Goal: Communication & Community: Answer question/provide support

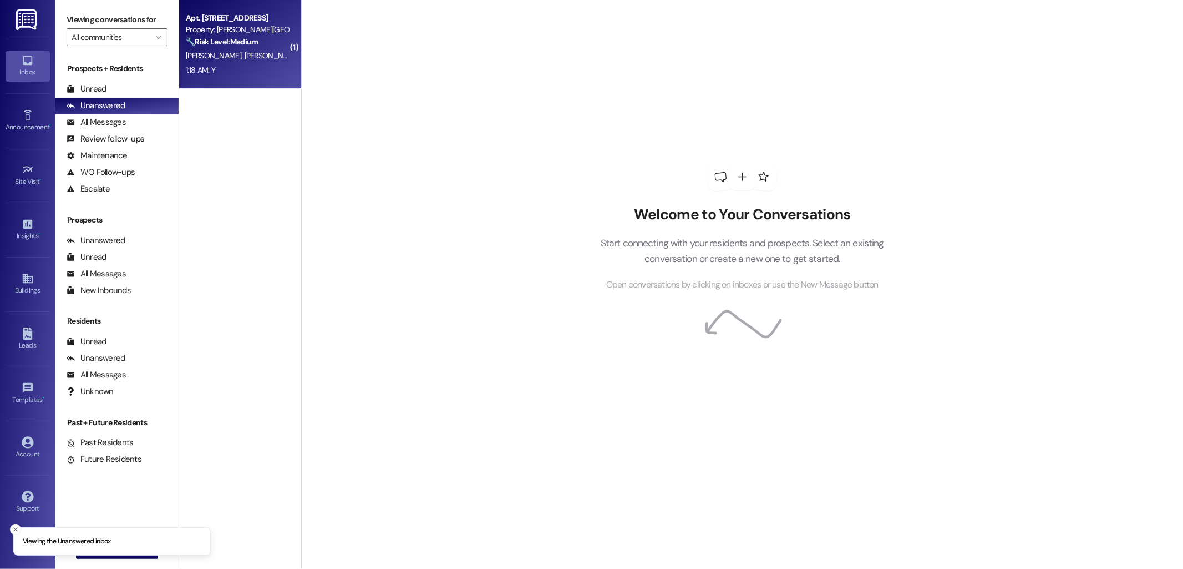
click at [231, 34] on div "Property: [PERSON_NAME][GEOGRAPHIC_DATA]" at bounding box center [237, 30] width 103 height 12
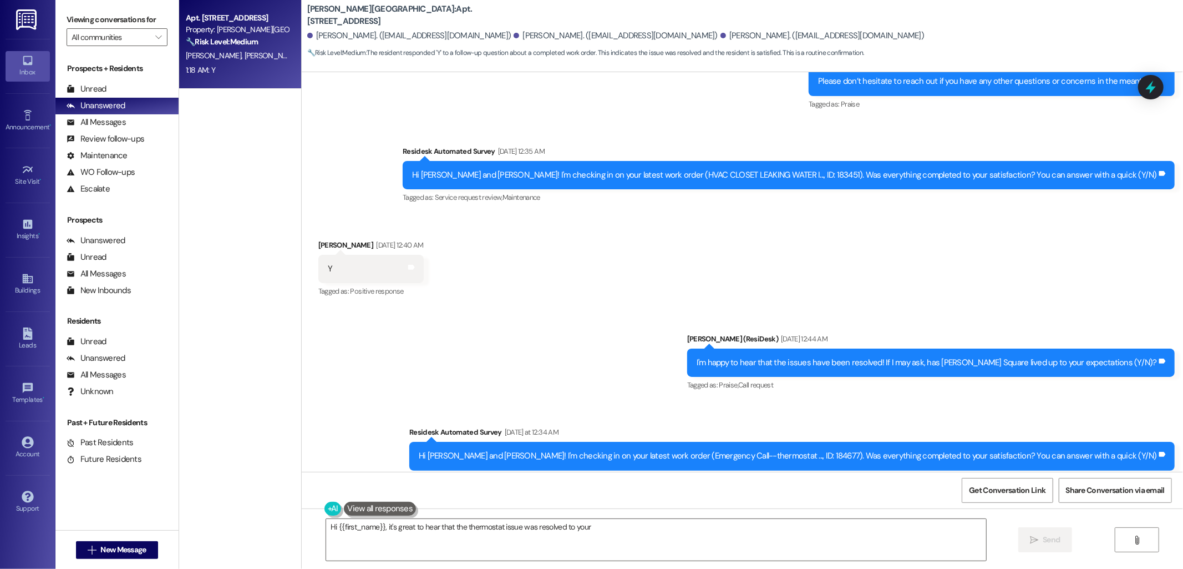
scroll to position [4506, 0]
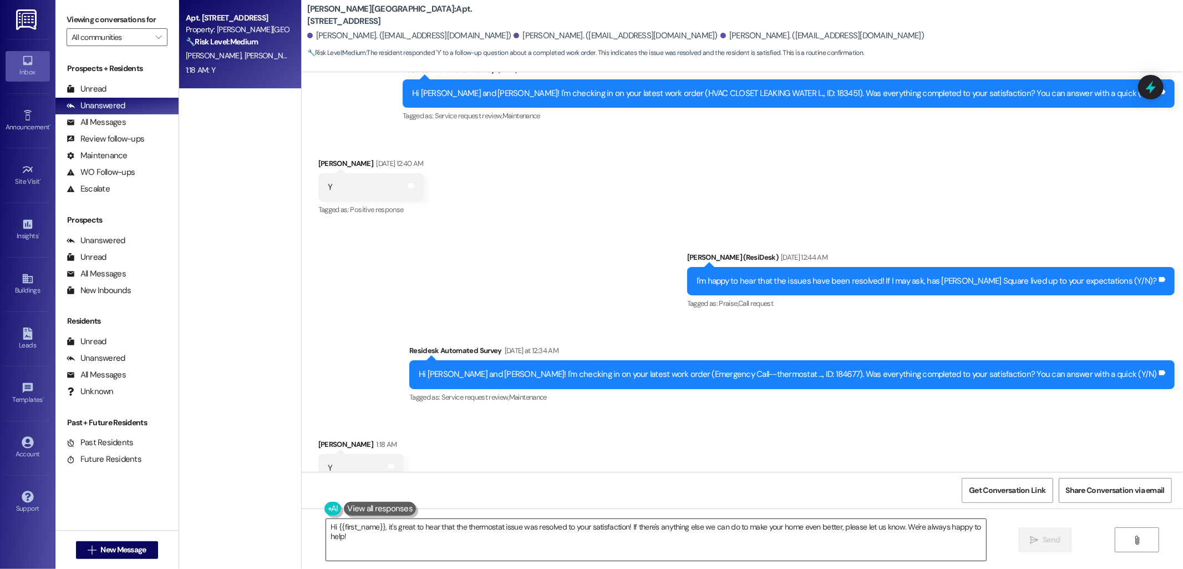
click at [611, 525] on textarea "Hi {{first_name}}, it's great to hear that the thermostat issue was resolved to…" at bounding box center [656, 540] width 660 height 42
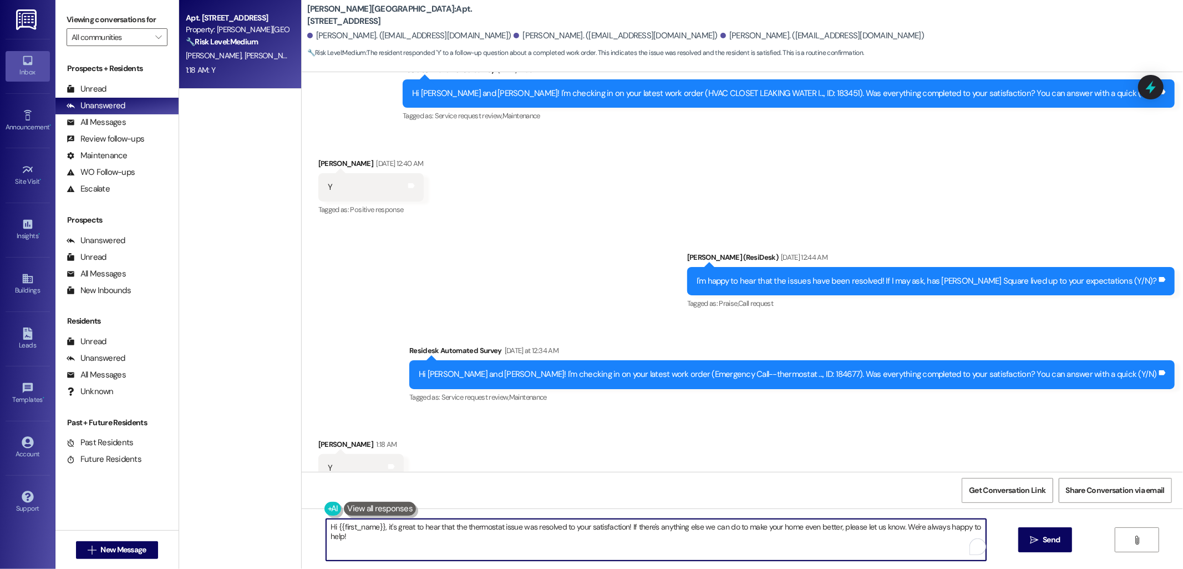
paste textarea "I'm happy to hear that the issues have been resolved! If I may ask, has {{prope…"
type textarea "I'm happy to hear that the issues have been resolved! If I may ask, has {{prope…"
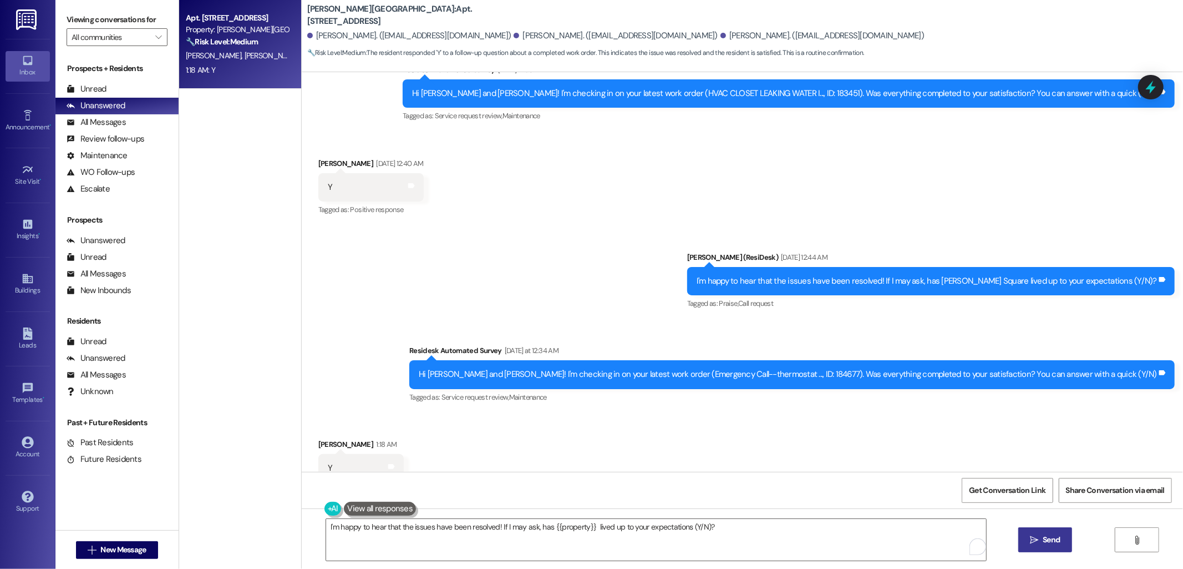
click at [1046, 540] on span "Send" at bounding box center [1051, 540] width 17 height 12
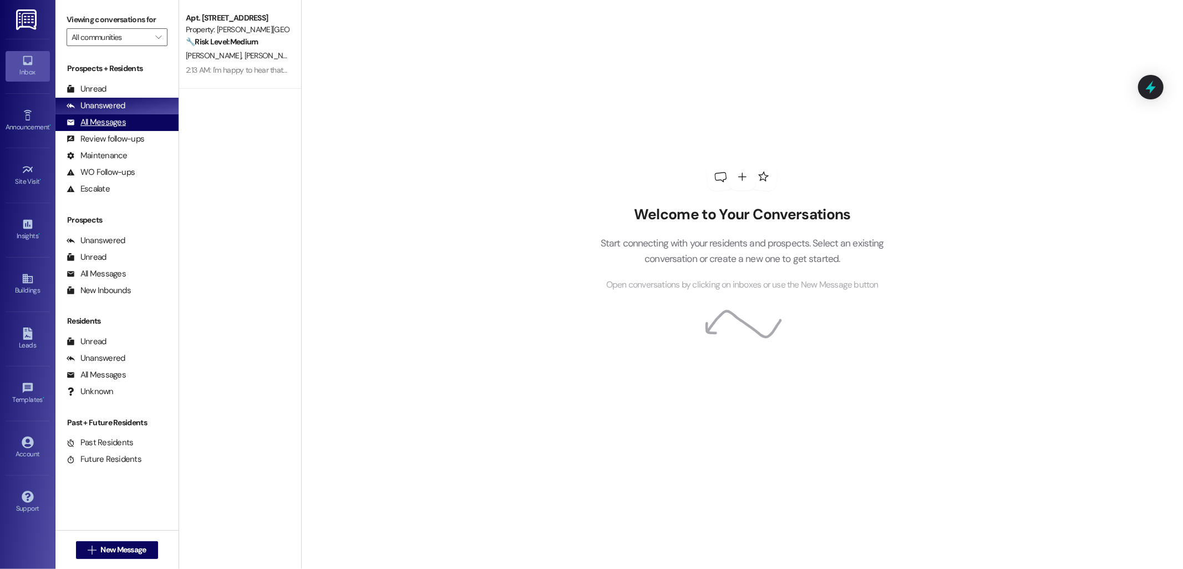
click at [124, 119] on div "All Messages" at bounding box center [96, 123] width 59 height 12
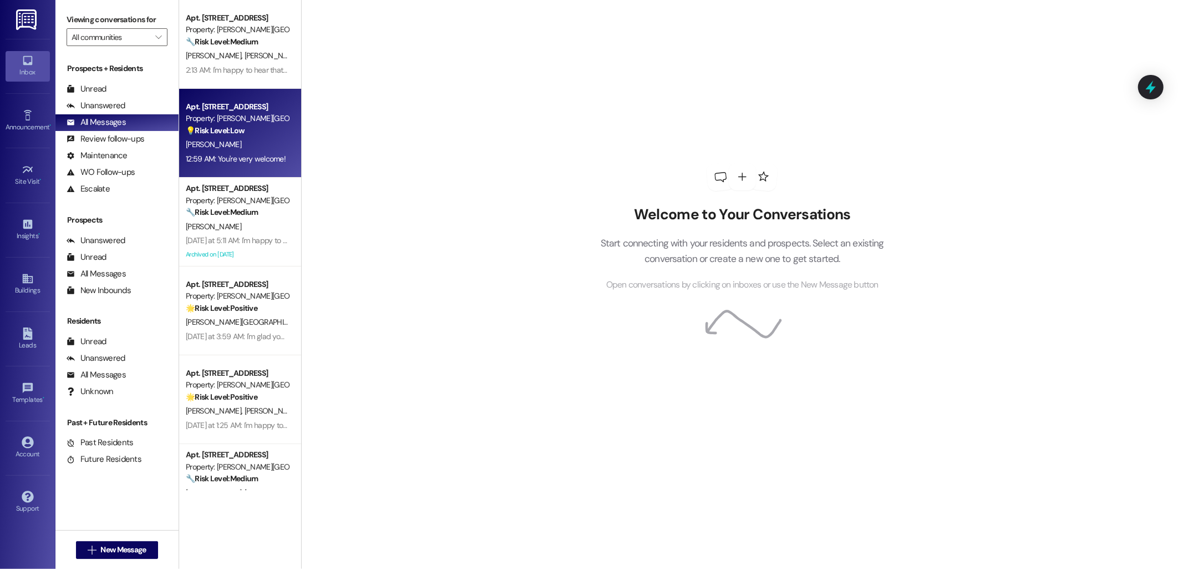
click at [219, 128] on strong "💡 Risk Level: Low" at bounding box center [215, 130] width 59 height 10
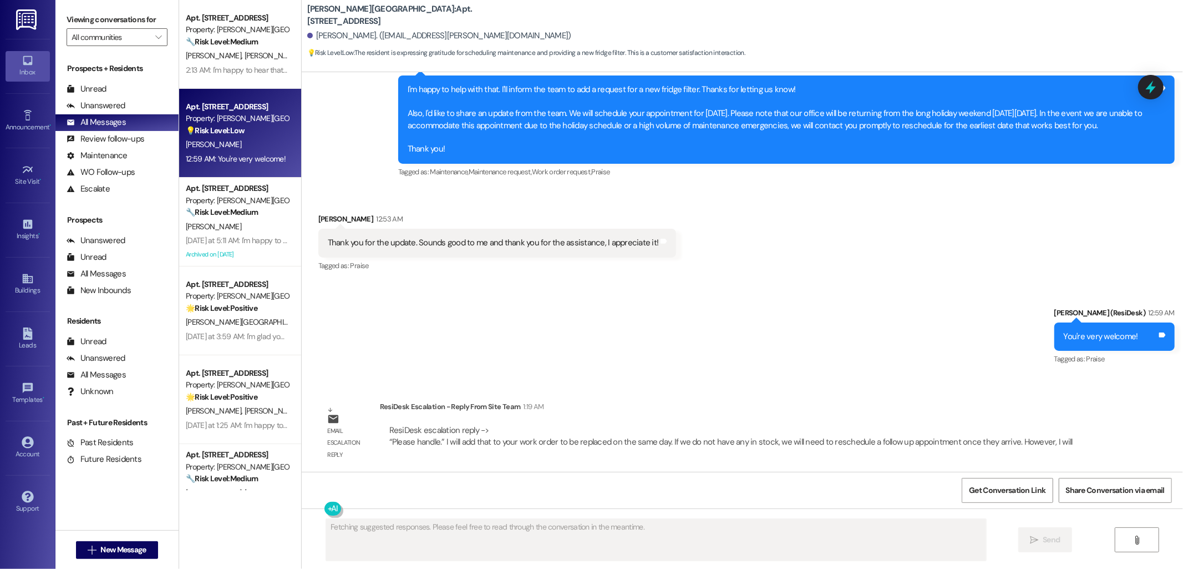
scroll to position [1862, 0]
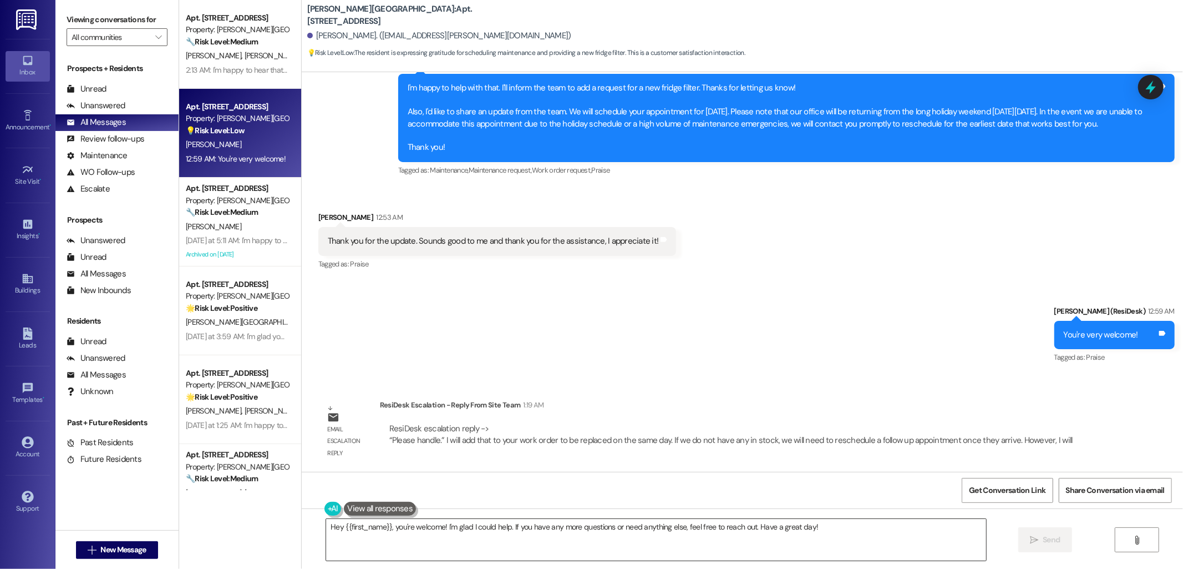
click at [455, 530] on textarea "Hey {{first_name}}, you're welcome! I'm glad I could help. If you have any more…" at bounding box center [656, 540] width 660 height 42
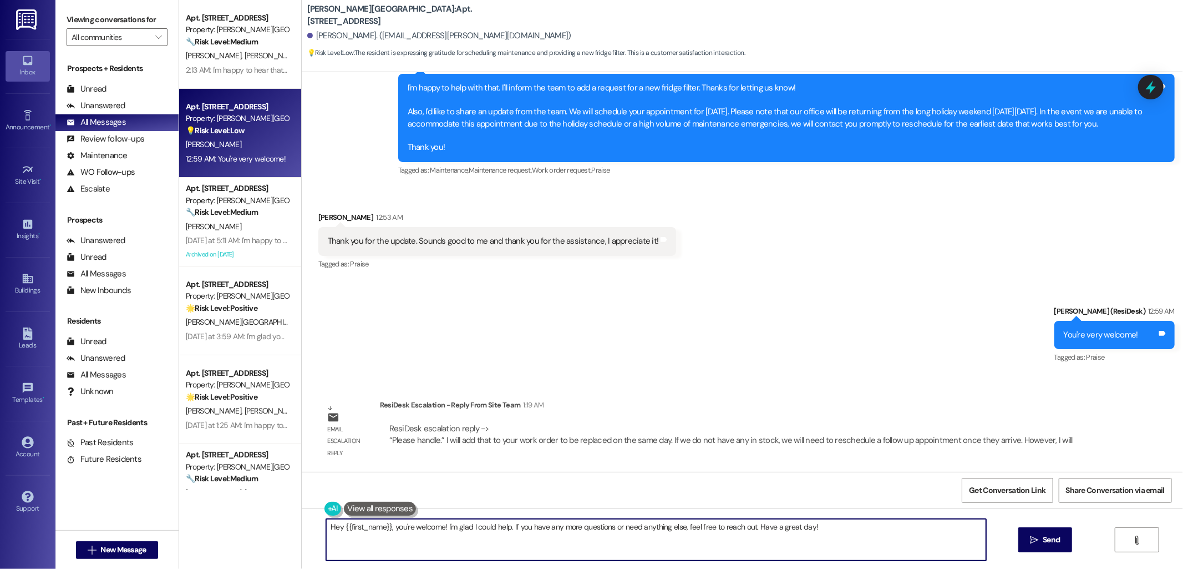
click at [455, 530] on textarea "Hey {{first_name}}, you're welcome! I'm glad I could help. If you have any more…" at bounding box center [656, 540] width 660 height 42
paste textarea "I will add that to your work order to be replaced on the same day. If we do not…"
click at [428, 524] on textarea "A quick update from the team - I will add that to your work order to be replace…" at bounding box center [656, 540] width 660 height 42
click at [354, 535] on textarea "A quick update from the team - we will add that to your work order to be replac…" at bounding box center [656, 540] width 660 height 42
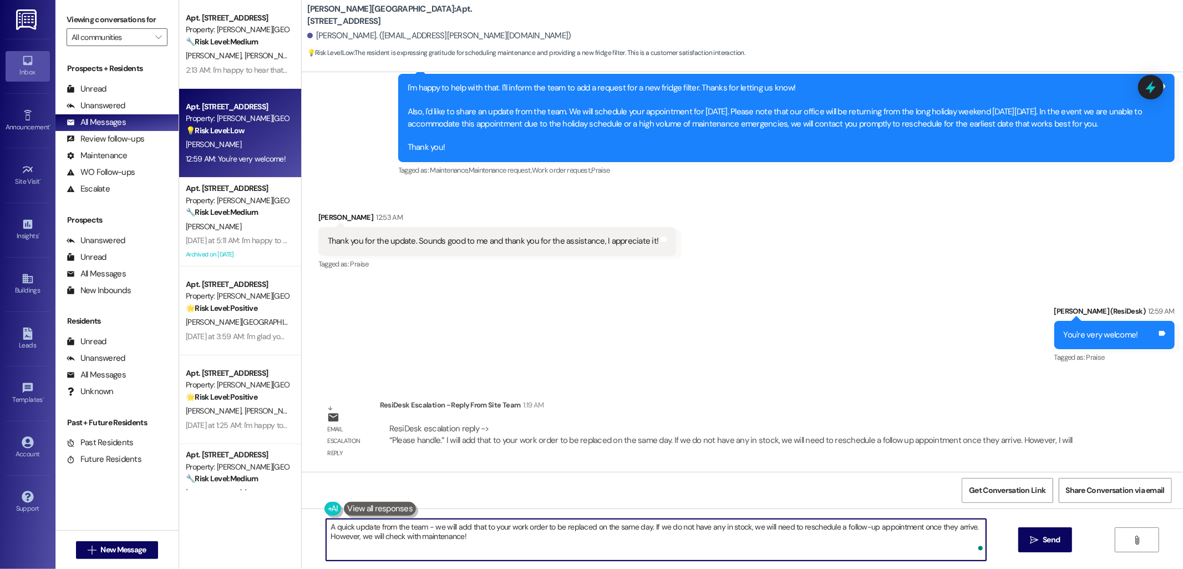
click at [534, 558] on textarea "A quick update from the team - we will add that to your work order to be replac…" at bounding box center [656, 540] width 660 height 42
type textarea "A quick update from the team - we will add that to your work order to be replac…"
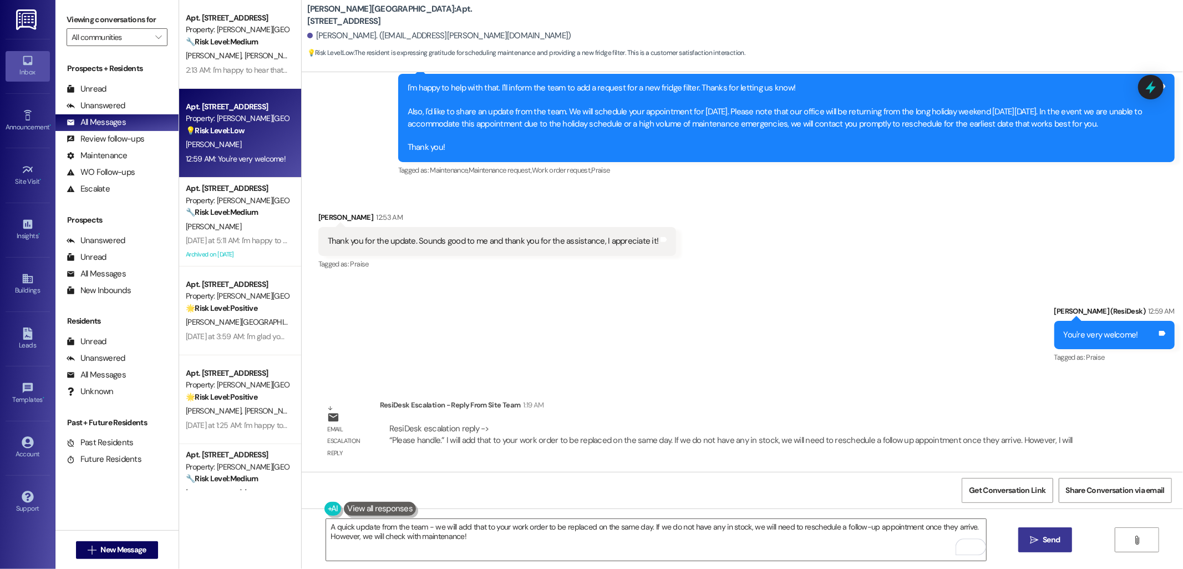
click at [1051, 539] on span "Send" at bounding box center [1051, 540] width 17 height 12
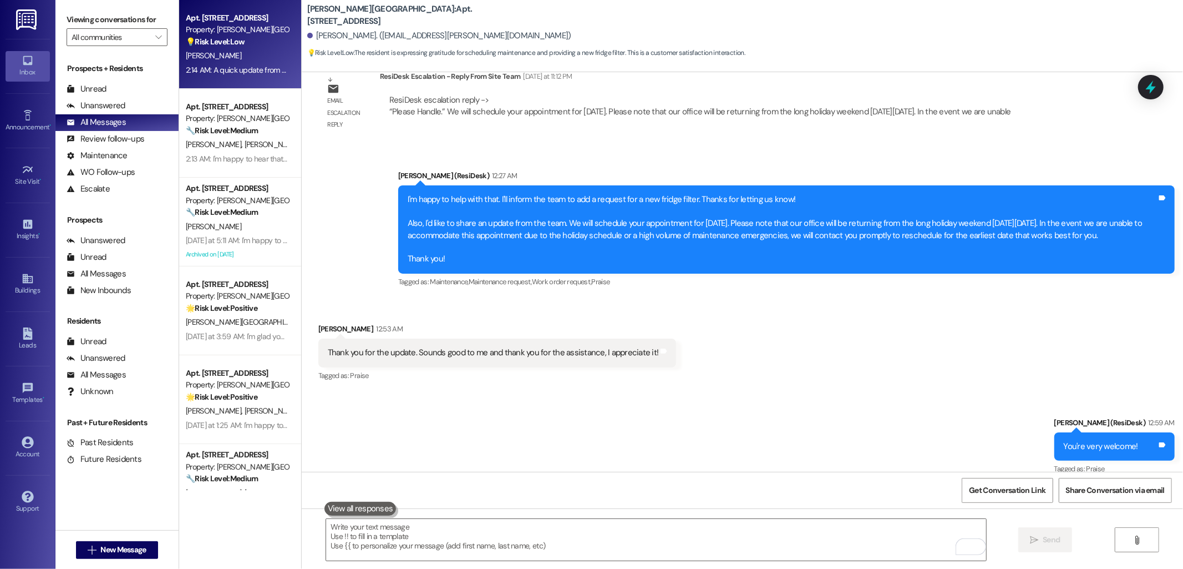
scroll to position [1951, 0]
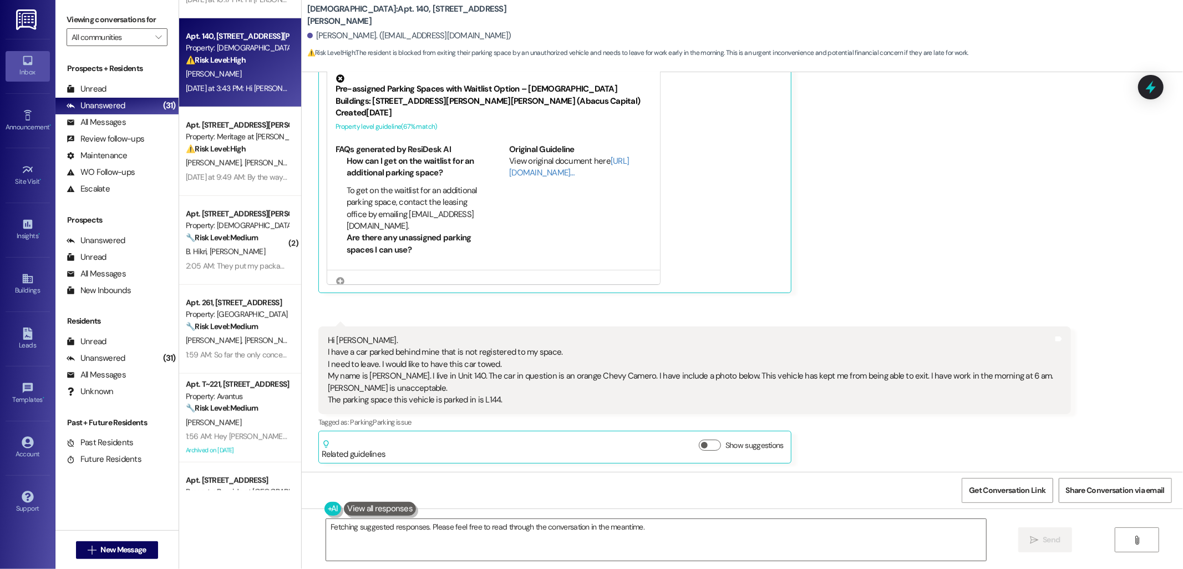
scroll to position [308, 0]
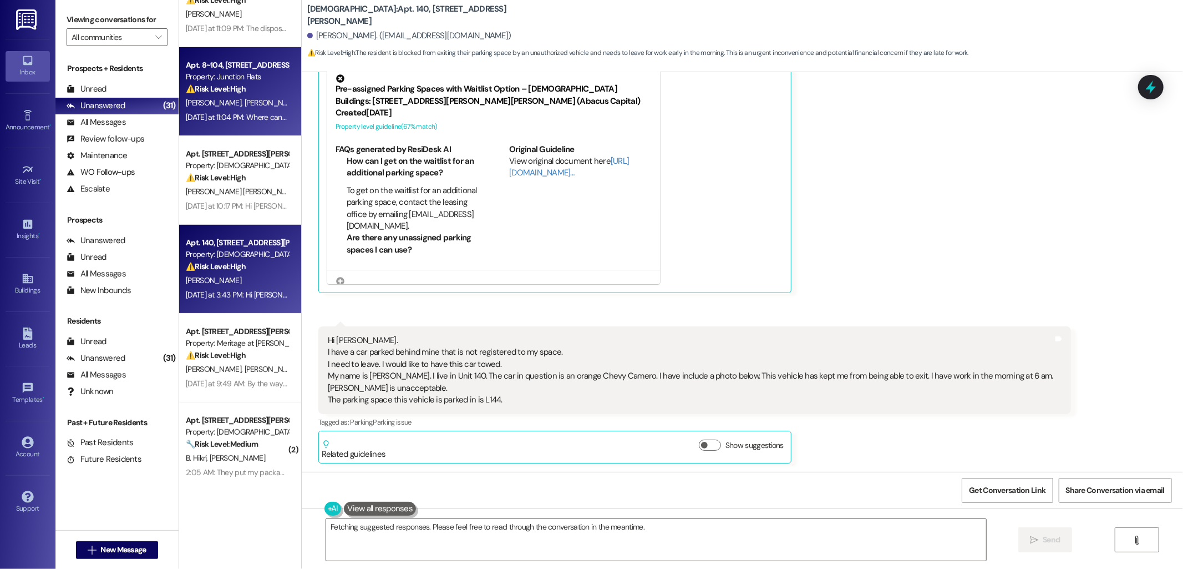
click at [244, 107] on span "[PERSON_NAME]" at bounding box center [273, 103] width 59 height 10
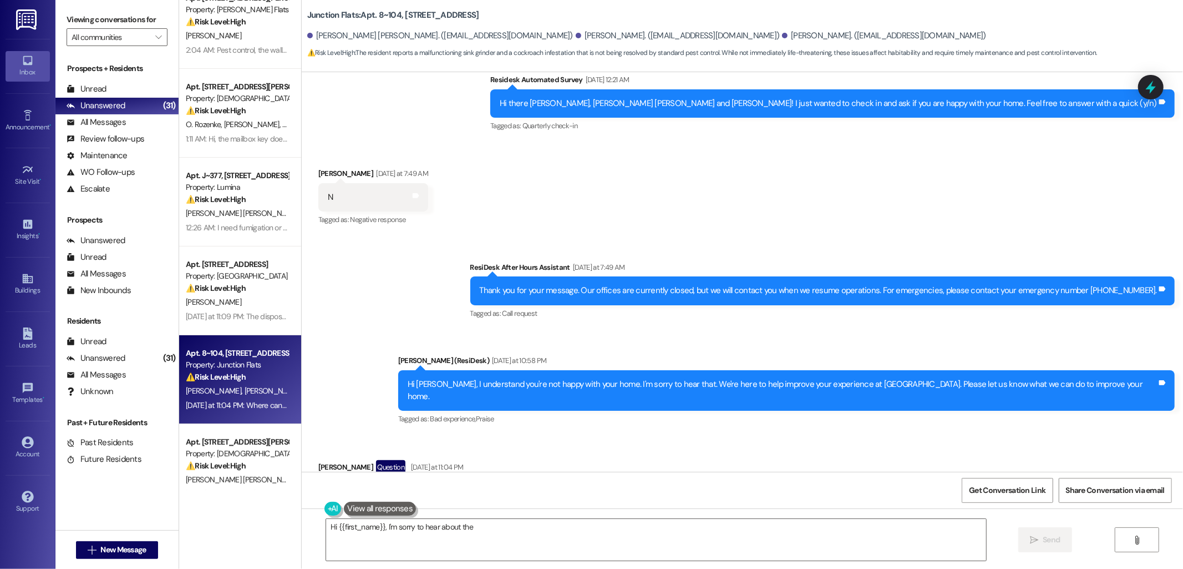
scroll to position [0, 0]
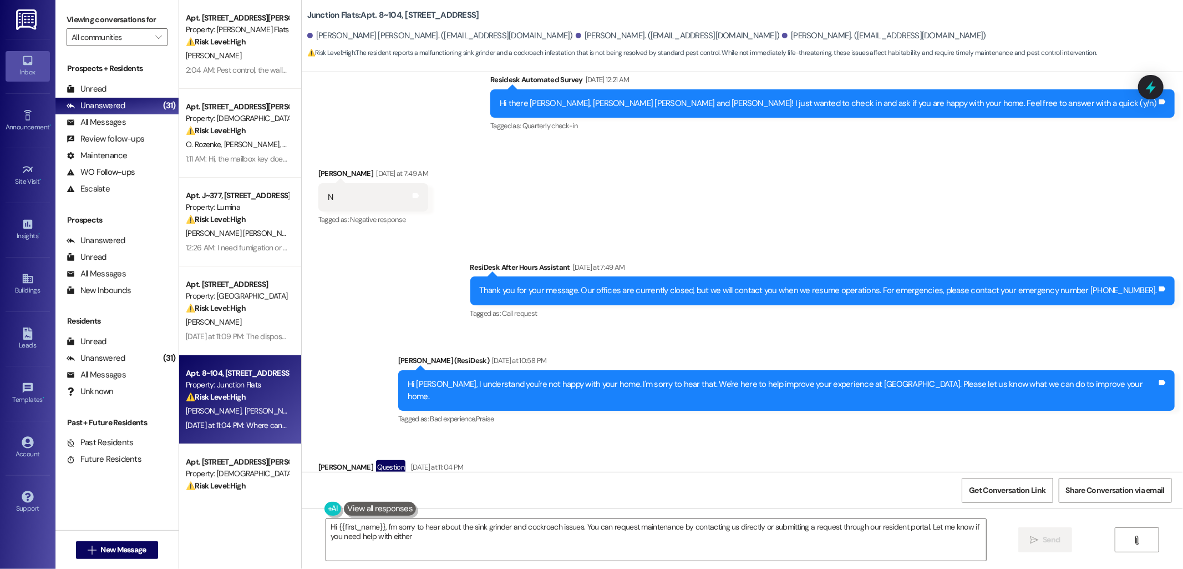
type textarea "Hi {{first_name}}, I'm sorry to hear about the sink grinder and cockroach issue…"
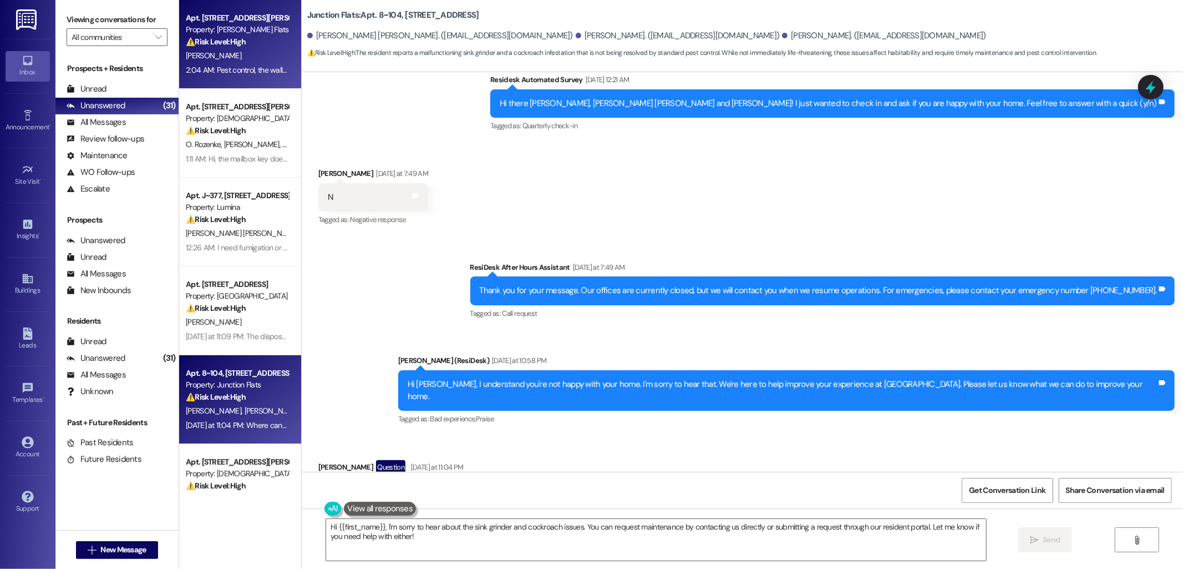
click at [233, 50] on div "[PERSON_NAME]" at bounding box center [237, 56] width 105 height 14
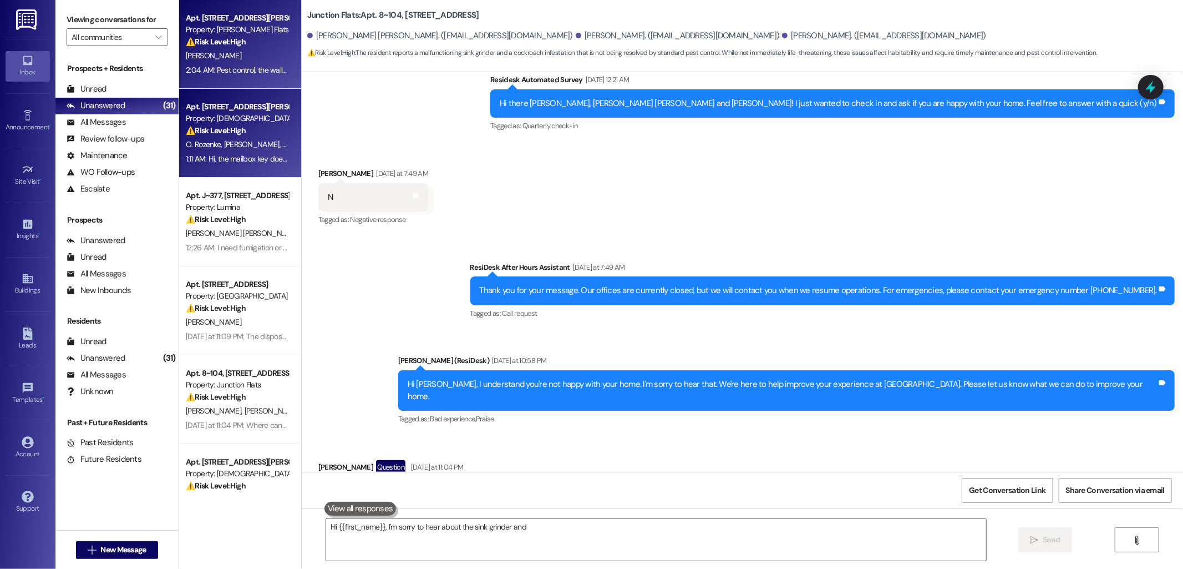
type textarea "Hi {{first_name}}, I'm sorry to hear about the sink grinder and cockroach"
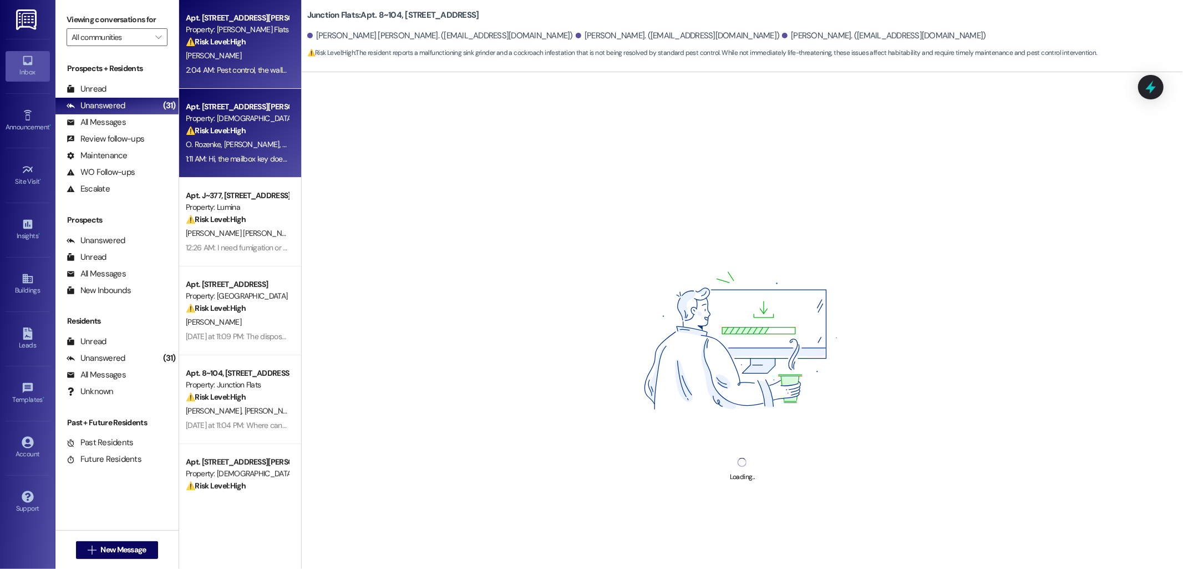
click at [237, 106] on div "Apt. [STREET_ADDRESS][PERSON_NAME]" at bounding box center [237, 107] width 103 height 12
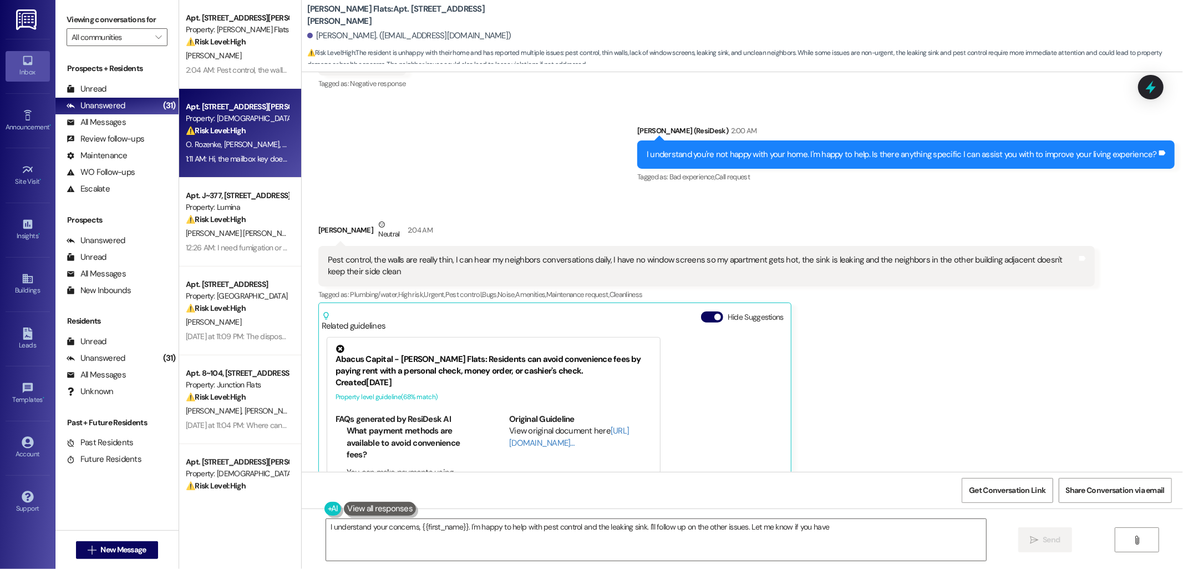
scroll to position [2741, 0]
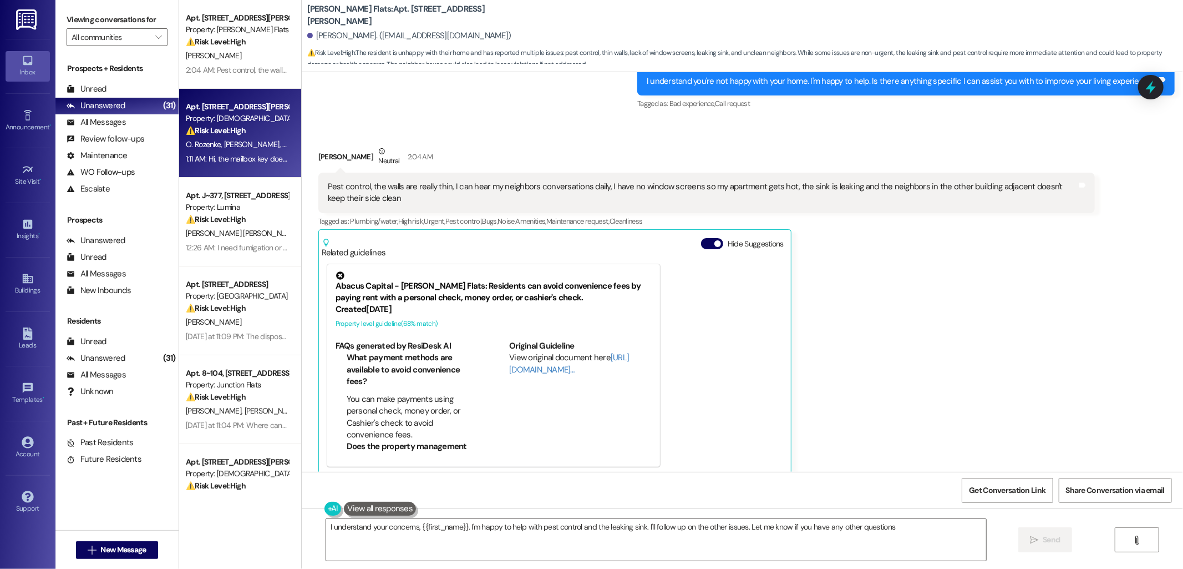
type textarea "I understand your concerns, {{first_name}}. I'm happy to help with pest control…"
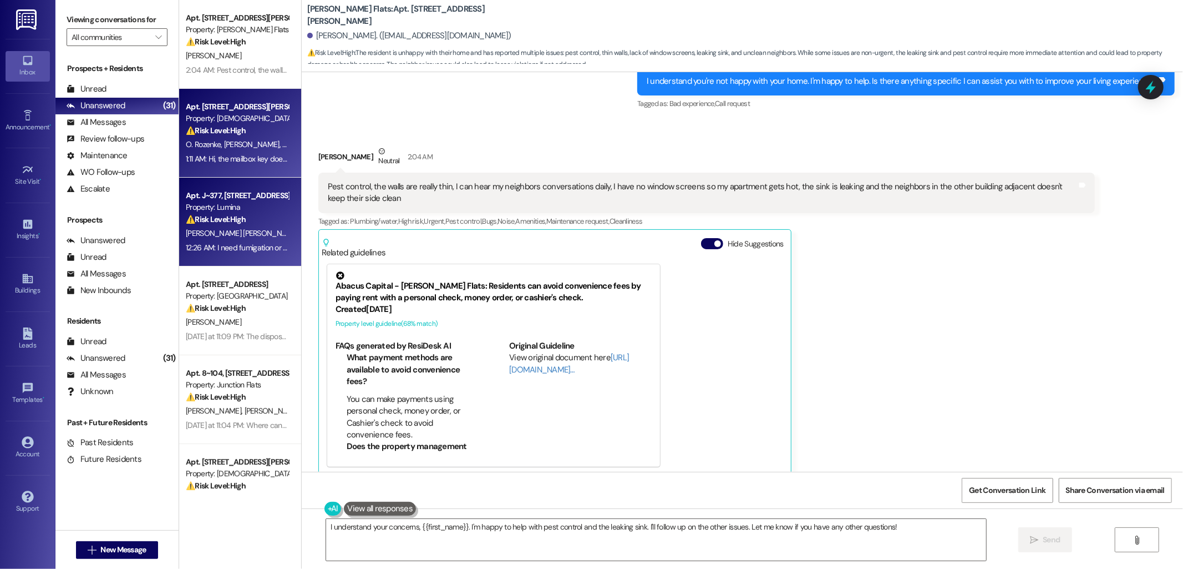
click at [252, 226] on div "D. Barzaga Infante J. De La Guardia Guerra" at bounding box center [237, 233] width 105 height 14
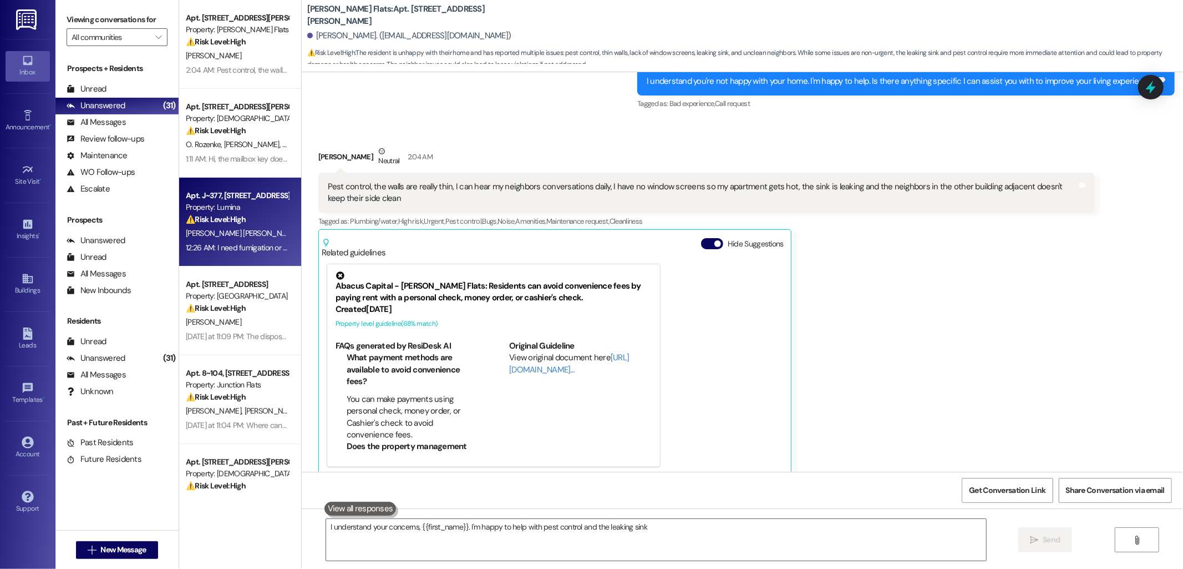
type textarea "I understand your concerns, {{first_name}}. I'm happy to help with pest control…"
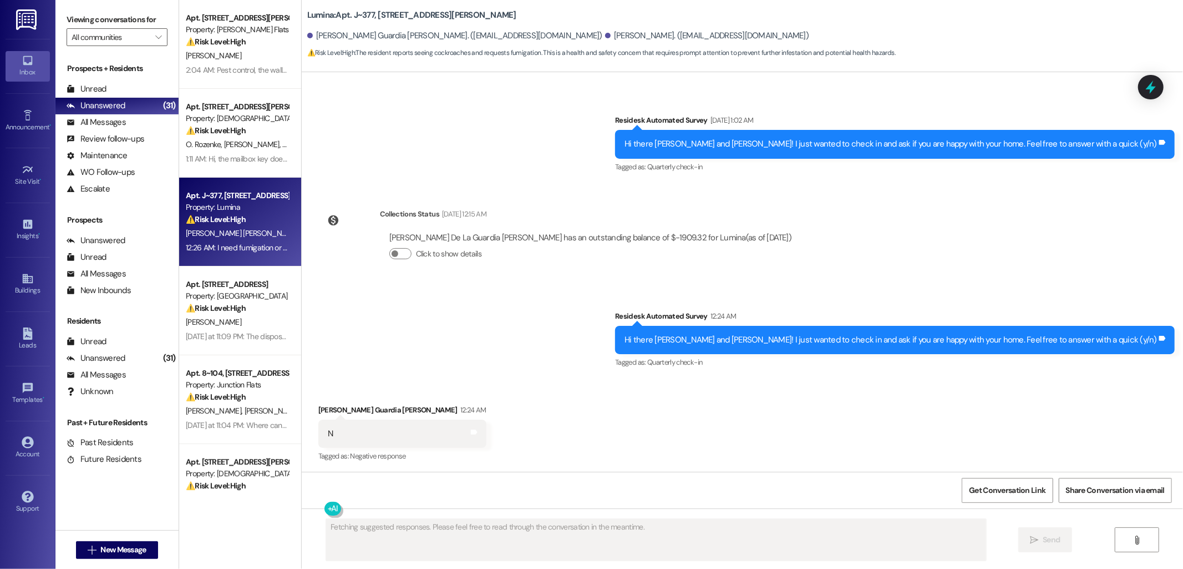
scroll to position [680, 0]
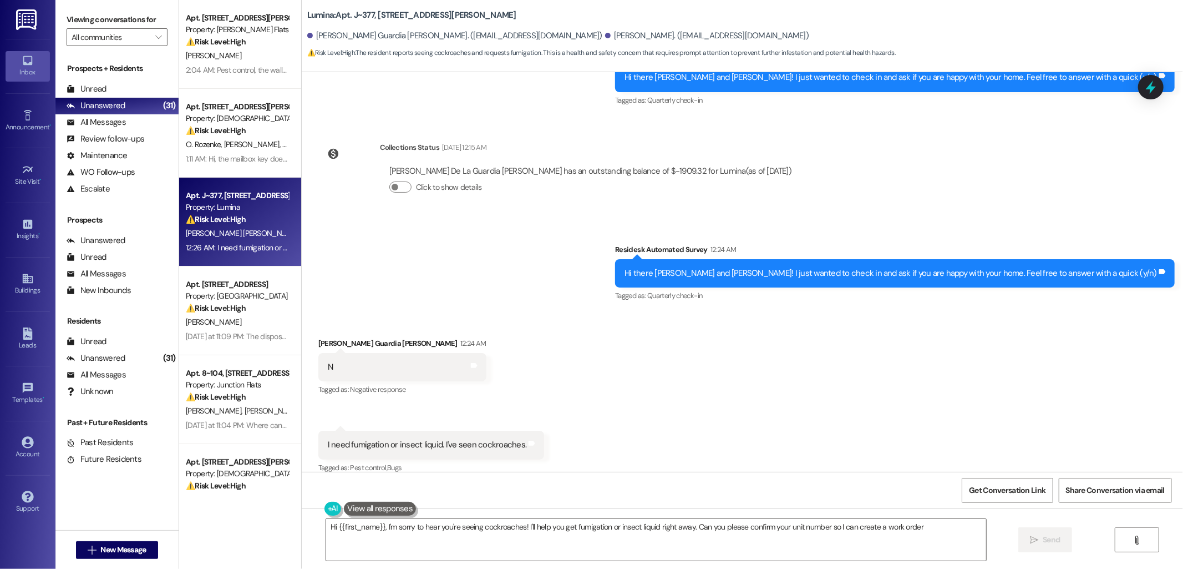
type textarea "Hi {{first_name}}, I'm sorry to hear you're seeing cockroaches! I'll help you g…"
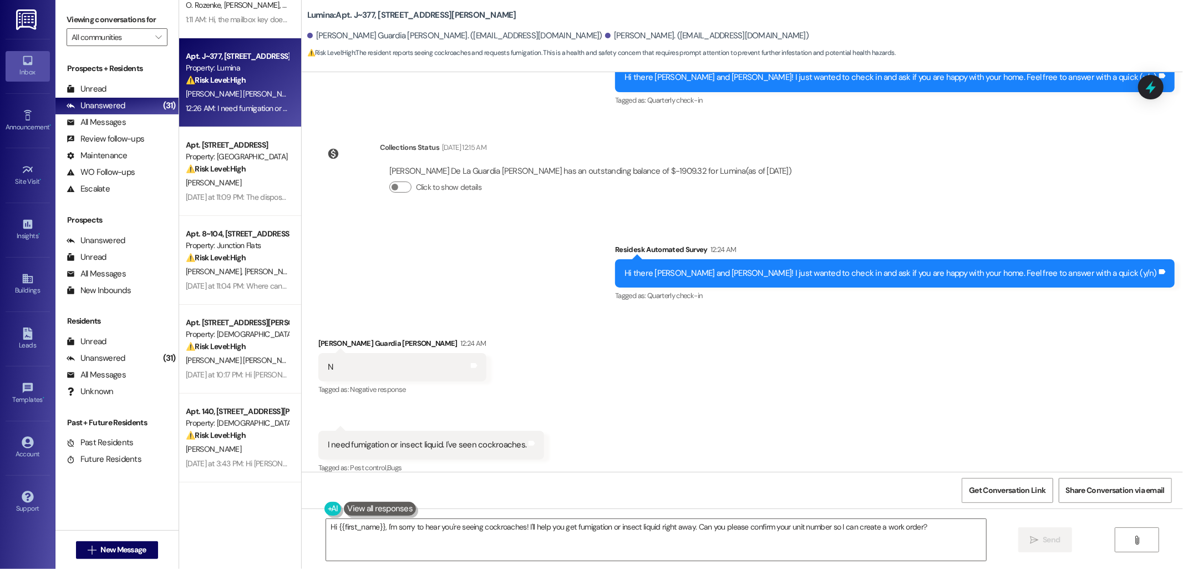
scroll to position [123, 0]
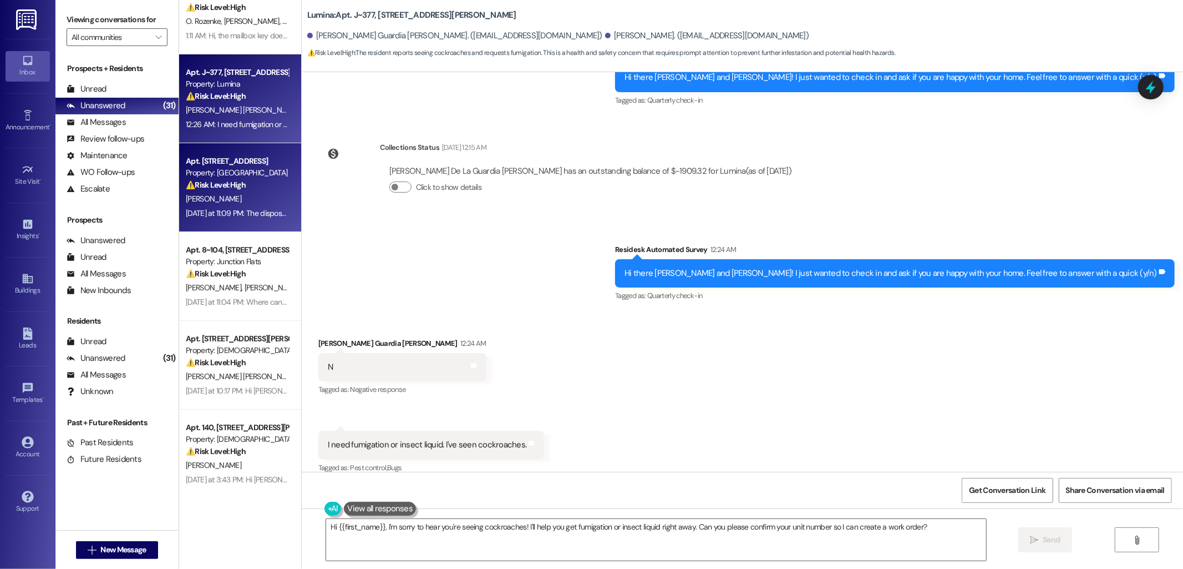
click at [257, 193] on div "[PERSON_NAME]" at bounding box center [237, 199] width 105 height 14
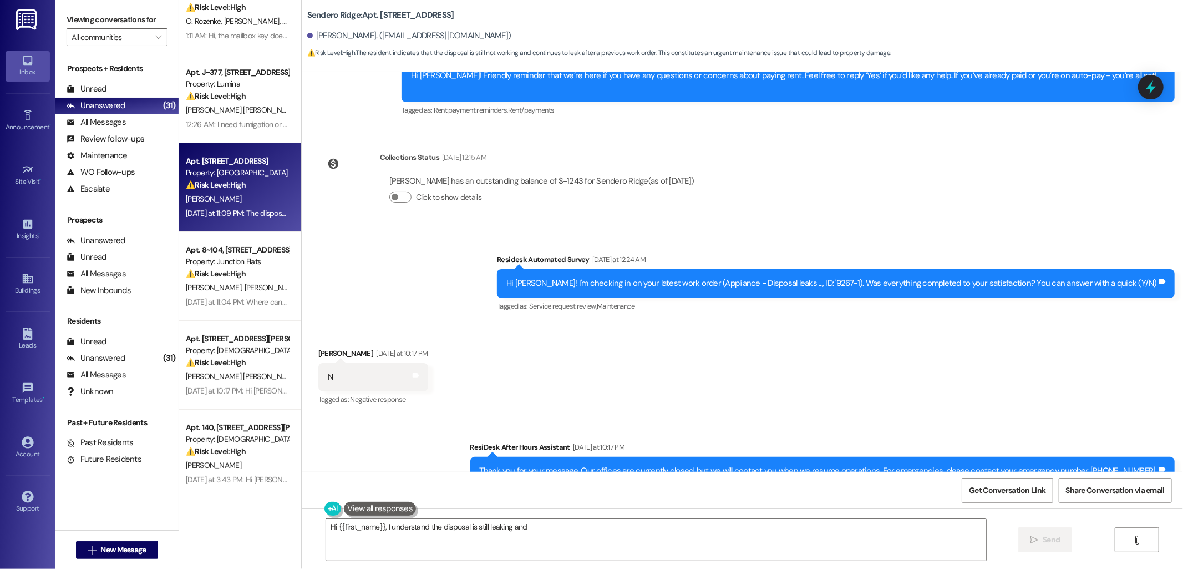
scroll to position [748, 0]
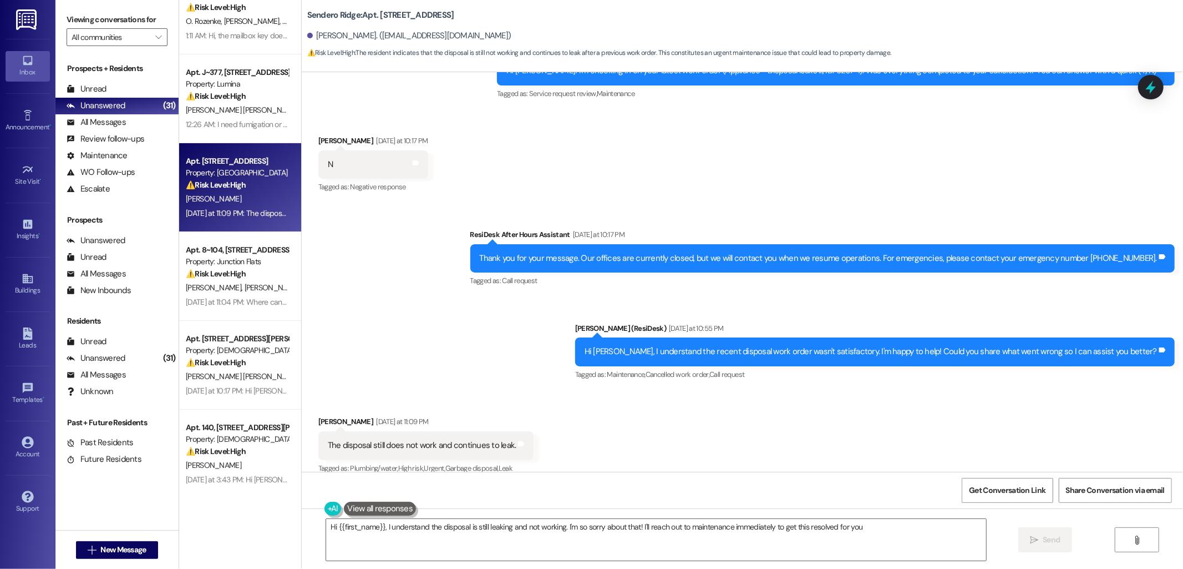
type textarea "Hi {{first_name}}, I understand the disposal is still leaking and not working. …"
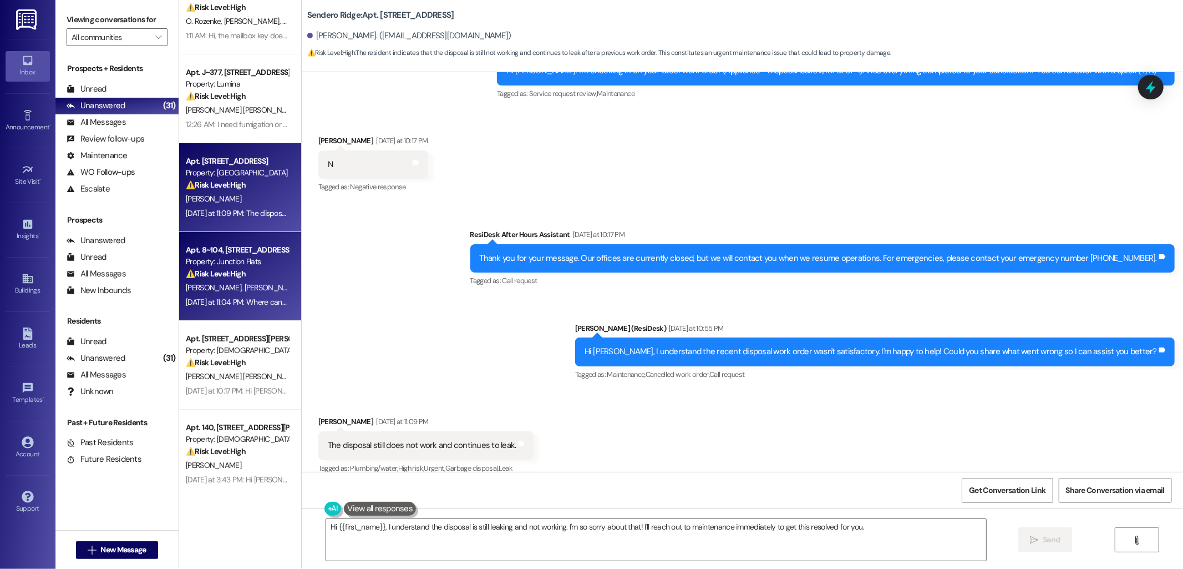
click at [261, 257] on div "Property: Junction Flats" at bounding box center [237, 262] width 103 height 12
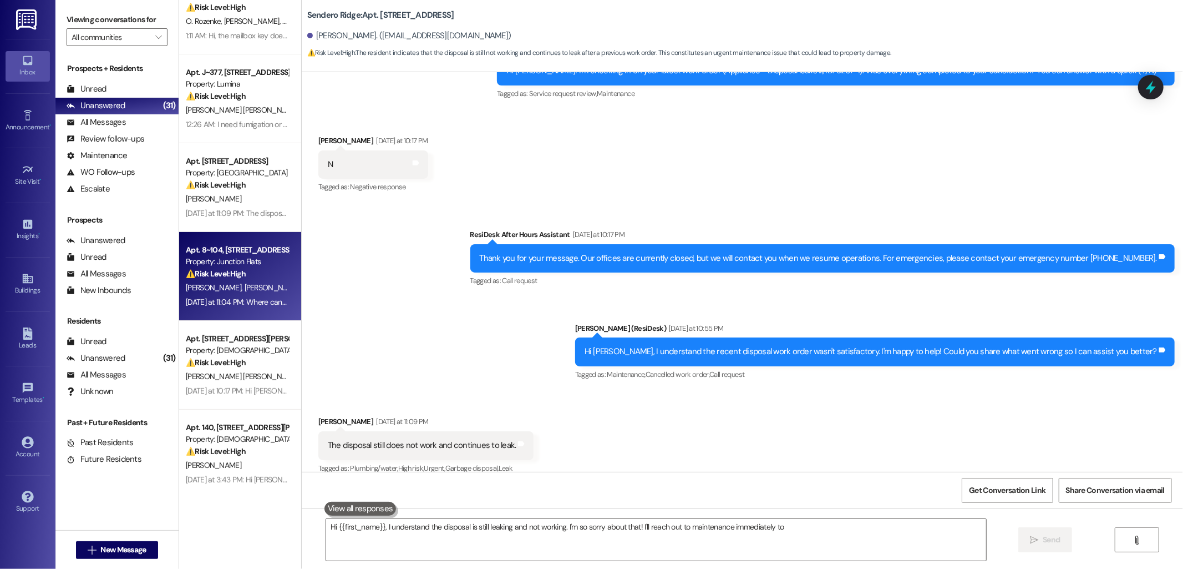
type textarea "Hi {{first_name}}, I understand the disposal is still leaking and not working. …"
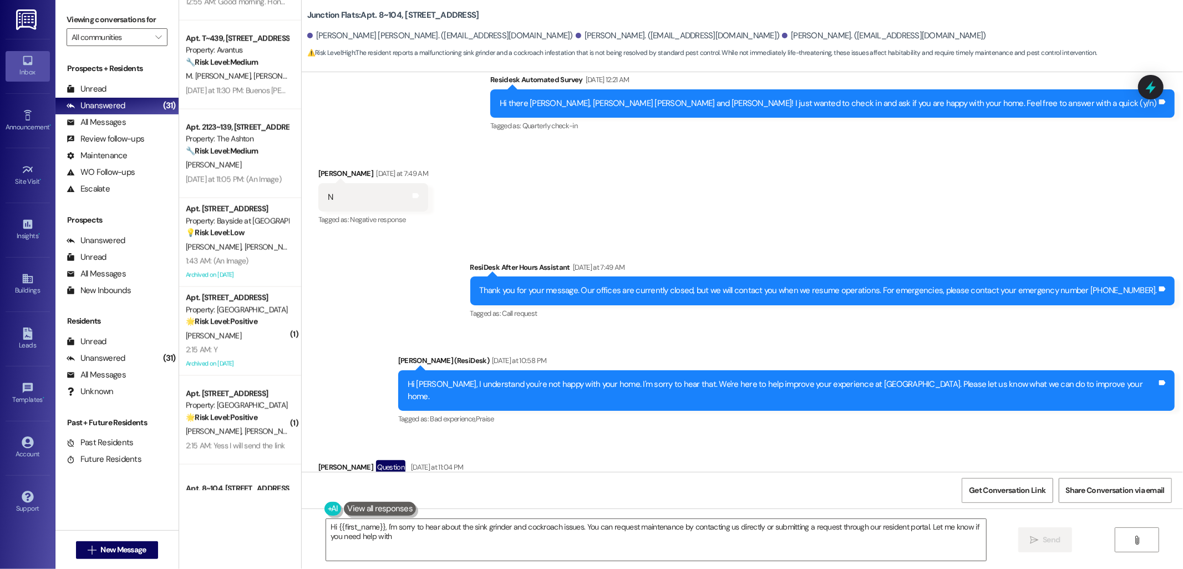
scroll to position [1285, 0]
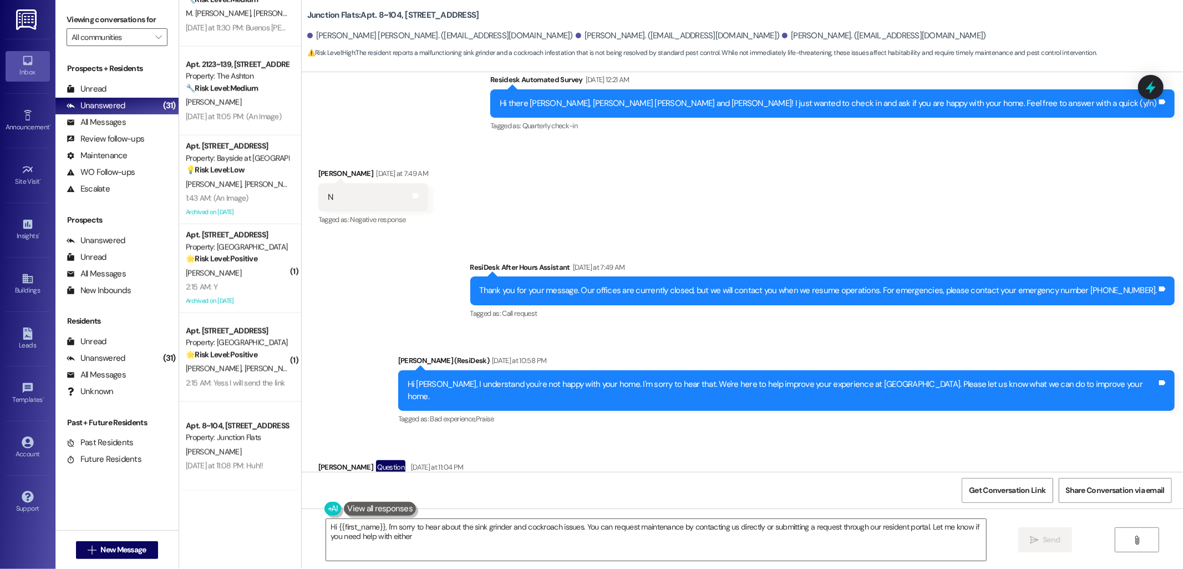
type textarea "Hi {{first_name}}, I'm sorry to hear about the sink grinder and cockroach issue…"
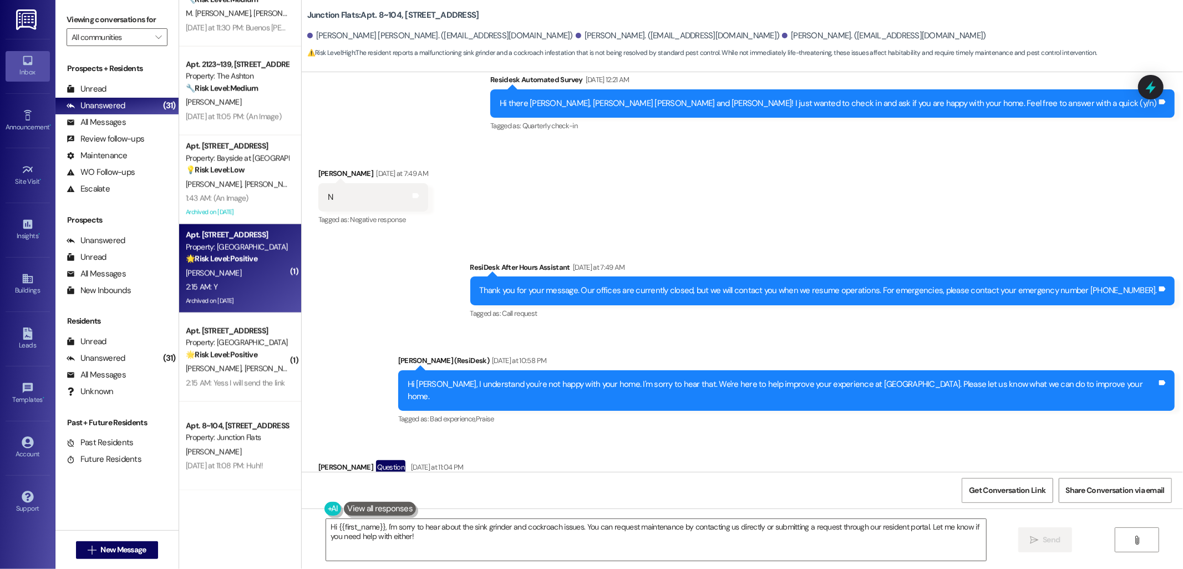
click at [257, 286] on div "2:15 AM: Y 2:15 AM: Y" at bounding box center [237, 287] width 105 height 14
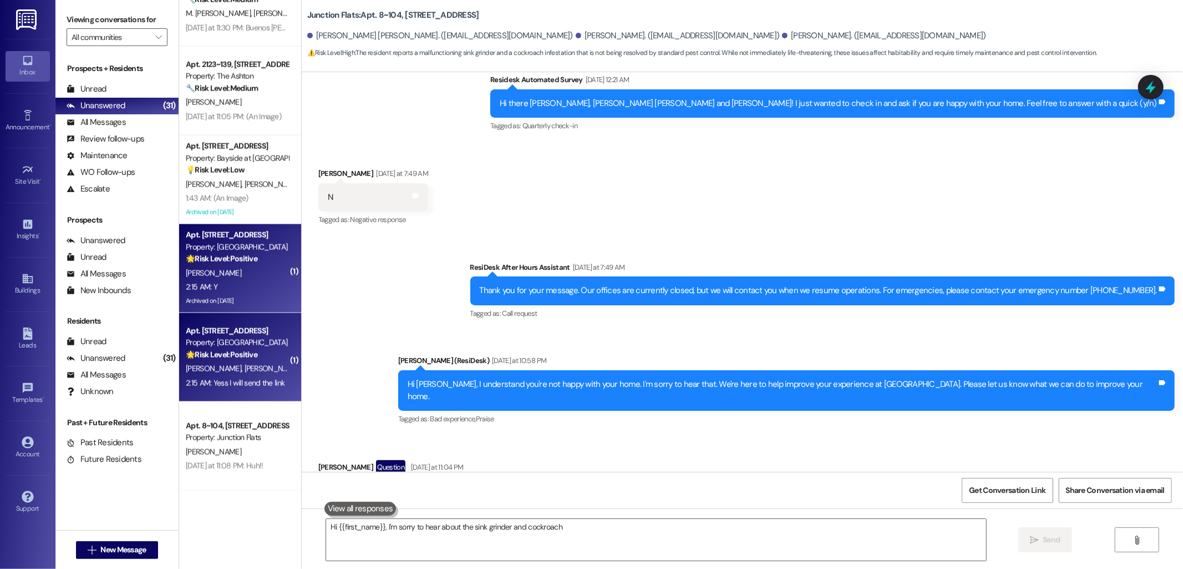
type textarea "Hi {{first_name}}, I'm sorry to hear about the sink grinder and cockroach"
click at [244, 365] on div "J. Darshad W. Henk" at bounding box center [237, 369] width 105 height 14
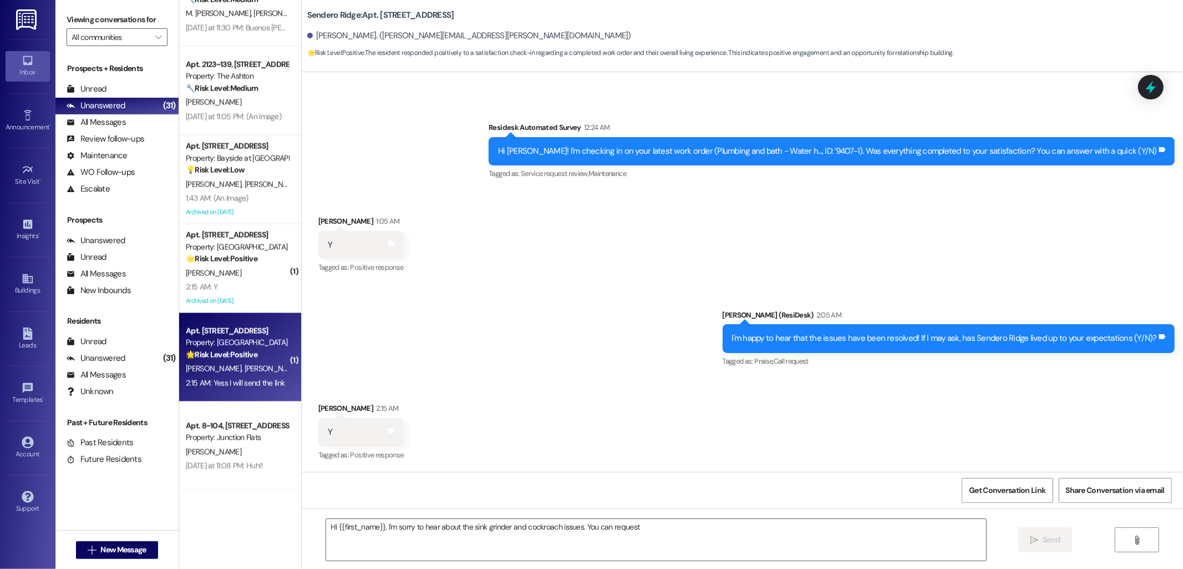
scroll to position [3087, 0]
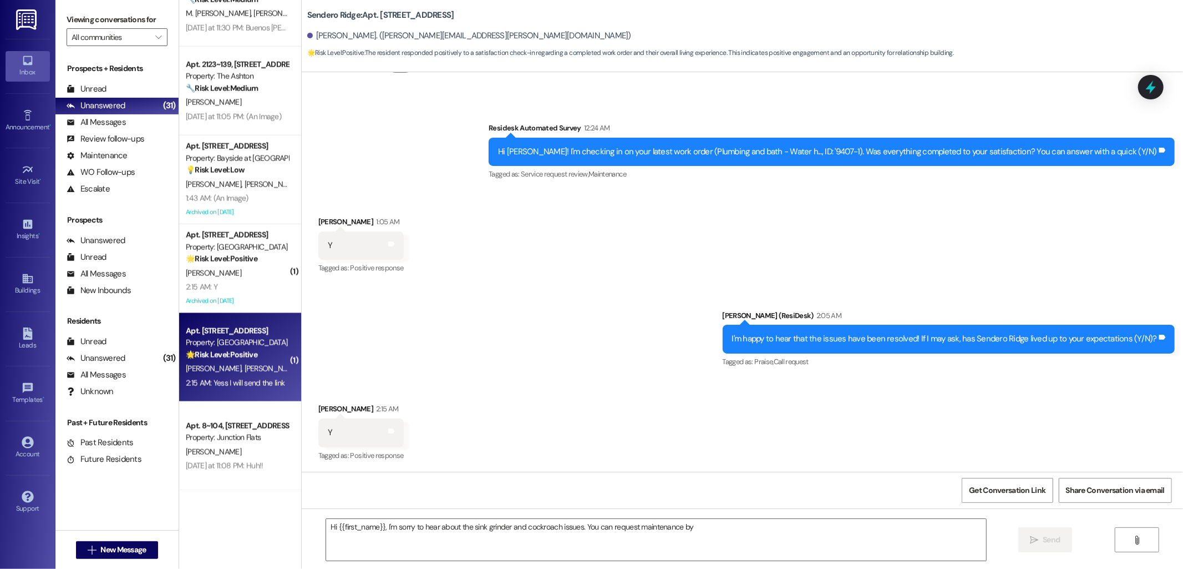
type textarea "Hi {{first_name}}, I'm sorry to hear about the sink grinder and cockroach issue…"
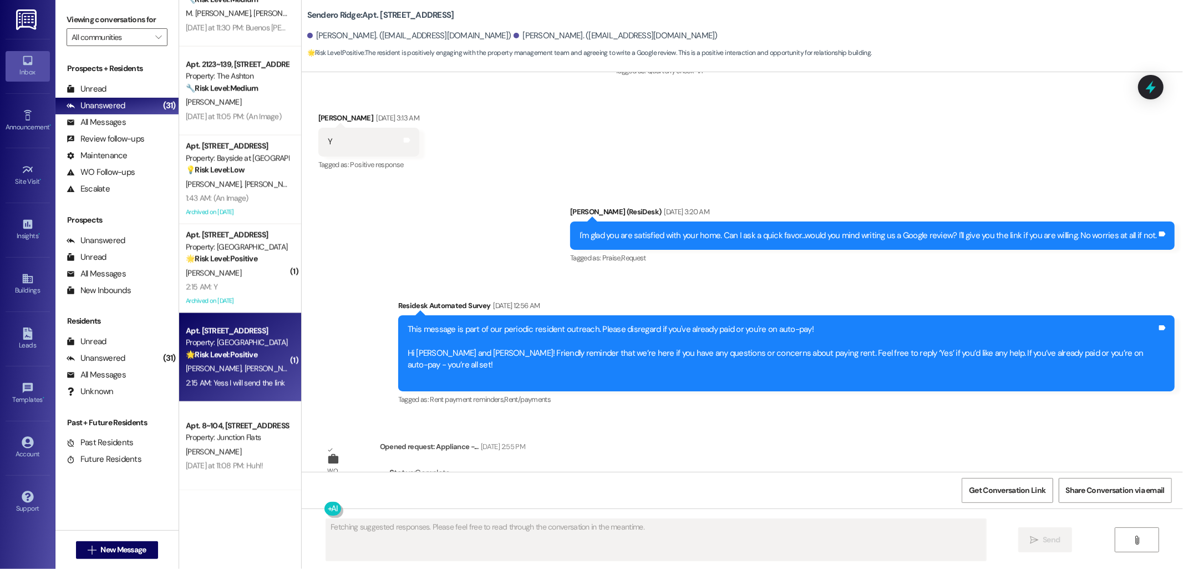
scroll to position [3615, 0]
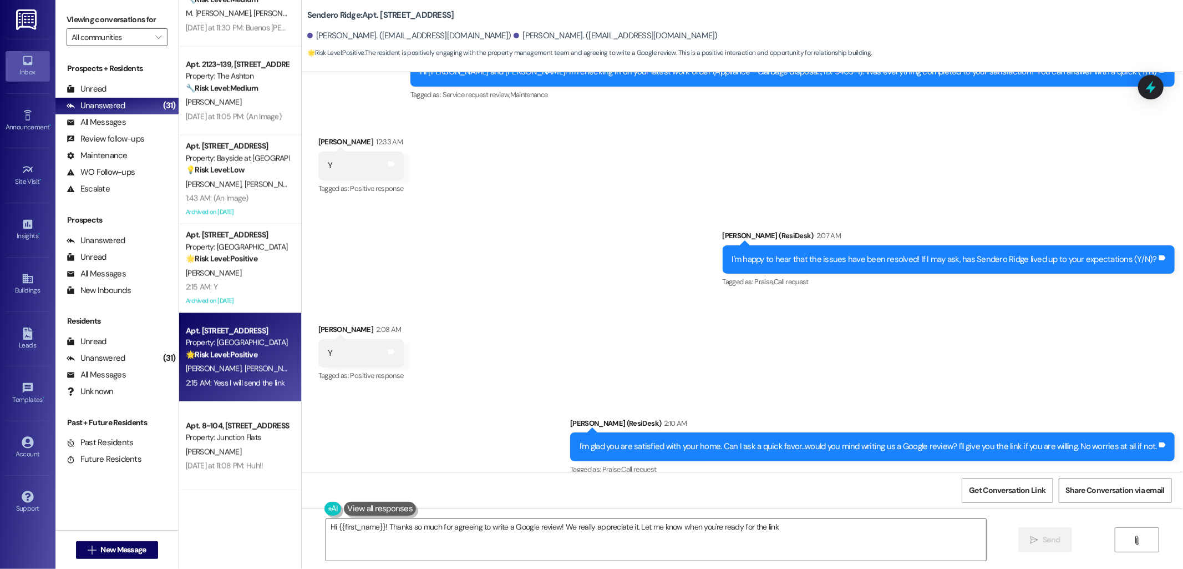
type textarea "Hi {{first_name}}! Thanks so much for agreeing to write a Google review! We rea…"
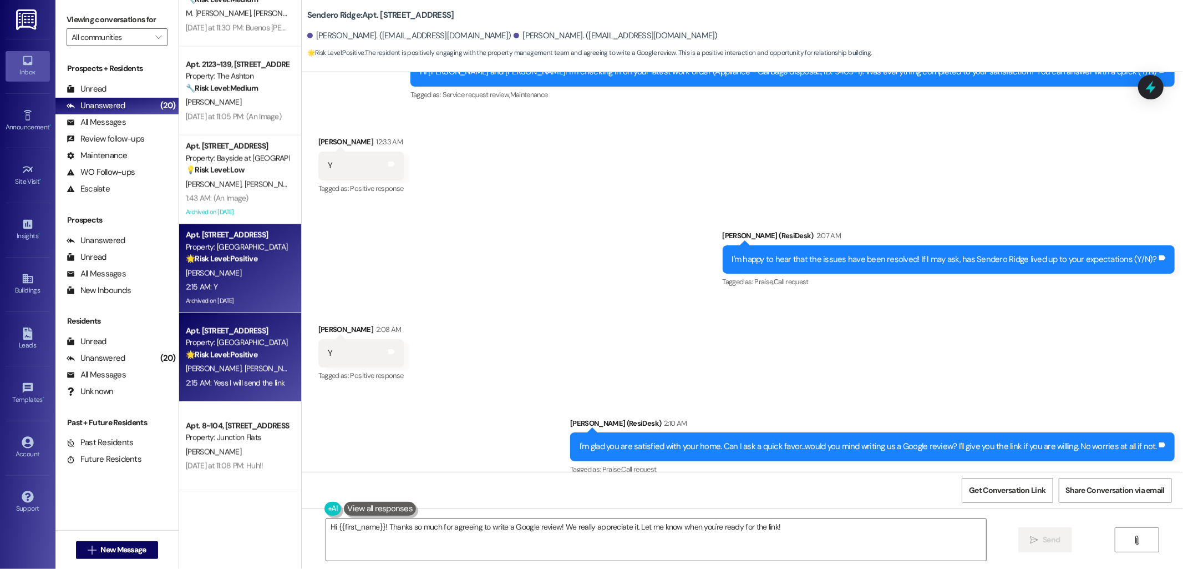
click at [231, 254] on strong "🌟 Risk Level: Positive" at bounding box center [222, 259] width 72 height 10
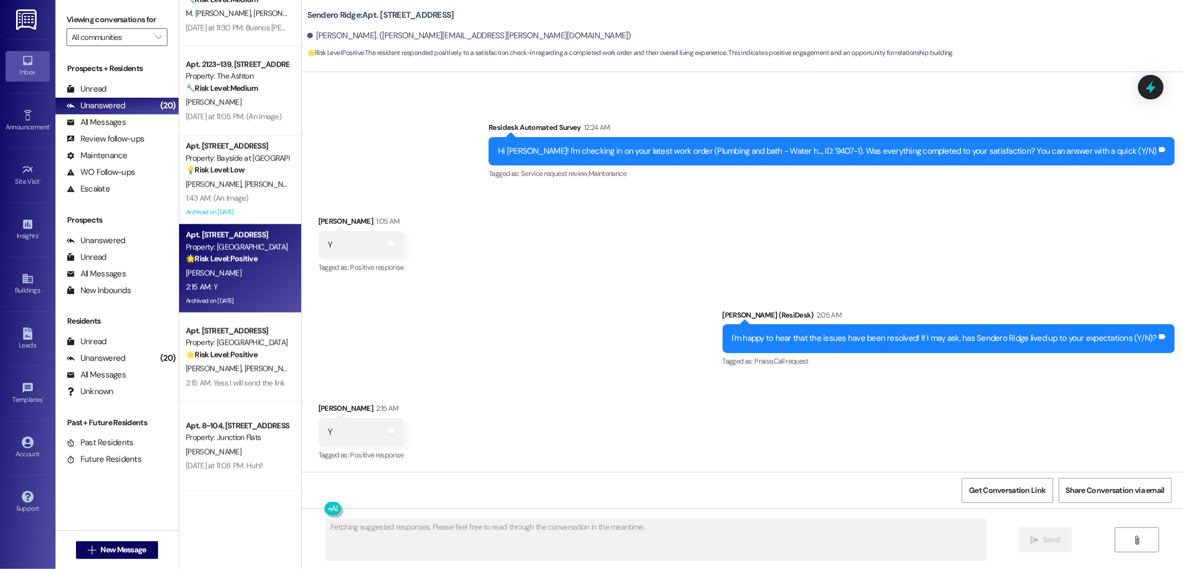
scroll to position [3087, 0]
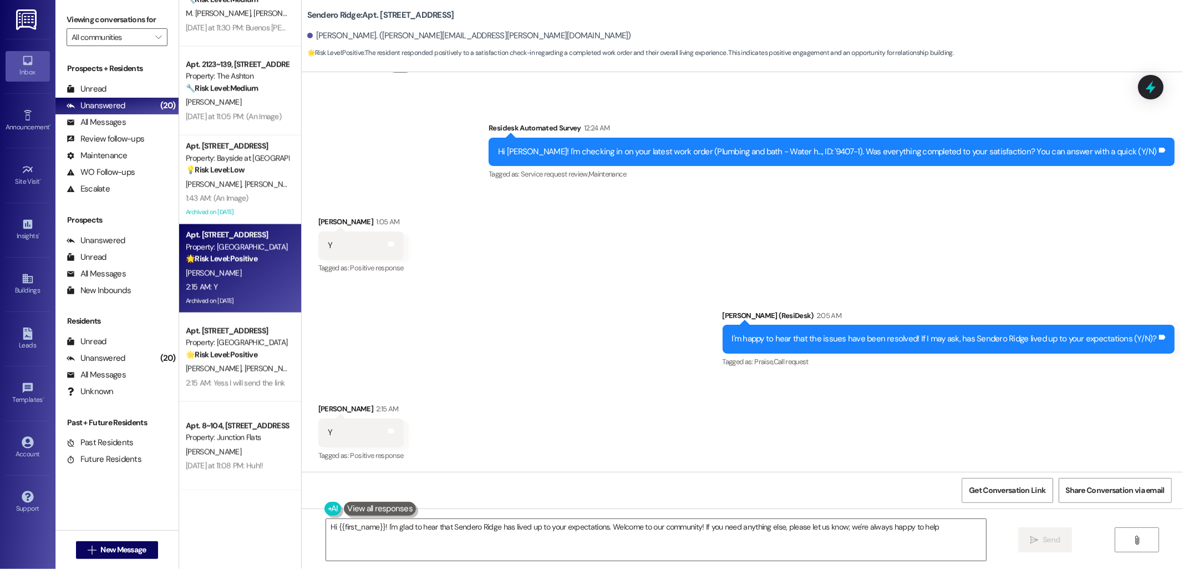
type textarea "Hi {{first_name}}! I'm glad to hear that Sendero Ridge has lived up to your exp…"
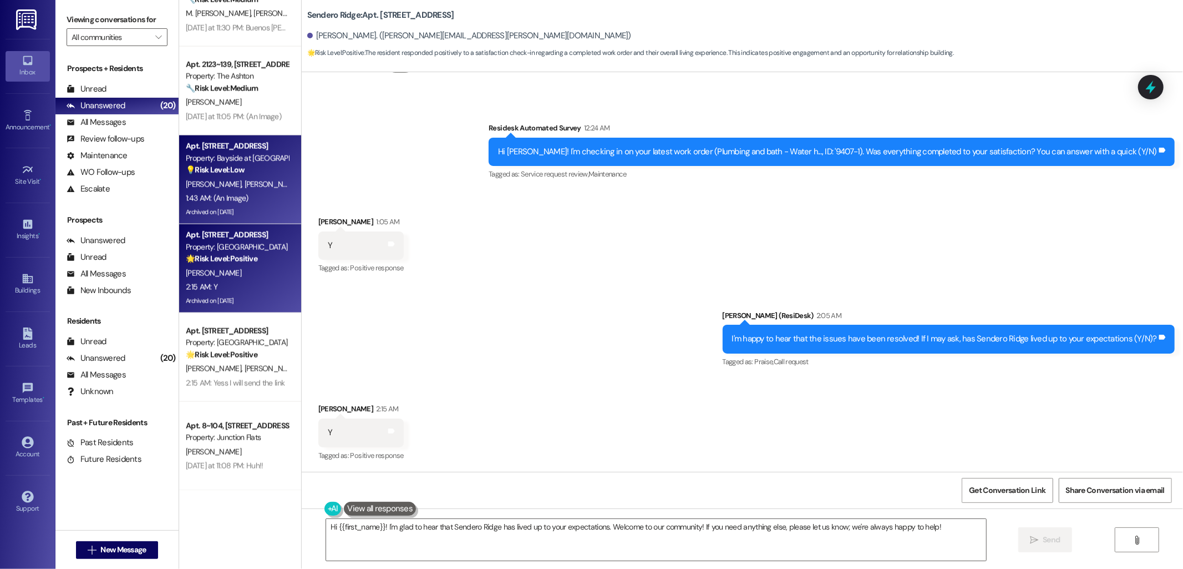
click at [223, 178] on div "T. Hasse R. Reppa" at bounding box center [237, 185] width 105 height 14
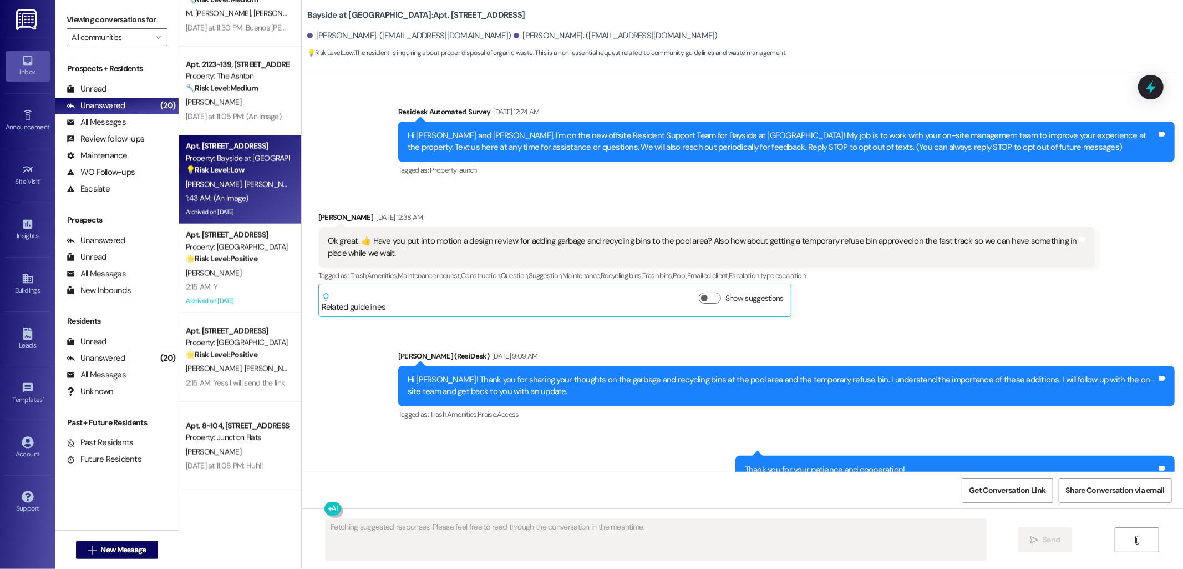
scroll to position [13644, 0]
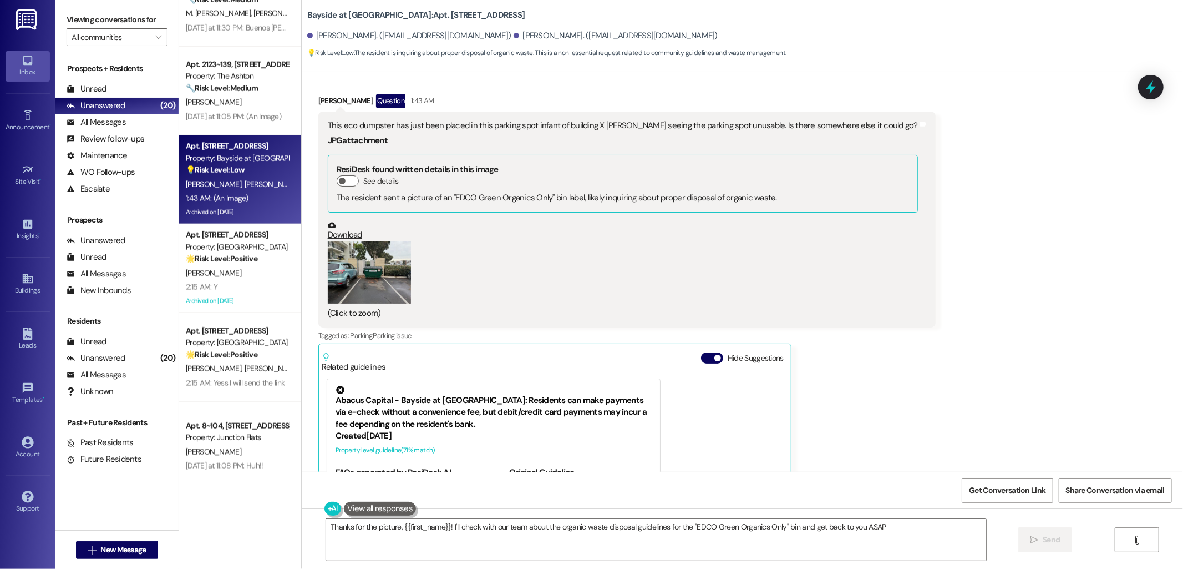
type textarea "Thanks for the picture, {{first_name}}! I'll check with our team about the orga…"
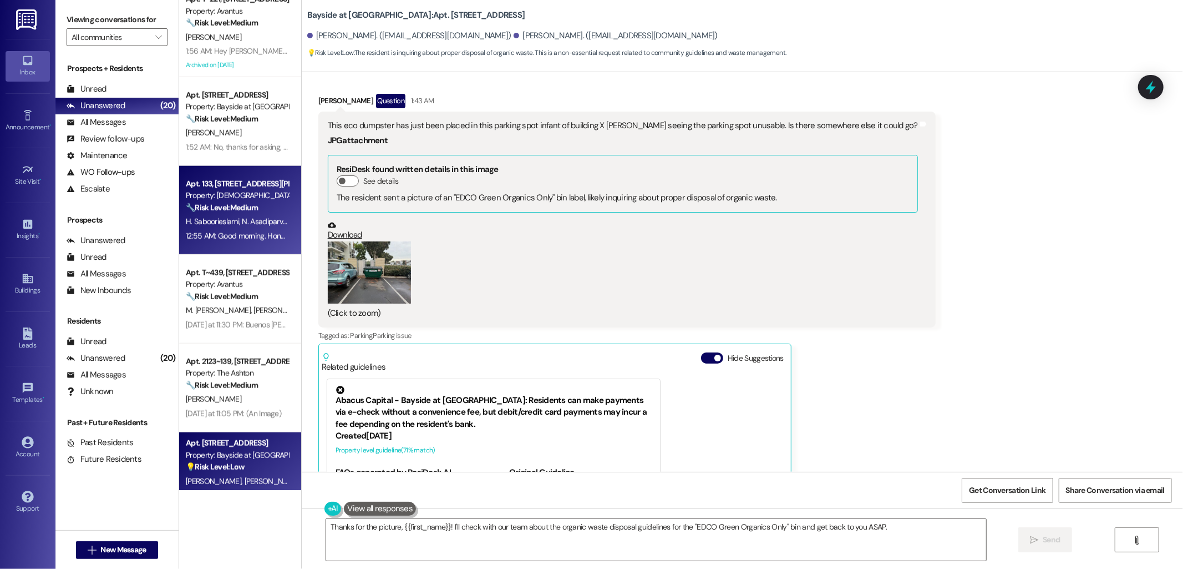
scroll to position [977, 0]
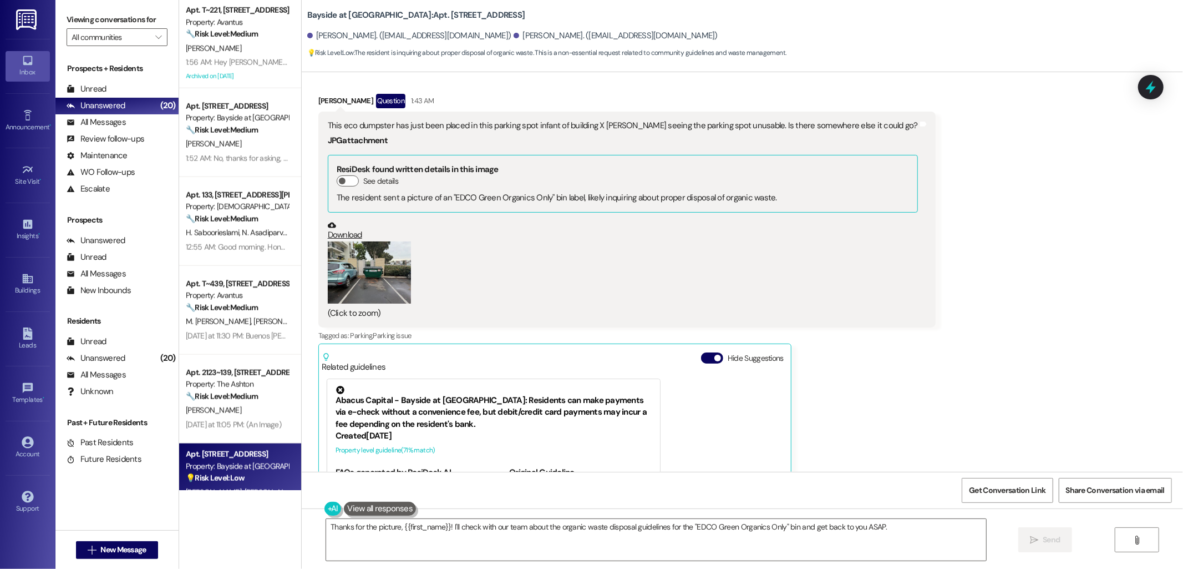
click at [960, 311] on div "Received via SMS Reed Reppa Question 1:43 AM This eco dumpster has just been pl…" at bounding box center [743, 341] width 882 height 544
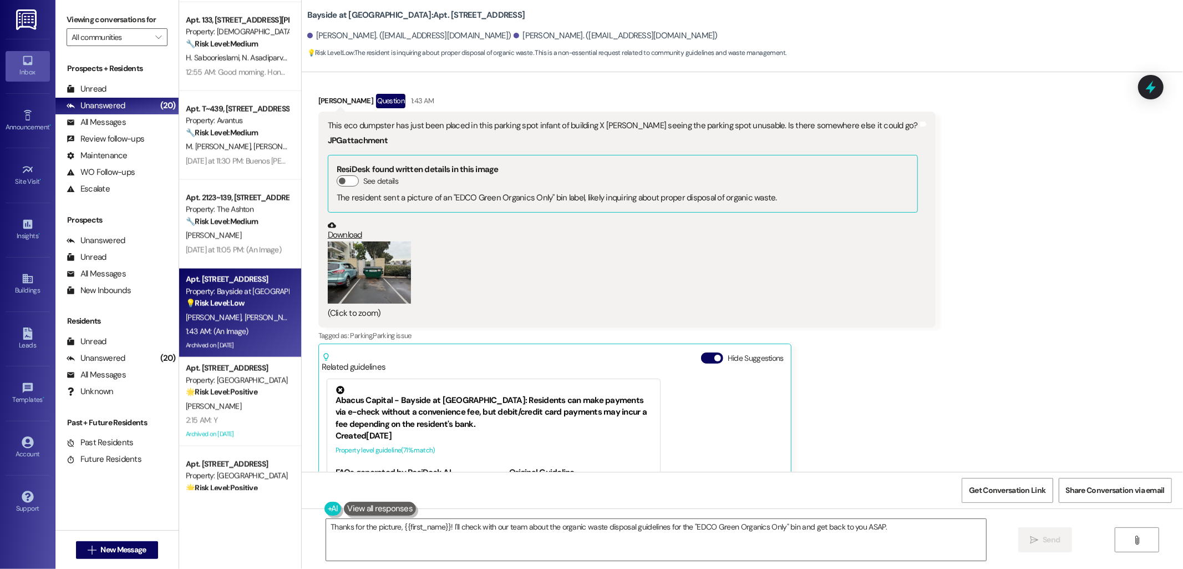
scroll to position [1285, 0]
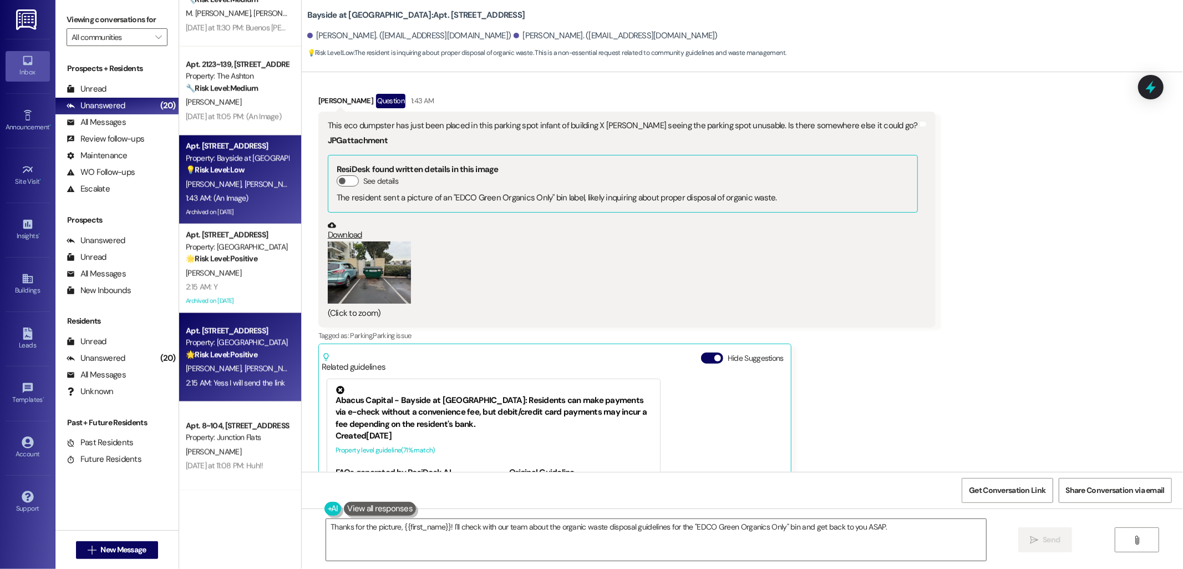
click at [225, 350] on strong "🌟 Risk Level: Positive" at bounding box center [222, 355] width 72 height 10
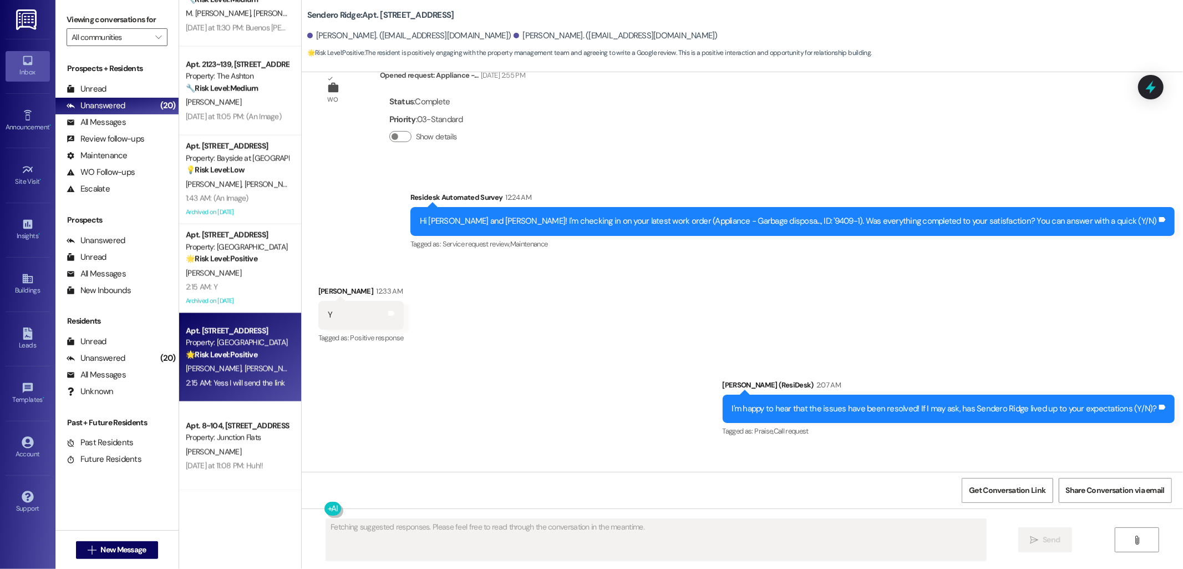
scroll to position [3615, 0]
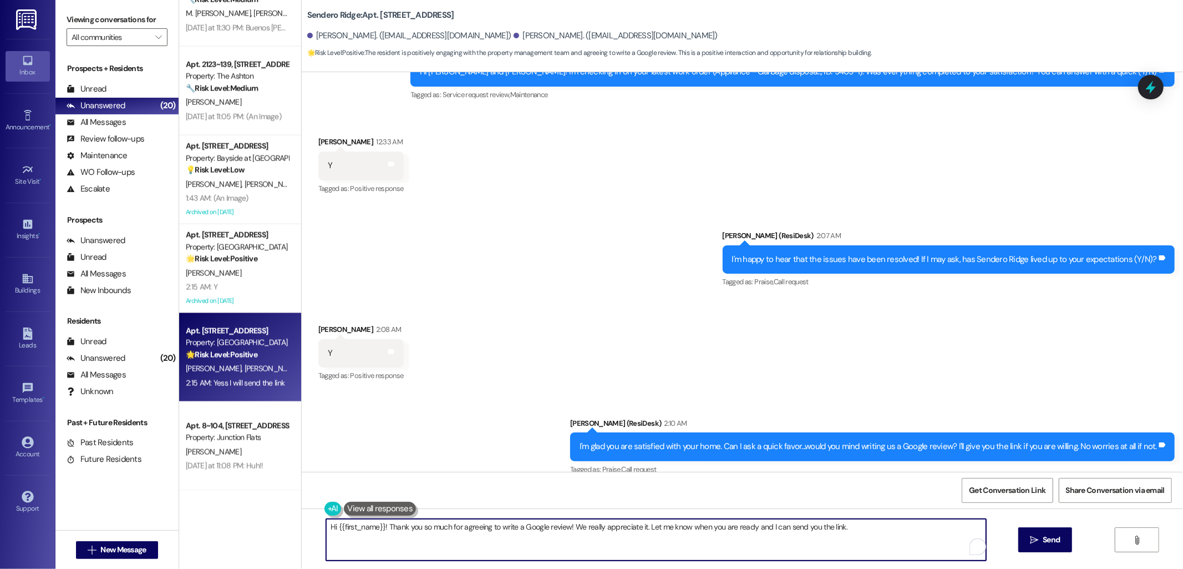
drag, startPoint x: 380, startPoint y: 528, endPoint x: 313, endPoint y: 530, distance: 66.6
click at [320, 530] on div "Hi {{first_name}}! Thank you so much for agreeing to write a Google review! We …" at bounding box center [650, 539] width 661 height 43
type textarea "Thank you so much for agreeing to write a Google review! We really appreciate i…"
click at [1047, 531] on button " Send" at bounding box center [1046, 539] width 54 height 25
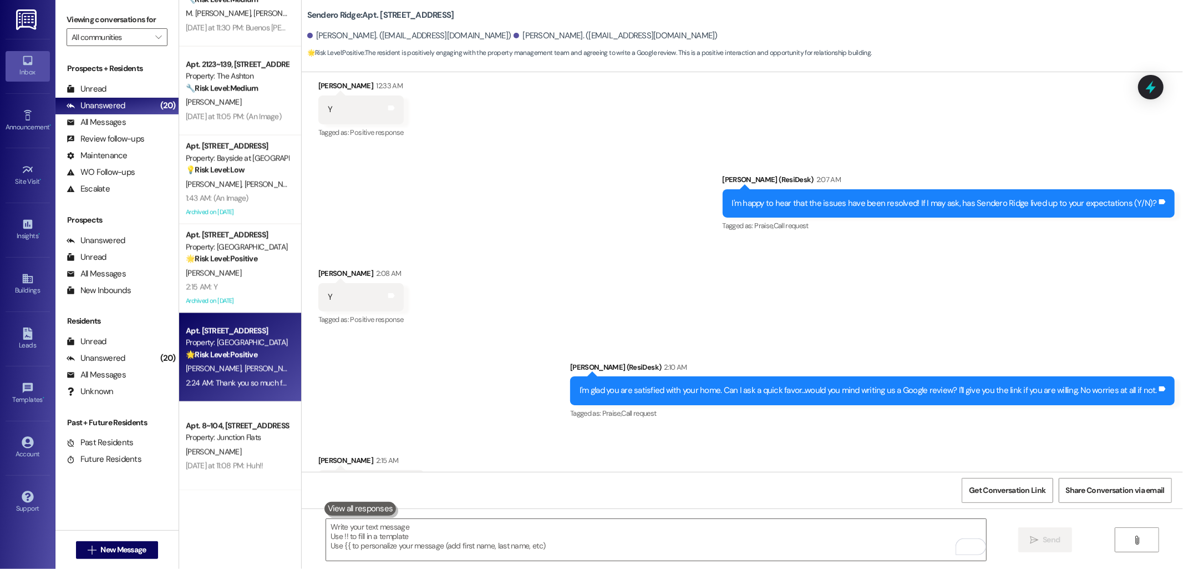
scroll to position [3693, 0]
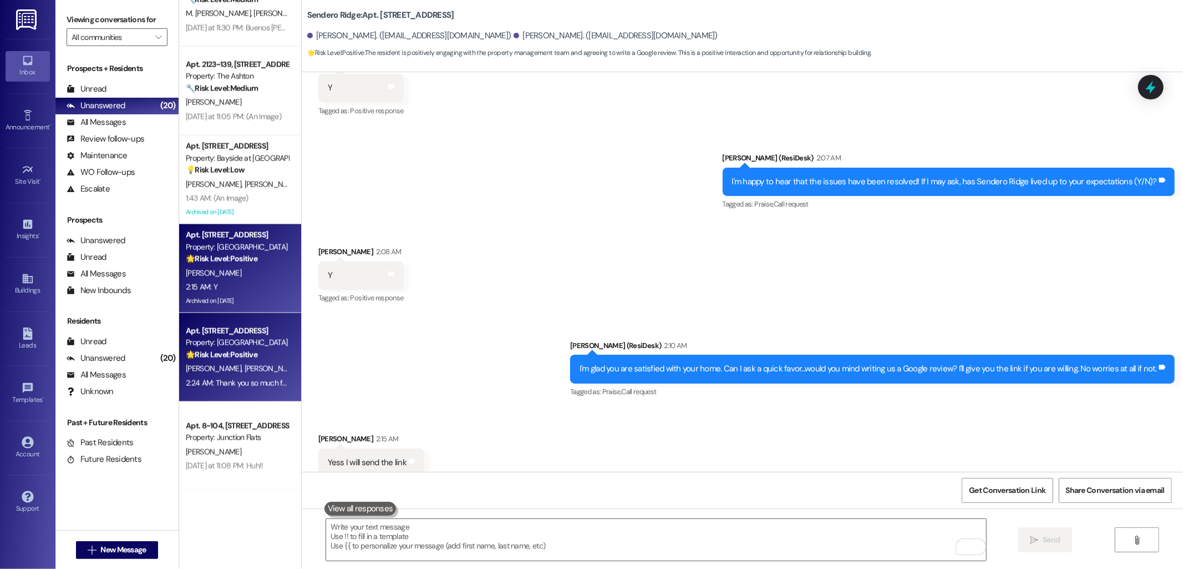
click at [254, 268] on div "N. Reynes" at bounding box center [237, 273] width 105 height 14
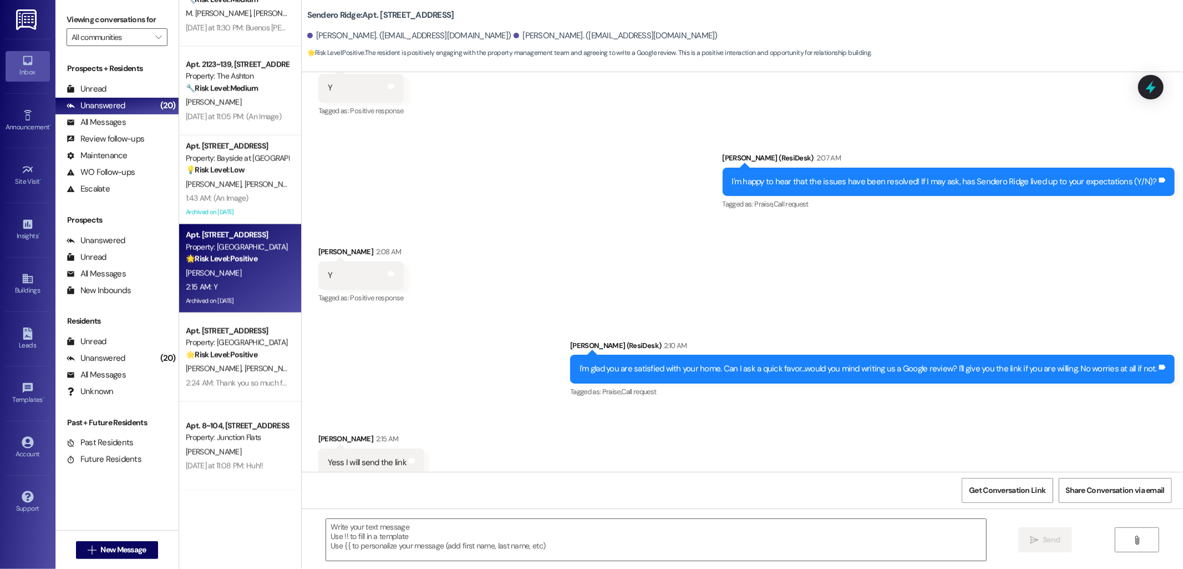
type textarea "Fetching suggested responses. Please feel free to read through the conversation…"
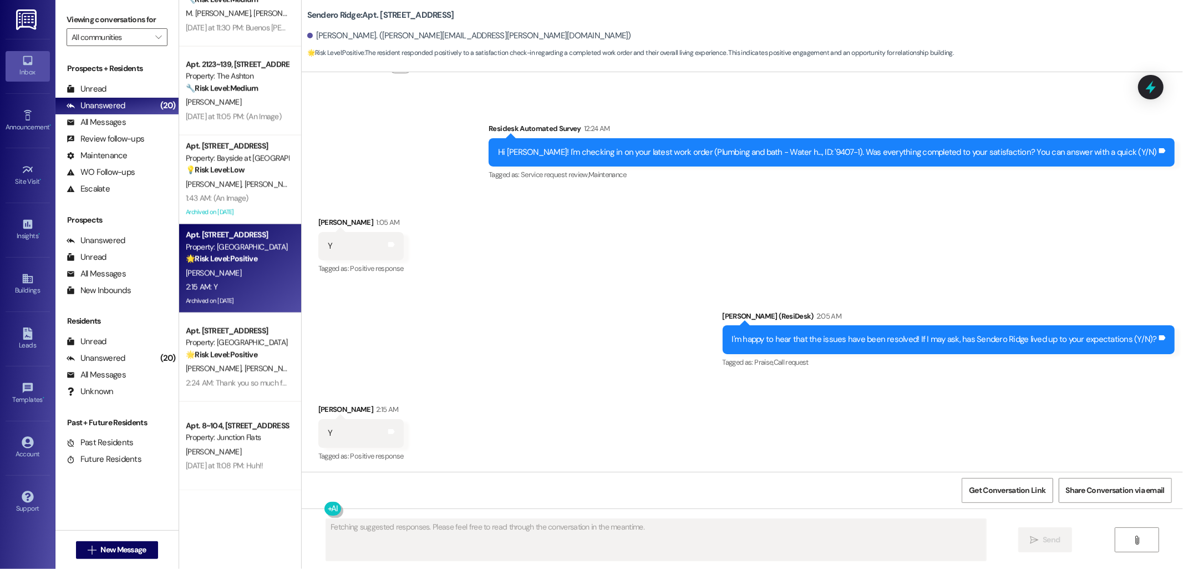
scroll to position [3087, 0]
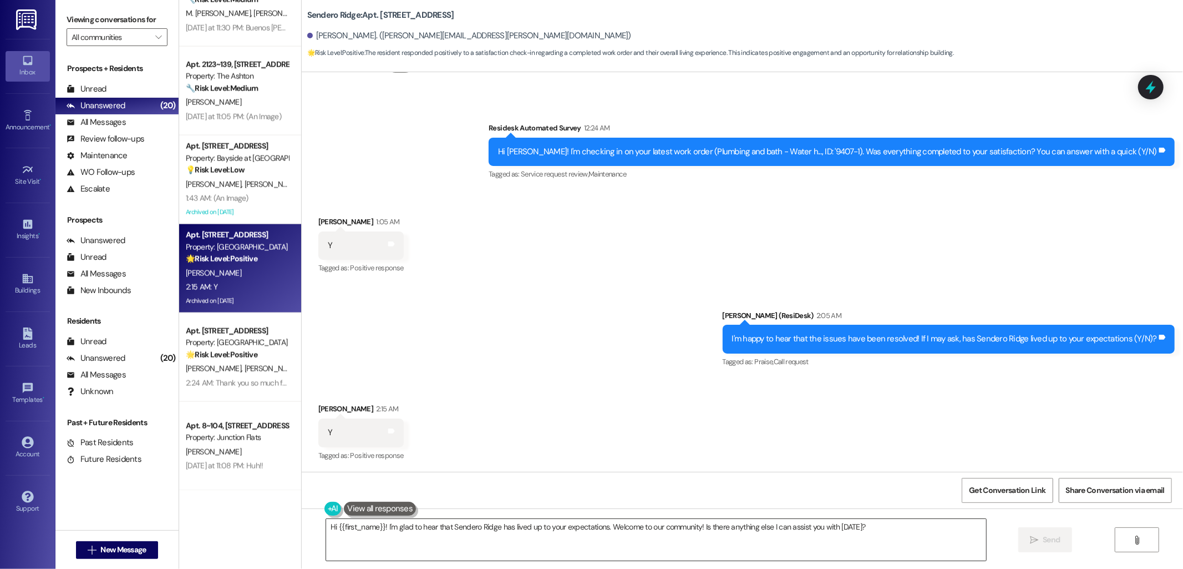
click at [546, 529] on textarea "Hi {{first_name}}! I'm glad to hear that Sendero Ridge has lived up to your exp…" at bounding box center [656, 540] width 660 height 42
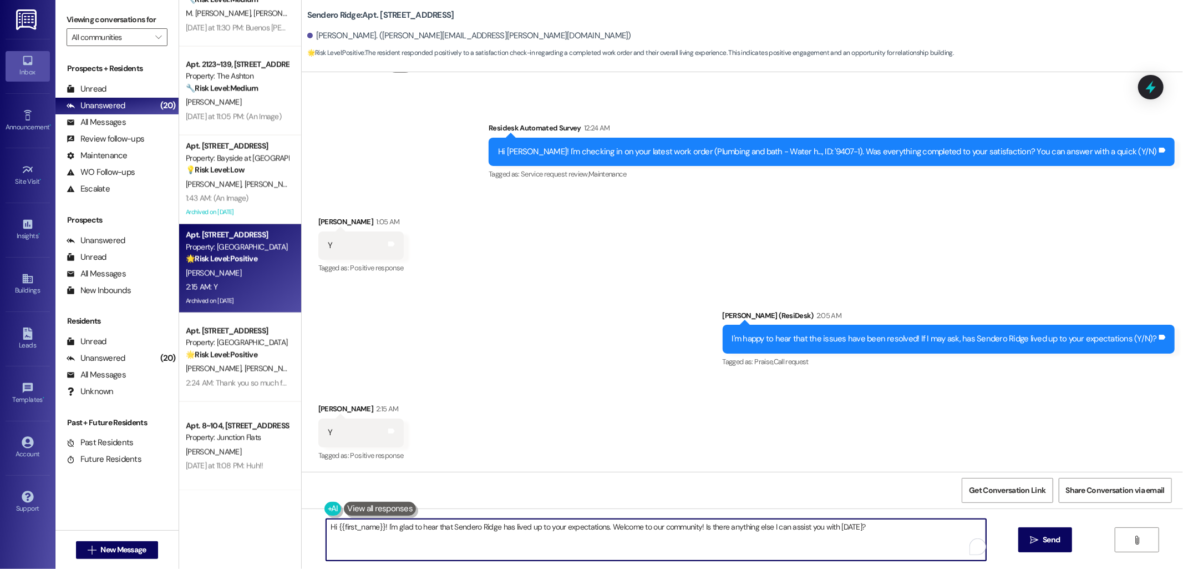
click at [546, 529] on textarea "Hi {{first_name}}! I'm glad to hear that Sendero Ridge has lived up to your exp…" at bounding box center [656, 540] width 660 height 42
paste textarea "I'm glad you are satisfied with your home. Can I ask a quick favor...would you …"
type textarea "I'm glad you are satisfied with your home. Can I ask a quick favor...would you …"
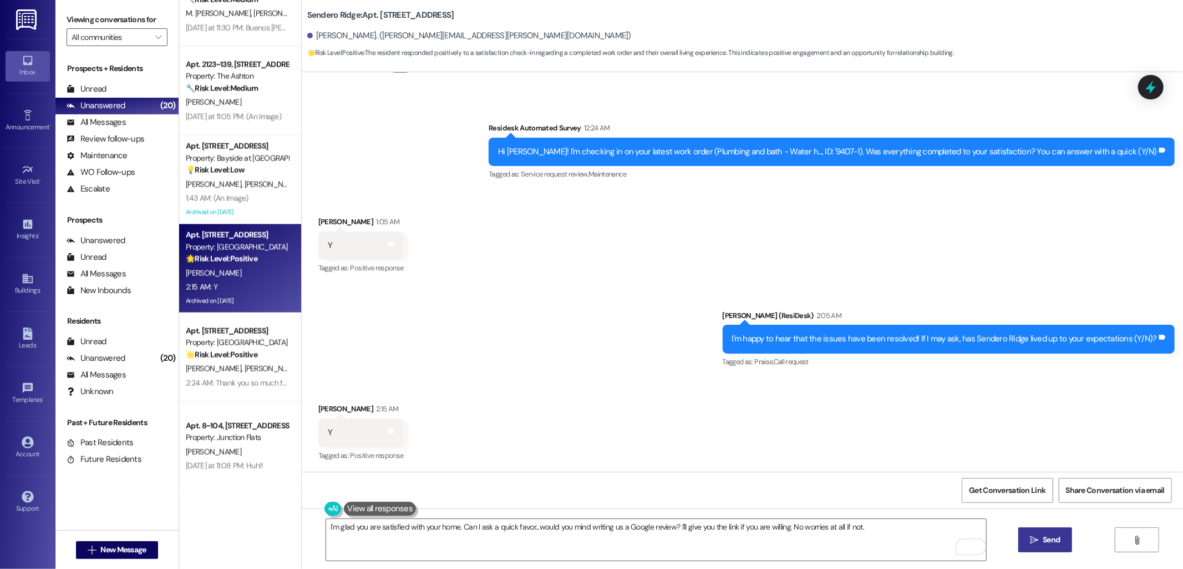
click at [1051, 540] on span "Send" at bounding box center [1051, 540] width 17 height 12
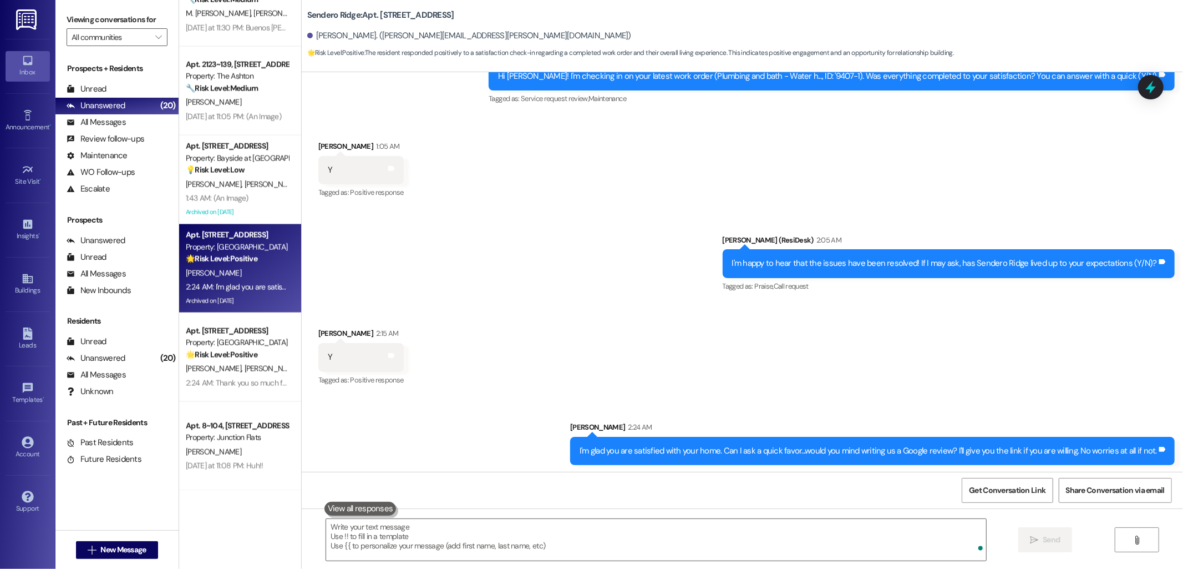
scroll to position [3164, 0]
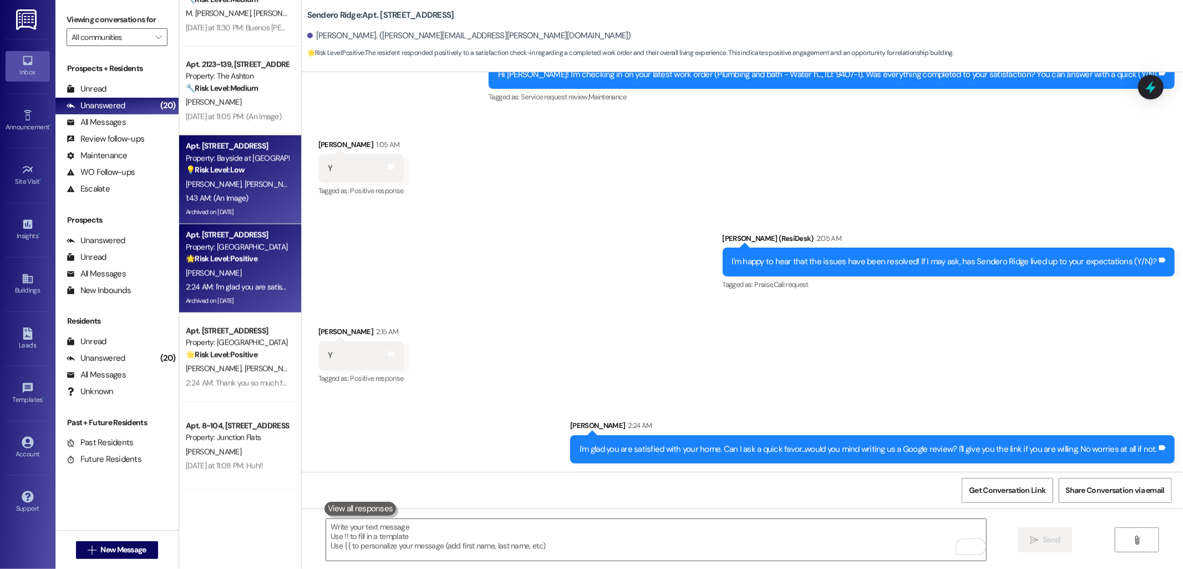
click at [244, 183] on span "R. Reppa" at bounding box center [271, 184] width 55 height 10
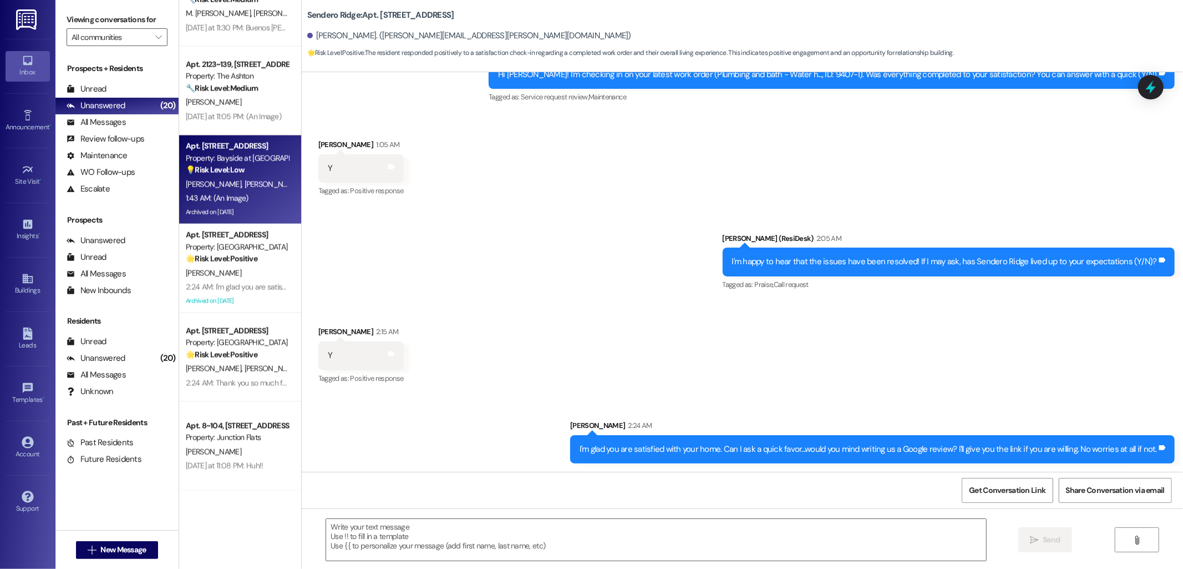
type textarea "Fetching suggested responses. Please feel free to read through the conversation…"
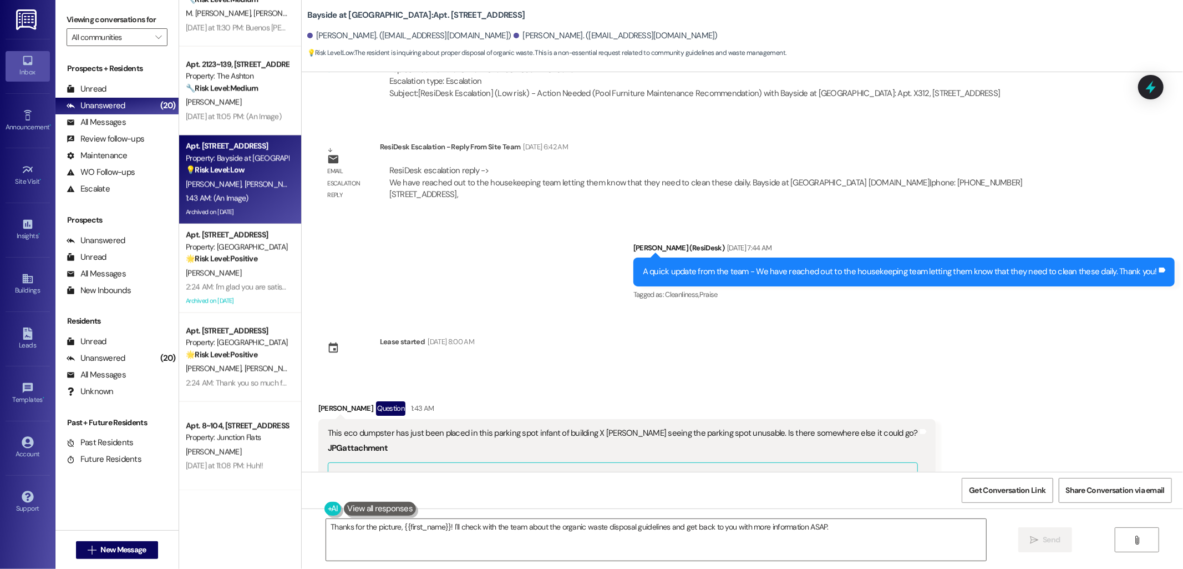
scroll to position [13336, 0]
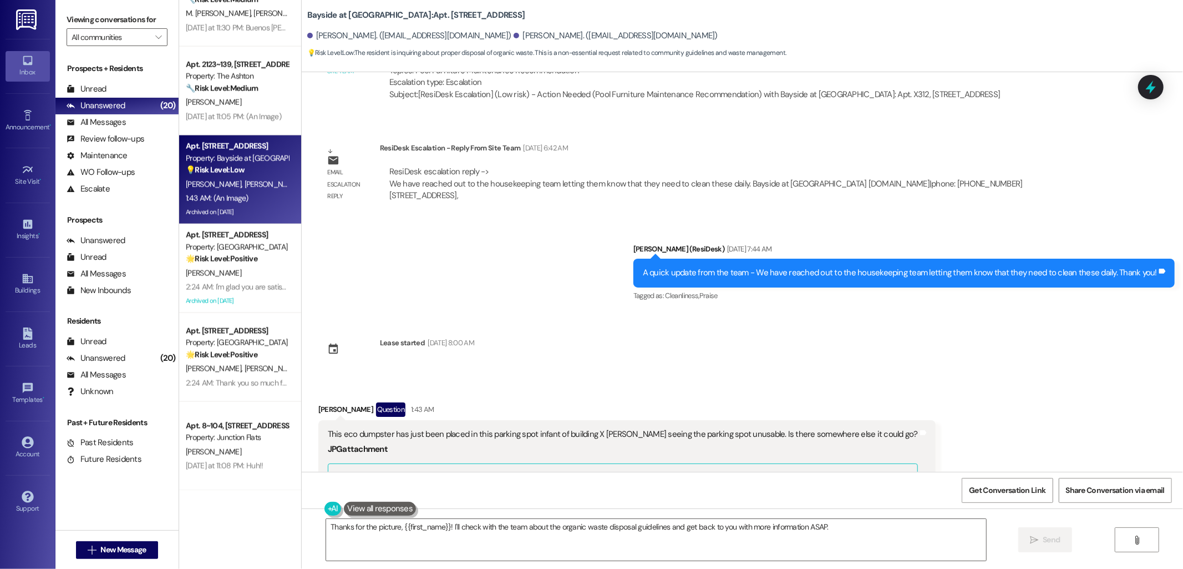
click at [318, 402] on div "Reed Reppa Question 1:43 AM" at bounding box center [626, 411] width 617 height 18
copy div "Reed"
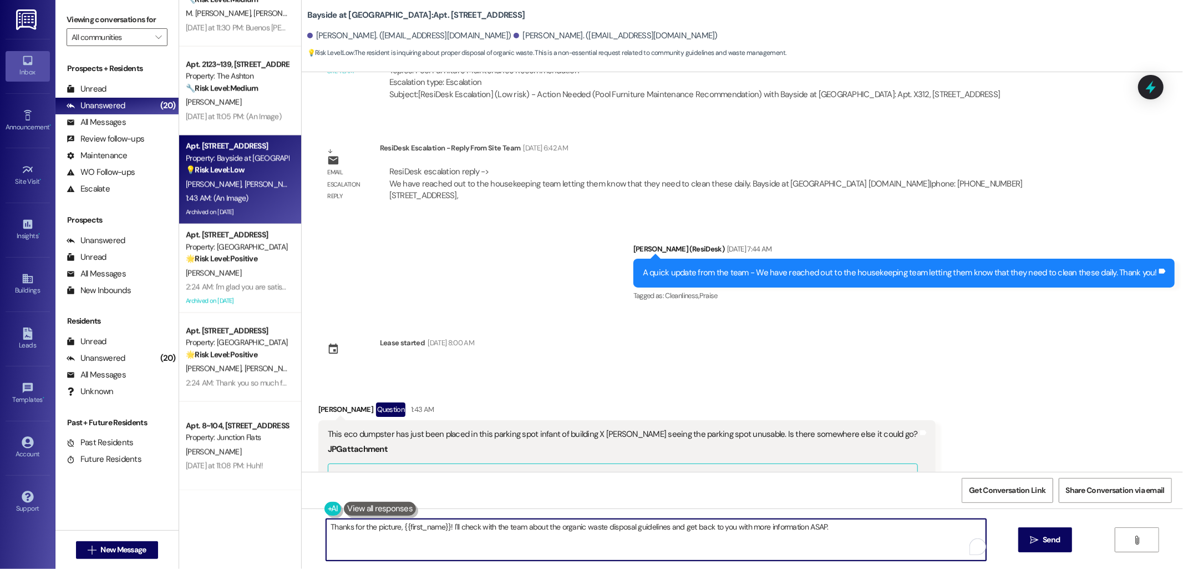
drag, startPoint x: 440, startPoint y: 527, endPoint x: 429, endPoint y: 526, distance: 11.7
click at [400, 526] on textarea "Thanks for the picture, {{first_name}}! I'll check with the team about the orga…" at bounding box center [656, 540] width 660 height 42
click at [439, 534] on textarea "Thanks for the picture, {{first_name}}! I'll check with the team about the orga…" at bounding box center [656, 540] width 660 height 42
click at [442, 527] on textarea "Thanks for the picture, {{first_name}}! I'll check with the team about the orga…" at bounding box center [656, 540] width 660 height 42
drag, startPoint x: 442, startPoint y: 527, endPoint x: 461, endPoint y: 505, distance: 29.1
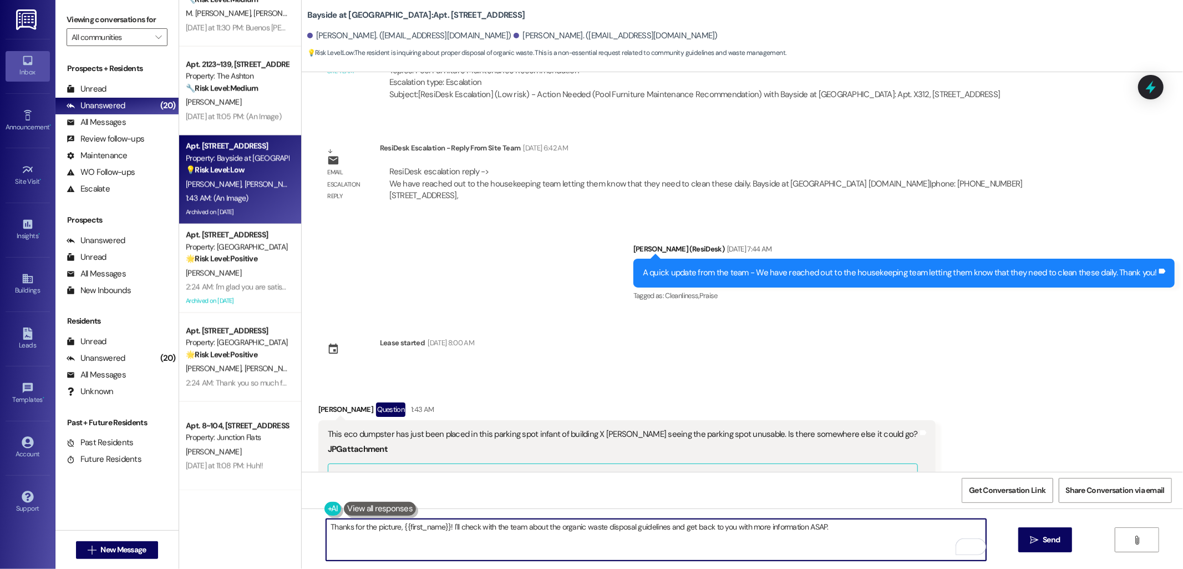
click at [401, 524] on textarea "Thanks for the picture, {{first_name}}! I'll check with the team about the orga…" at bounding box center [656, 540] width 660 height 42
paste textarea "Reed"
click at [401, 525] on textarea "Thanks for the picture, {{Reed! I'll check with the team about the organic wast…" at bounding box center [656, 540] width 660 height 42
click at [425, 534] on textarea "Thanks for the picture, Reed! I'll check with the team about the organic waste …" at bounding box center [656, 540] width 660 height 42
type textarea "Thanks for the picture, Reed! I'll check with the team about the organic waste …"
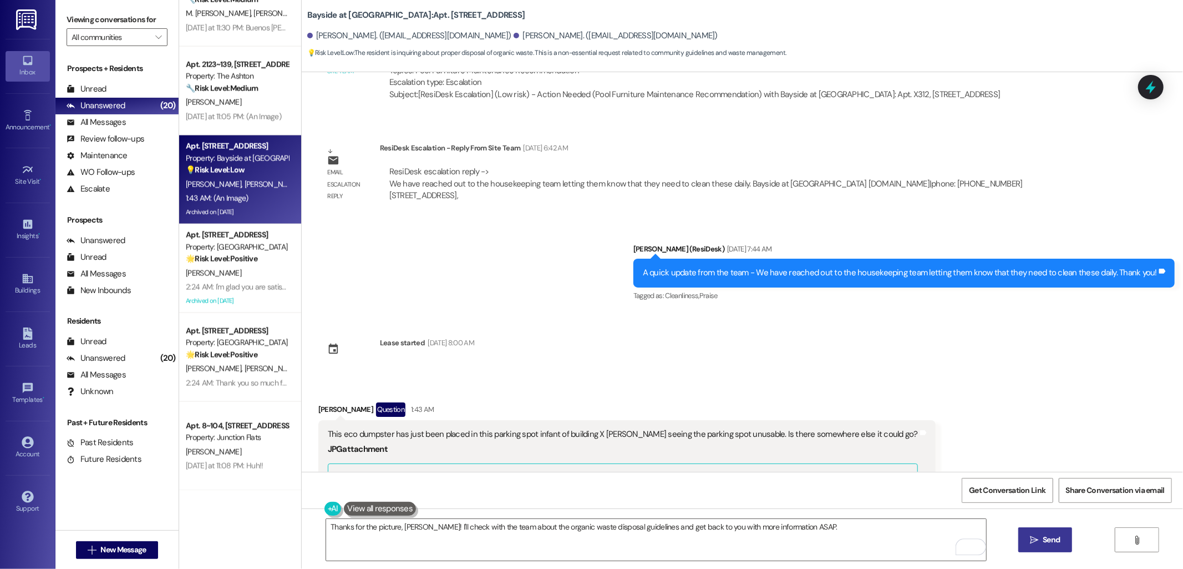
click at [1040, 550] on button " Send" at bounding box center [1046, 539] width 54 height 25
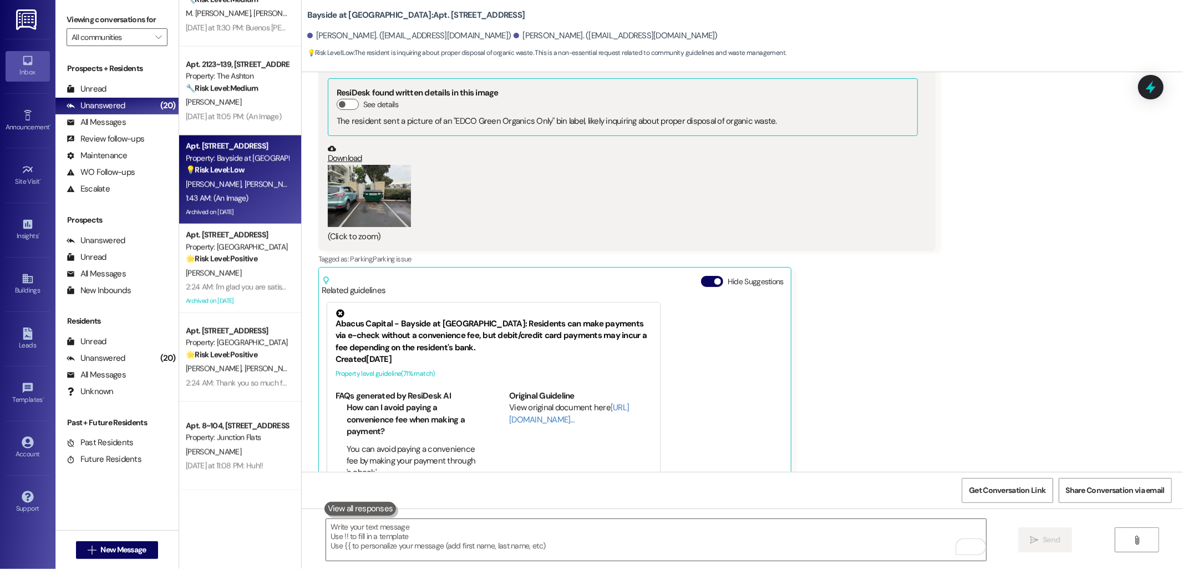
scroll to position [13722, 0]
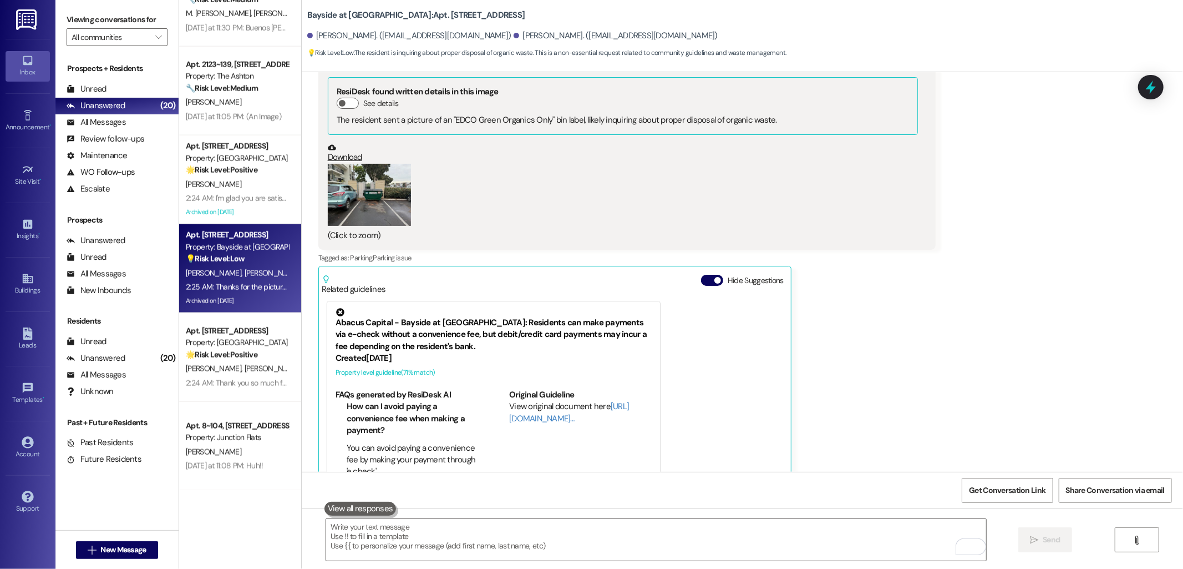
drag, startPoint x: 868, startPoint y: 448, endPoint x: 948, endPoint y: 454, distance: 79.6
copy div "organic waste disposal"
click at [945, 295] on div "Received via SMS Reed Reppa Question 1:43 AM This eco dumpster has just been pl…" at bounding box center [743, 263] width 882 height 544
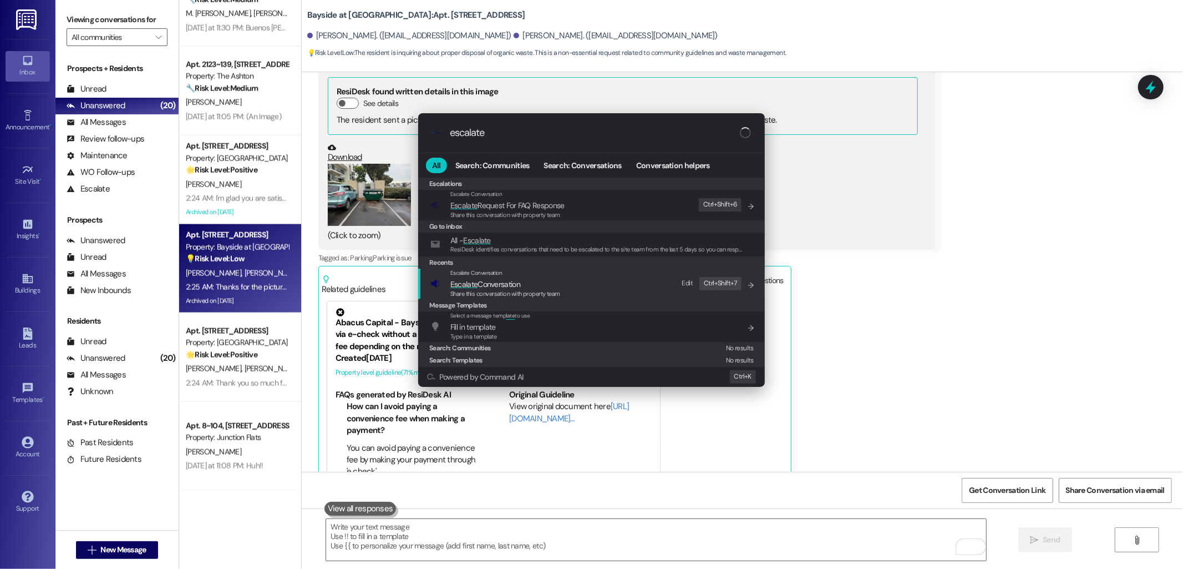
type input "escalate"
click at [576, 278] on div "Escalate Conversation Escalate Conversation Share this conversation with proper…" at bounding box center [593, 284] width 325 height 30
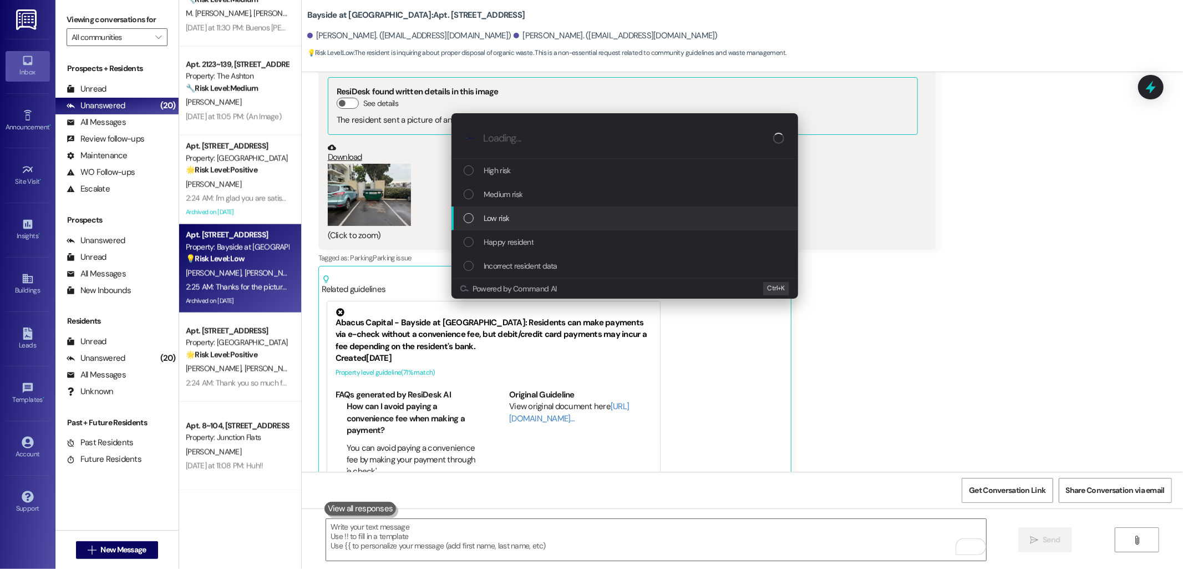
click at [490, 216] on span "Low risk" at bounding box center [497, 218] width 26 height 12
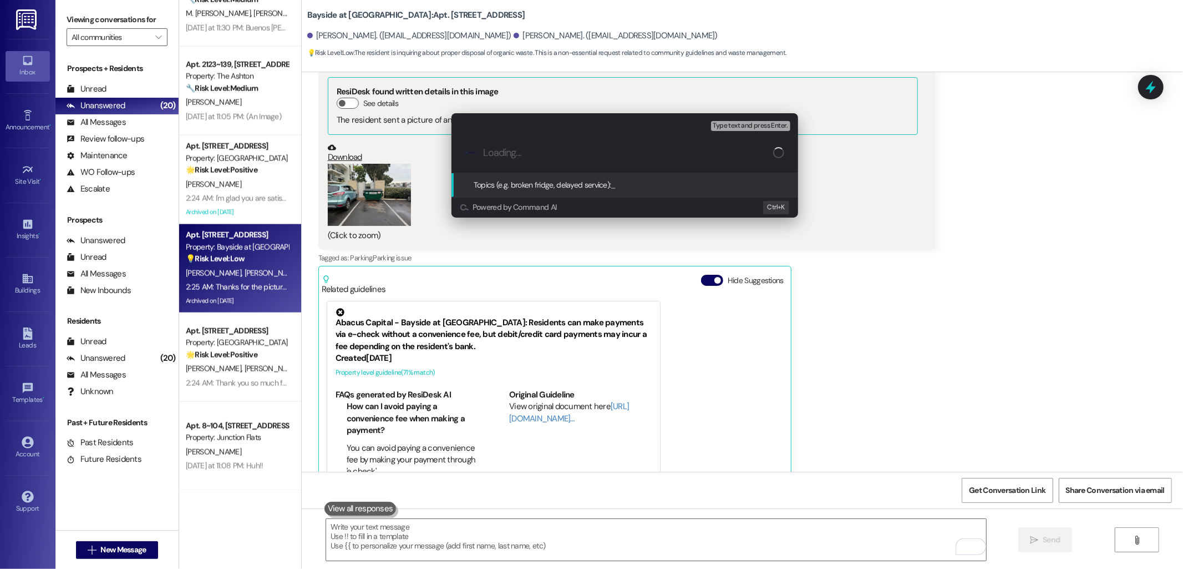
paste input "organic waste disposal"
type input "organic waste disposal"
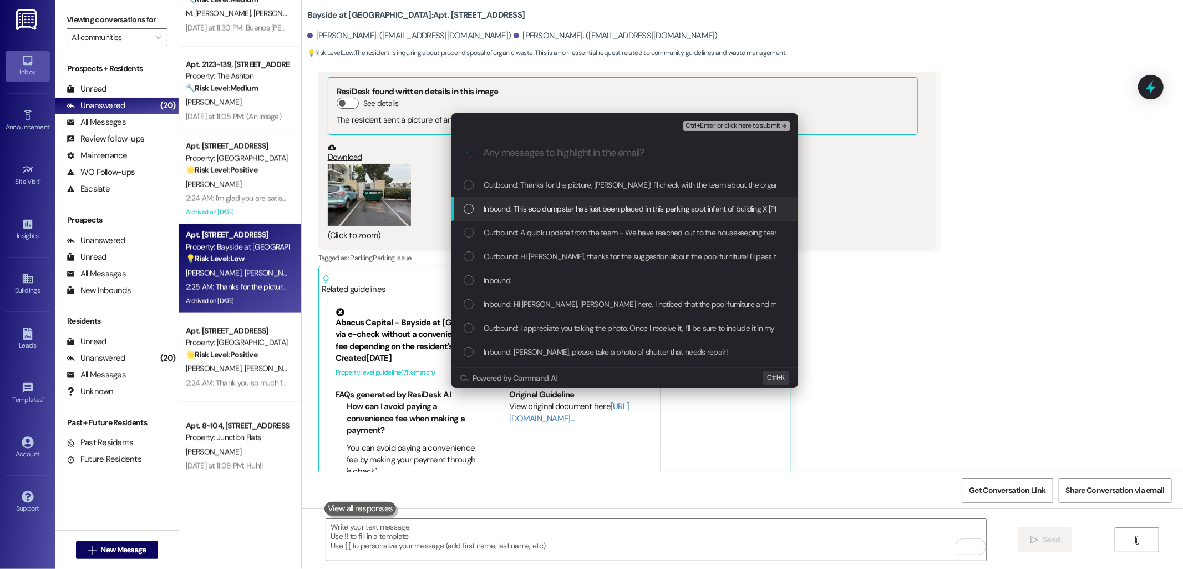
click at [573, 209] on span "Inbound: This eco dumpster has just been placed in this parking spot infant of …" at bounding box center [768, 208] width 569 height 12
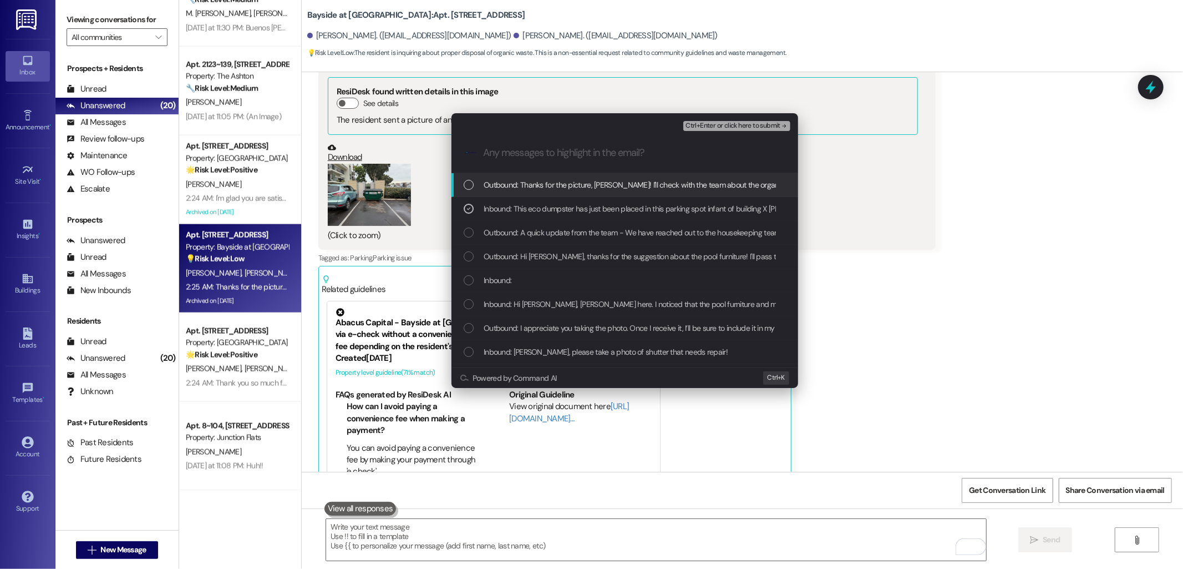
click at [709, 124] on span "Ctrl+Enter or click here to submit" at bounding box center [733, 126] width 95 height 8
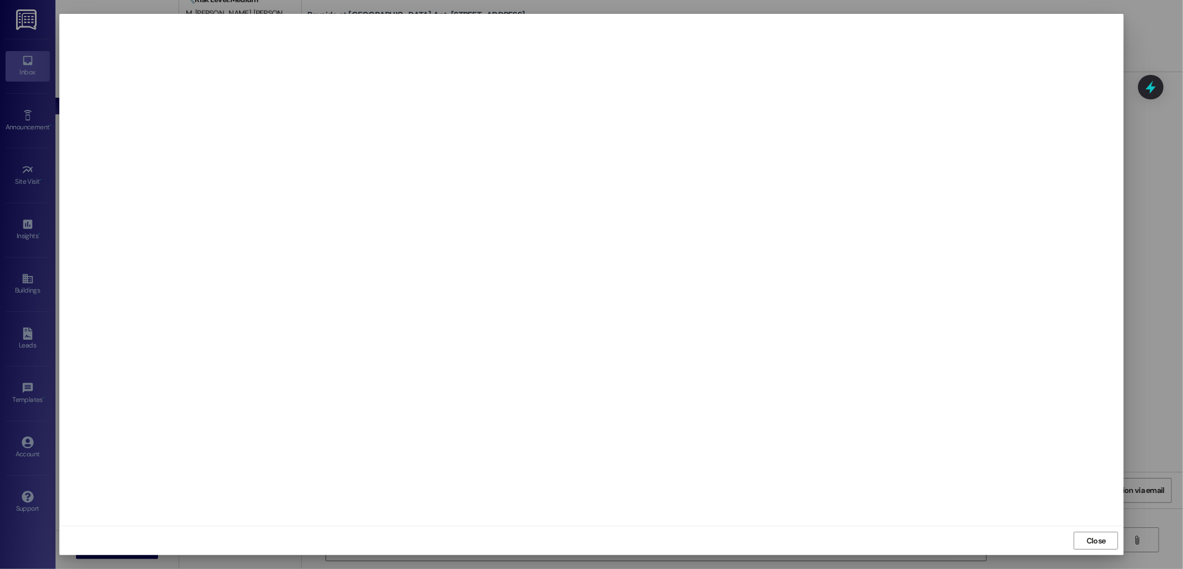
drag, startPoint x: 754, startPoint y: 118, endPoint x: 703, endPoint y: 214, distance: 109.2
click at [703, 214] on iframe "To enrich screen reader interactions, please activate Accessibility in Grammarl…" at bounding box center [592, 269] width 1054 height 501
click at [598, 269] on iframe "To enrich screen reader interactions, please activate Accessibility in Grammarl…" at bounding box center [592, 269] width 1054 height 501
click at [1096, 544] on span "Close" at bounding box center [1096, 541] width 19 height 12
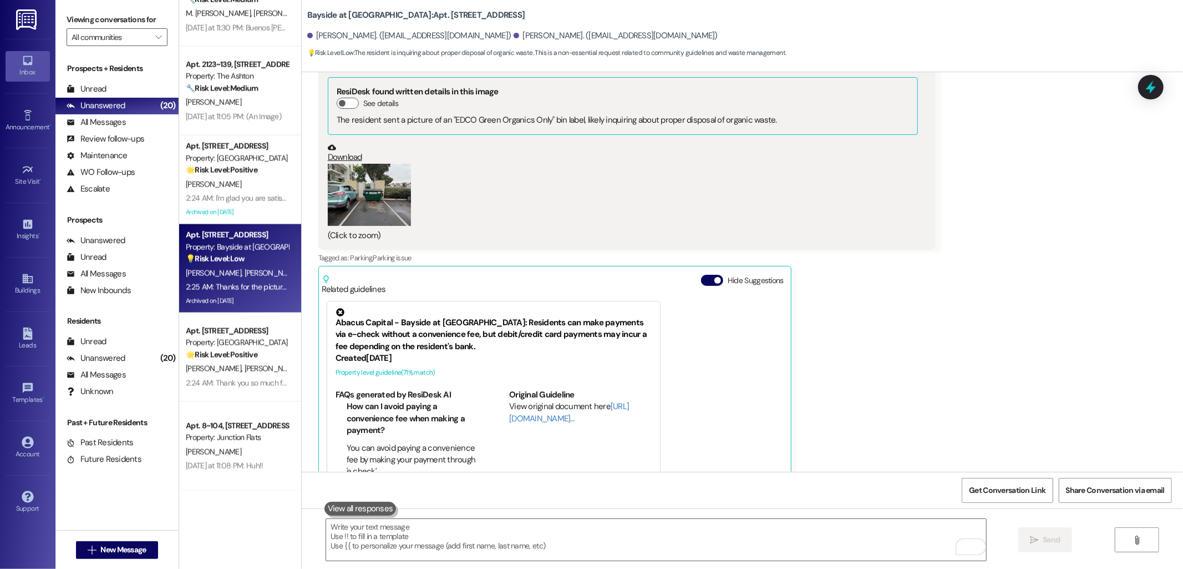
click at [954, 330] on div "Received via SMS Reed Reppa Question 1:43 AM This eco dumpster has just been pl…" at bounding box center [743, 263] width 882 height 544
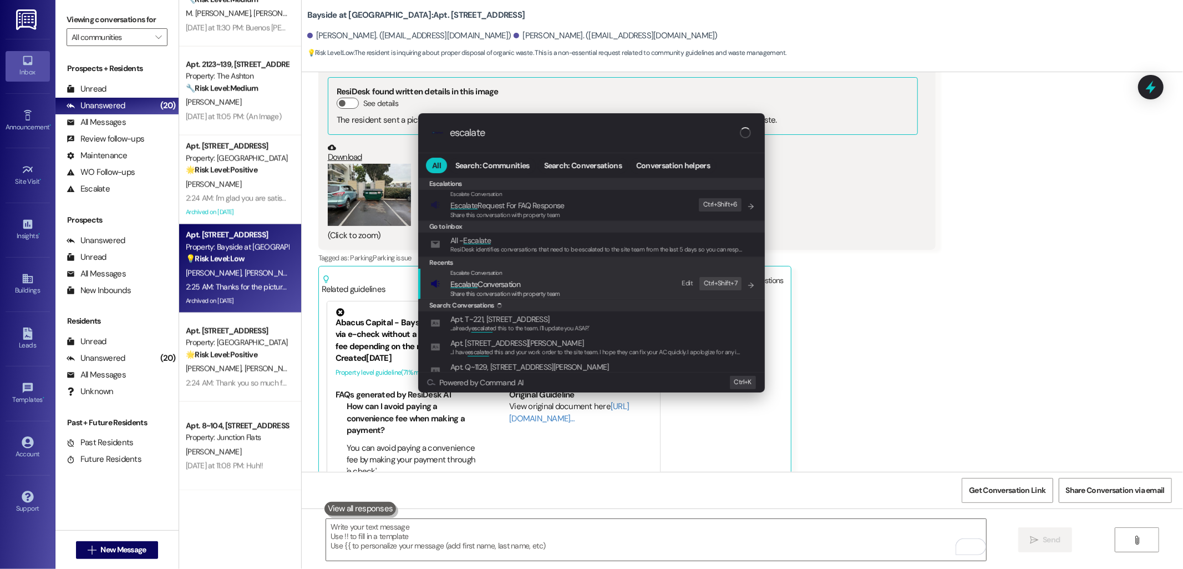
type input "escalate"
click at [508, 285] on span "Escalate Conversation" at bounding box center [485, 284] width 70 height 10
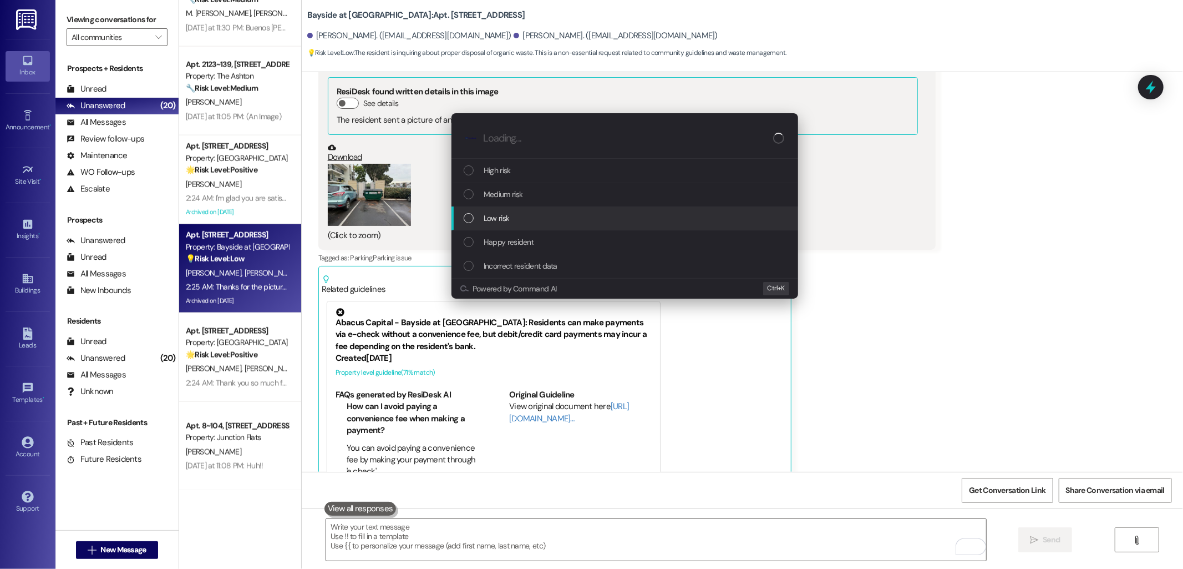
click at [507, 217] on span "Low risk" at bounding box center [497, 218] width 26 height 12
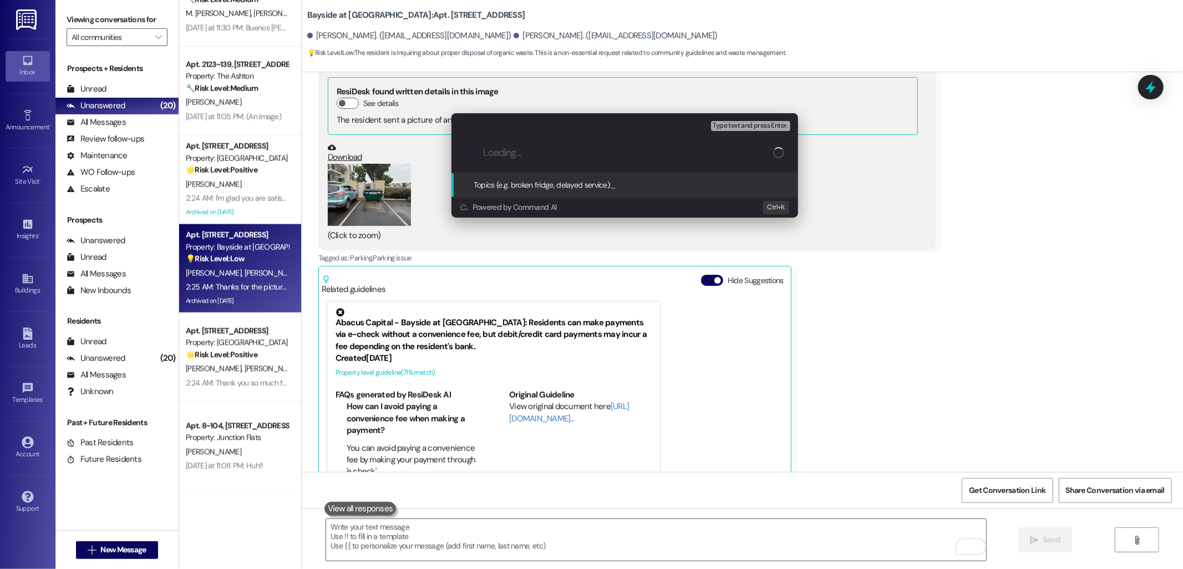
paste input "organic waste disposal"
type input "organic waste disposal concern"
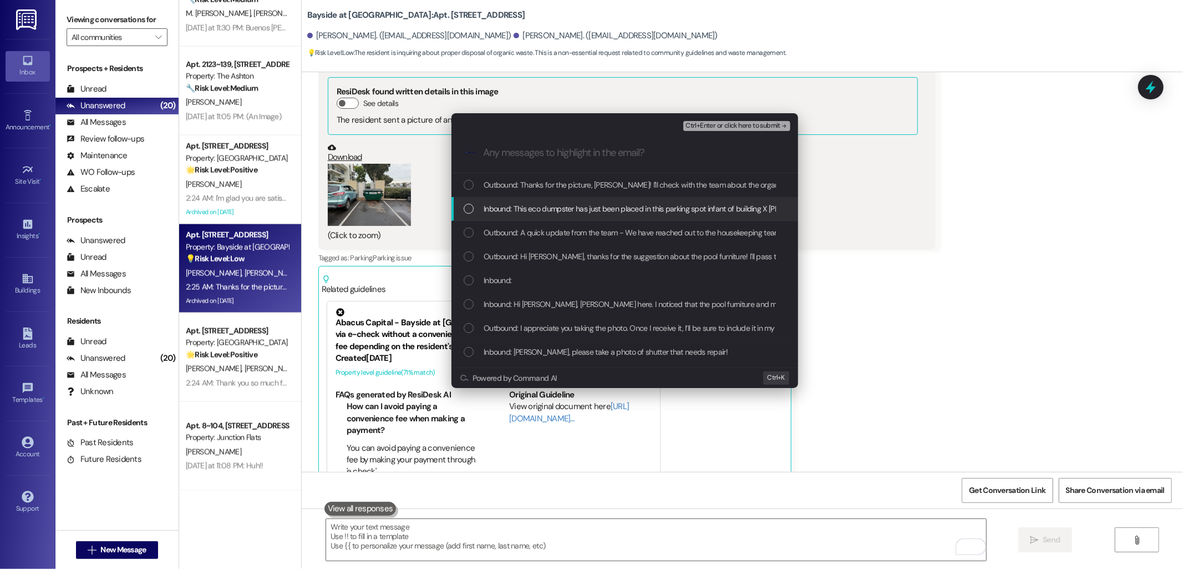
click at [545, 209] on span "Inbound: This eco dumpster has just been placed in this parking spot infant of …" at bounding box center [768, 208] width 569 height 12
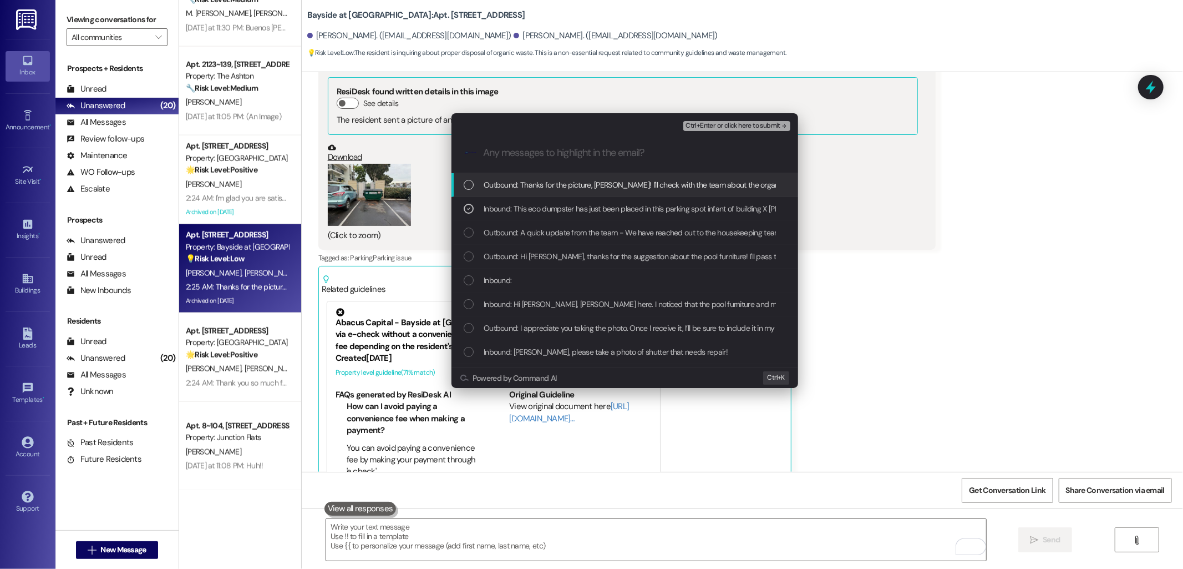
click at [737, 128] on span "Ctrl+Enter or click here to submit" at bounding box center [733, 126] width 95 height 8
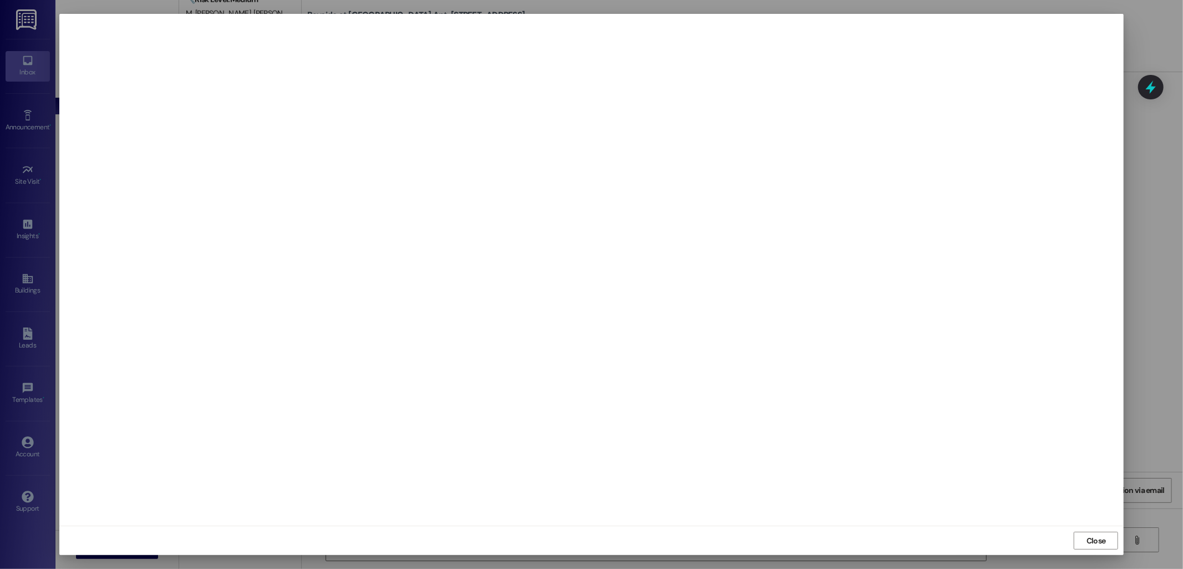
click at [919, 123] on iframe at bounding box center [592, 269] width 1054 height 501
click at [1095, 540] on span "Close" at bounding box center [1096, 541] width 19 height 12
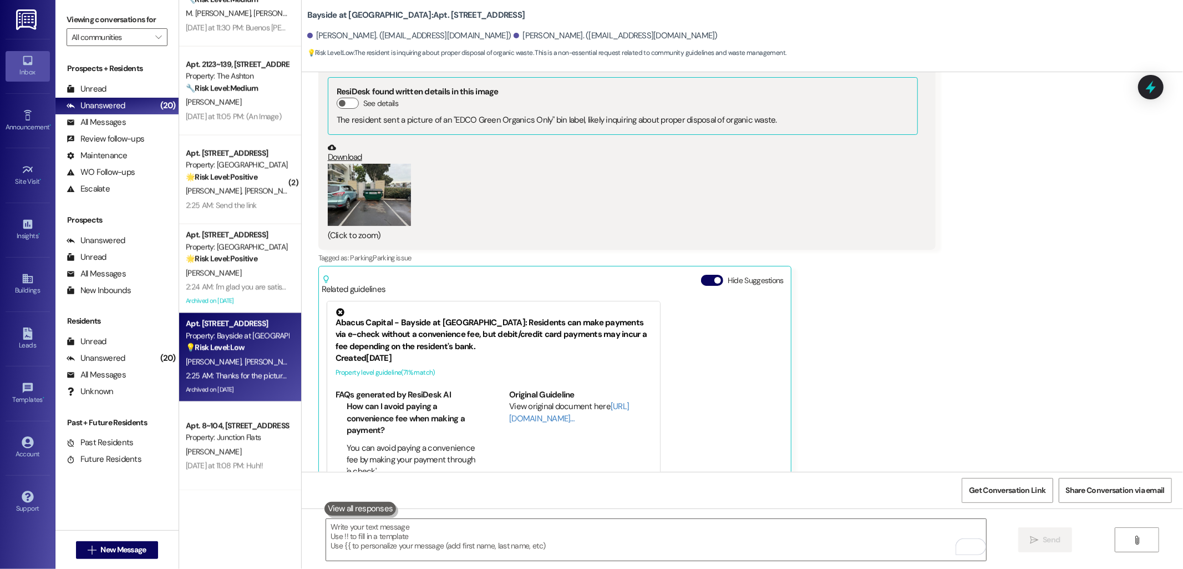
click at [978, 325] on div "Received via SMS Reed Reppa Question 1:43 AM This eco dumpster has just been pl…" at bounding box center [743, 263] width 882 height 544
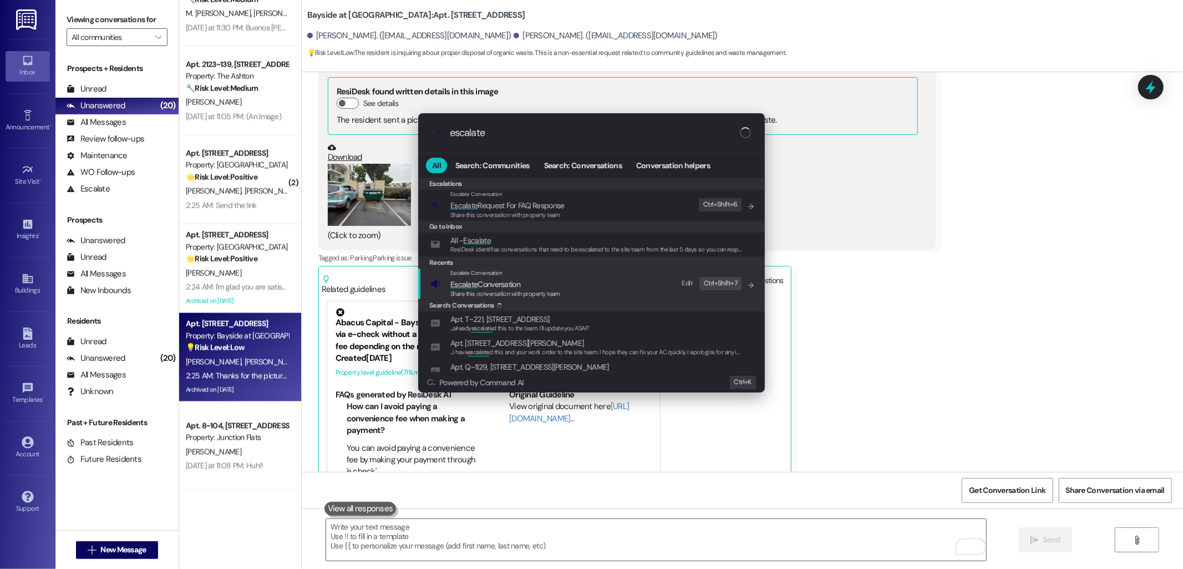
type input "escalate"
click at [502, 284] on span "Escalate Conversation" at bounding box center [485, 284] width 70 height 10
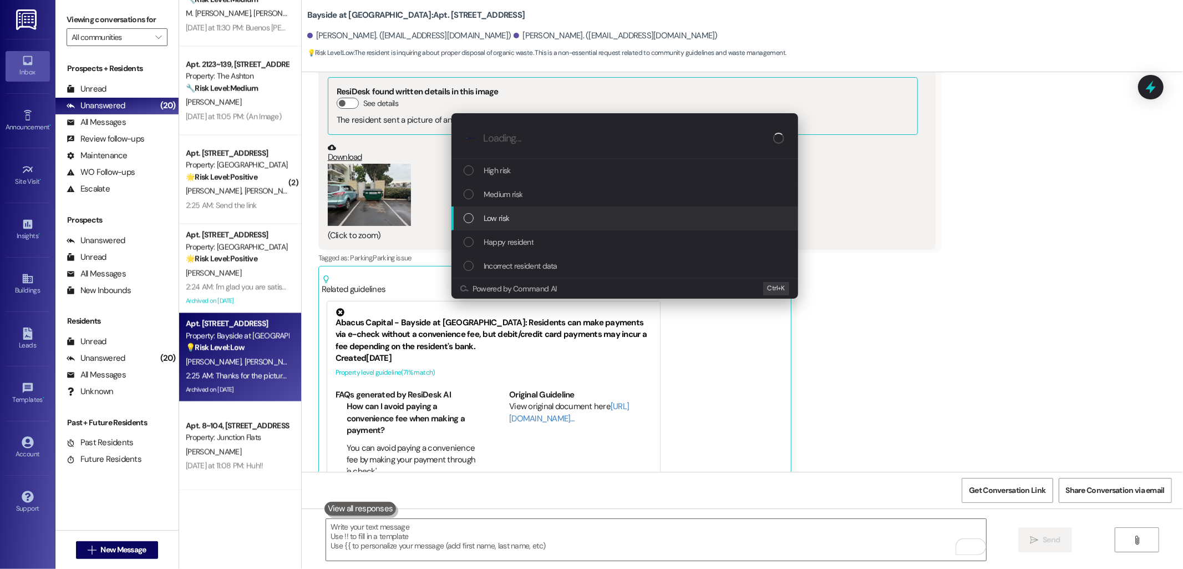
click at [525, 219] on div "Low risk" at bounding box center [626, 218] width 325 height 12
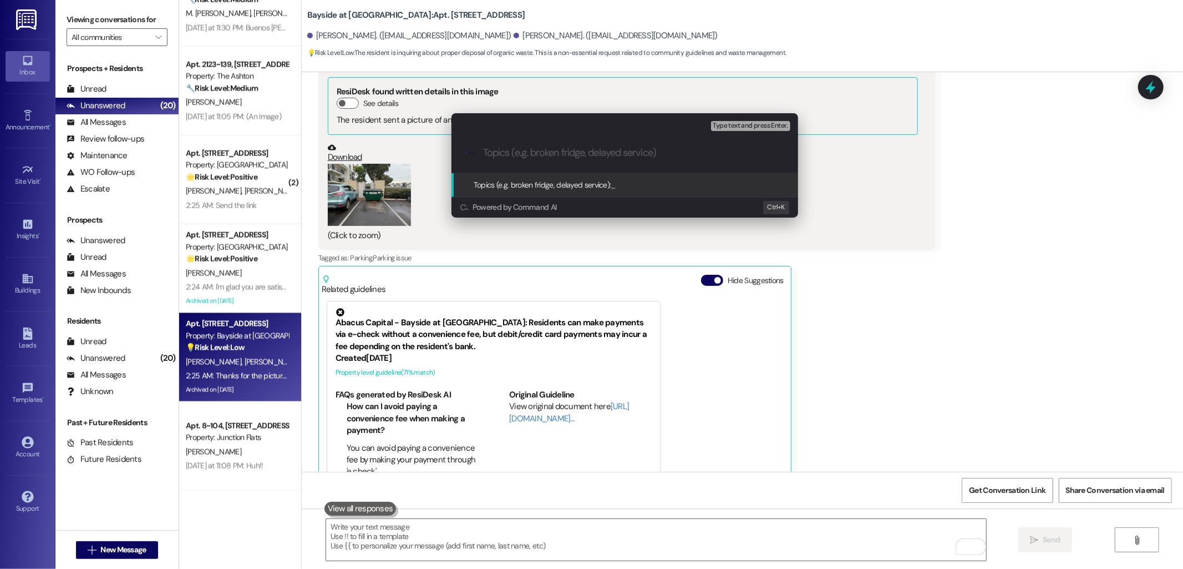
paste input "organic waste disposal"
type input "organic waste disposal concern"
click at [659, 158] on input "organic waste disposal concern" at bounding box center [629, 153] width 292 height 12
click at [660, 158] on input "organic waste disposal concern" at bounding box center [629, 153] width 292 height 12
click at [661, 158] on input "organic waste disposal concern" at bounding box center [629, 153] width 292 height 12
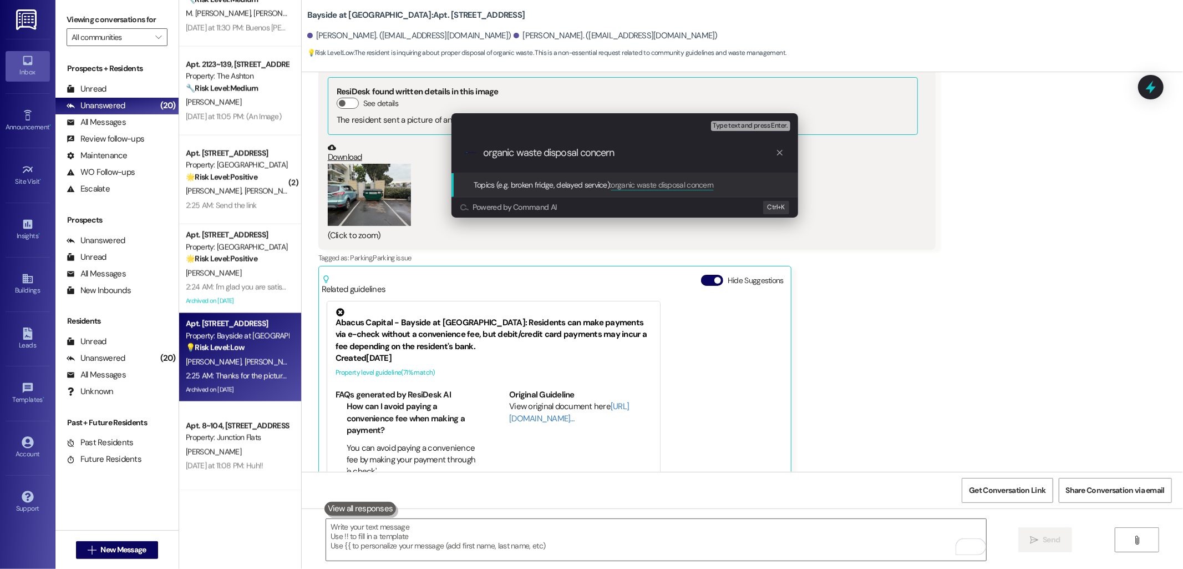
click at [661, 158] on input "organic waste disposal concern" at bounding box center [629, 153] width 292 height 12
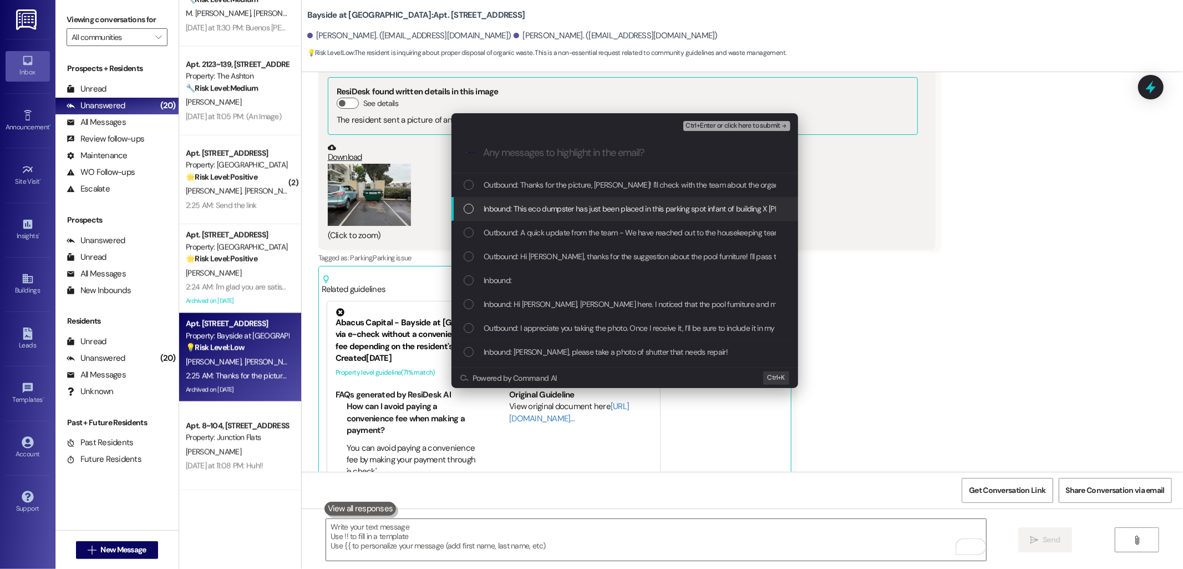
click at [571, 205] on span "Inbound: This eco dumpster has just been placed in this parking spot infant of …" at bounding box center [768, 208] width 569 height 12
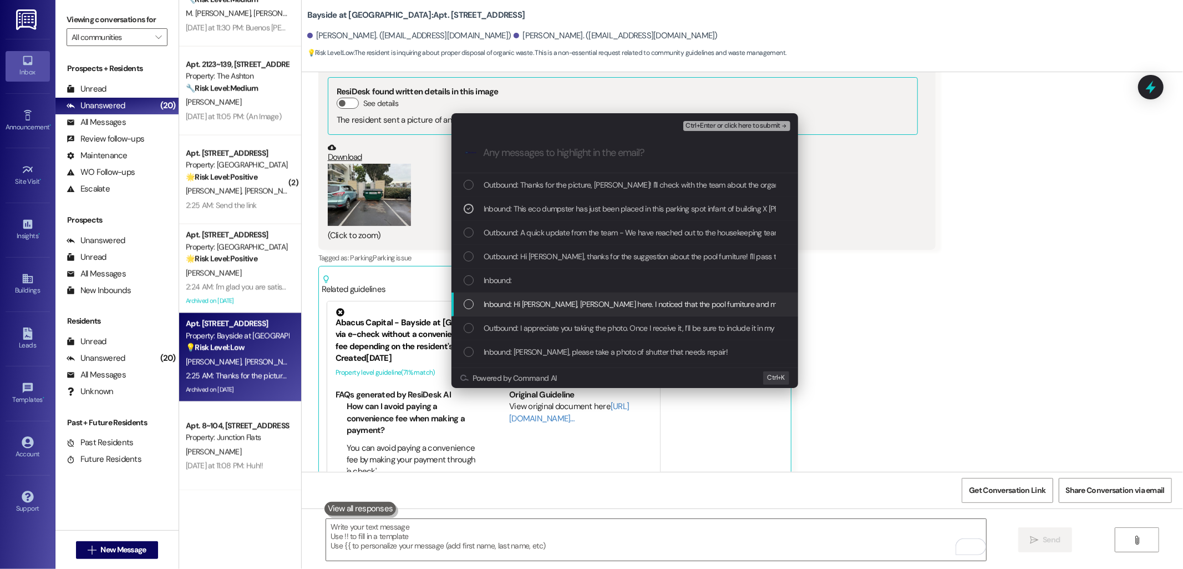
click at [718, 128] on span "Ctrl+Enter or click here to submit" at bounding box center [733, 126] width 95 height 8
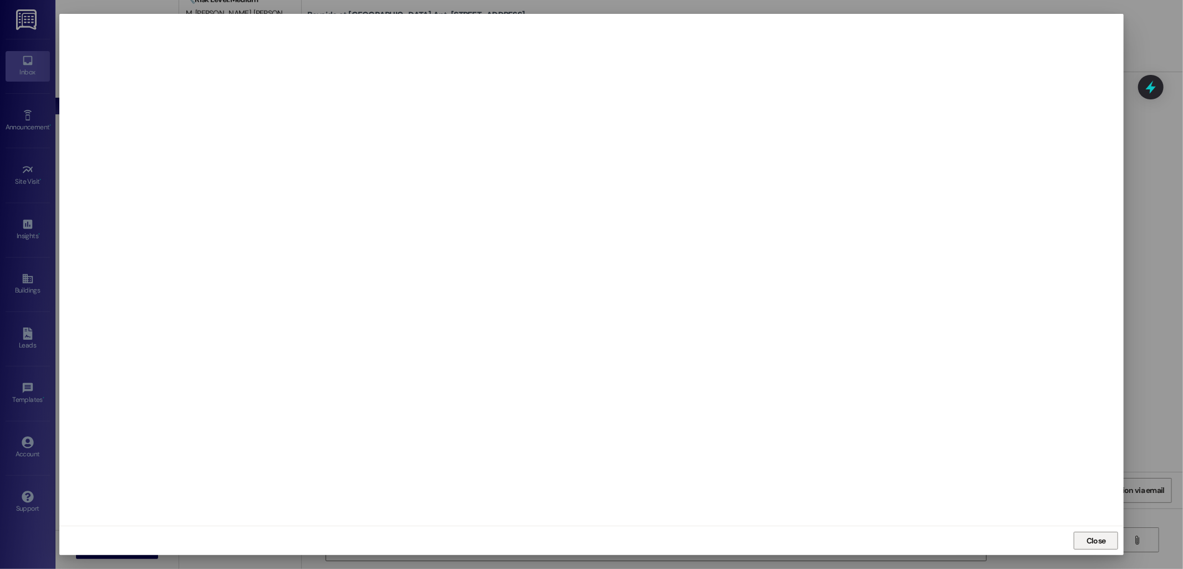
click at [1099, 540] on span "Close" at bounding box center [1096, 541] width 19 height 12
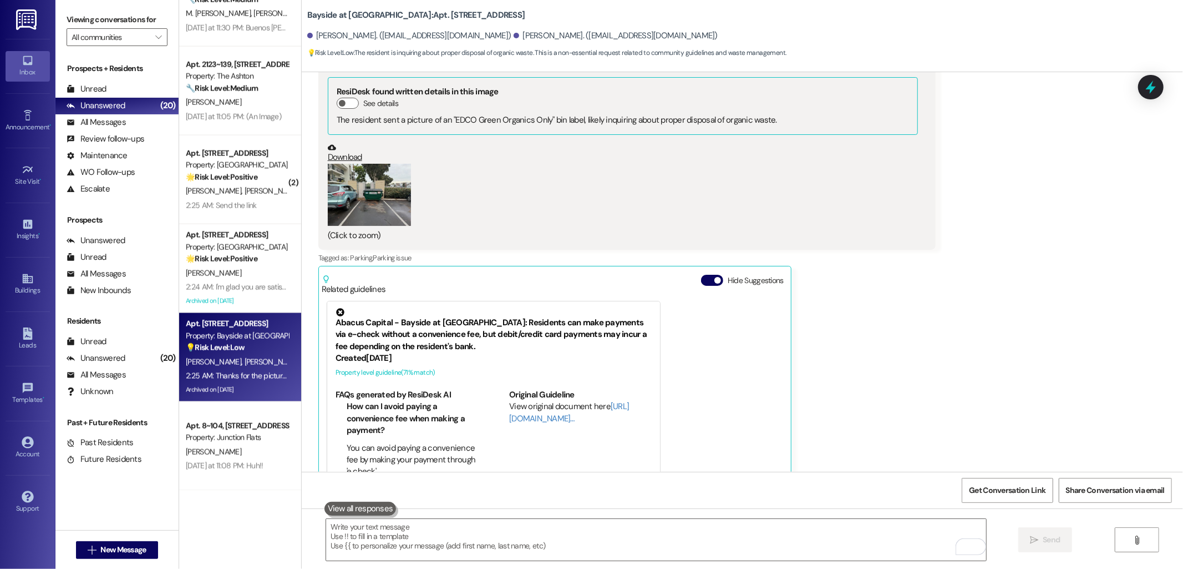
click at [962, 322] on div "Received via SMS Reed Reppa Question 1:43 AM This eco dumpster has just been pl…" at bounding box center [743, 263] width 882 height 544
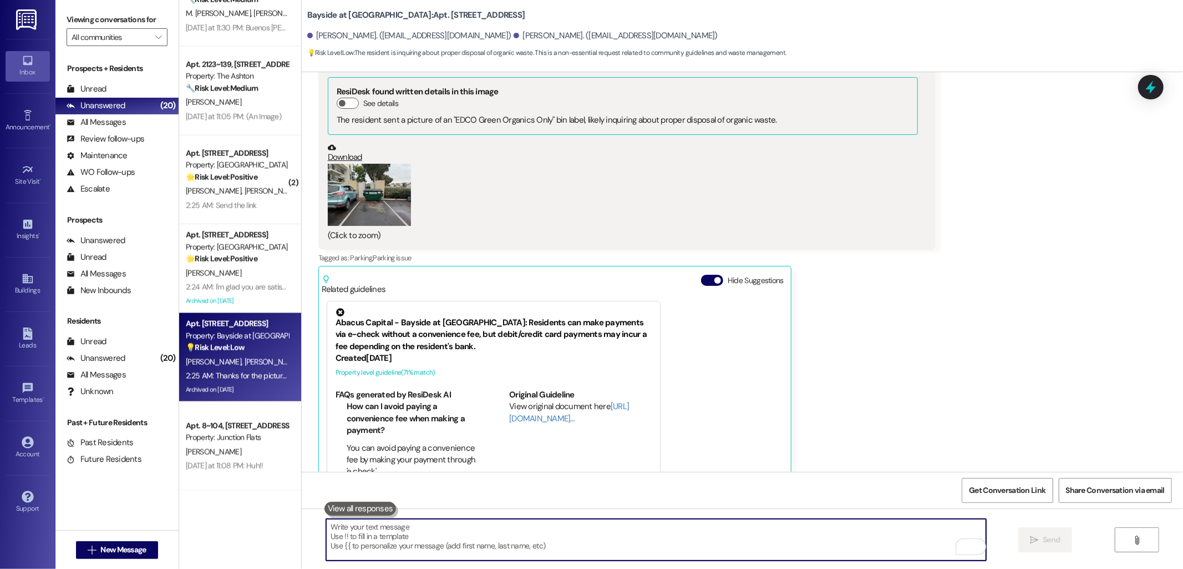
click at [544, 543] on textarea "To enrich screen reader interactions, please activate Accessibility in Grammarl…" at bounding box center [656, 540] width 660 height 42
paste textarea "organic waste disposal concern"
type textarea "organic waste disposal concern"
click at [933, 323] on div "Received via SMS Reed Reppa Question 1:43 AM This eco dumpster has just been pl…" at bounding box center [743, 263] width 882 height 544
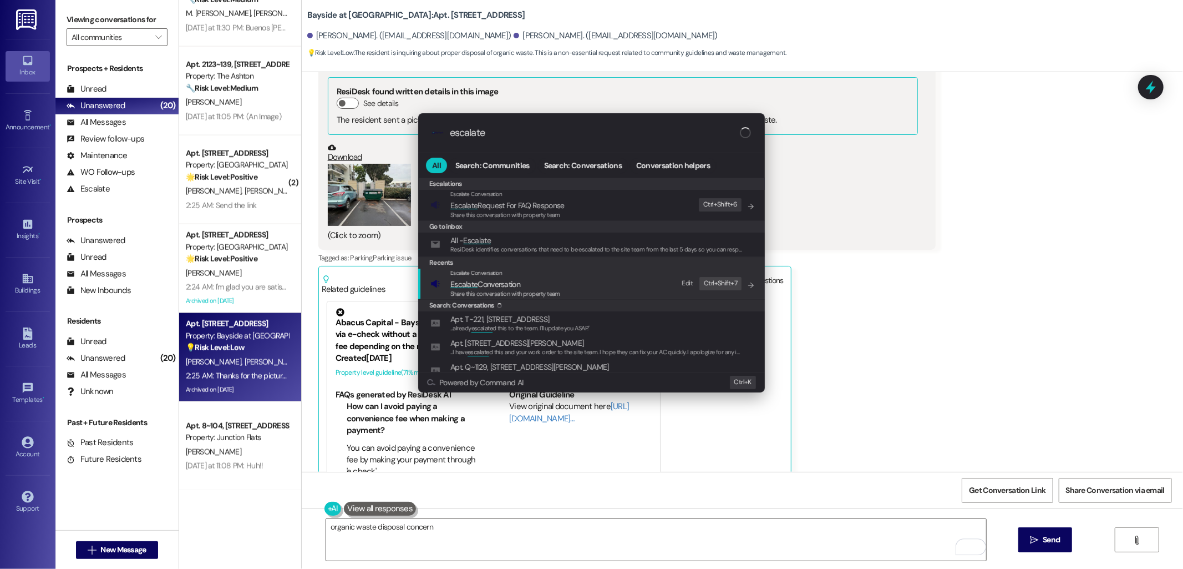
type input "escalate"
click at [518, 283] on span "Escalate Conversation" at bounding box center [485, 284] width 70 height 10
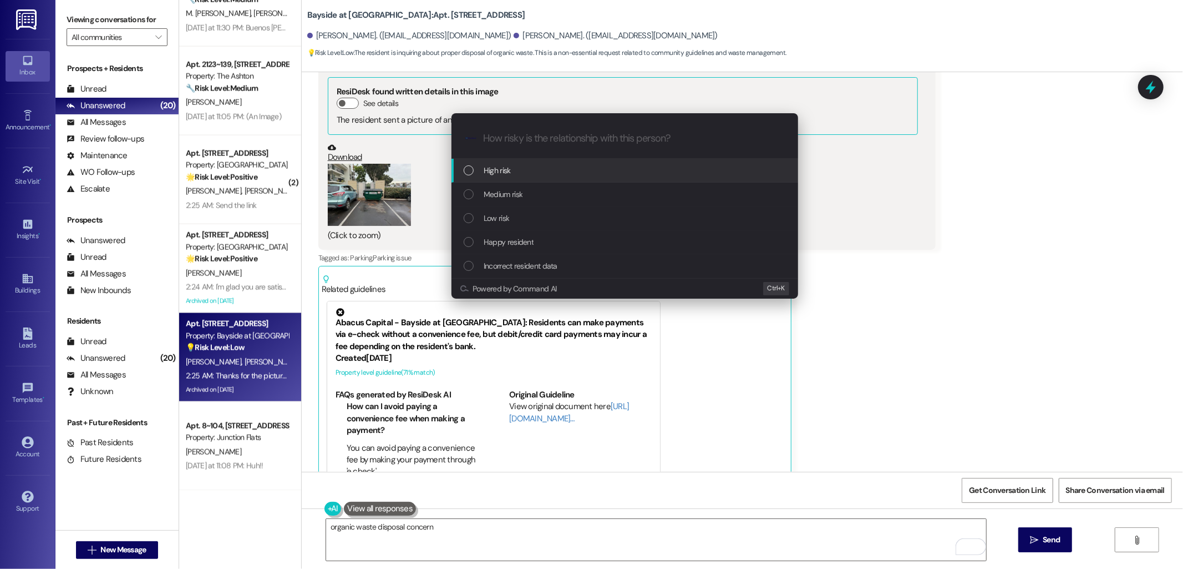
click at [517, 214] on div "Low risk" at bounding box center [626, 218] width 325 height 12
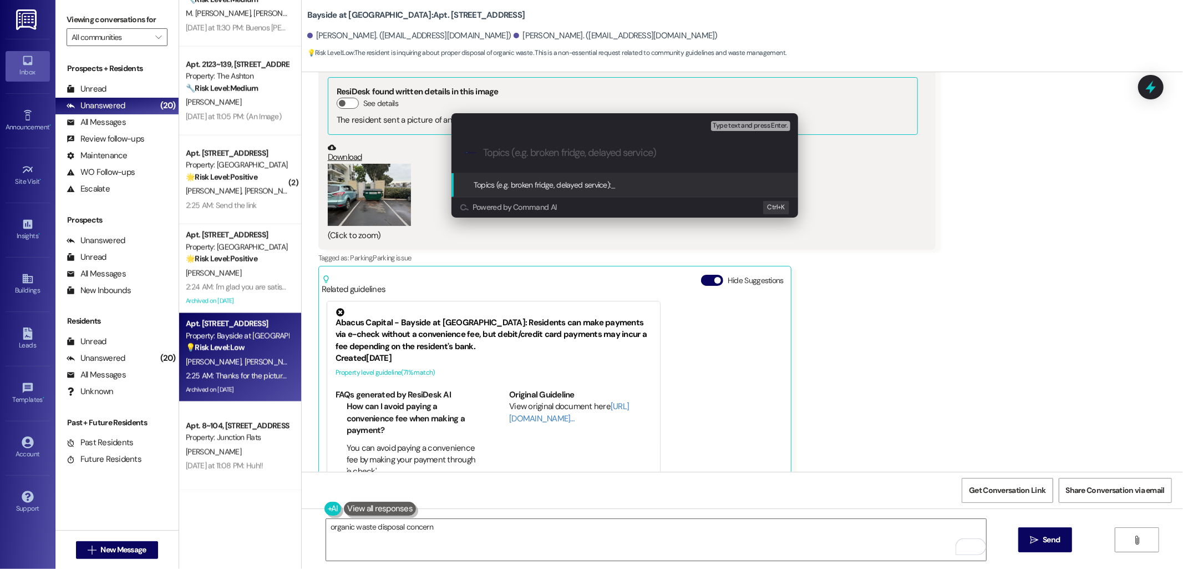
paste input "organic waste disposal concern"
type input "organic waste disposal concern"
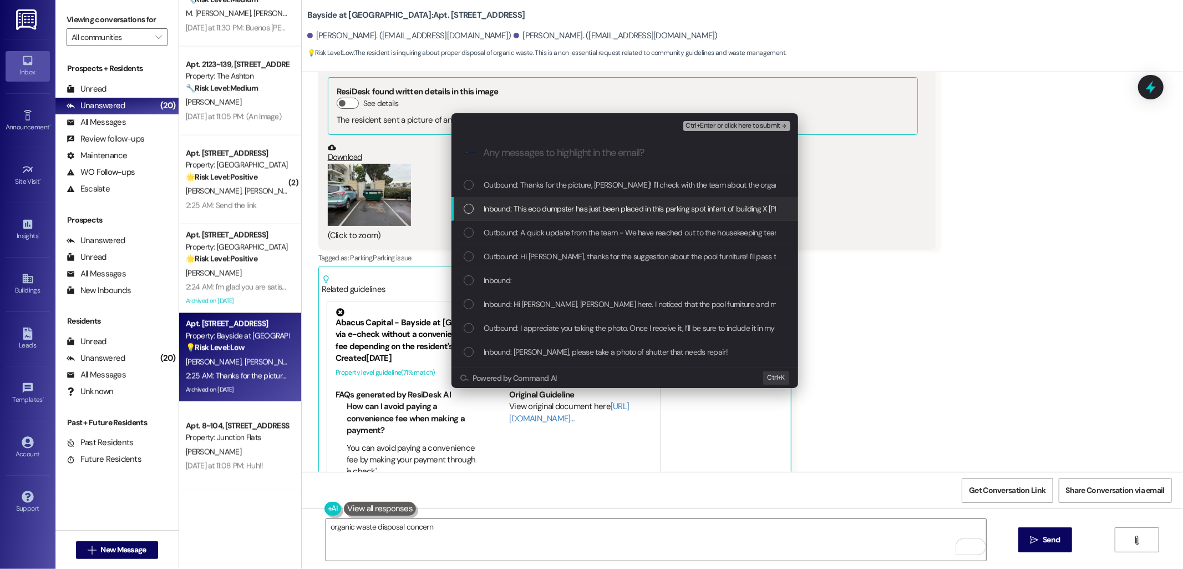
click at [566, 204] on span "Inbound: This eco dumpster has just been placed in this parking spot infant of …" at bounding box center [768, 208] width 569 height 12
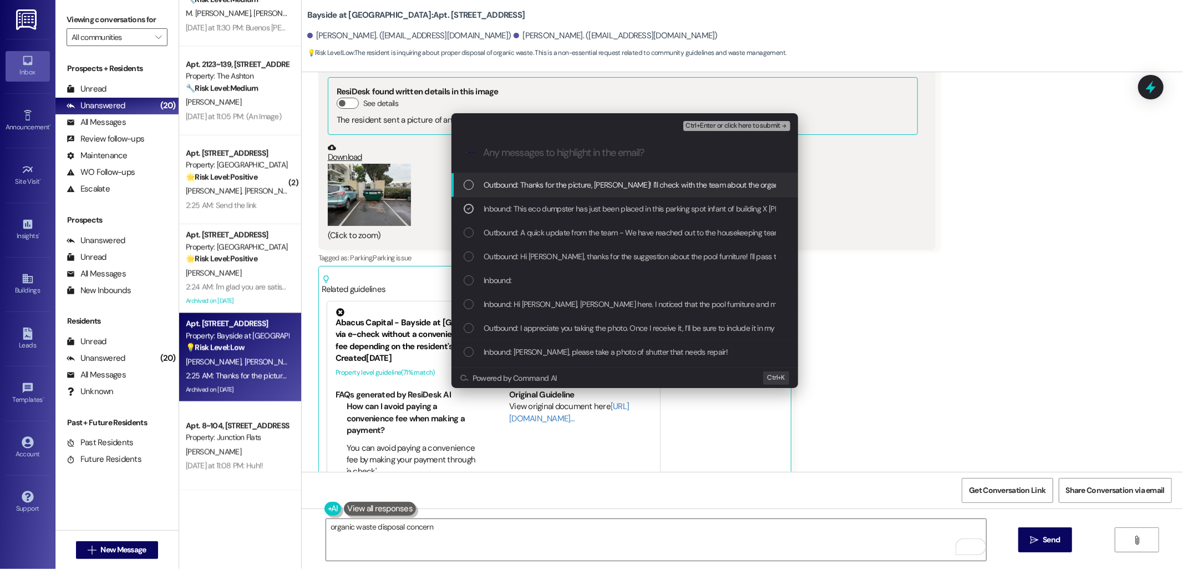
click at [710, 125] on span "Ctrl+Enter or click here to submit" at bounding box center [733, 126] width 95 height 8
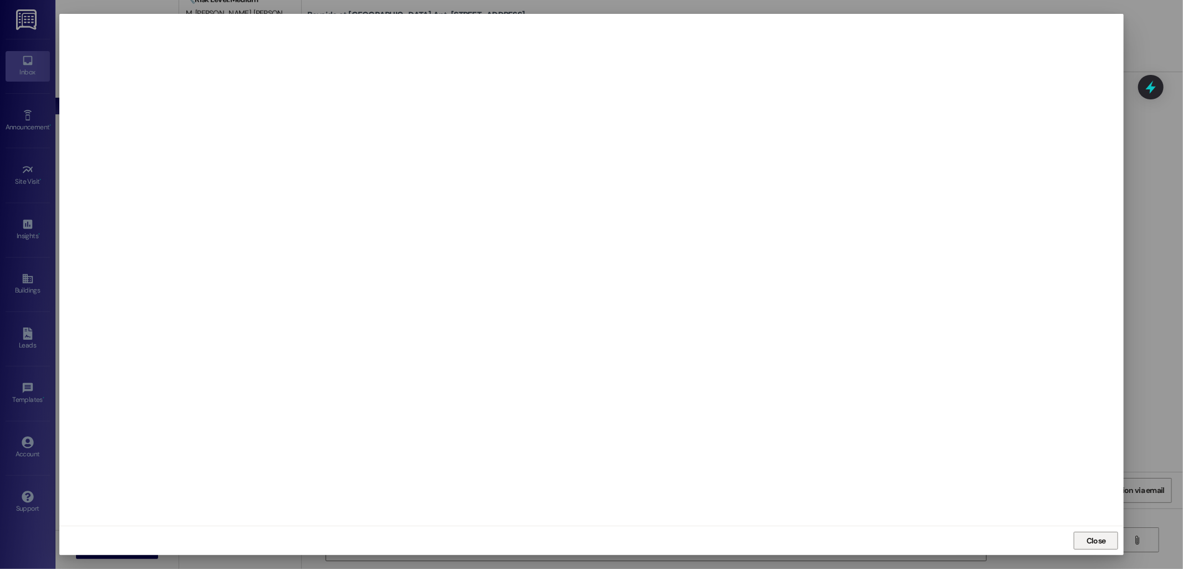
click at [1087, 542] on span "Close" at bounding box center [1096, 541] width 19 height 12
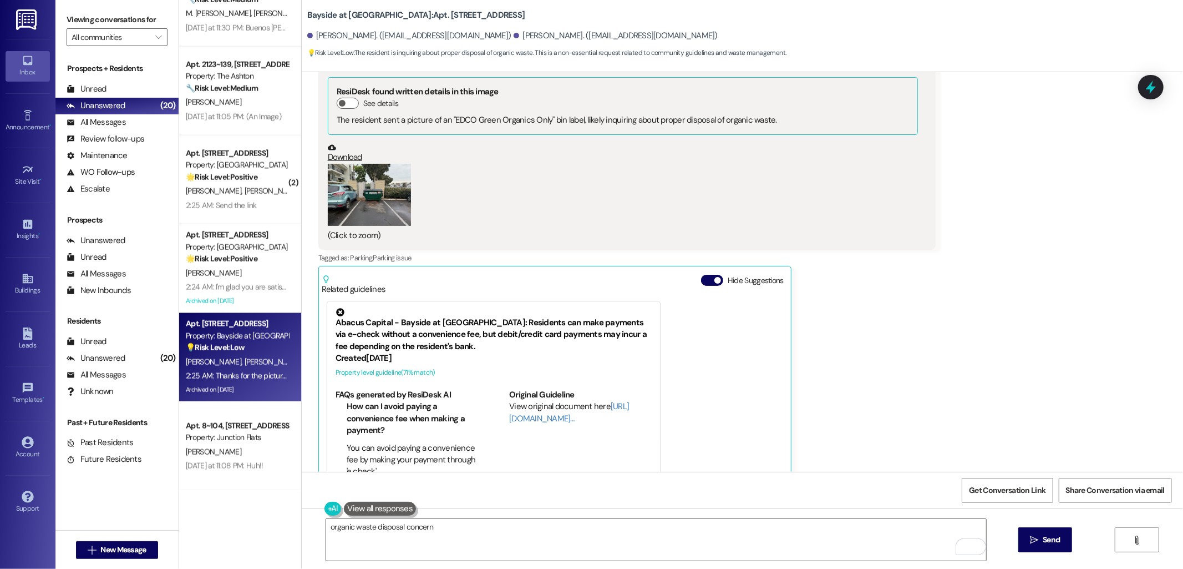
click at [1012, 369] on div "Received via SMS Reed Reppa Question 1:43 AM This eco dumpster has just been pl…" at bounding box center [743, 263] width 882 height 544
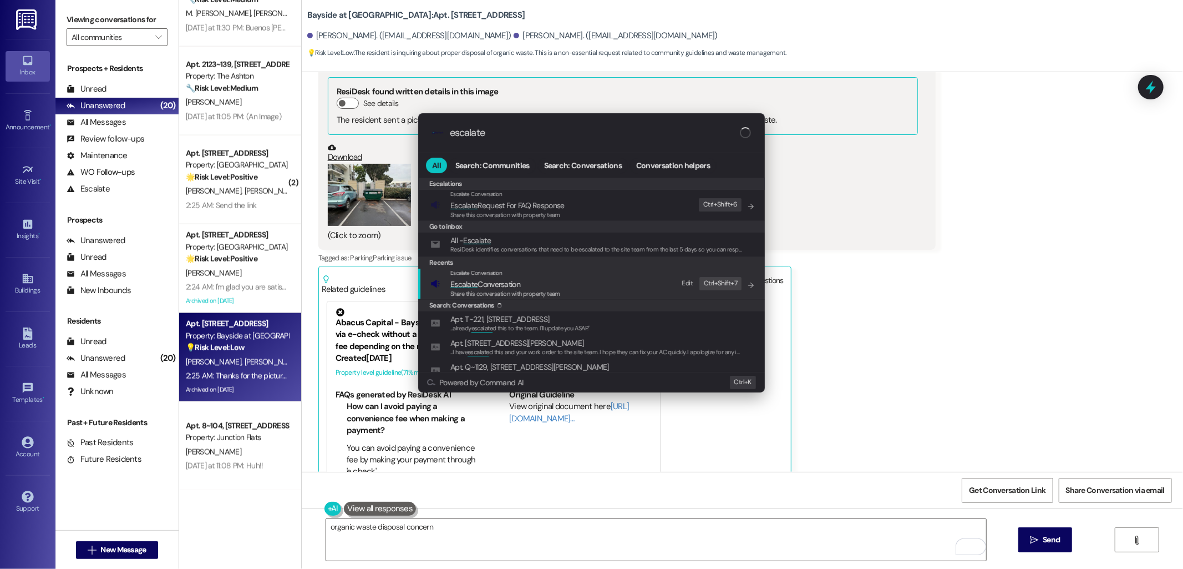
type input "escalate"
click at [513, 285] on span "Escalate Conversation" at bounding box center [485, 284] width 70 height 10
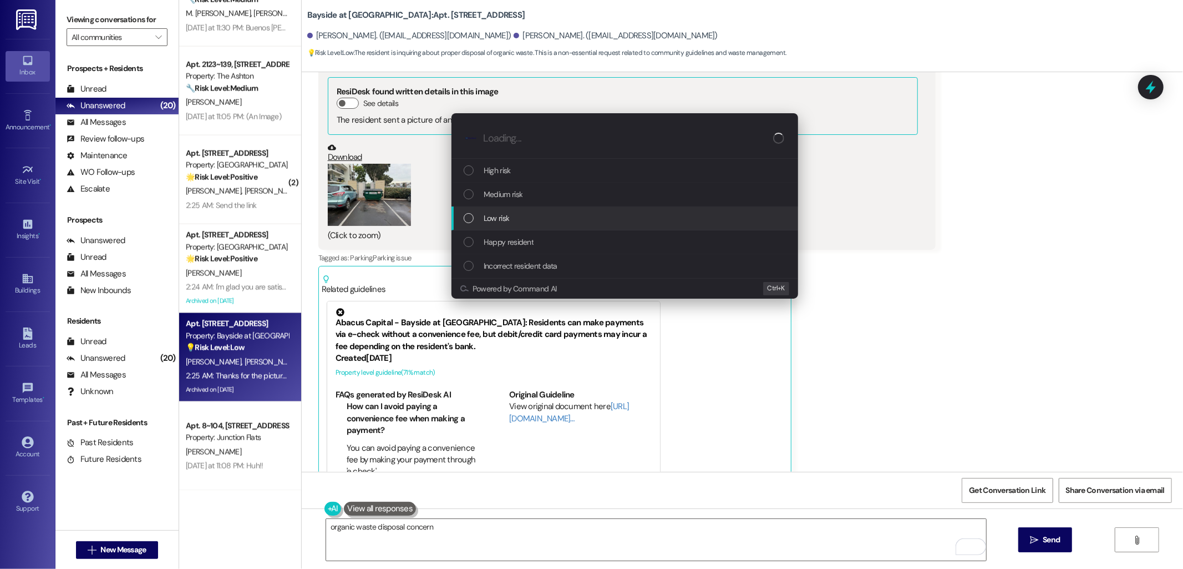
click at [520, 207] on div "Low risk" at bounding box center [625, 218] width 347 height 24
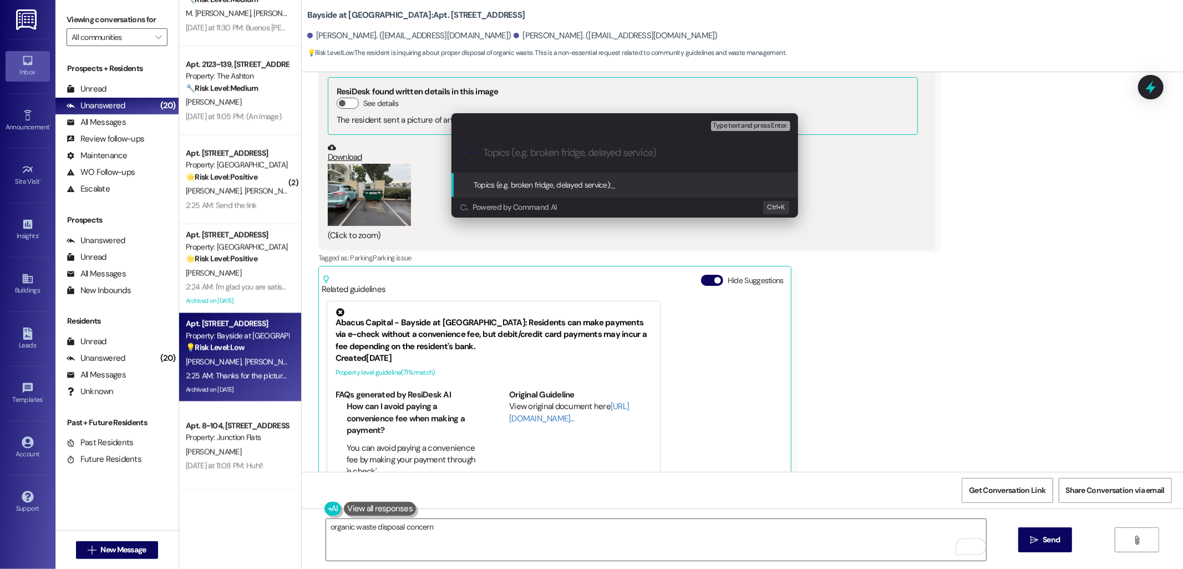
paste input "organic waste disposal concern"
type input "organic waste disposal concern"
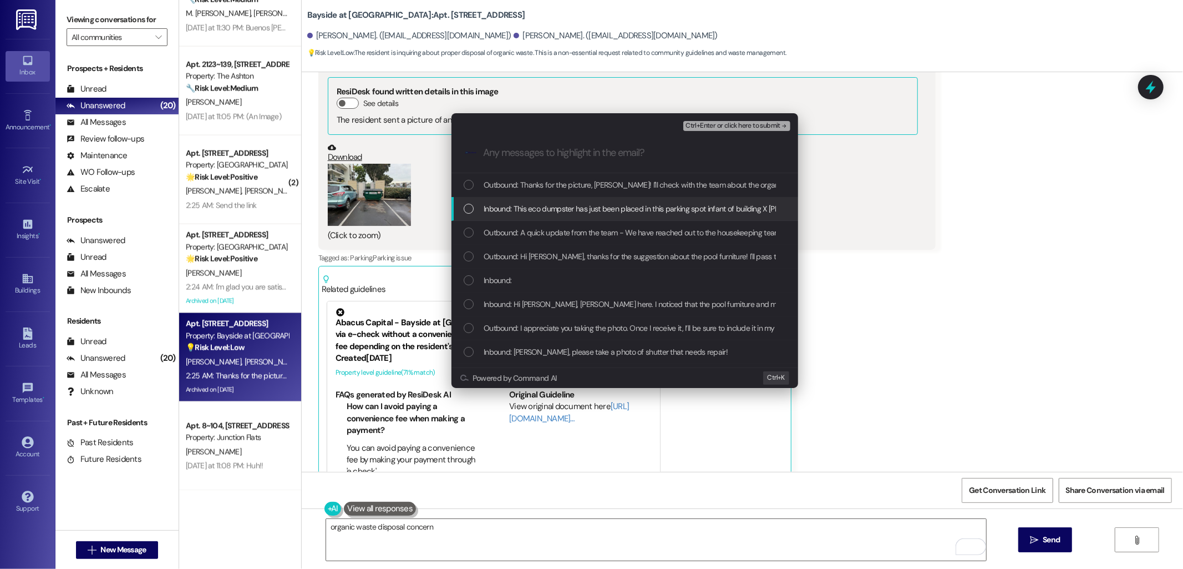
click at [557, 207] on span "Inbound: This eco dumpster has just been placed in this parking spot infant of …" at bounding box center [768, 208] width 569 height 12
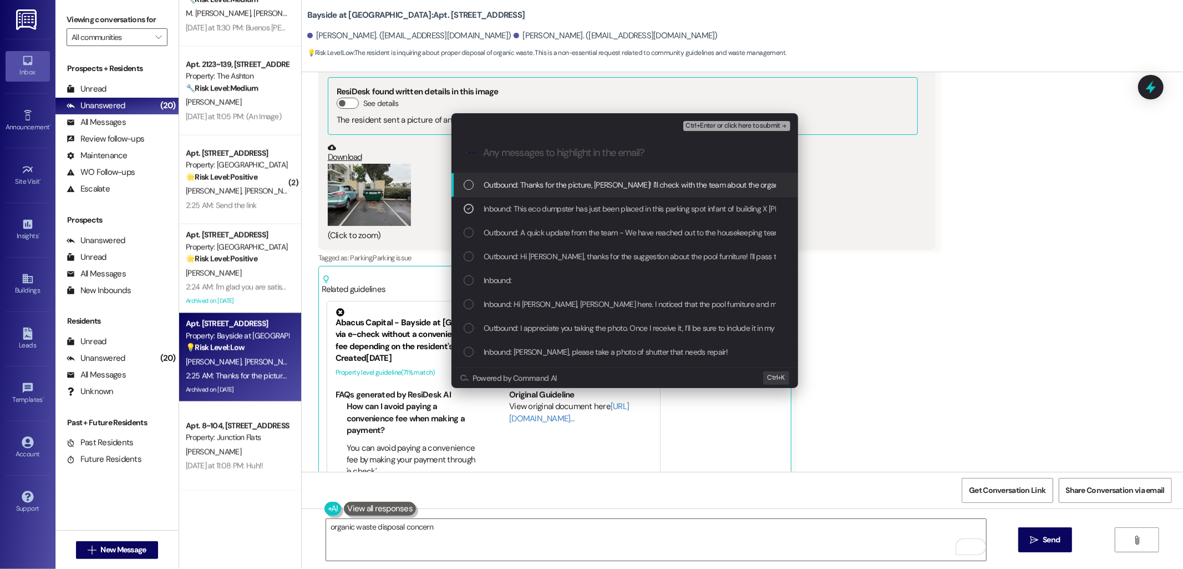
click at [717, 122] on span "Ctrl+Enter or click here to submit" at bounding box center [733, 126] width 95 height 8
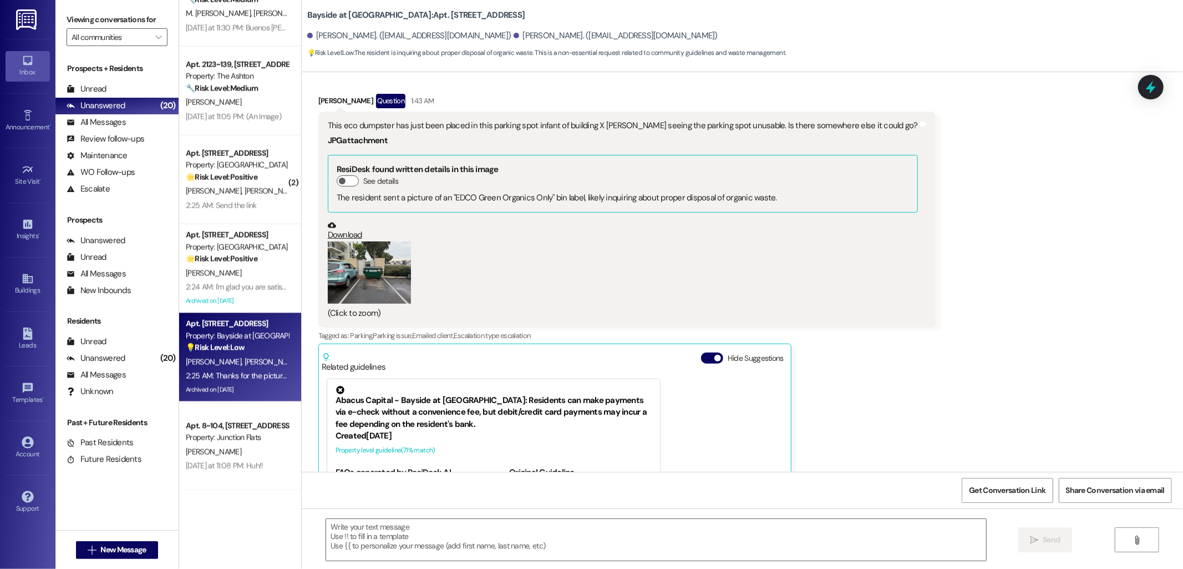
type textarea "Fetching suggested responses. Please feel free to read through the conversation…"
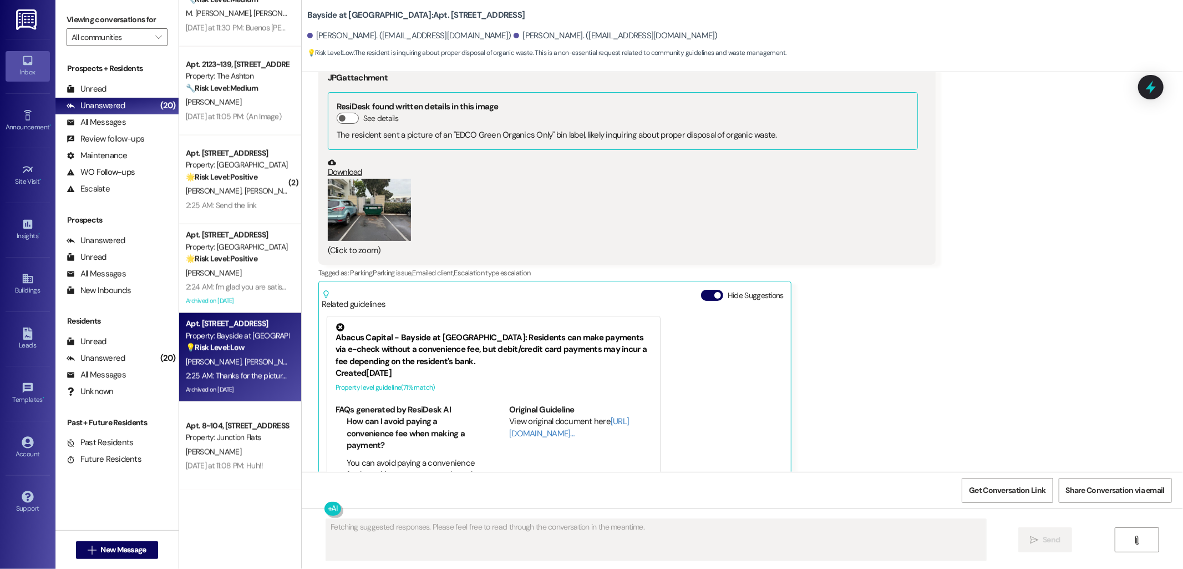
scroll to position [13738, 0]
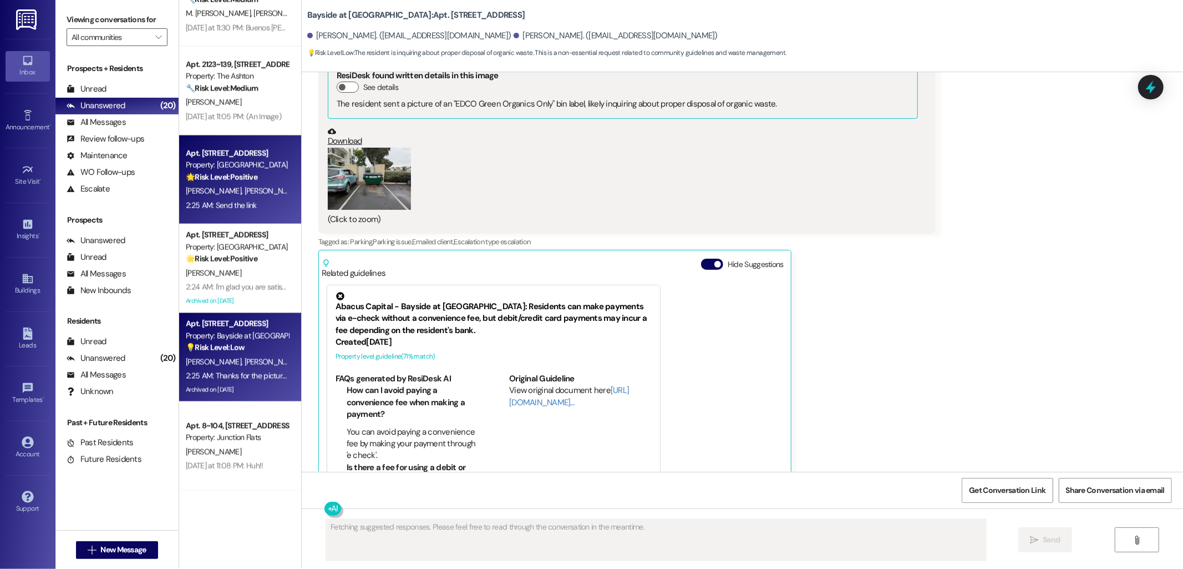
click at [255, 186] on div "J. Darshad W. Henk" at bounding box center [237, 191] width 105 height 14
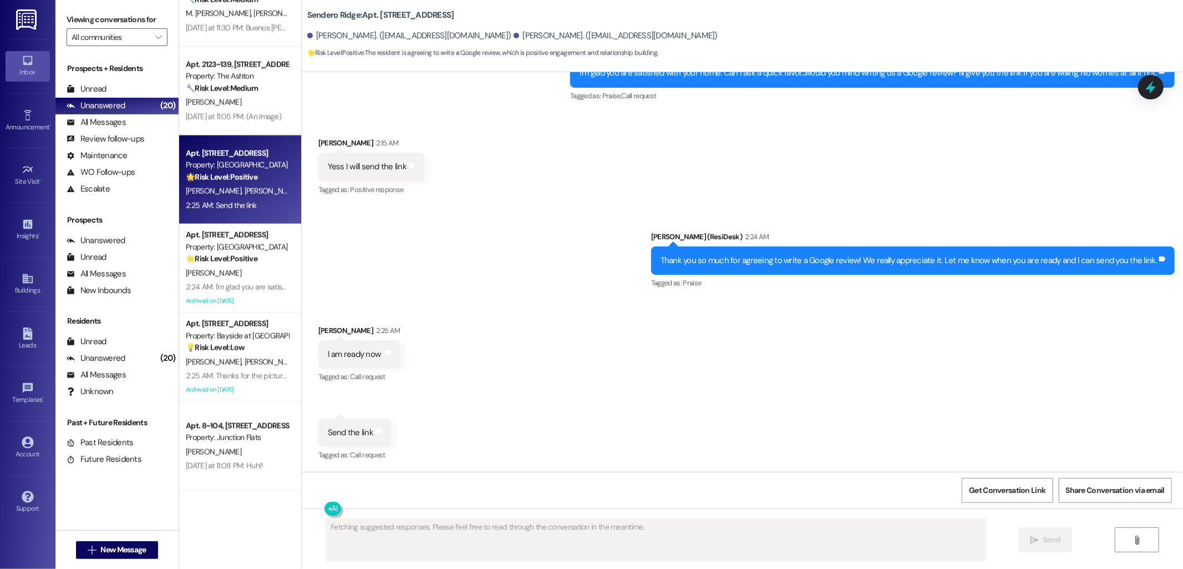
scroll to position [3881, 0]
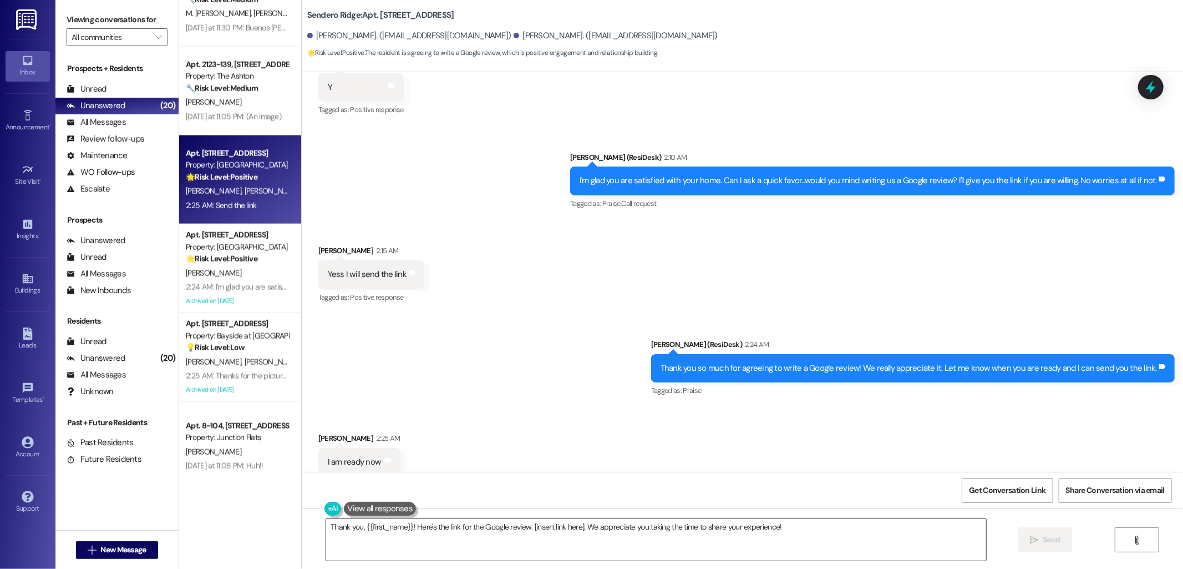
click at [651, 533] on textarea "Thank you, {{first_name}}! Here's the link for the Google review: [insert link …" at bounding box center [656, 540] width 660 height 42
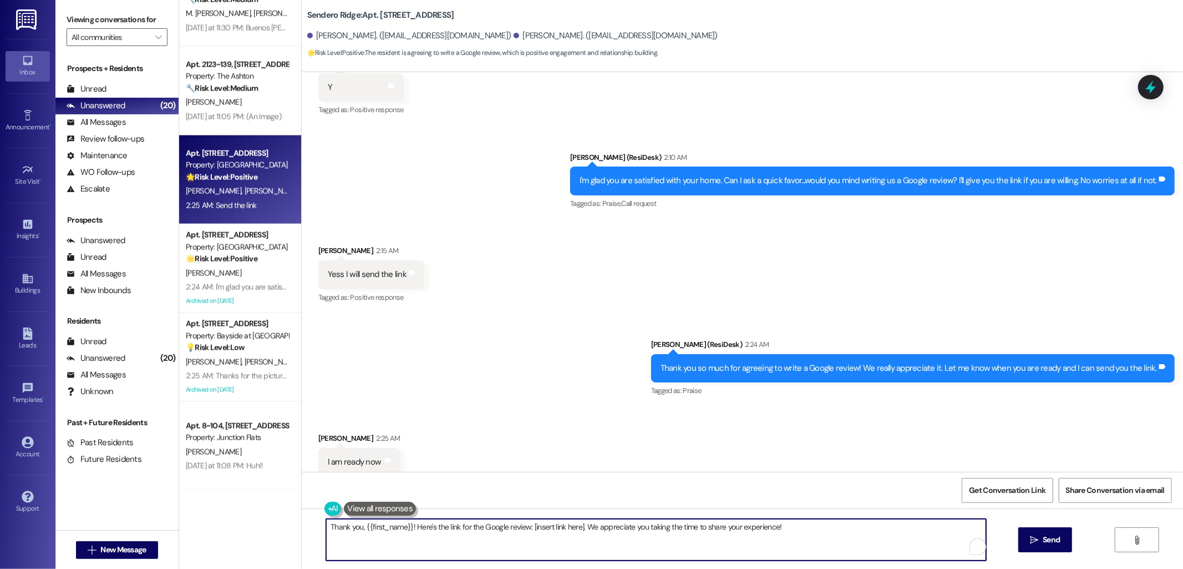
click at [650, 533] on textarea "Thank you, {{first_name}}! Here's the link for the Google review: [insert link …" at bounding box center [656, 540] width 660 height 42
paste textarea "!!! Here's a quick link {{google_review_link}}. Please let me know once you are…"
type textarea "Thank you!!! Here's a quick link {{google_review_link}}. Please let me know onc…"
click at [1057, 544] on span "Send" at bounding box center [1051, 540] width 17 height 12
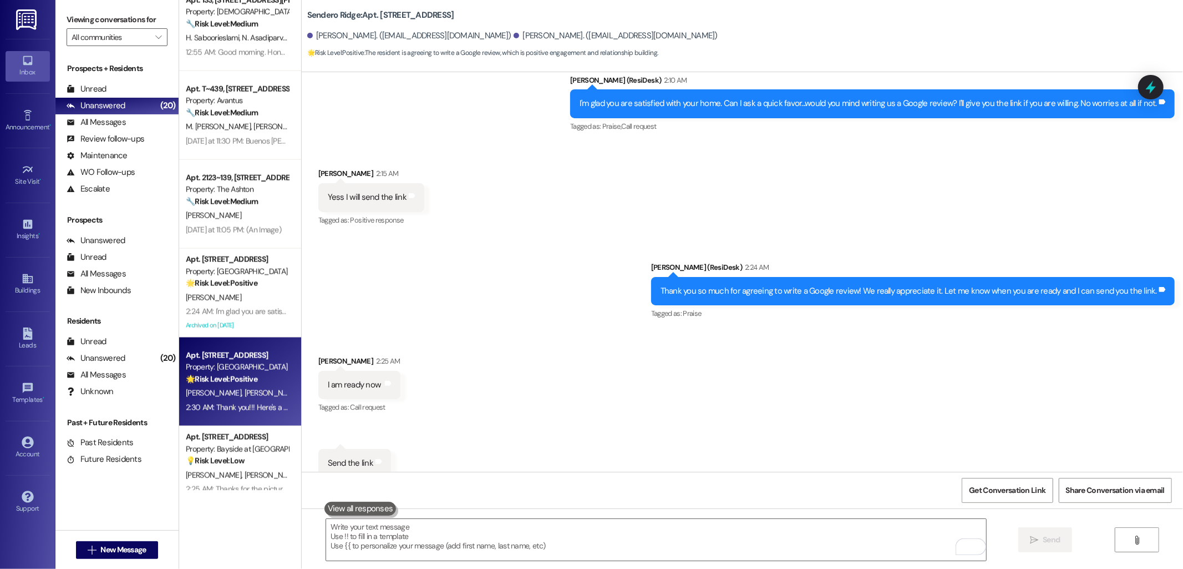
scroll to position [1162, 0]
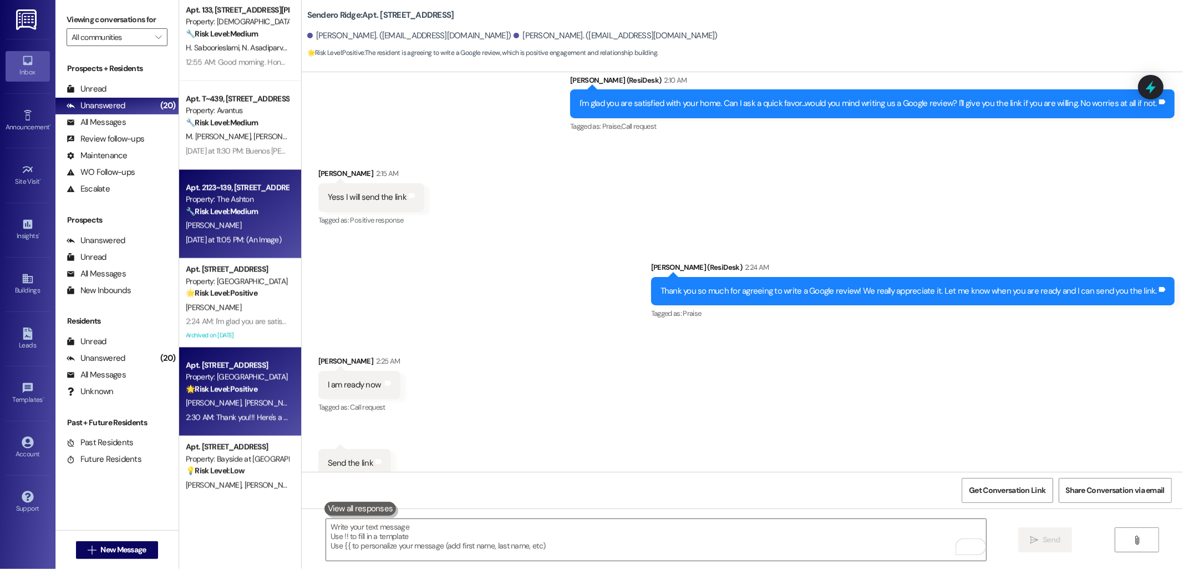
click at [236, 223] on div "A. Marroquin" at bounding box center [237, 226] width 105 height 14
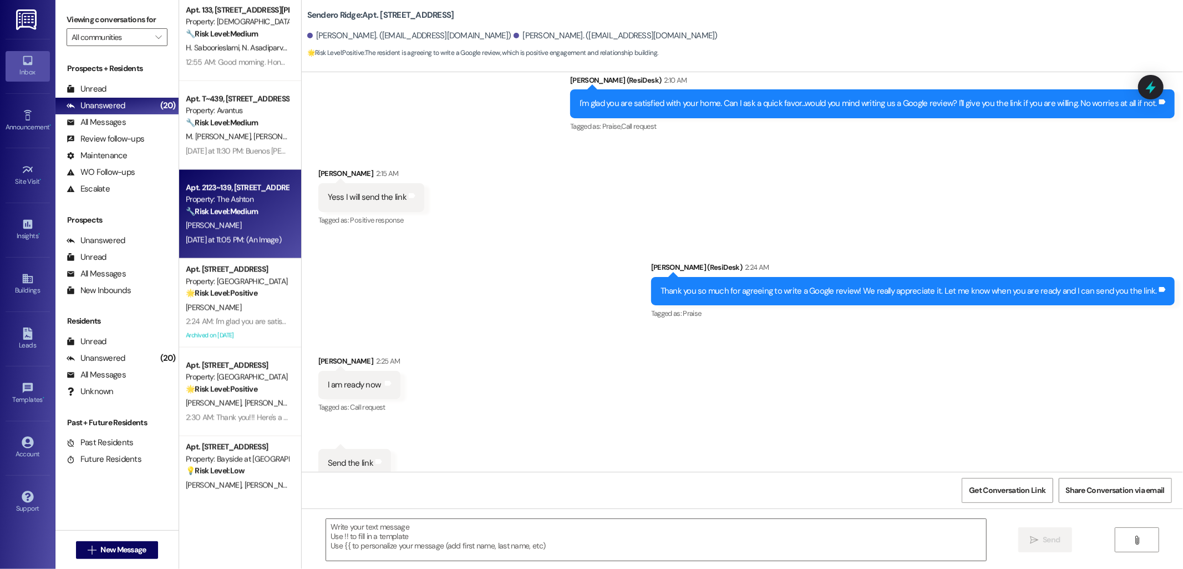
type textarea "Fetching suggested responses. Please feel free to read through the conversation…"
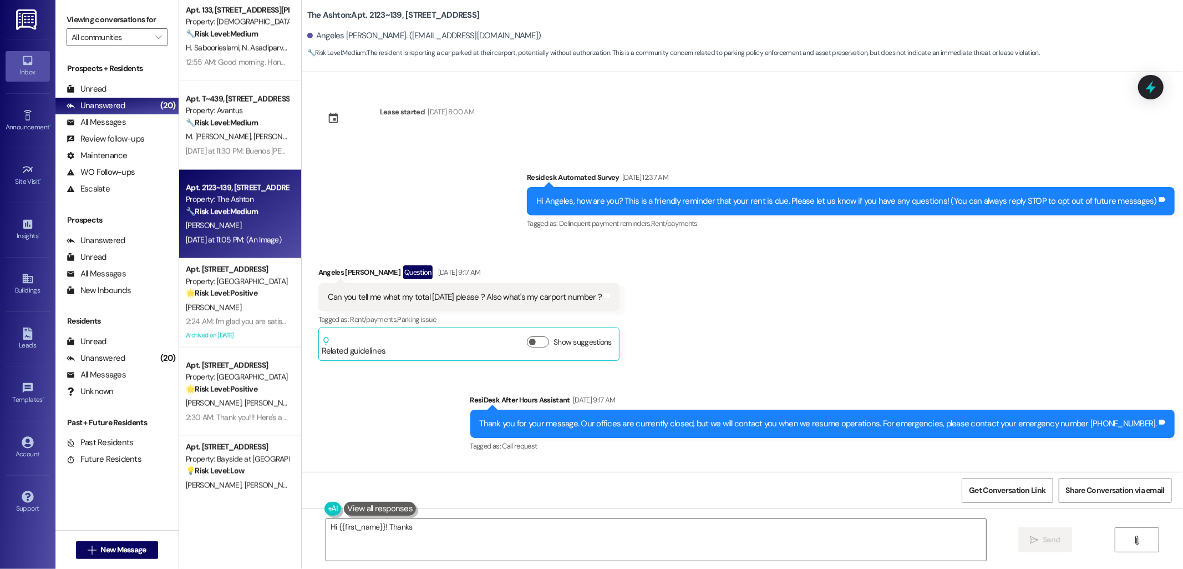
scroll to position [8131, 0]
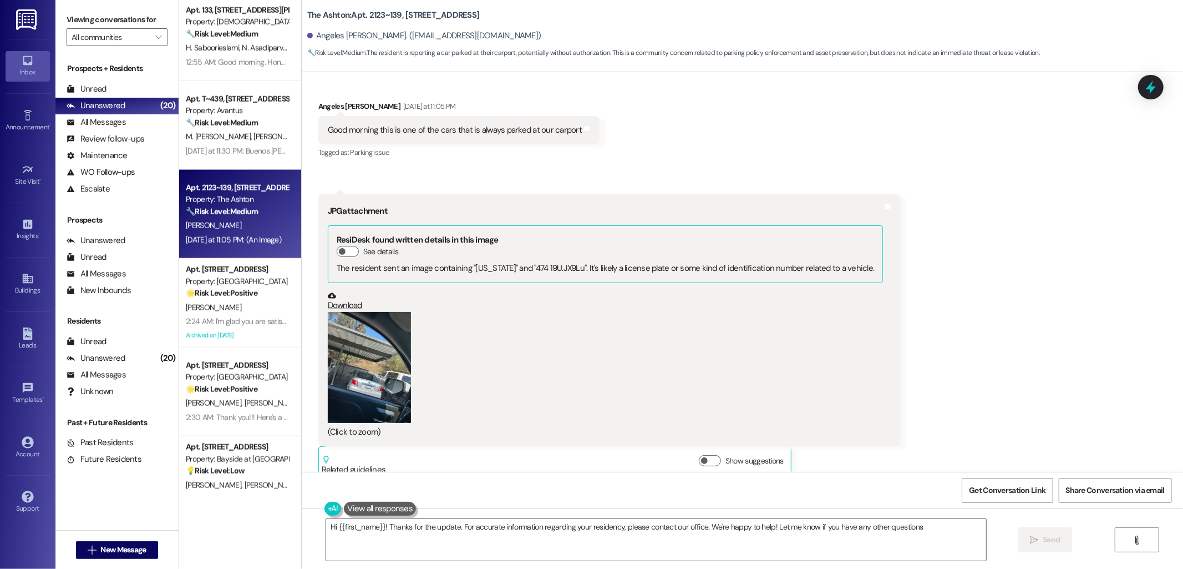
type textarea "Hi {{first_name}}! Thanks for the update. For accurate information regarding yo…"
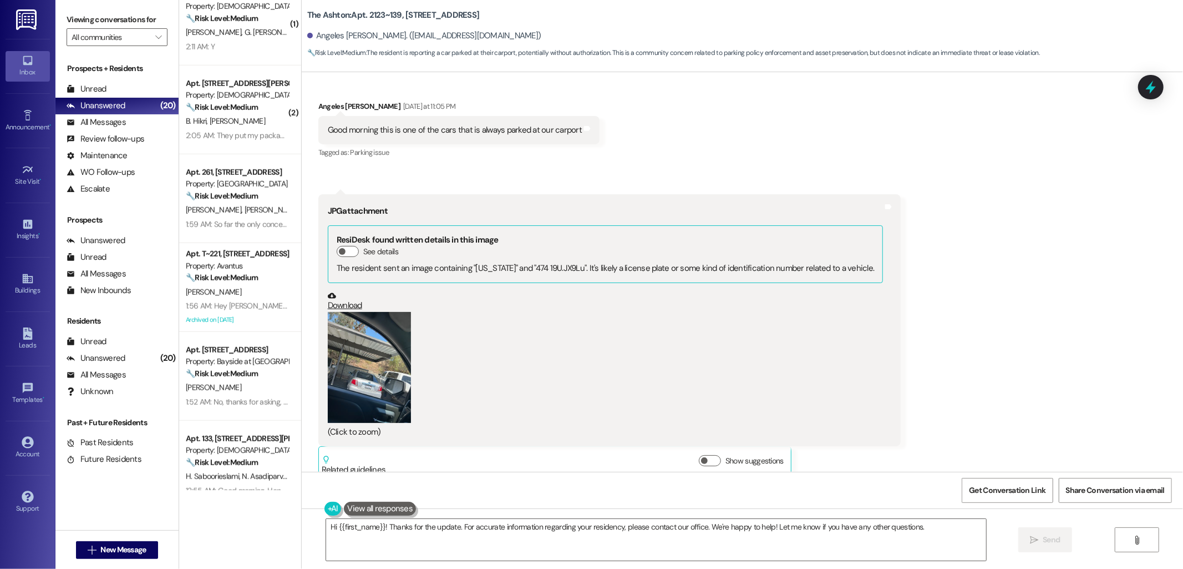
scroll to position [730, 0]
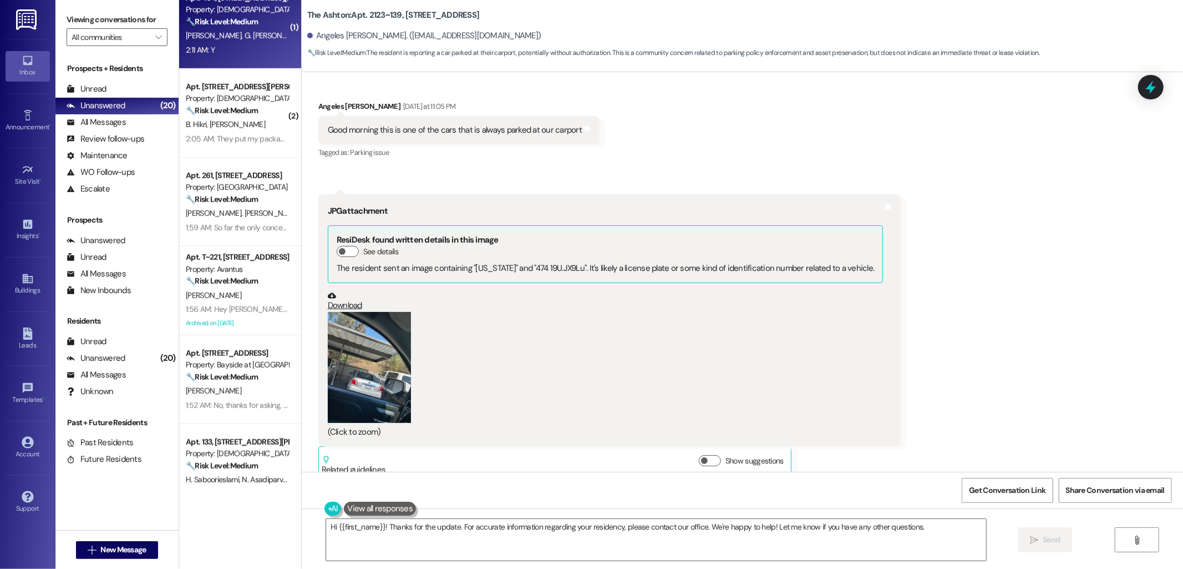
click at [245, 31] on span "G. Aramizo Ribeiro" at bounding box center [276, 36] width 64 height 10
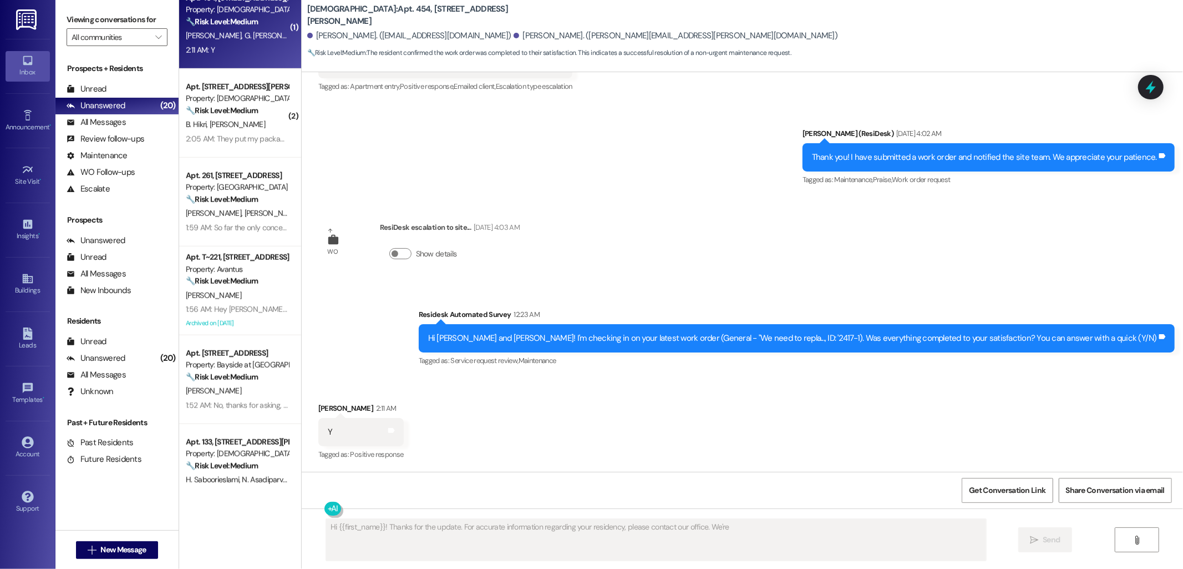
scroll to position [961, 0]
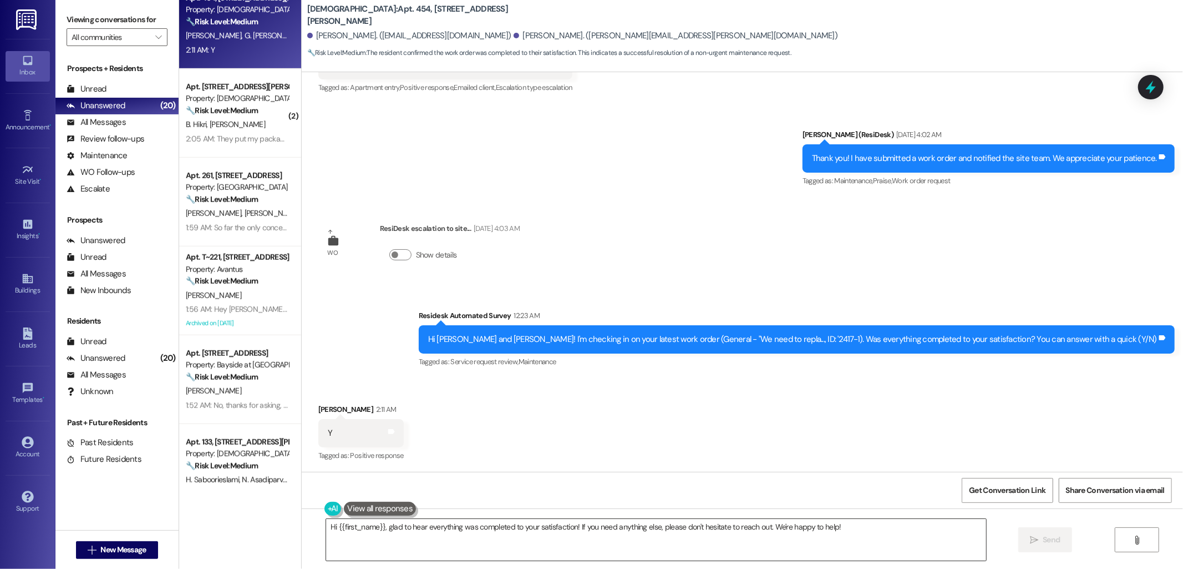
click at [731, 527] on textarea "Hi {{first_name}}, glad to hear everything was completed to your satisfaction! …" at bounding box center [656, 540] width 660 height 42
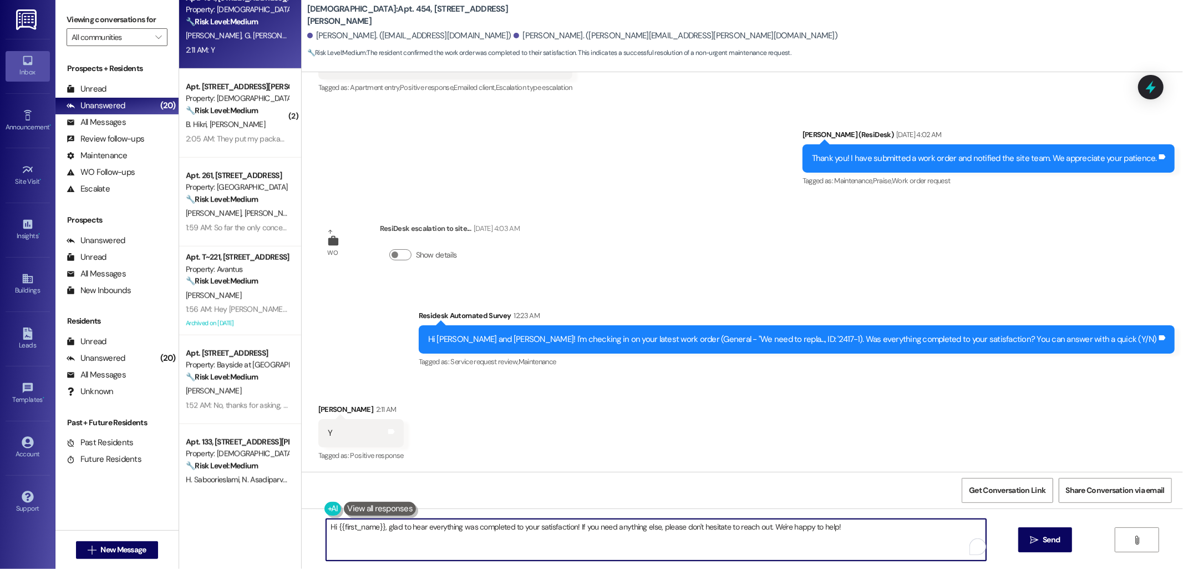
click at [731, 527] on textarea "Hi {{first_name}}, glad to hear everything was completed to your satisfaction! …" at bounding box center [656, 540] width 660 height 42
paste textarea "I'm happy to hear that the issues have been resolved! If I may ask, has {{prope…"
type textarea "I'm happy to hear that the issues have been resolved! If I may ask, has {{prope…"
click at [1049, 545] on span "Send" at bounding box center [1051, 540] width 17 height 12
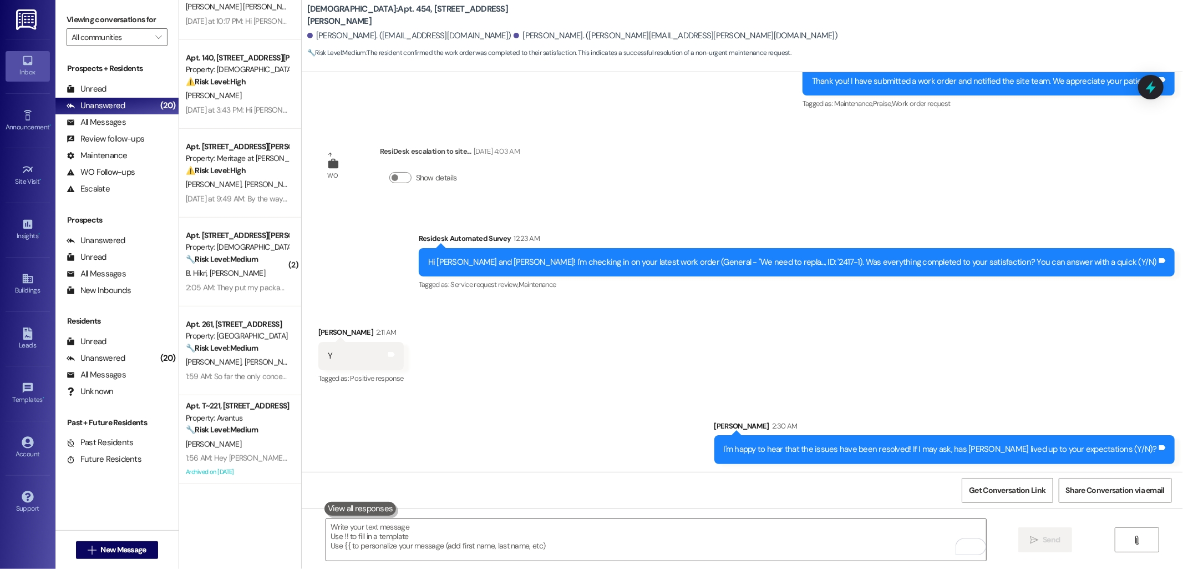
scroll to position [484, 0]
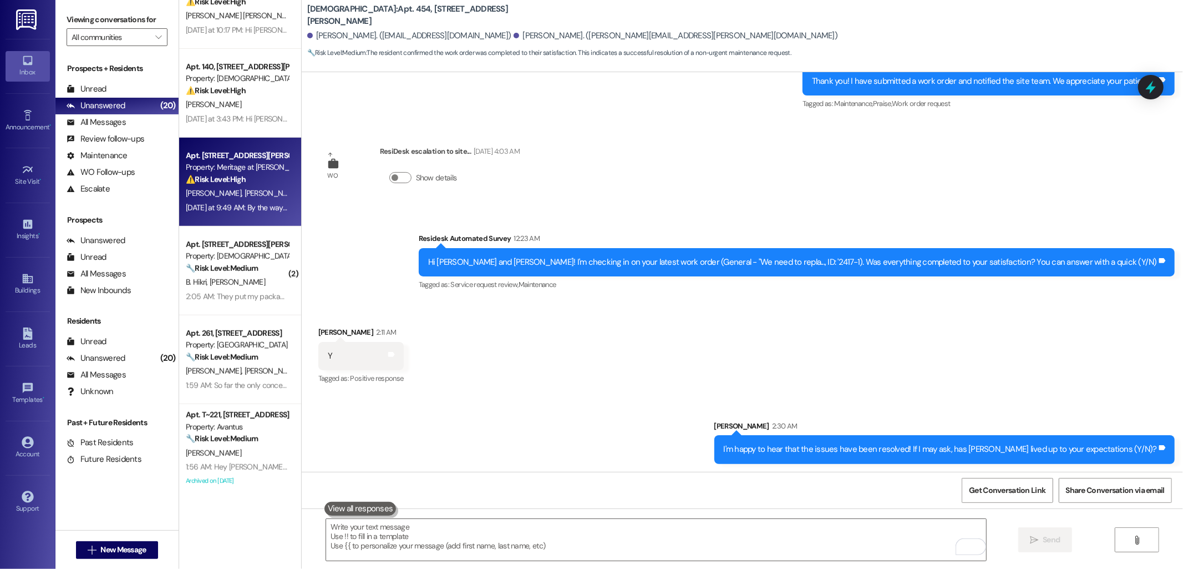
click at [215, 201] on div "Yesterday at 9:49 AM: By the way, I have no heat for our trash guys as a matter…" at bounding box center [237, 208] width 105 height 14
type textarea "Fetching suggested responses. Please feel free to read through the conversation…"
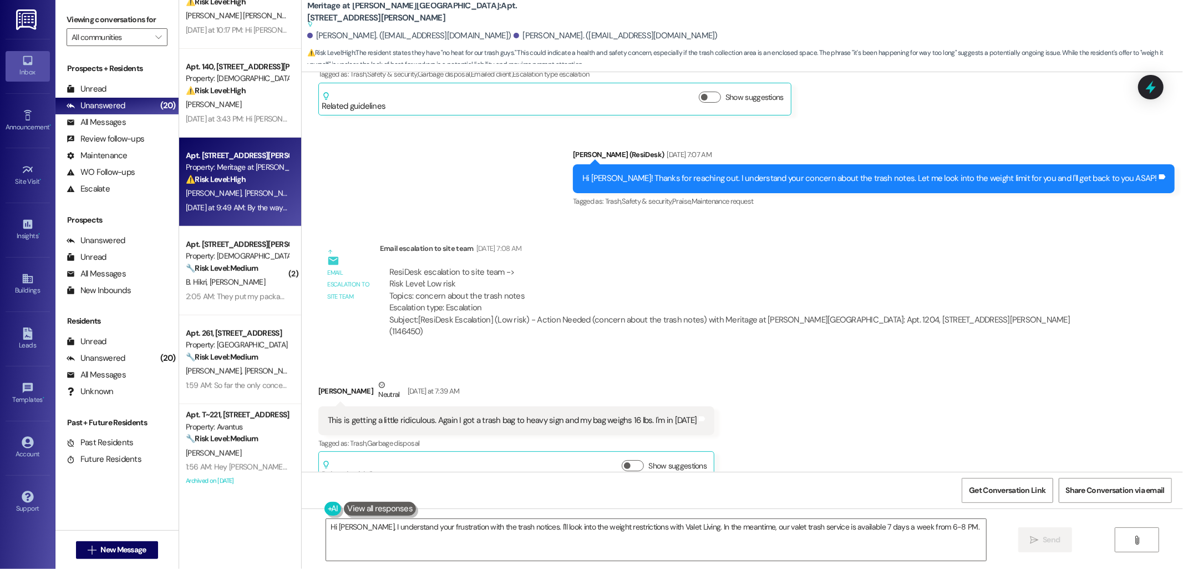
scroll to position [9957, 0]
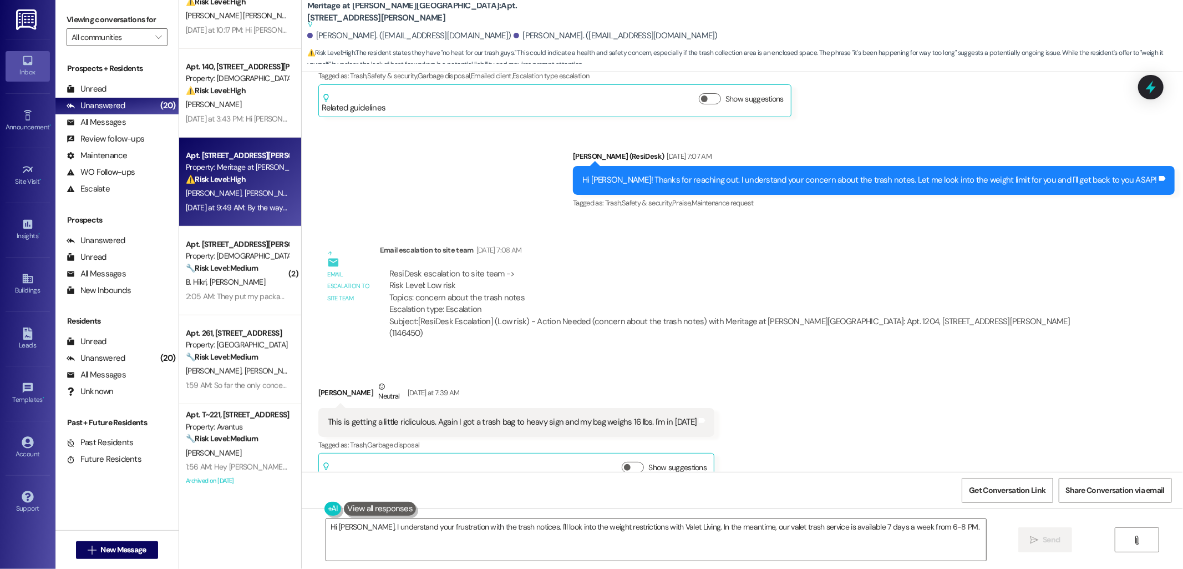
click at [530, 416] on div "This is getting a little ridiculous. Again I got a trash bag to heavy sign and …" at bounding box center [512, 422] width 369 height 12
copy div "This is getting a little ridiculous. Again I got a trash bag to heavy sign and …"
click at [435, 528] on div "It's been happening for way too long long" at bounding box center [399, 534] width 142 height 12
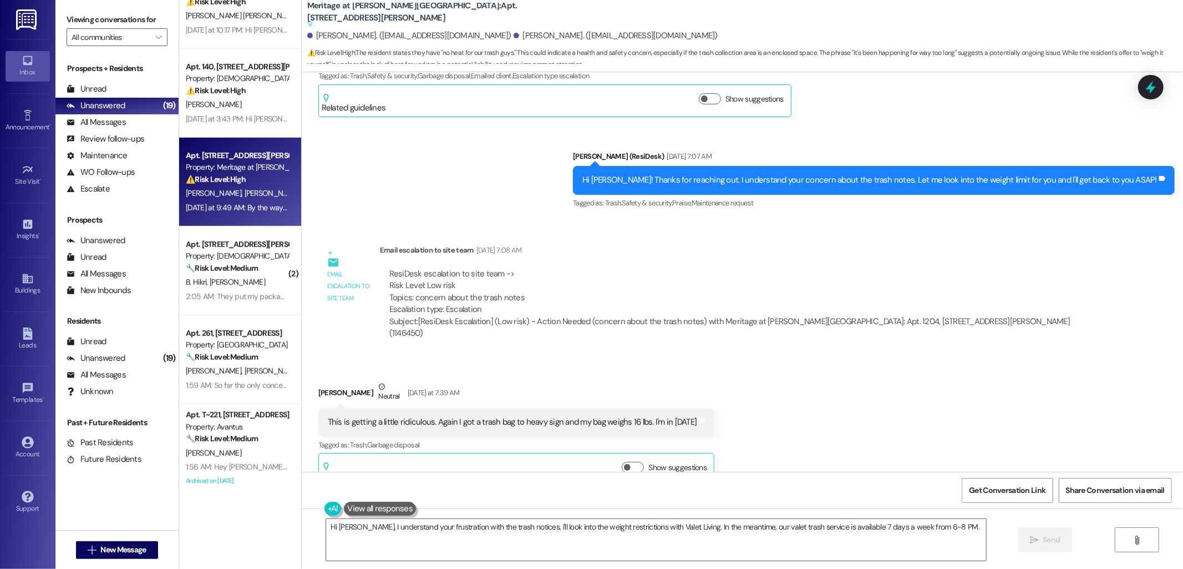
click at [435, 528] on div "It's been happening for way too long long" at bounding box center [399, 534] width 142 height 12
copy div "It's been happening for way too long long Tags and notes"
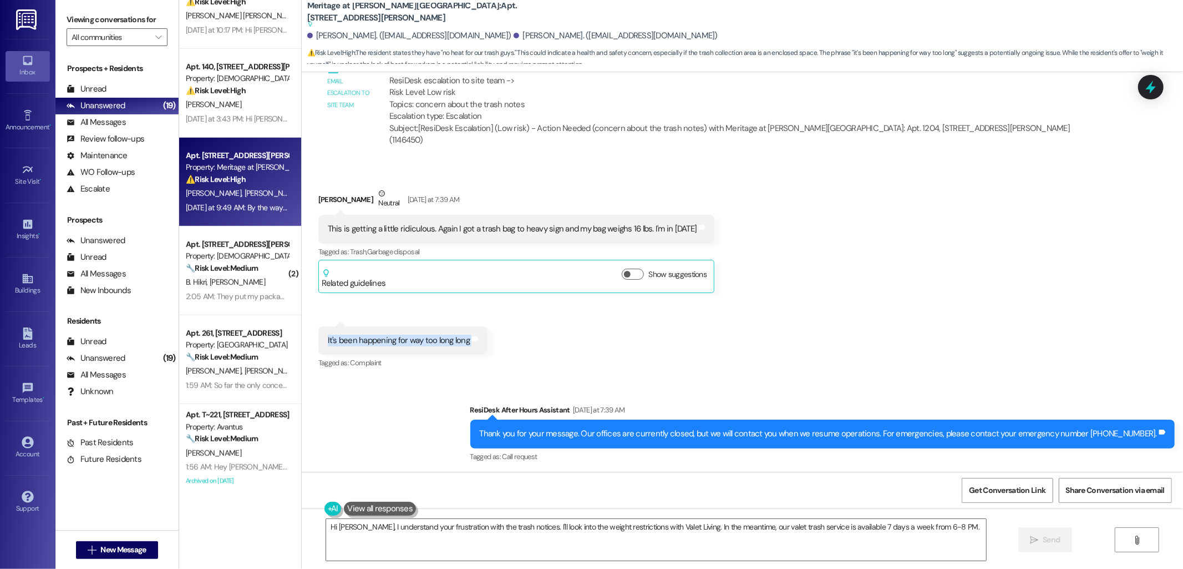
scroll to position [10265, 0]
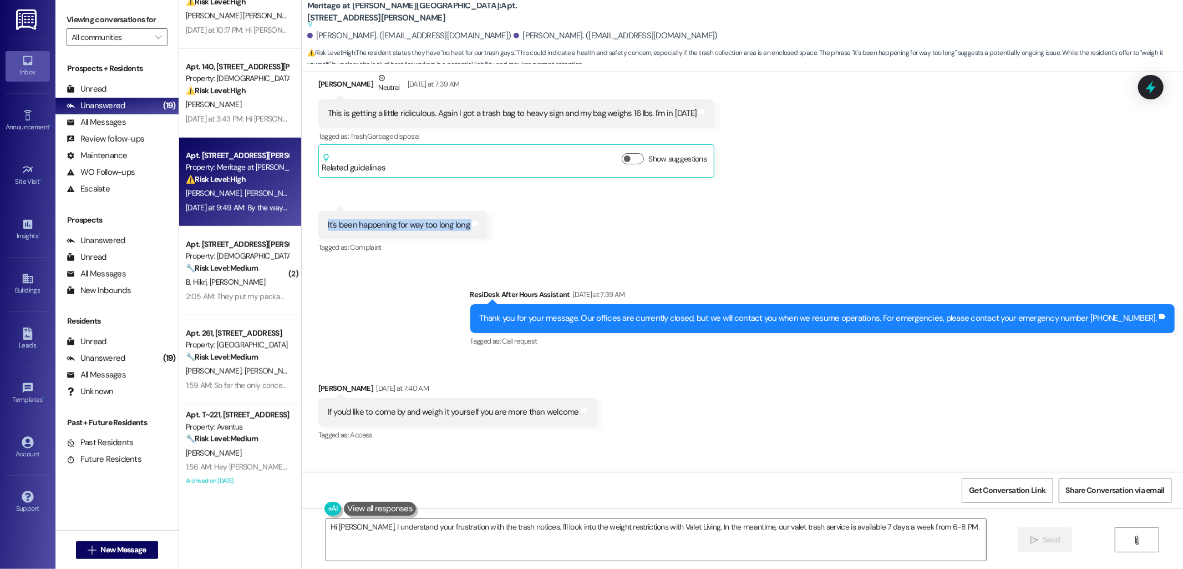
click at [426, 406] on div "If you'd like to come by and weigh it yourself you are more than welcome" at bounding box center [453, 412] width 251 height 12
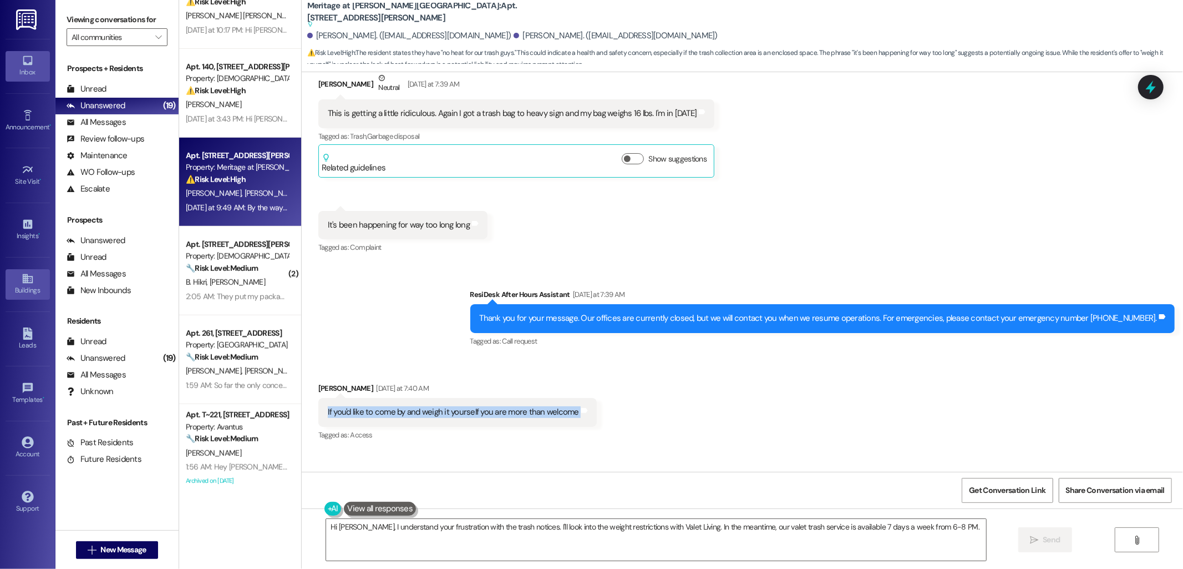
copy div "If you'd like to come by and weigh it yourself you are more than welcome Tags a…"
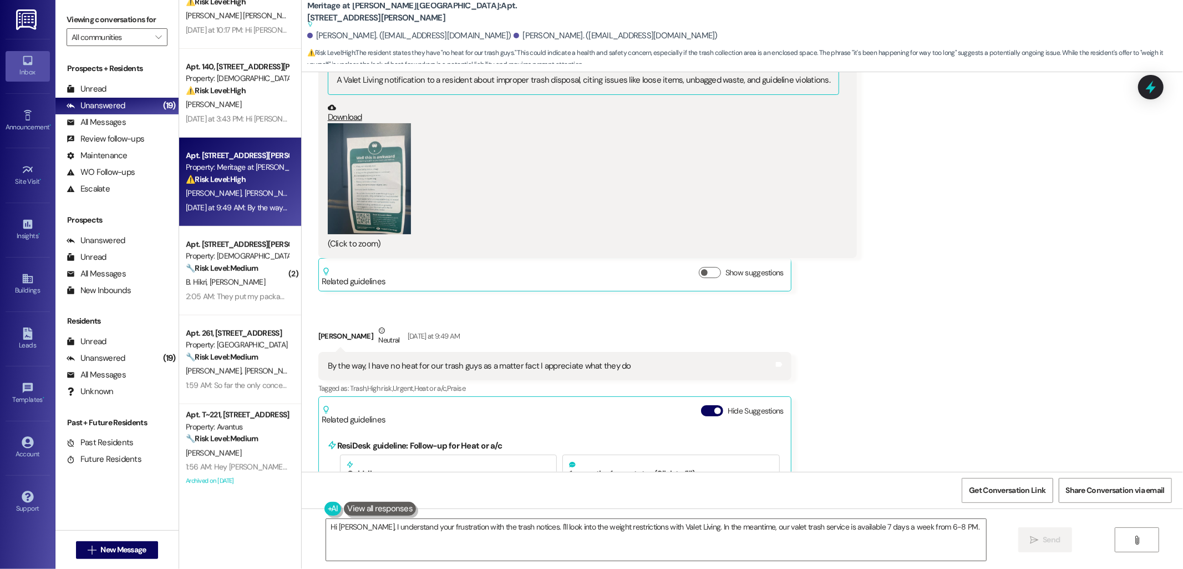
scroll to position [11005, 0]
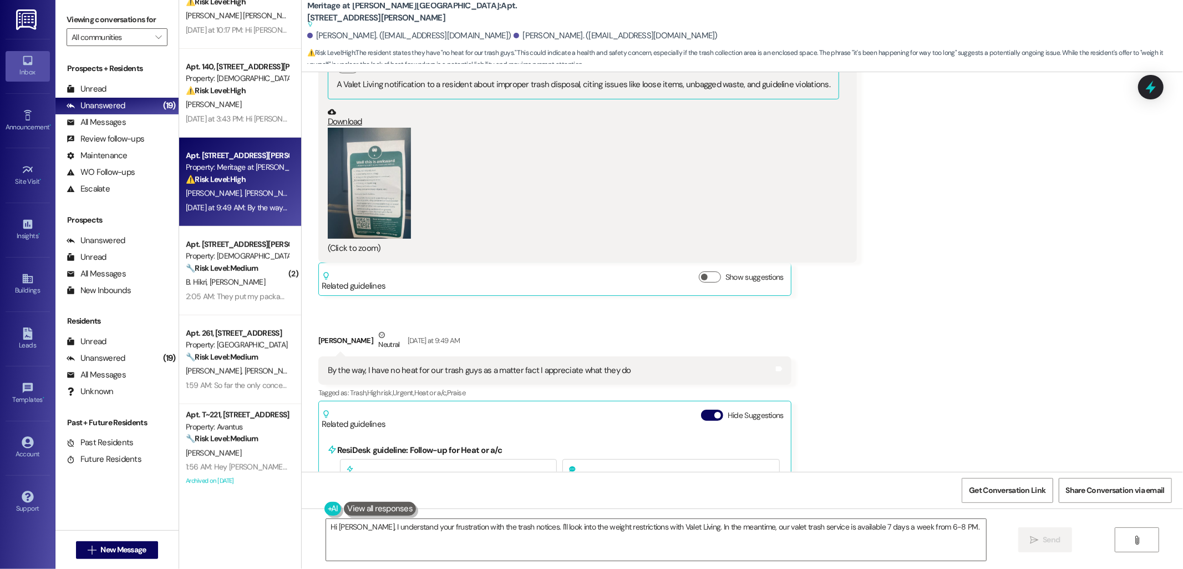
click at [476, 364] on div "By the way, I have no heat for our trash guys as a matter fact I appreciate wha…" at bounding box center [479, 370] width 303 height 12
copy div "By the way, I have no heat for our trash guys as a matter fact I appreciate wha…"
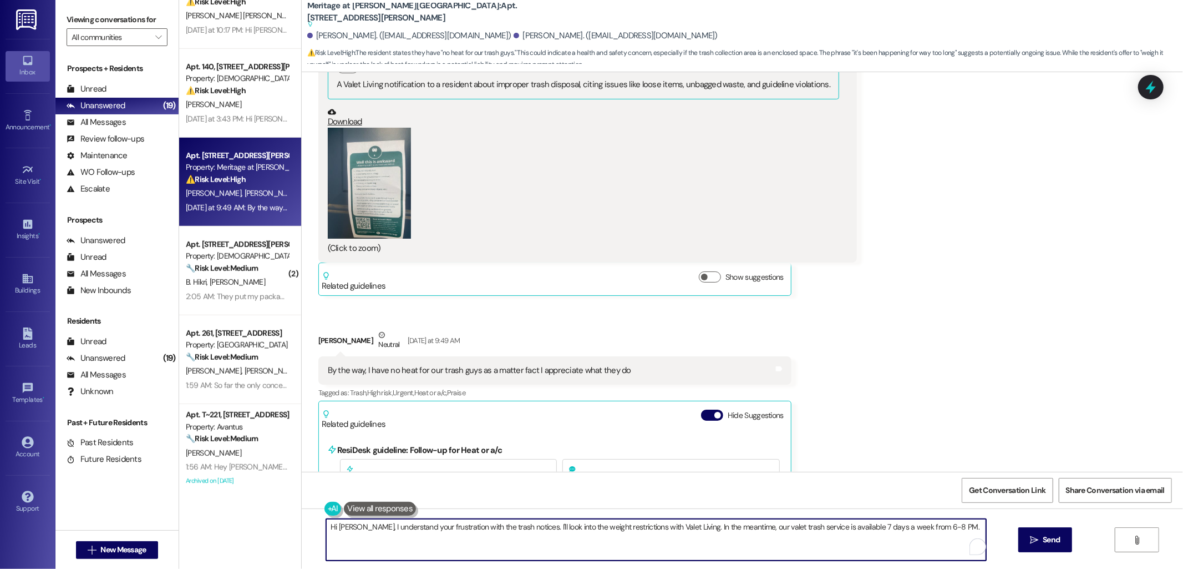
drag, startPoint x: 373, startPoint y: 524, endPoint x: 963, endPoint y: 522, distance: 589.7
click at [963, 522] on textarea "Hi Christopher, I understand your frustration with the trash notices. I'll look…" at bounding box center [656, 540] width 660 height 42
paste textarea "Thank you for reaching out and sharing your concern. I’ve already escalated thi…"
drag, startPoint x: 378, startPoint y: 529, endPoint x: 370, endPoint y: 528, distance: 7.8
click at [370, 528] on textarea "Hi Christopher, I Thank you for reaching out and sharing your concern. I’ve alr…" at bounding box center [656, 540] width 660 height 42
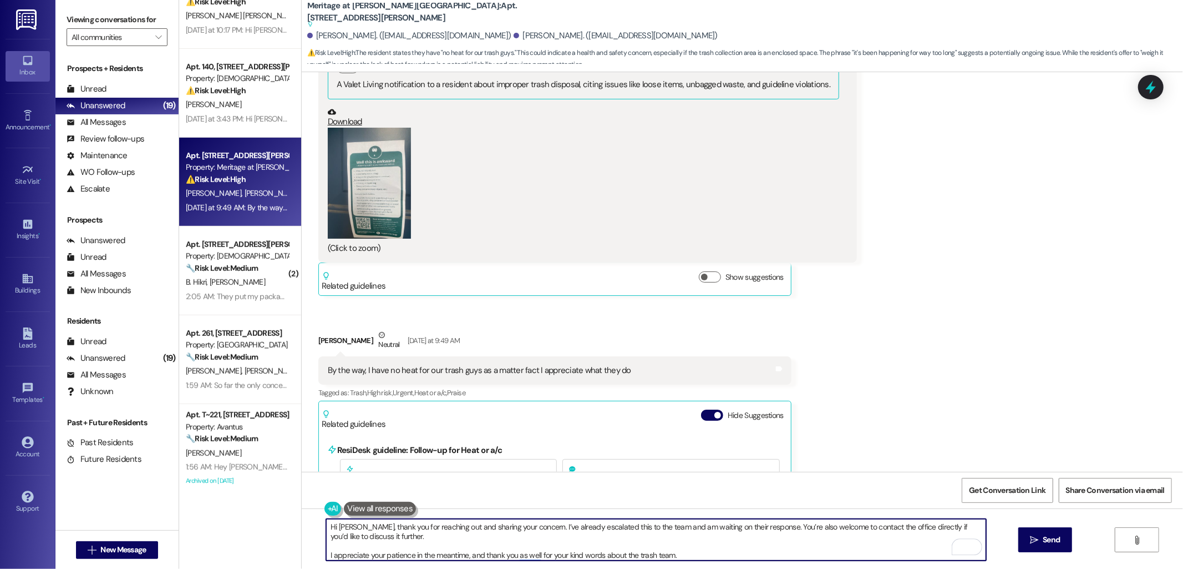
click at [487, 547] on textarea "Hi Christopher, thank you for reaching out and sharing your concern. I’ve alrea…" at bounding box center [656, 540] width 660 height 42
type textarea "Hi Christopher, thank you for reaching out and sharing your concern. I’ve alrea…"
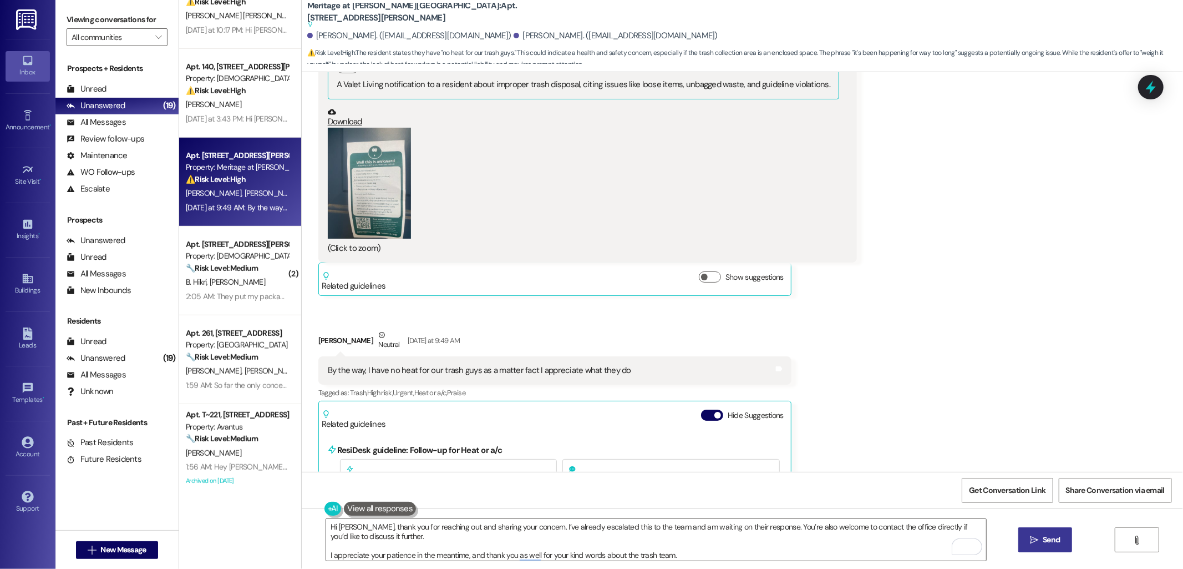
click at [1057, 541] on span "Send" at bounding box center [1051, 540] width 17 height 12
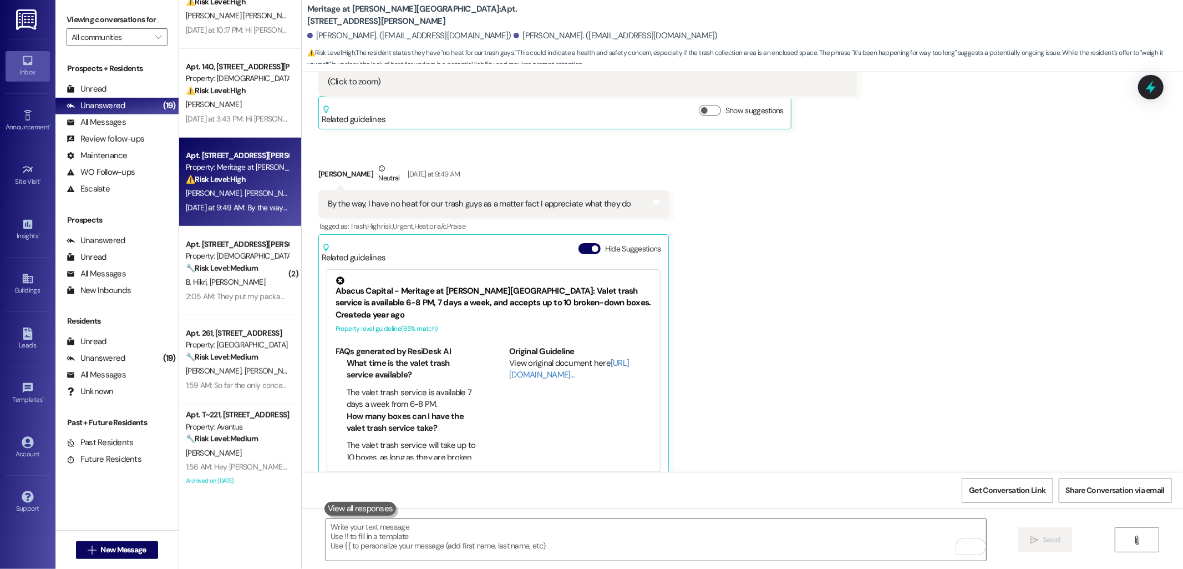
scroll to position [11172, 0]
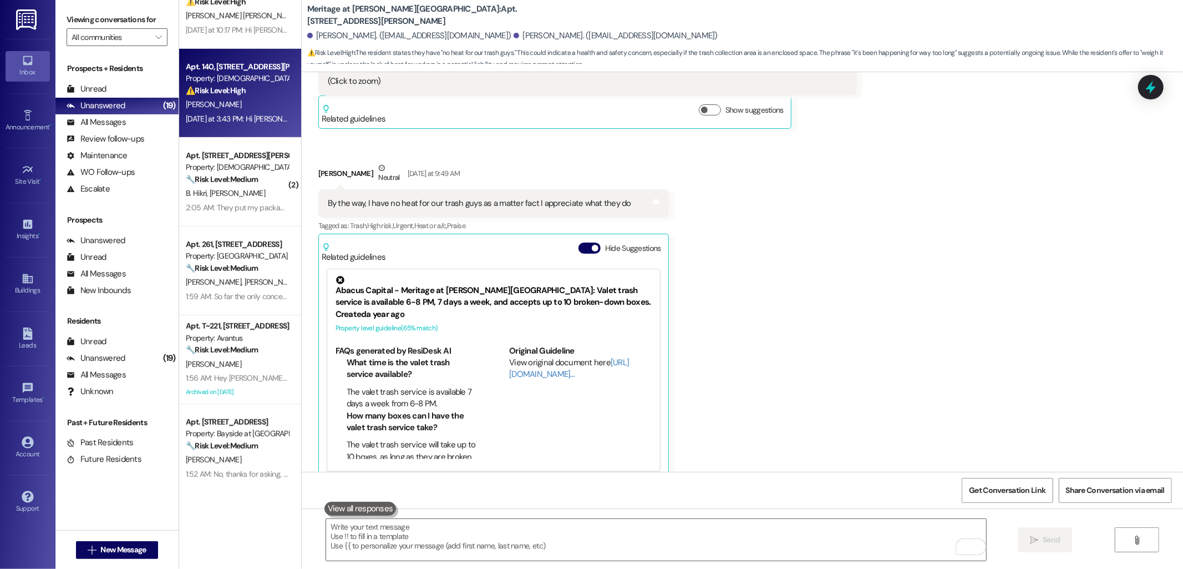
click at [234, 106] on div "[PERSON_NAME]" at bounding box center [237, 105] width 105 height 14
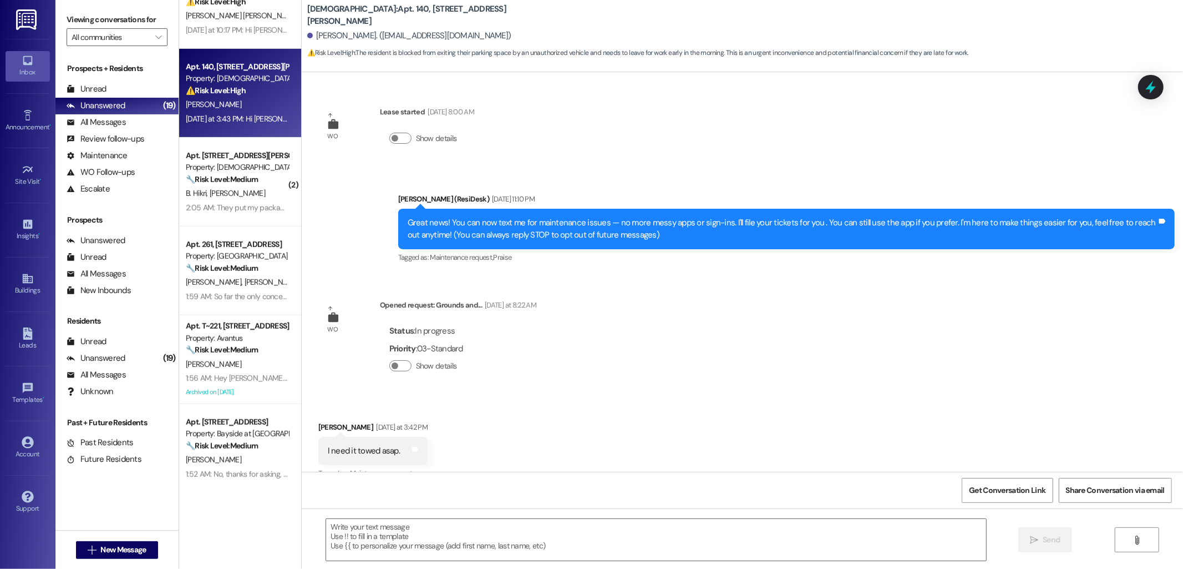
scroll to position [855, 0]
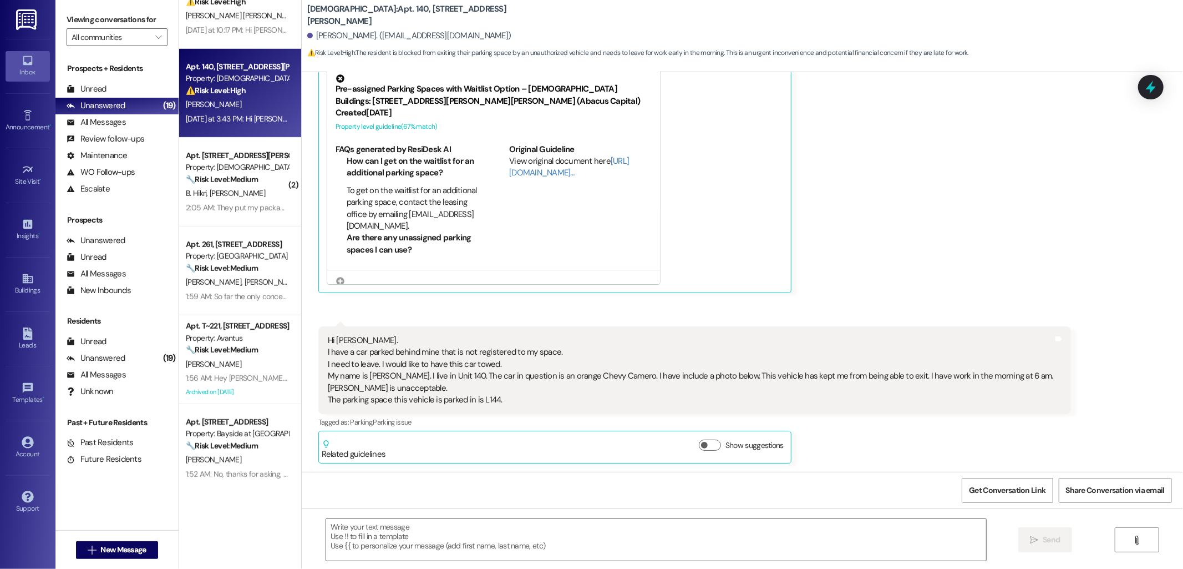
type textarea "Fetching suggested responses. Please feel free to read through the conversation…"
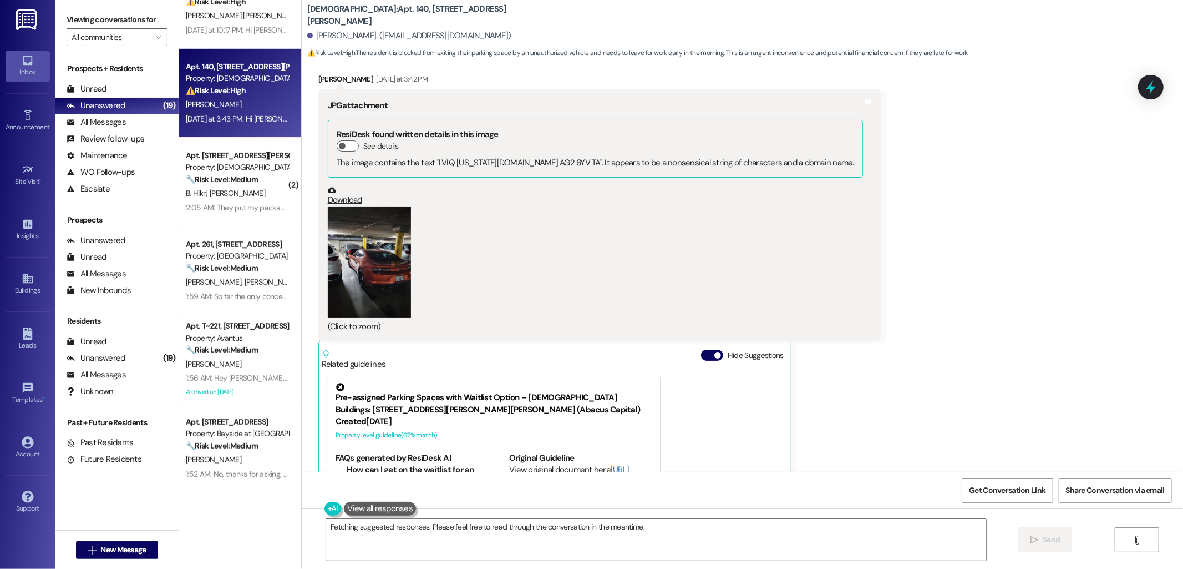
scroll to position [485, 0]
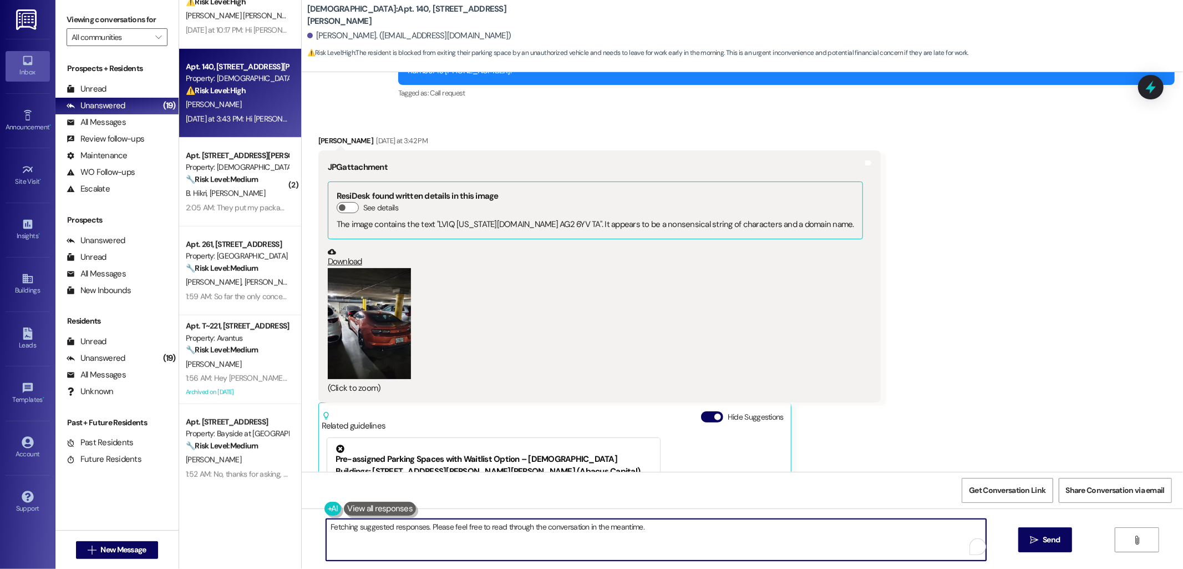
drag, startPoint x: 409, startPoint y: 529, endPoint x: 878, endPoint y: 529, distance: 468.8
click at [878, 529] on textarea "Hi David, I understand your frustration. Let me look into getting the orange Ch…" at bounding box center [656, 540] width 660 height 42
type textarea "Hi David, I understand your concern about parking. Has this been taken care of?"
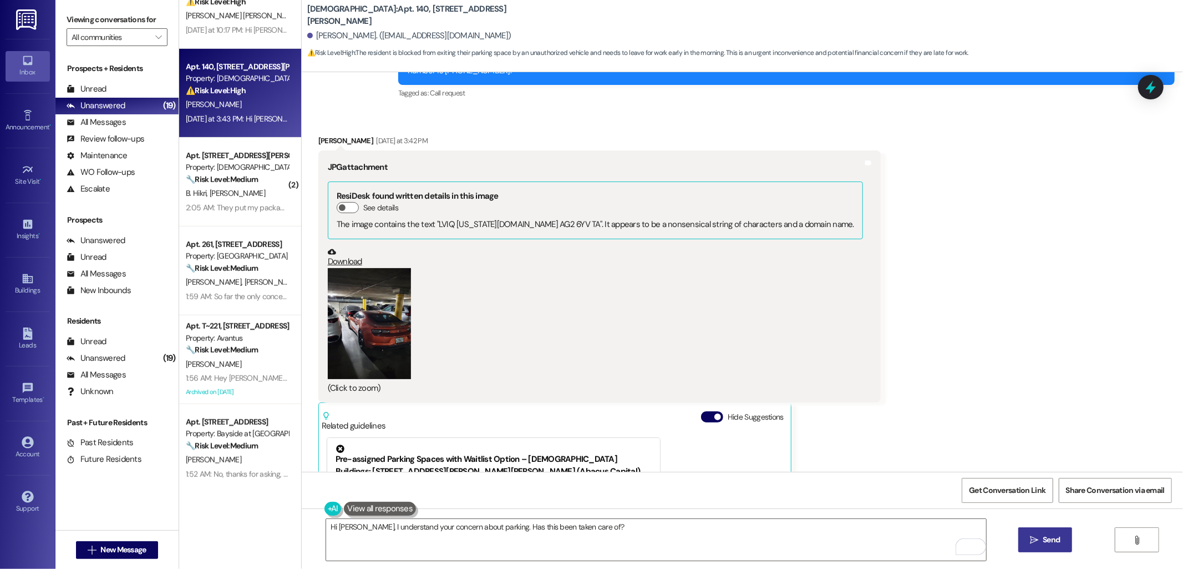
click at [1052, 543] on span "Send" at bounding box center [1051, 540] width 17 height 12
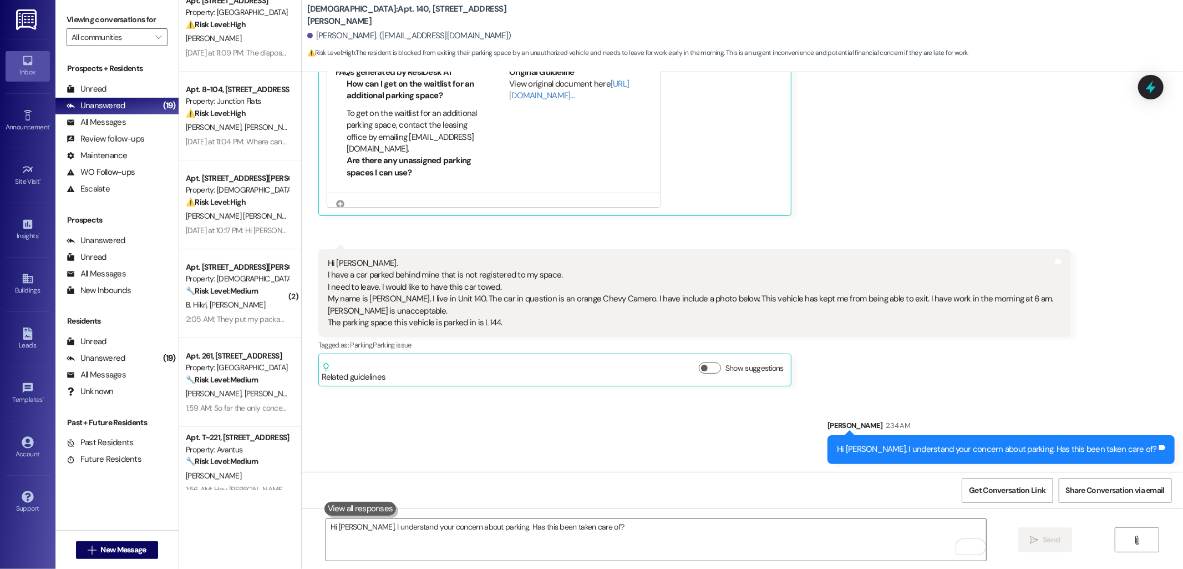
scroll to position [237, 0]
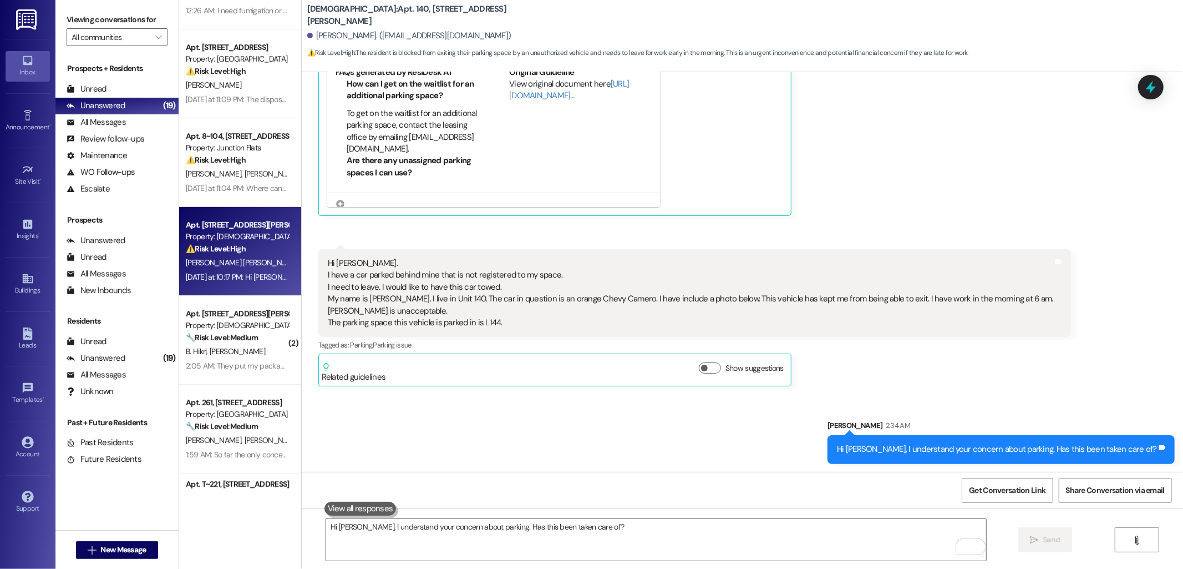
click at [214, 215] on div "Apt. 407, 4735 Sepulveda Blvd Property: Veda ⚠️ Risk Level: High The resident i…" at bounding box center [240, 251] width 122 height 89
type textarea "Fetching suggested responses. Please feel free to read through the conversation…"
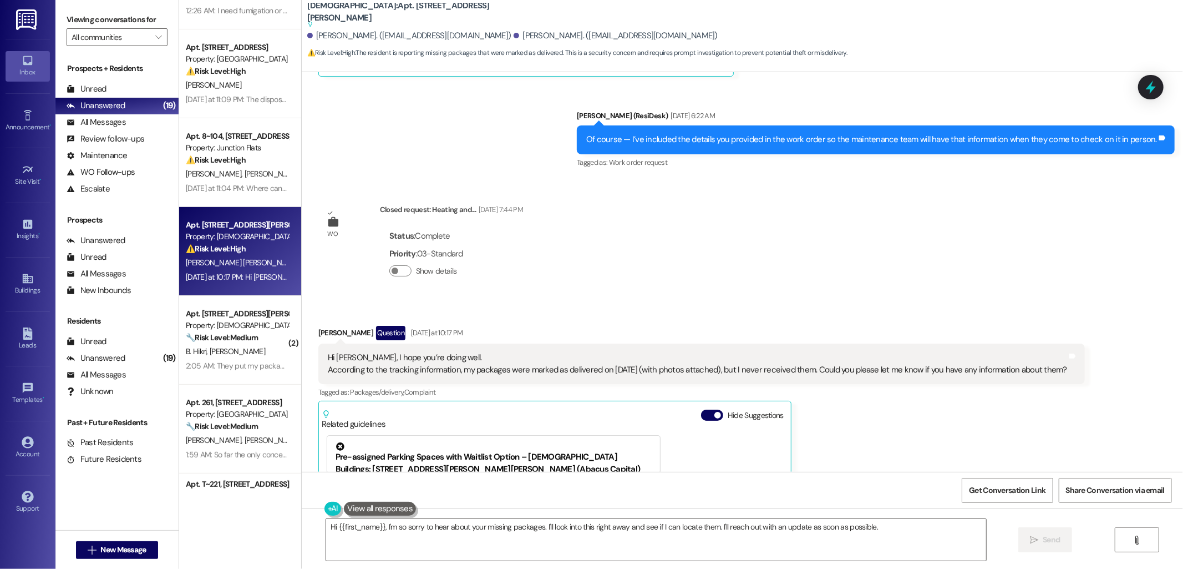
scroll to position [3077, 0]
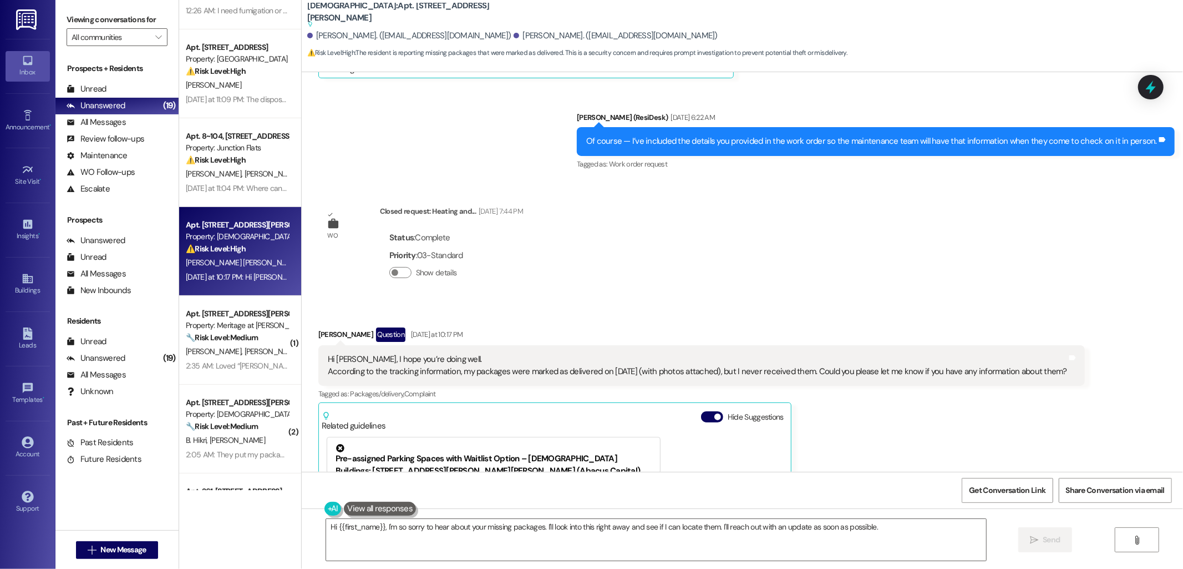
click at [318, 331] on div "Monica Henao Aguirre Question Yesterday at 10:17 PM" at bounding box center [701, 336] width 767 height 18
copy div "Monica"
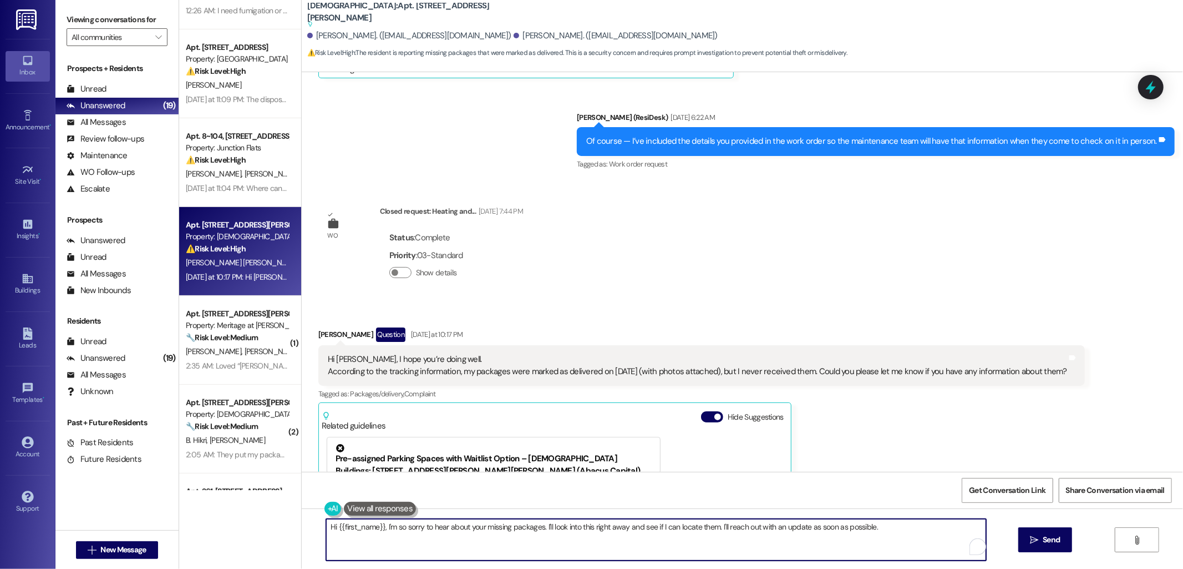
drag, startPoint x: 376, startPoint y: 526, endPoint x: 363, endPoint y: 518, distance: 15.2
click at [330, 525] on textarea "Hi {{first_name}}, I'm so sorry to hear about your missing packages. I'll look …" at bounding box center [656, 540] width 660 height 42
paste textarea "Monica"
click at [465, 528] on textarea "Hi Monica, I'm so sorry to hear about your missing packages. I'll look into thi…" at bounding box center [656, 540] width 660 height 42
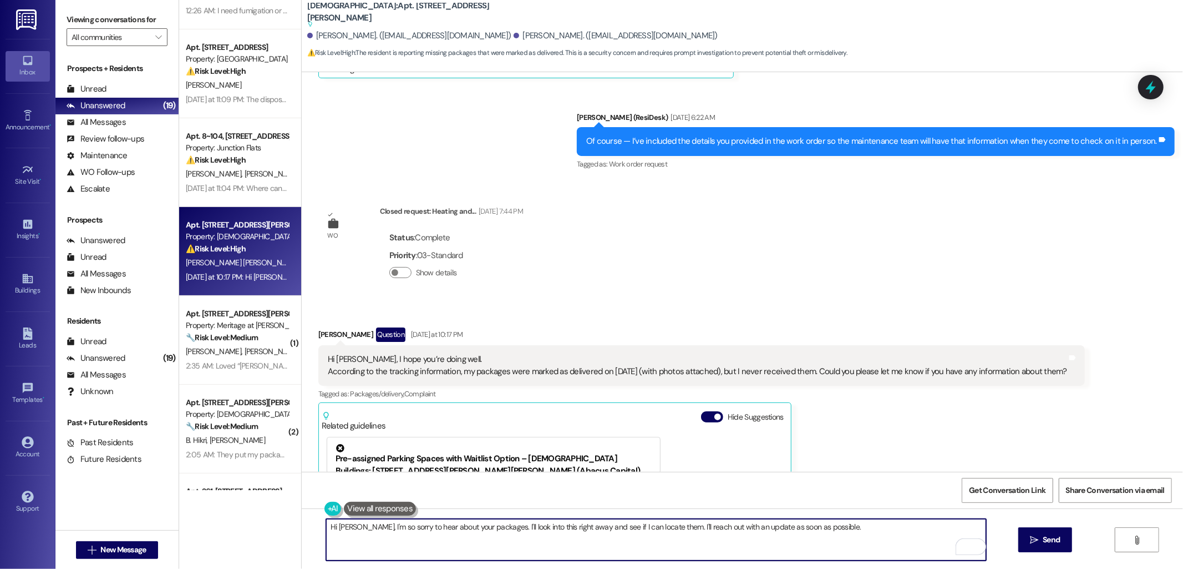
click at [877, 535] on textarea "Hi [PERSON_NAME], I'm so sorry to hear about your packages. I'll look into this…" at bounding box center [656, 540] width 660 height 42
type textarea "Hi [PERSON_NAME], I'm so sorry to hear about your packages. I'll look into this…"
click at [1035, 544] on icon "" at bounding box center [1034, 539] width 8 height 9
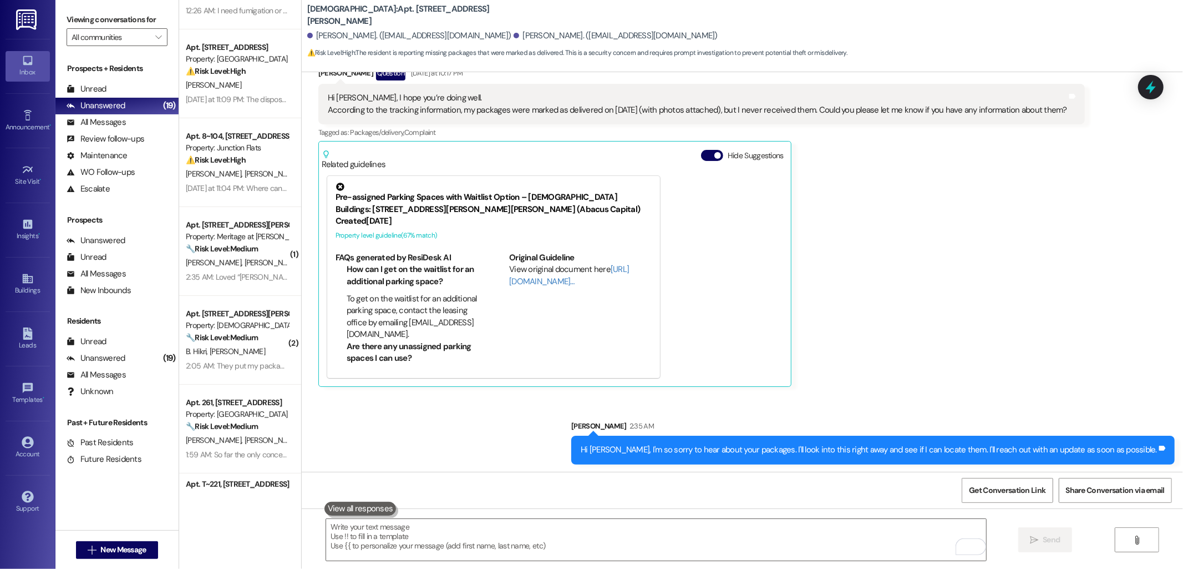
scroll to position [3340, 0]
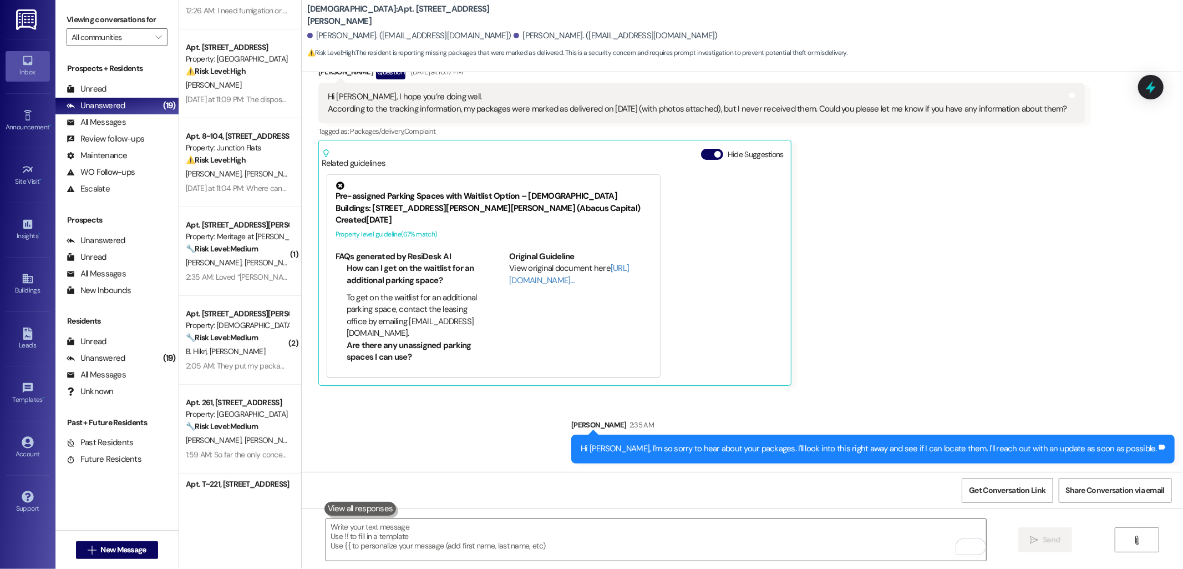
click at [853, 321] on div "Monica Henao Aguirre Question Yesterday at 10:17 PM Hi Sarah, I hope you’re doi…" at bounding box center [701, 225] width 767 height 321
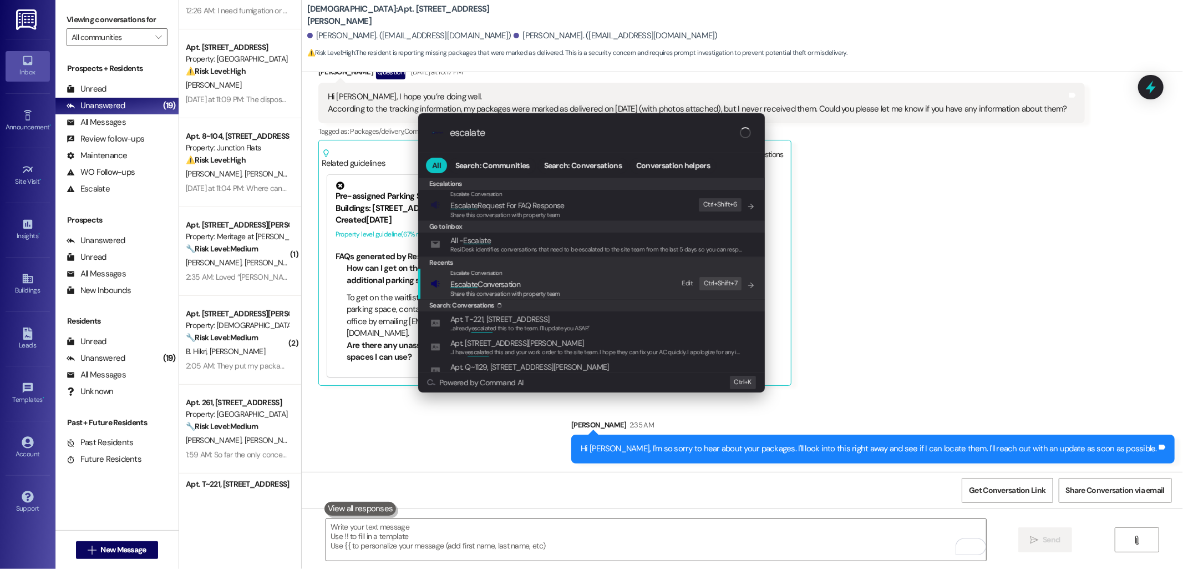
type input "escalate"
click at [513, 278] on span "Escalate Conversation" at bounding box center [485, 284] width 70 height 12
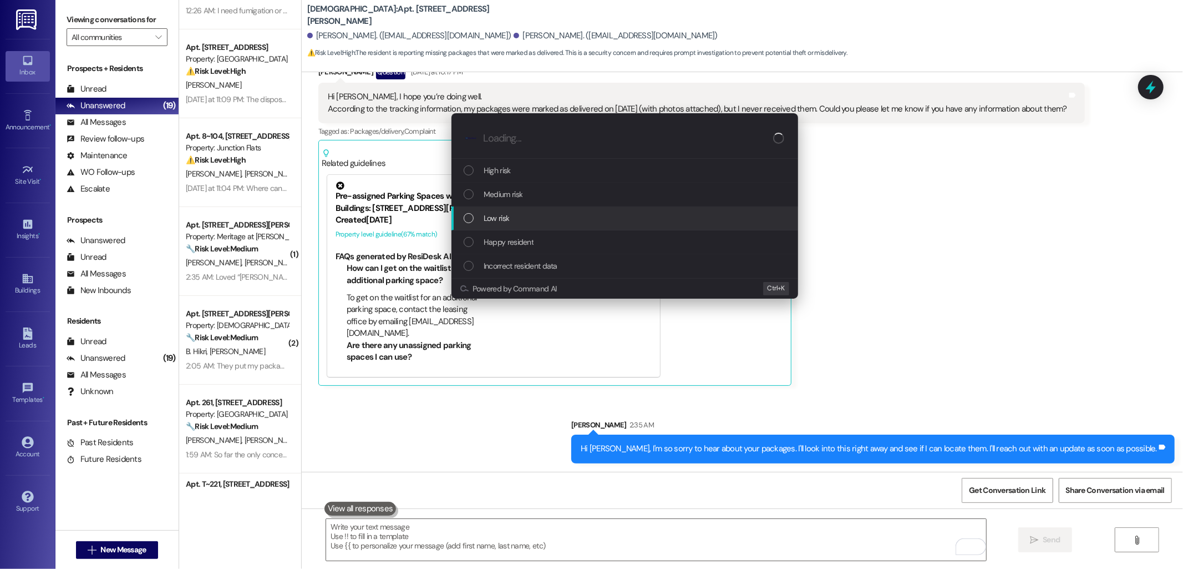
click at [513, 214] on div "Low risk" at bounding box center [626, 218] width 325 height 12
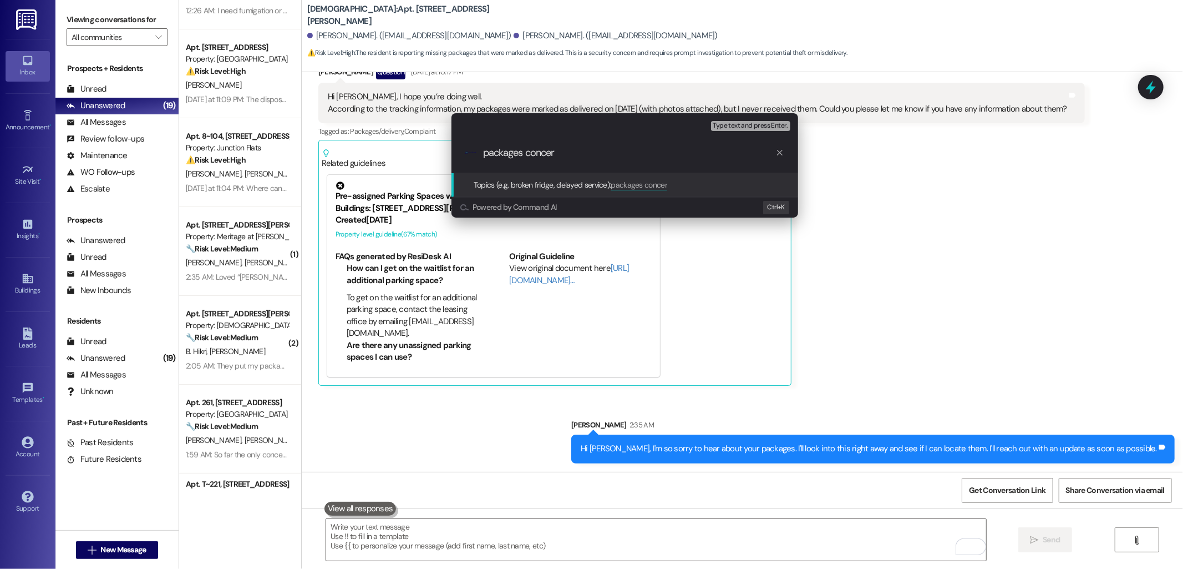
type input "packages concern"
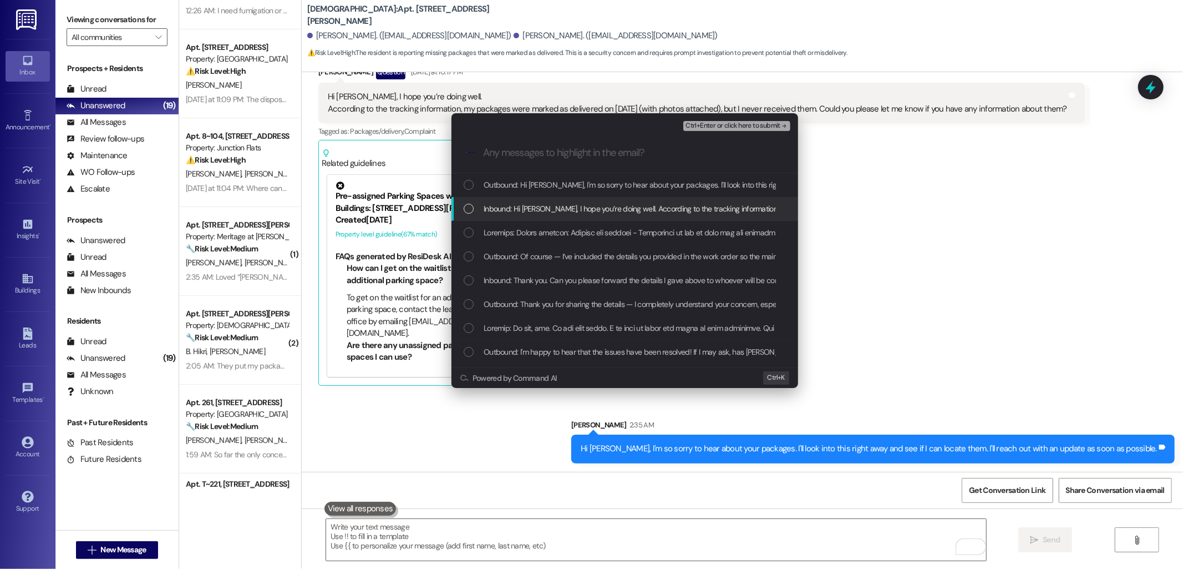
click at [523, 201] on div "Inbound: Hi Sarah, I hope you’re doing well. According to the tracking informat…" at bounding box center [625, 209] width 347 height 24
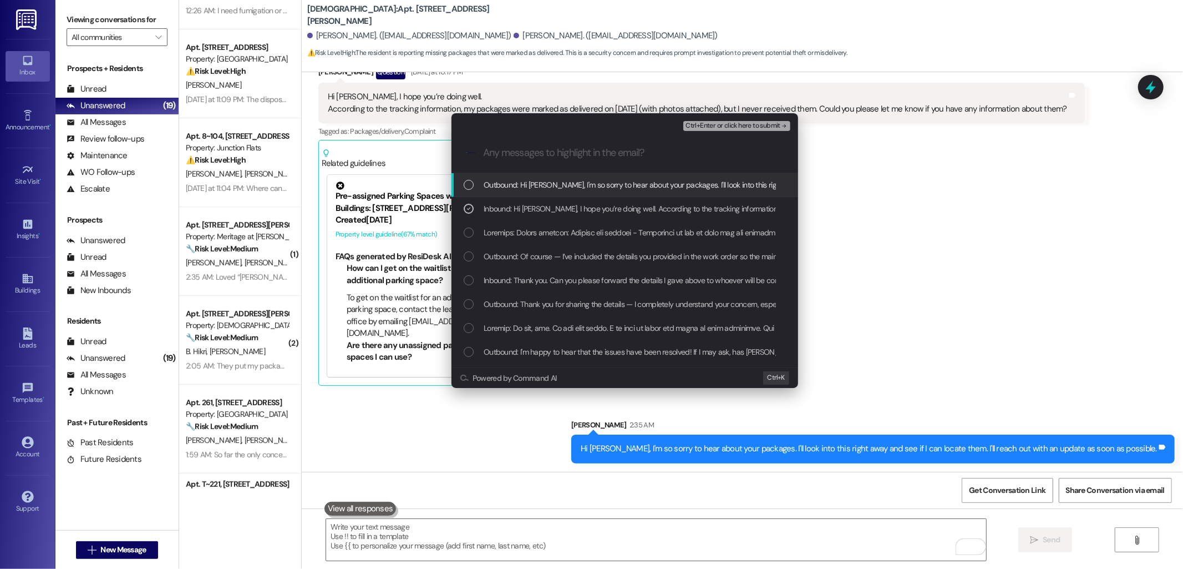
click at [717, 126] on span "Ctrl+Enter or click here to submit" at bounding box center [733, 126] width 95 height 8
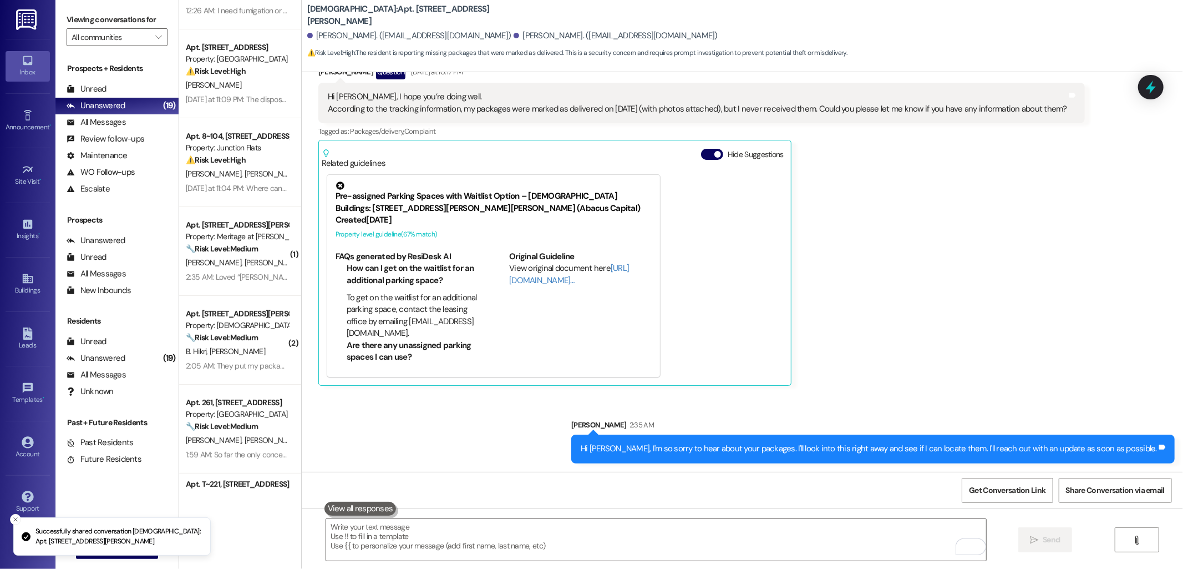
scroll to position [0, 0]
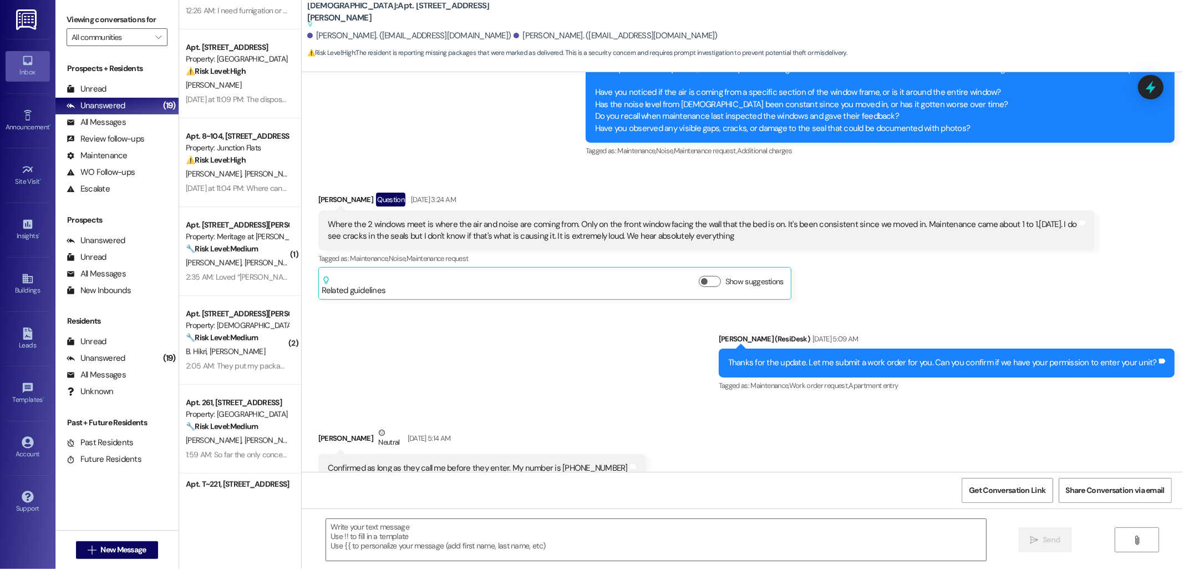
type textarea "Fetching suggested responses. Please feel free to read through the conversation…"
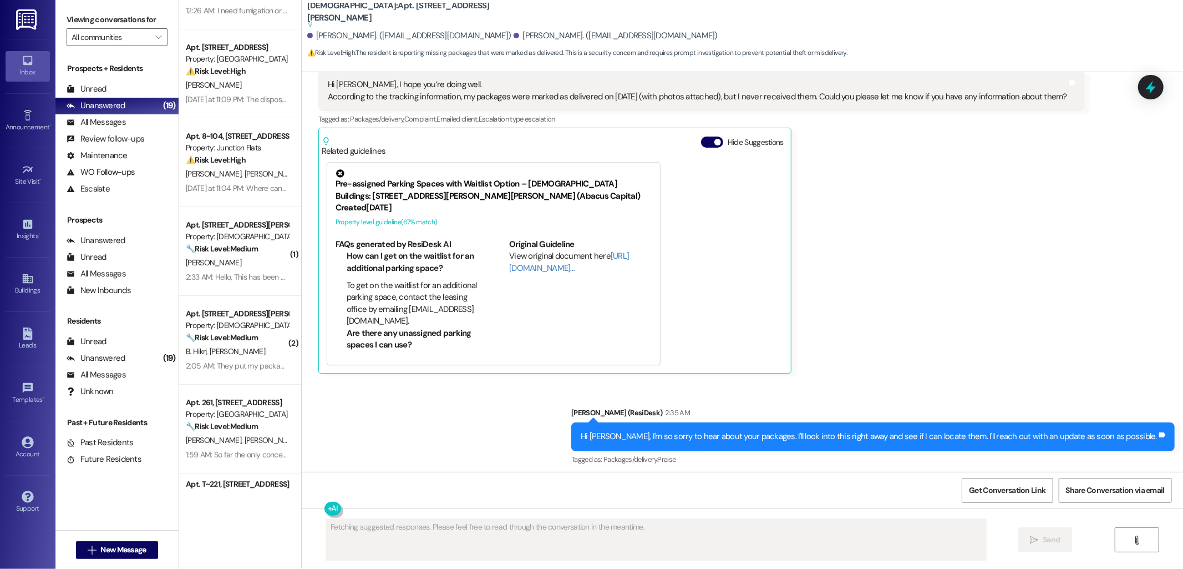
scroll to position [3356, 0]
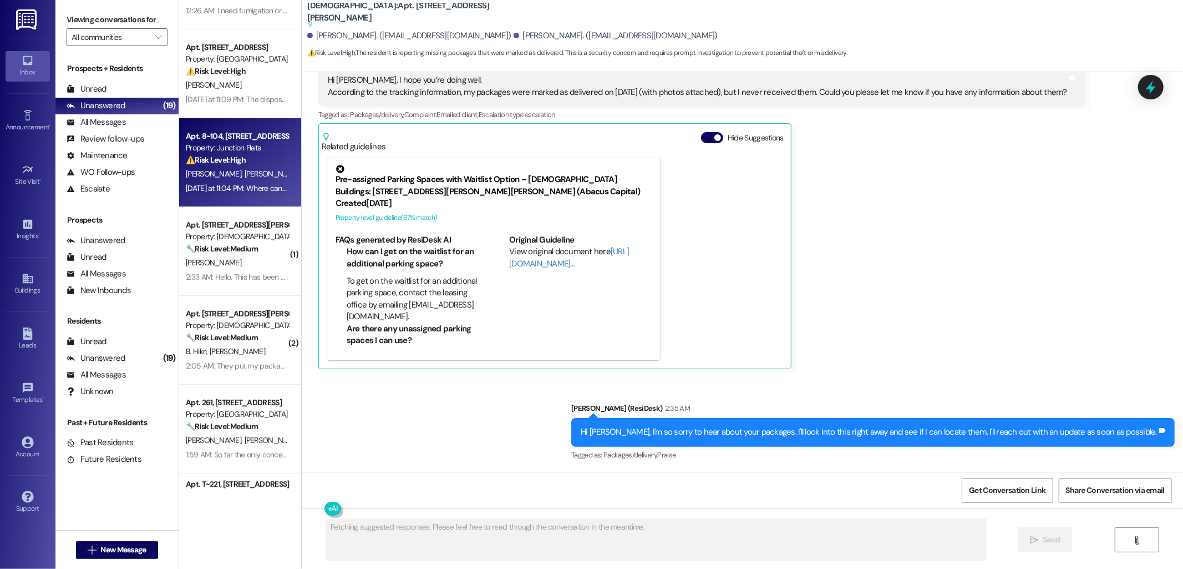
click at [242, 154] on div "⚠️ Risk Level: High The resident reports a malfunctioning sink grinder and a co…" at bounding box center [237, 160] width 103 height 12
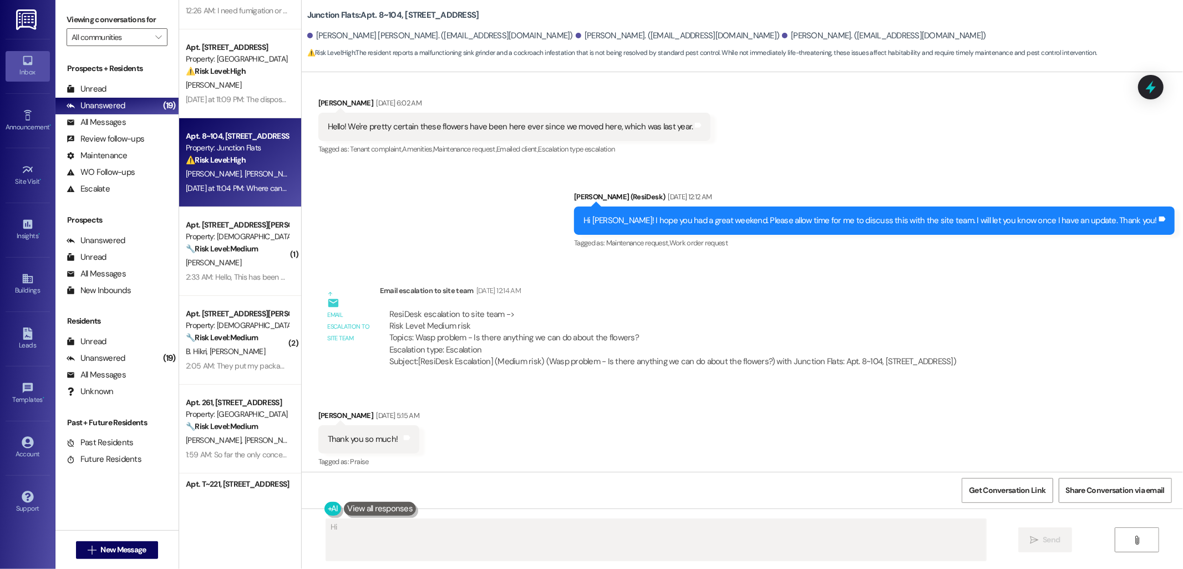
scroll to position [12938, 0]
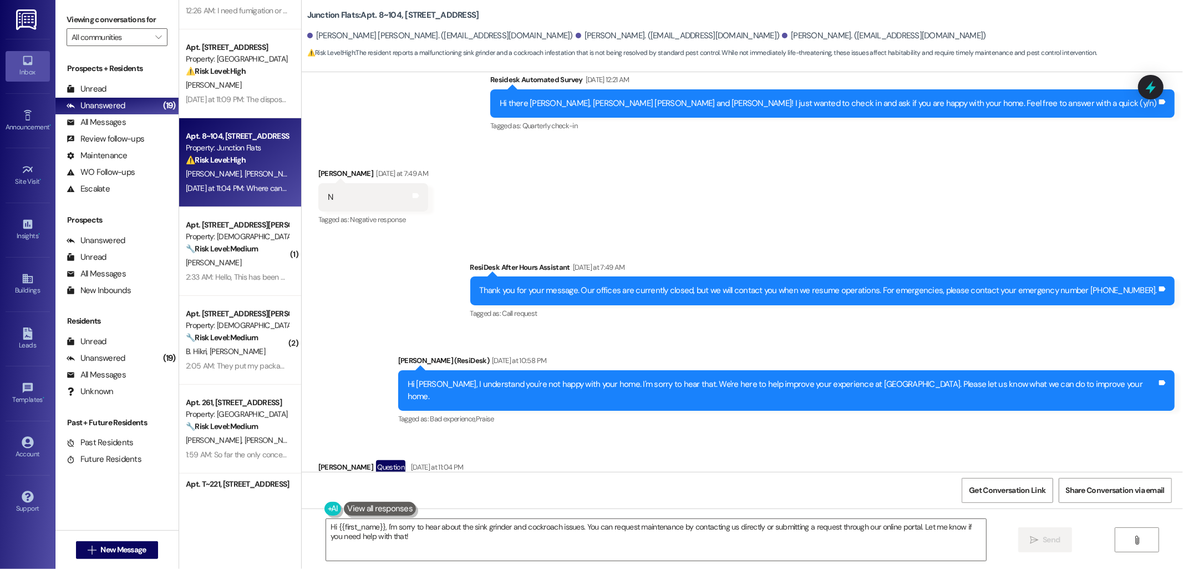
click at [318, 460] on div "Ria Manalo Question Yesterday at 11:04 PM" at bounding box center [612, 469] width 589 height 18
copy div "Ria"
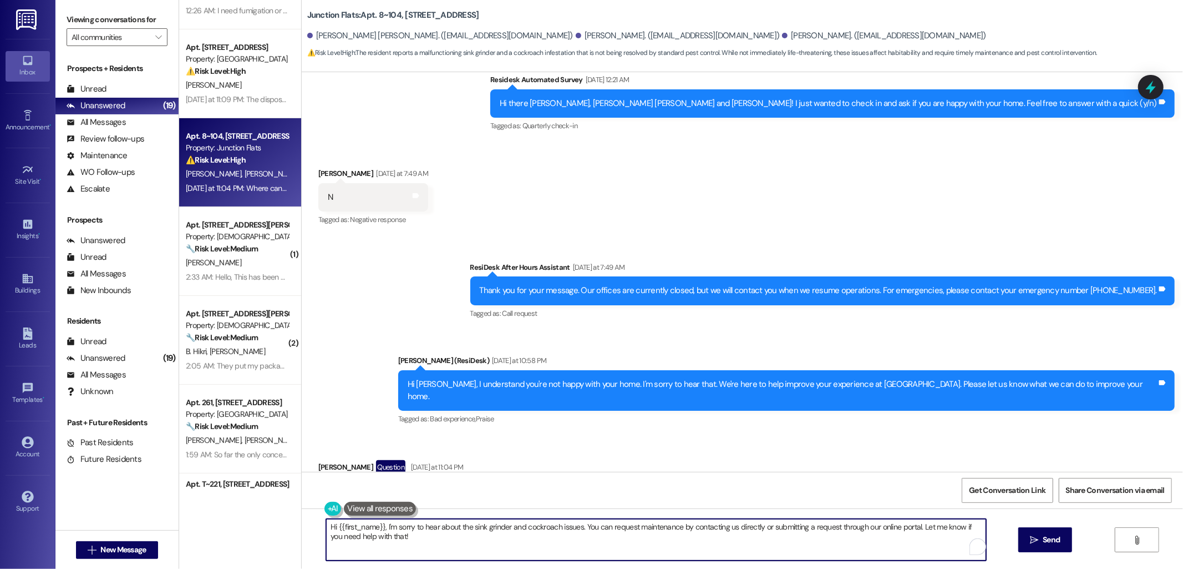
drag, startPoint x: 380, startPoint y: 527, endPoint x: 316, endPoint y: 527, distance: 63.8
click at [320, 527] on div "Hi {{first_name}}, I'm sorry to hear about the sink grinder and cockroach issue…" at bounding box center [650, 539] width 661 height 43
click at [851, 541] on textarea "I'm sorry to hear about the sink grinder and cockroach issues. You can request …" at bounding box center [656, 540] width 660 height 42
type textarea "I'm sorry to hear about the sink grinder and cockroach issues. You can request …"
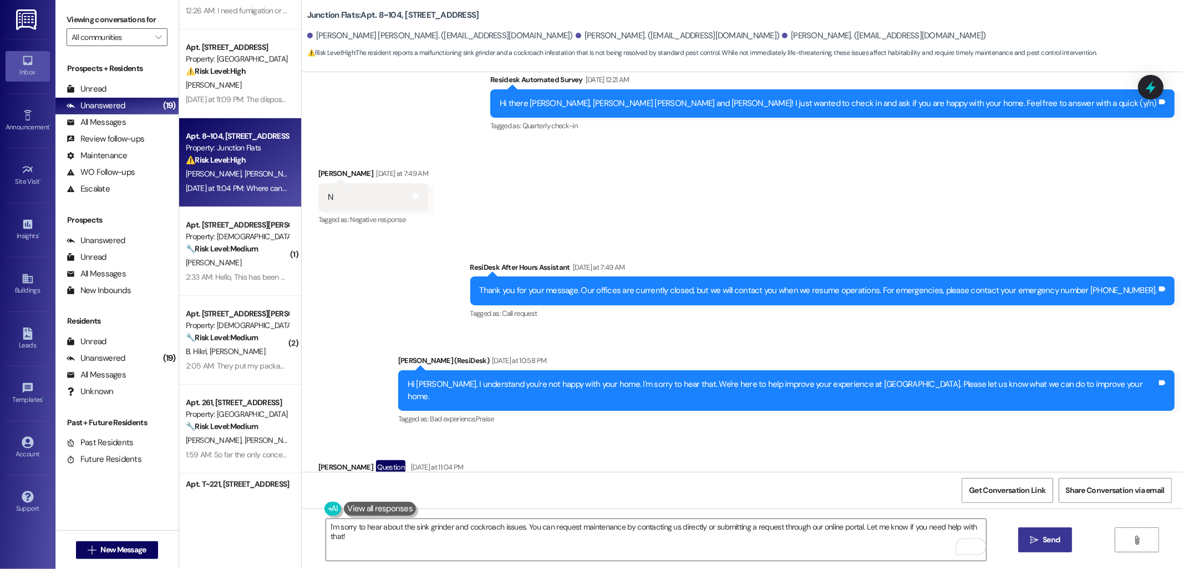
click at [1045, 535] on span "Send" at bounding box center [1051, 540] width 17 height 12
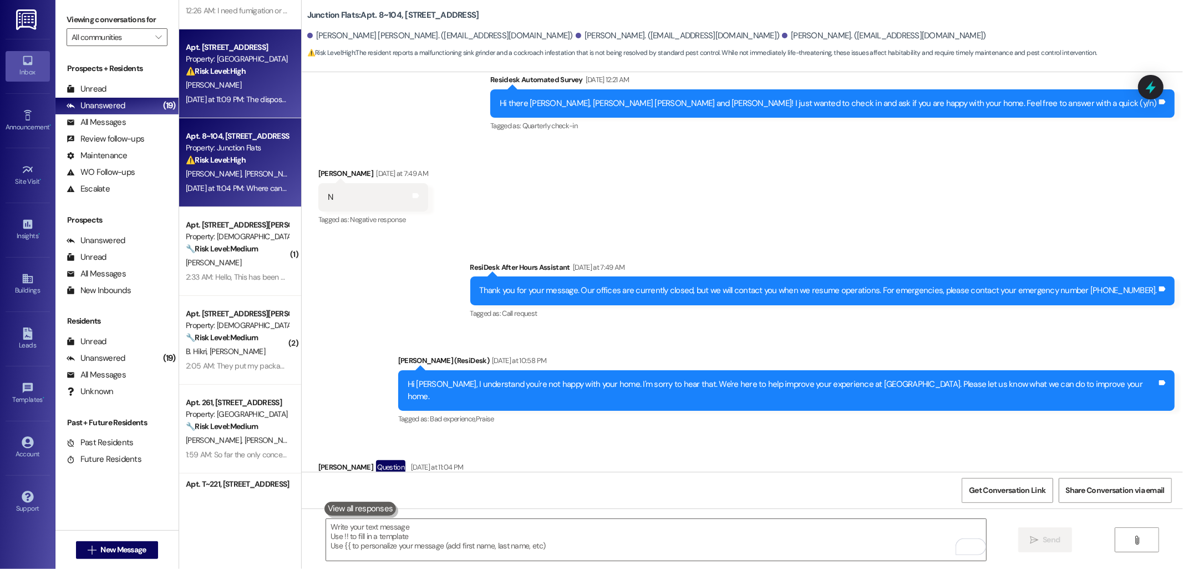
click at [220, 62] on div "Property: Sendero Ridge" at bounding box center [237, 59] width 103 height 12
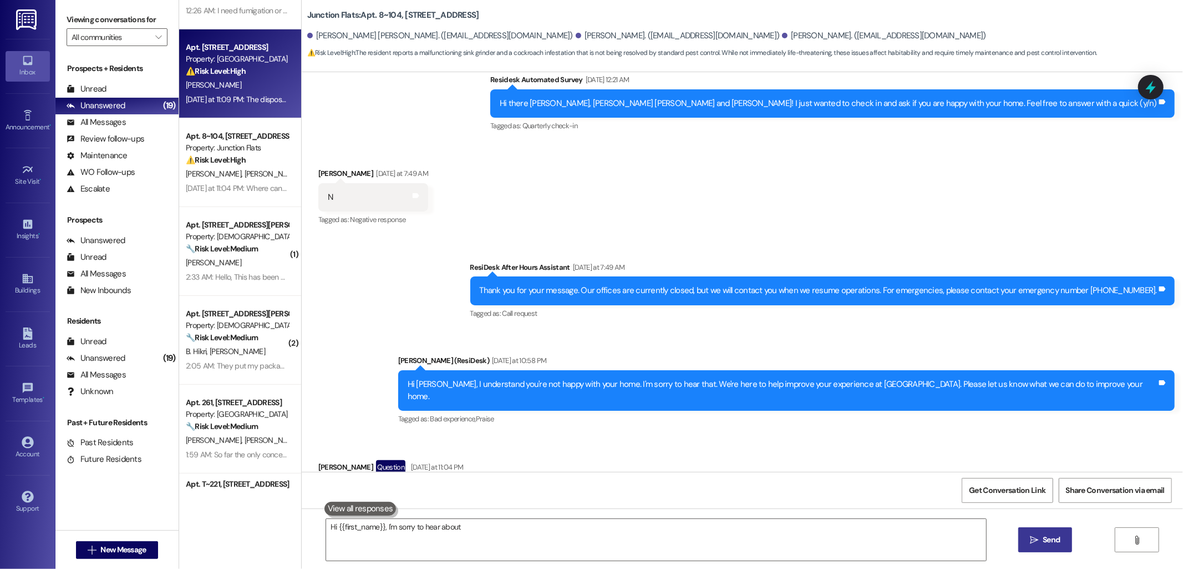
type textarea "Hi {{first_name}}, I'm sorry to hear about the"
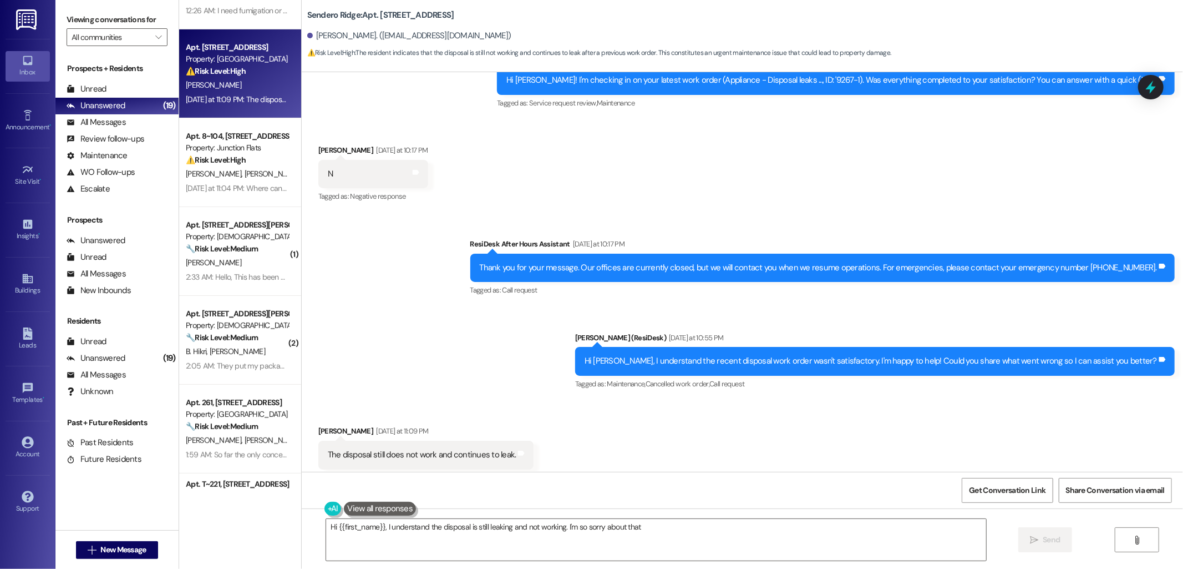
scroll to position [748, 0]
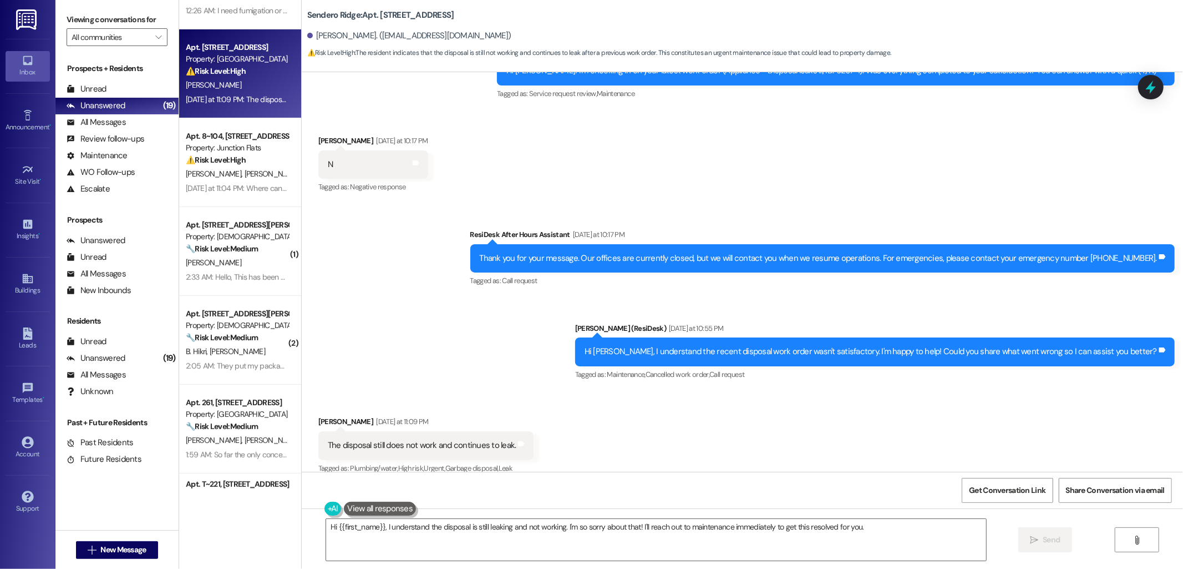
click at [462, 439] on div "The disposal still does not work and continues to leak." at bounding box center [422, 445] width 189 height 12
copy div "The disposal still does not work and continues to leak. Tags and notes"
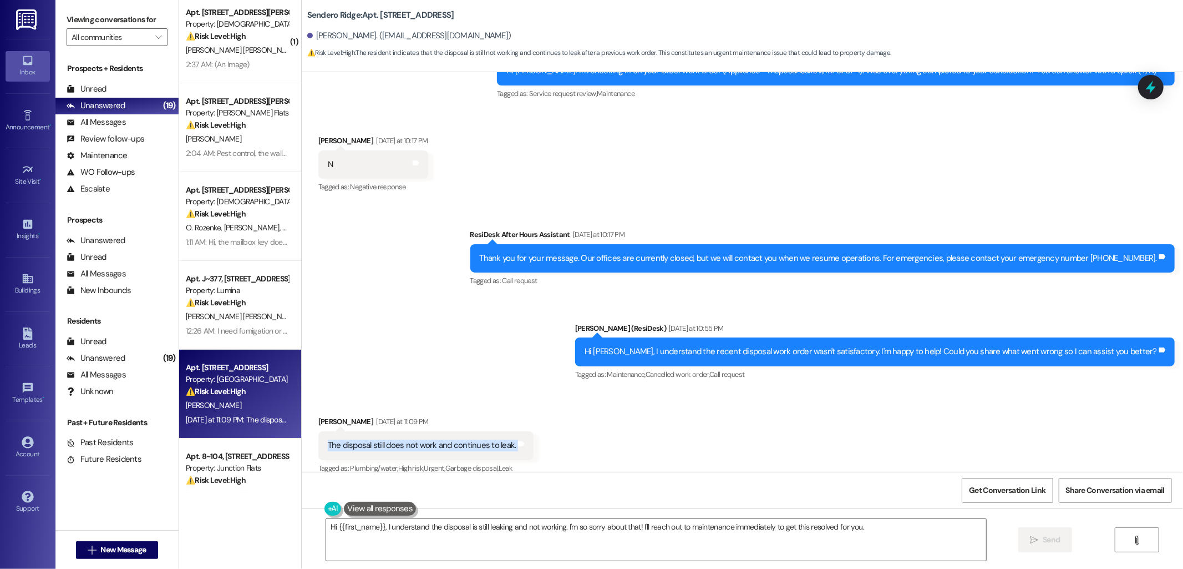
scroll to position [0, 0]
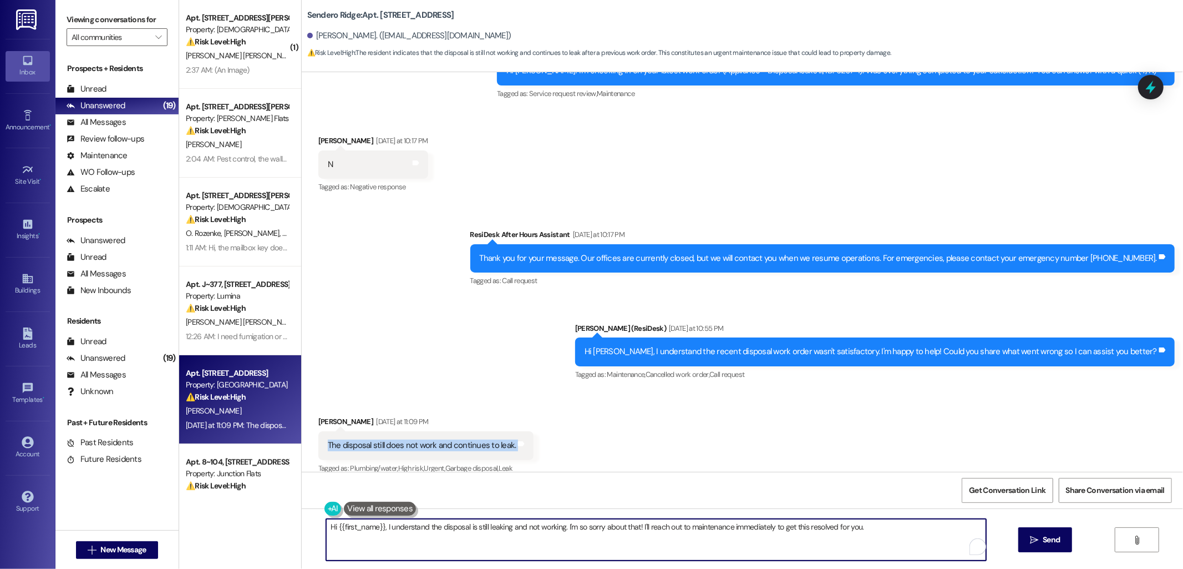
click at [409, 522] on textarea "Hi {{first_name}}, I understand the disposal is still leaking and not working. …" at bounding box center [656, 540] width 660 height 42
paste textarea "Thank you for the update. Has maintenance been by yet to check on the disposal,…"
type textarea "Thank you for the update. Has maintenance been by yet to check on the disposal,…"
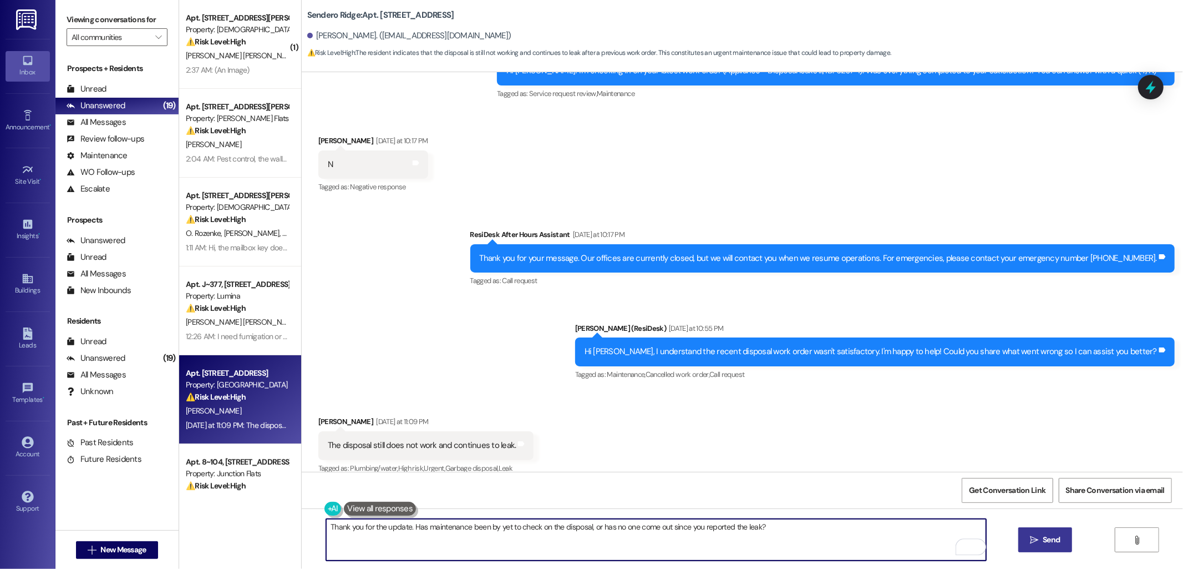
click at [1052, 541] on span "Send" at bounding box center [1051, 540] width 17 height 12
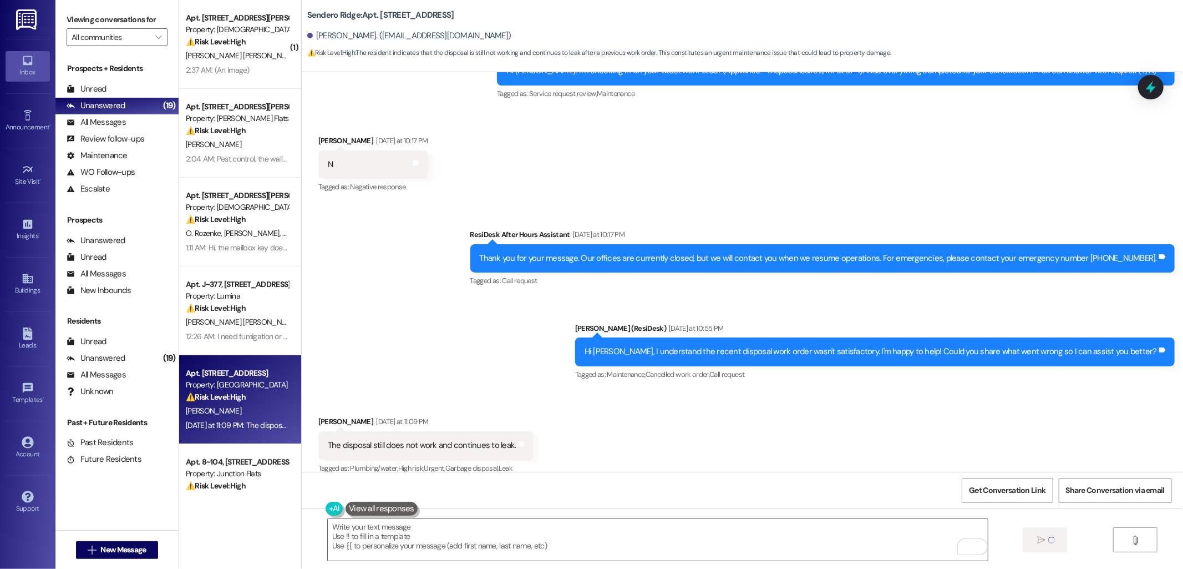
type textarea "Fetching suggested responses. Please feel free to read through the conversation…"
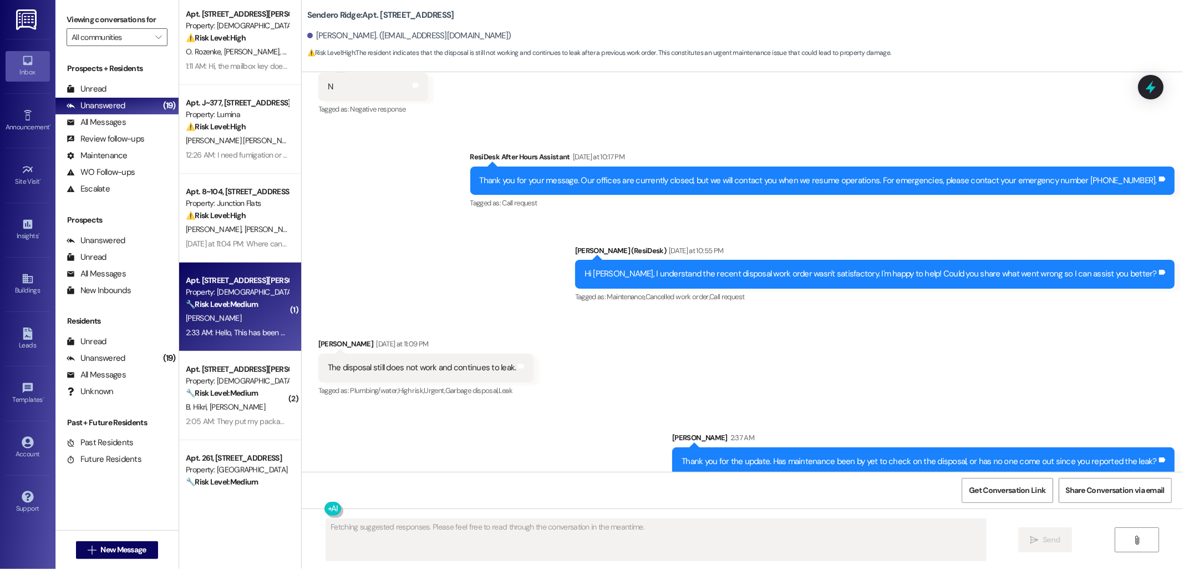
scroll to position [185, 0]
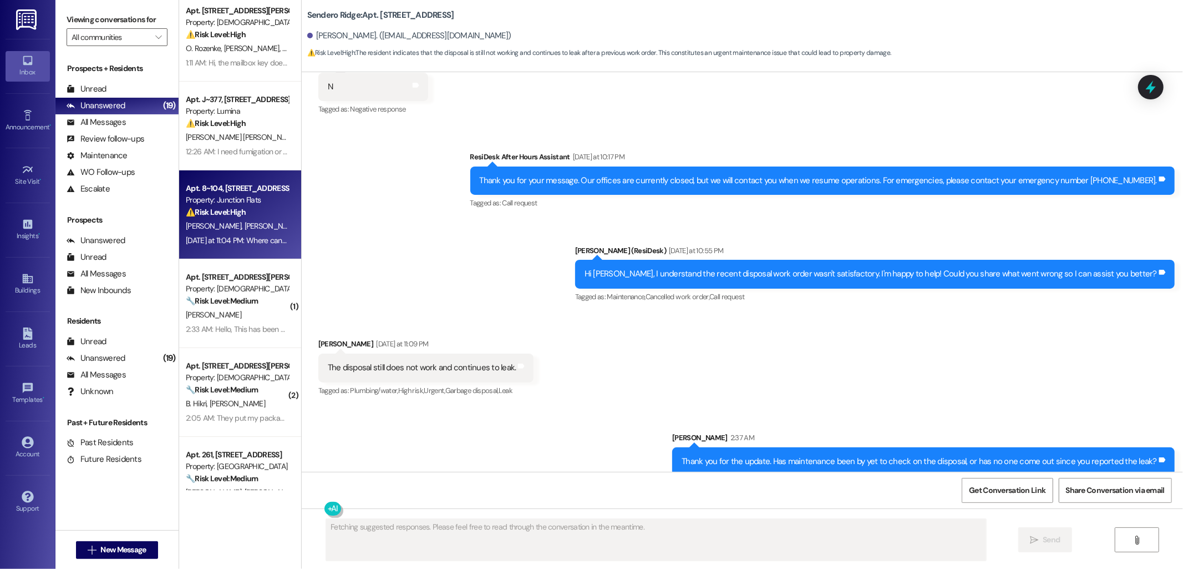
click at [208, 208] on strong "⚠️ Risk Level: High" at bounding box center [216, 212] width 60 height 10
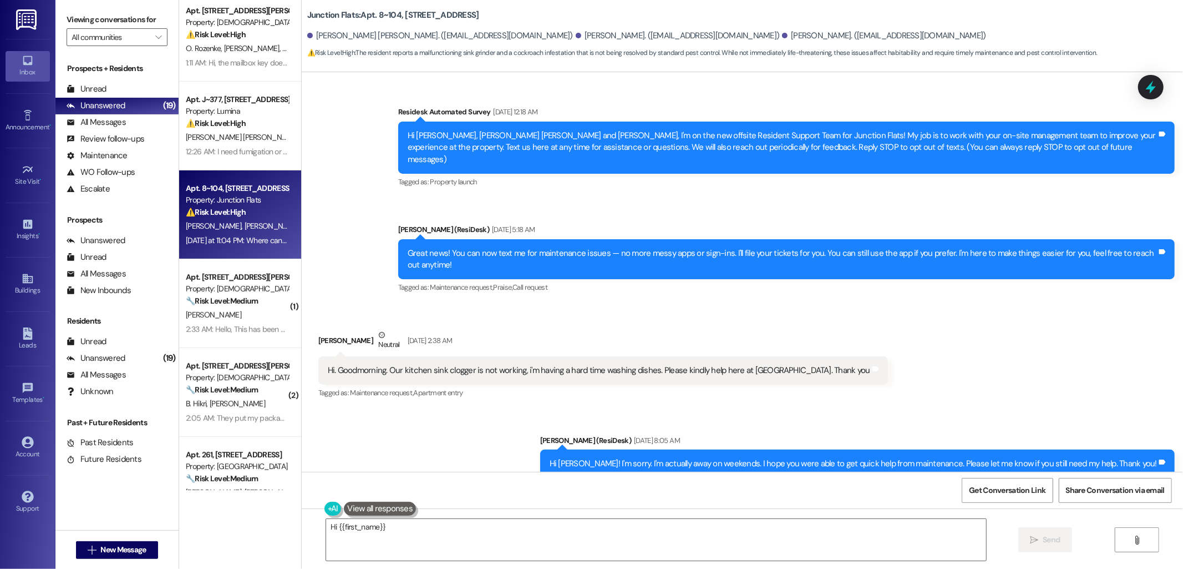
scroll to position [12938, 0]
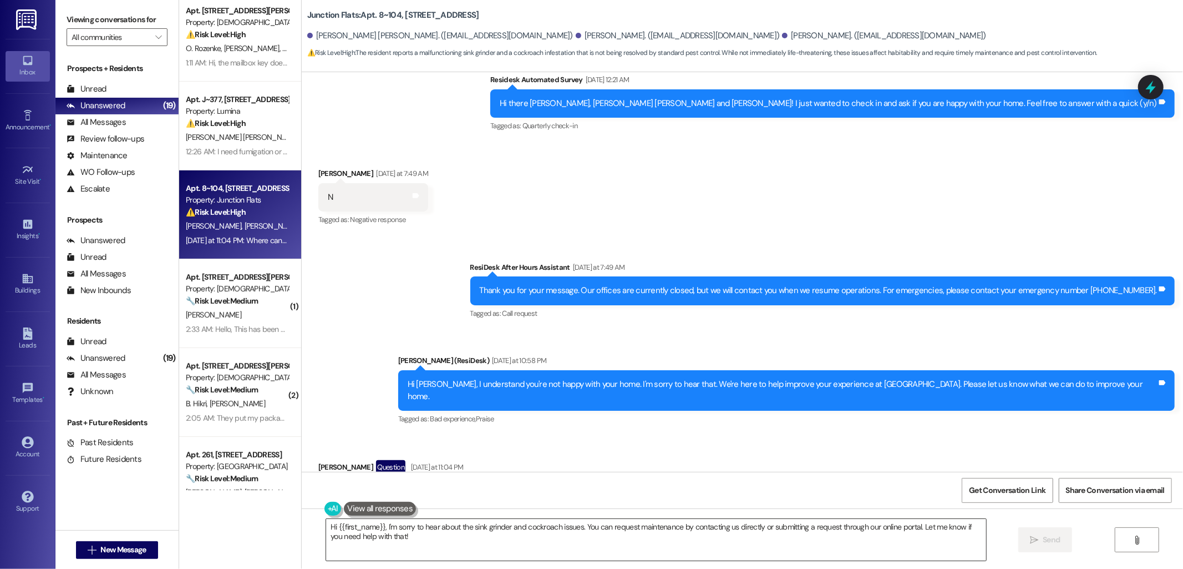
click at [533, 529] on textarea "Hi {{first_name}}, I'm sorry to hear about the sink grinder and cockroach issue…" at bounding box center [656, 540] width 660 height 42
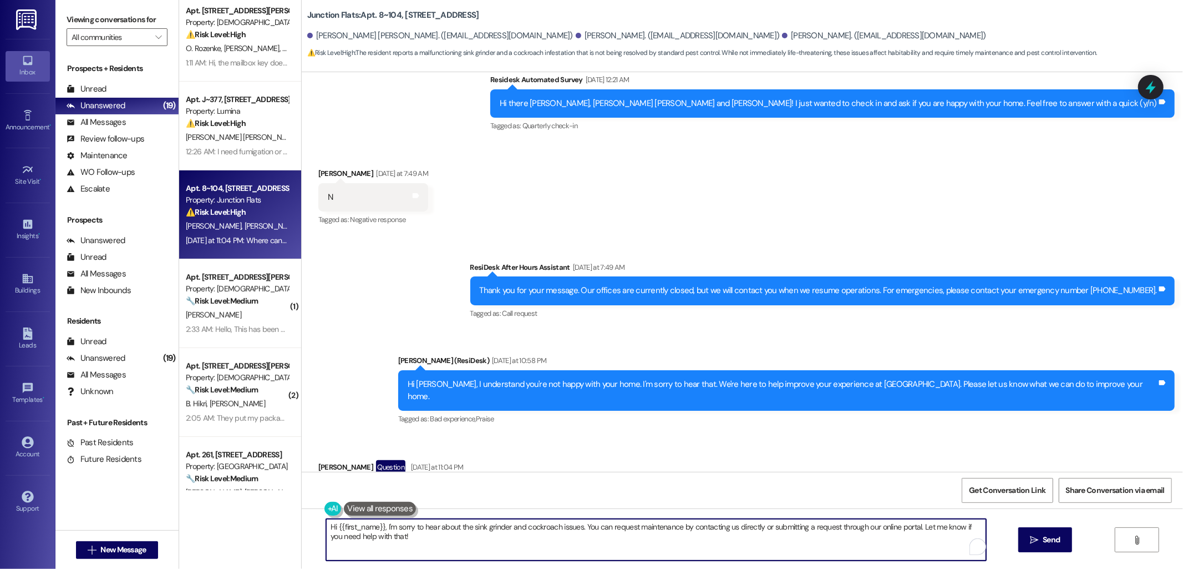
click at [533, 529] on textarea "Hi {{first_name}}, I'm sorry to hear about the sink grinder and cockroach issue…" at bounding box center [656, 540] width 660 height 42
drag, startPoint x: 379, startPoint y: 526, endPoint x: 323, endPoint y: 525, distance: 56.0
click at [326, 525] on textarea "Hi {{first_name}}, I'm sorry to hear about the sink grinder and pest issues. Yo…" at bounding box center [656, 540] width 660 height 42
type textarea "I'm sorry to hear about the sink grinder and pest issues. You can request maint…"
click at [1045, 543] on span "Send" at bounding box center [1051, 540] width 17 height 12
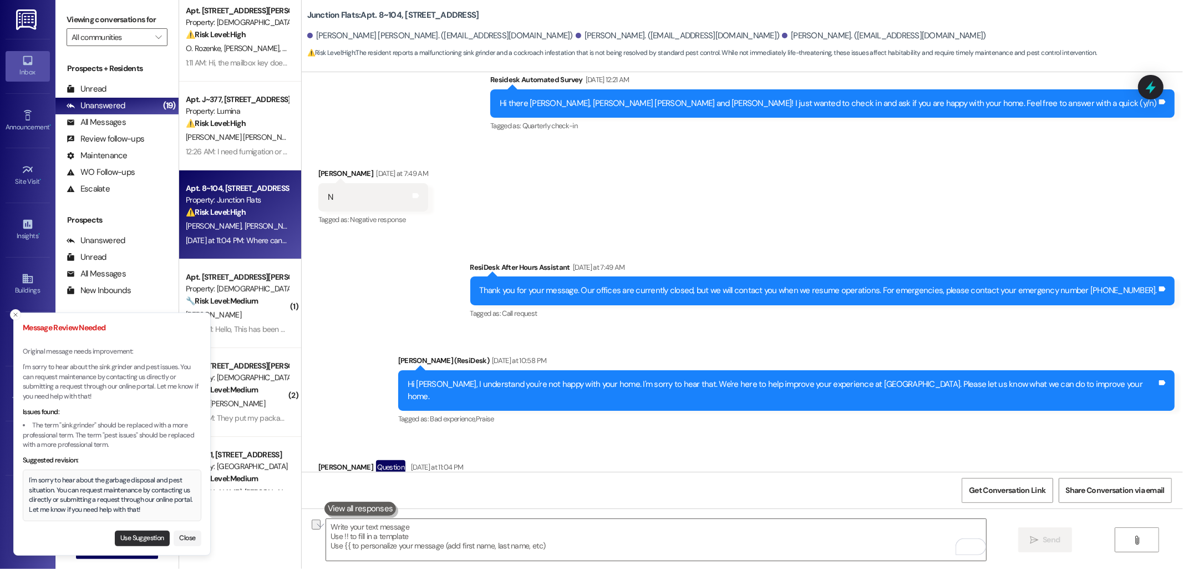
click at [140, 540] on button "Use Suggestion" at bounding box center [142, 538] width 55 height 16
type textarea "I'm sorry to hear about the garbage disposal and pest situation. You can reques…"
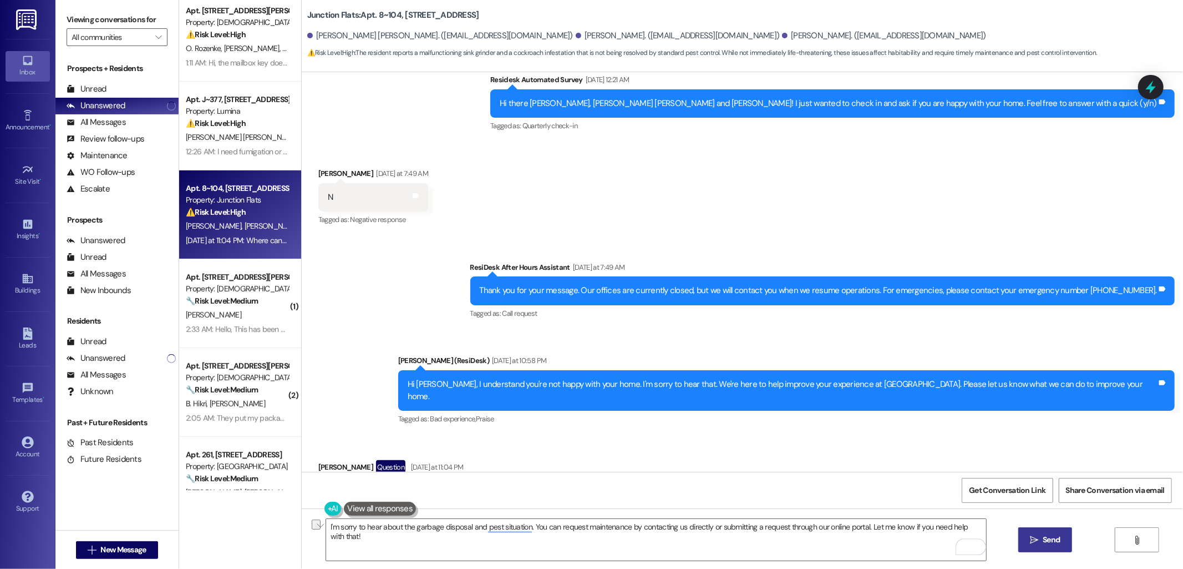
click at [1044, 540] on span "Send" at bounding box center [1051, 540] width 17 height 12
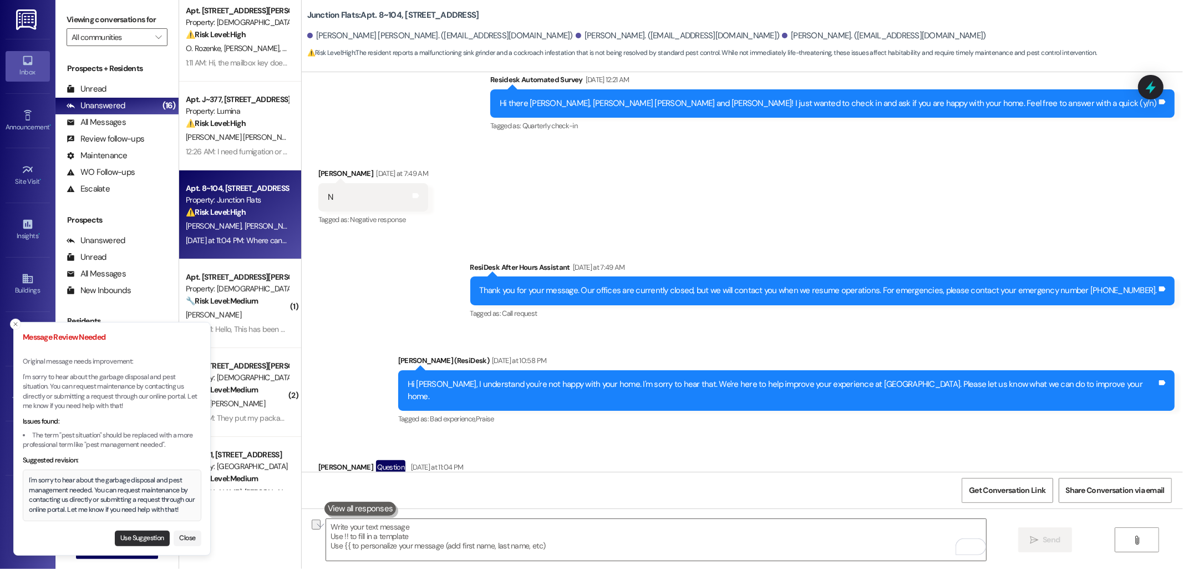
click at [151, 535] on button "Use Suggestion" at bounding box center [142, 538] width 55 height 16
type textarea "I'm sorry to hear about the garbage disposal and pest management needed. You ca…"
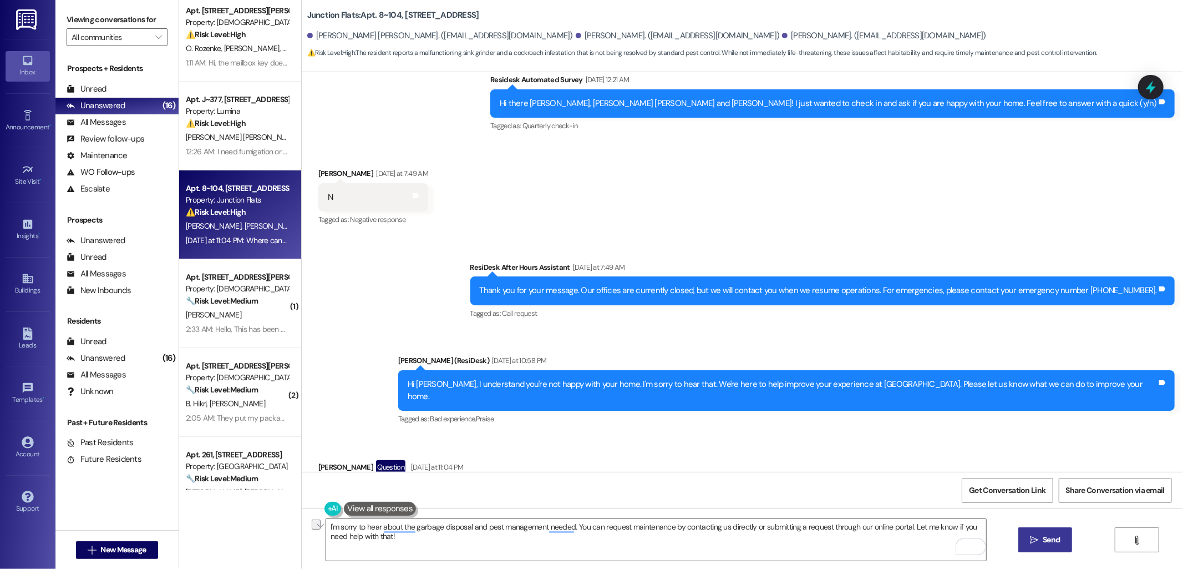
click at [1056, 537] on span "Send" at bounding box center [1051, 540] width 17 height 12
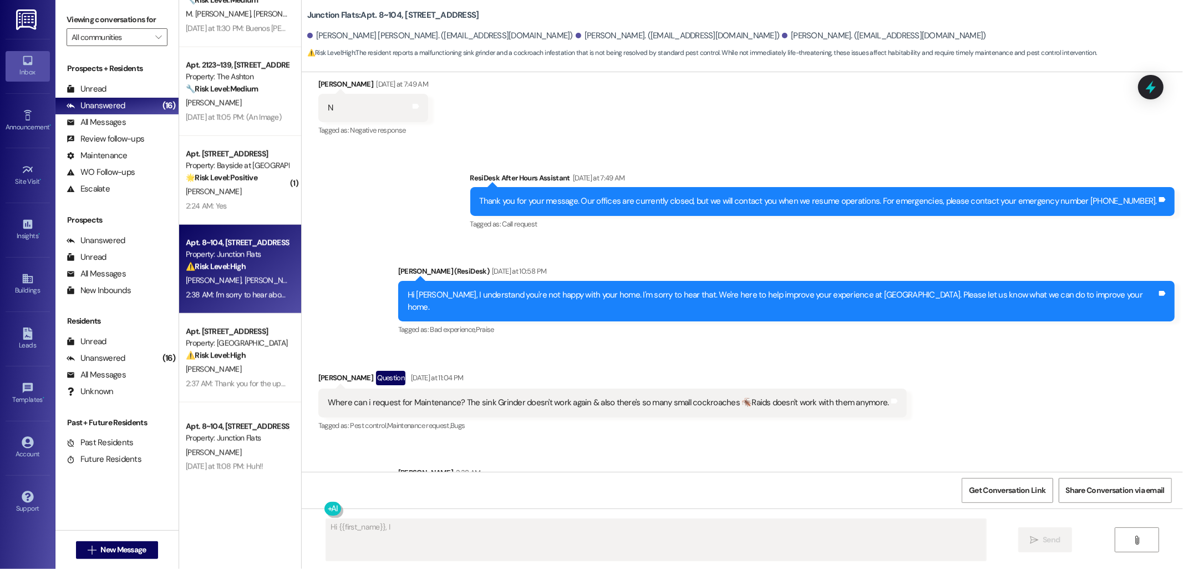
scroll to position [930, 0]
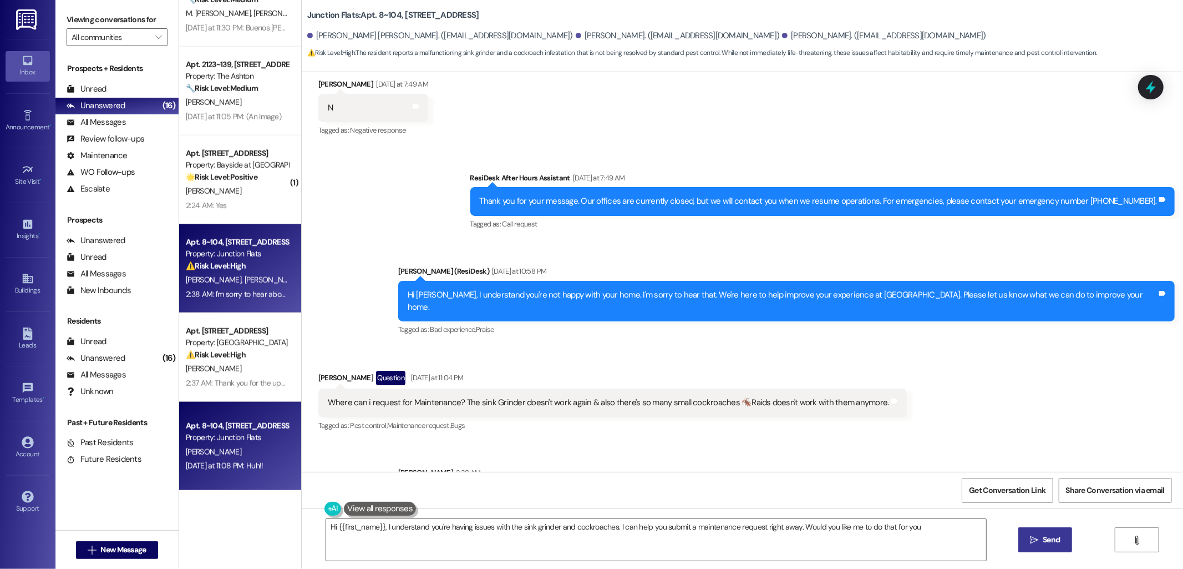
type textarea "Hi {{first_name}}, I understand you're having issues with the sink grinder and …"
click at [231, 429] on div "Apt. 8~104, 816 W. A Street" at bounding box center [237, 426] width 103 height 12
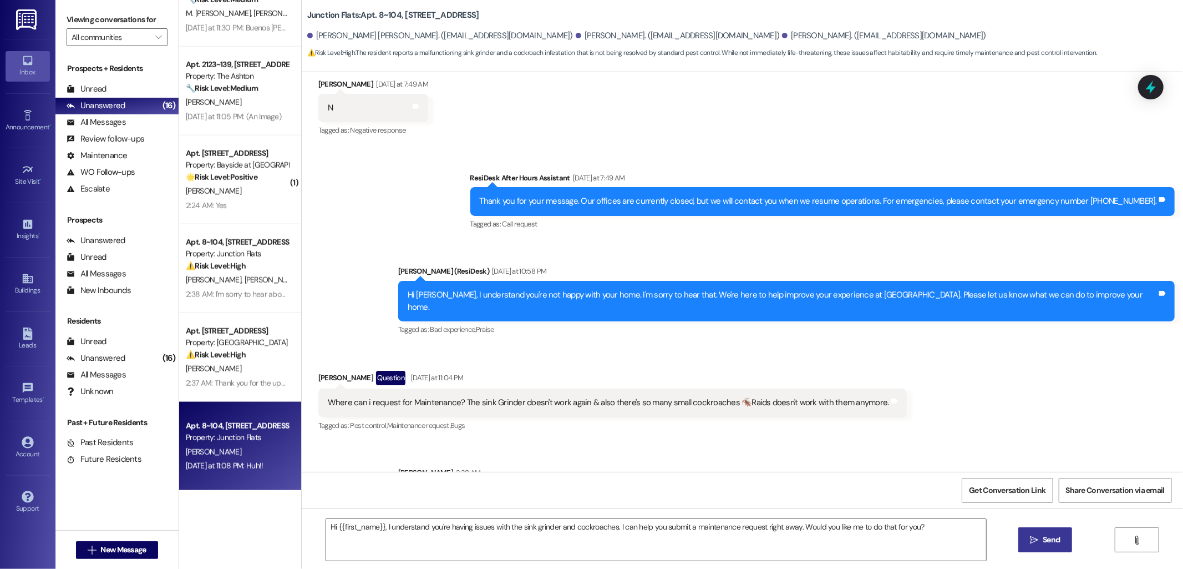
type textarea "Fetching suggested responses. Please feel free to read through the conversation…"
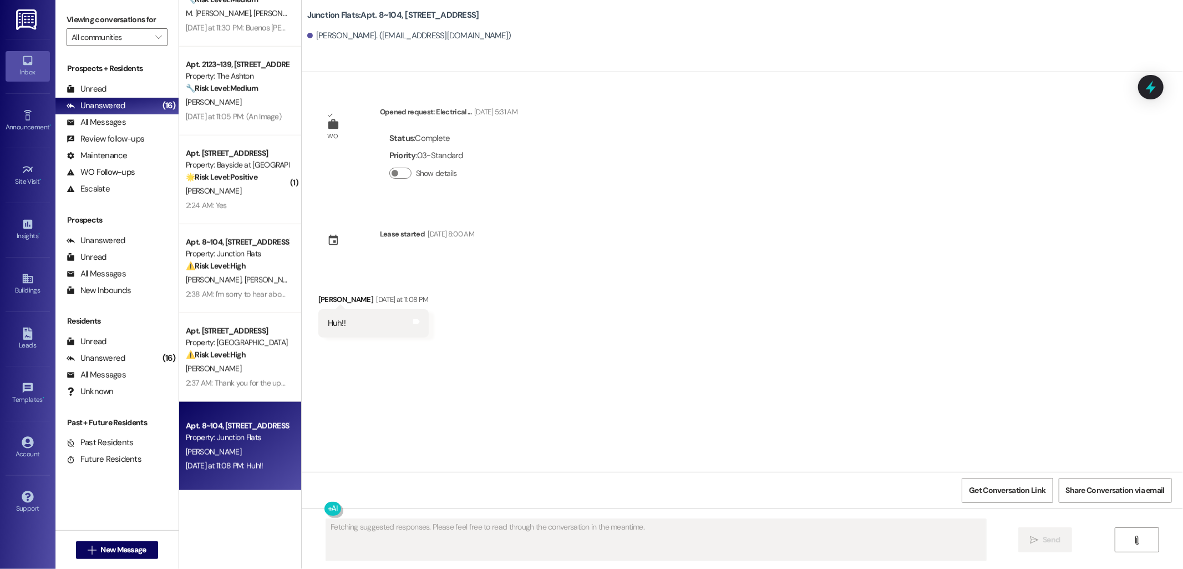
scroll to position [0, 0]
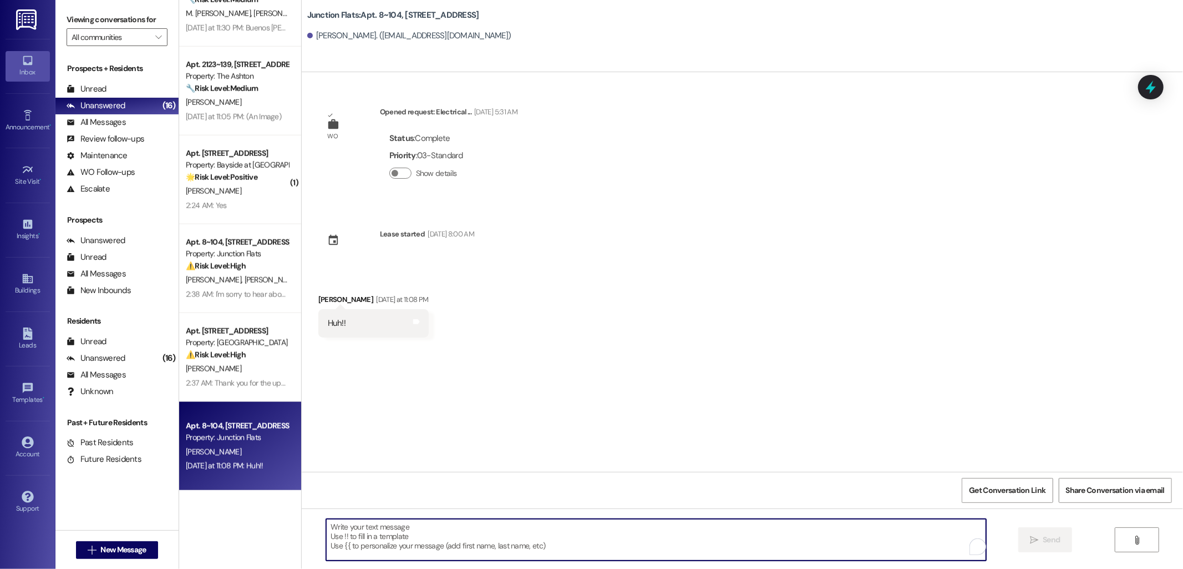
click at [401, 533] on textarea "To enrich screen reader interactions, please activate Accessibility in Grammarl…" at bounding box center [656, 540] width 660 height 42
type textarea "Thanks for reaching out, Ria! How can I help?"
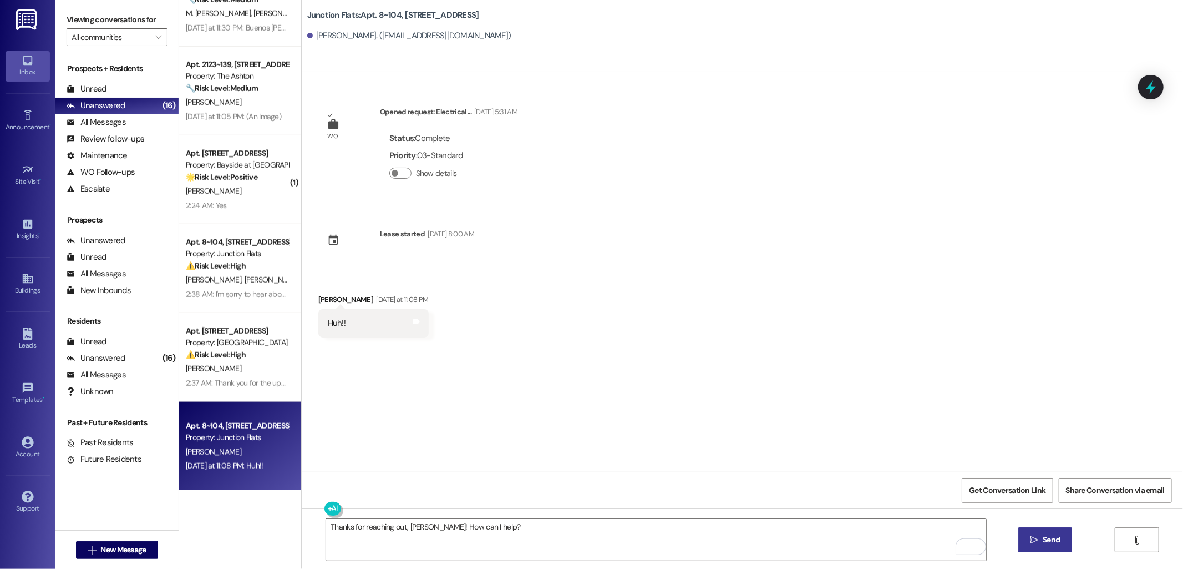
click at [1041, 534] on span "Send" at bounding box center [1052, 540] width 22 height 12
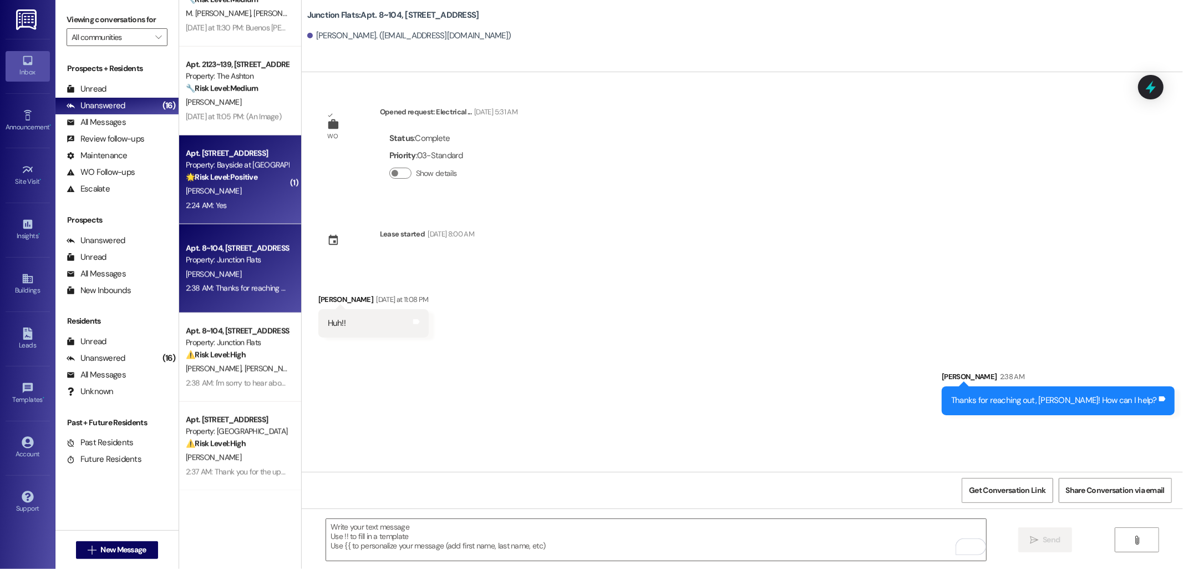
click at [217, 195] on div "M. Kellogg" at bounding box center [237, 191] width 105 height 14
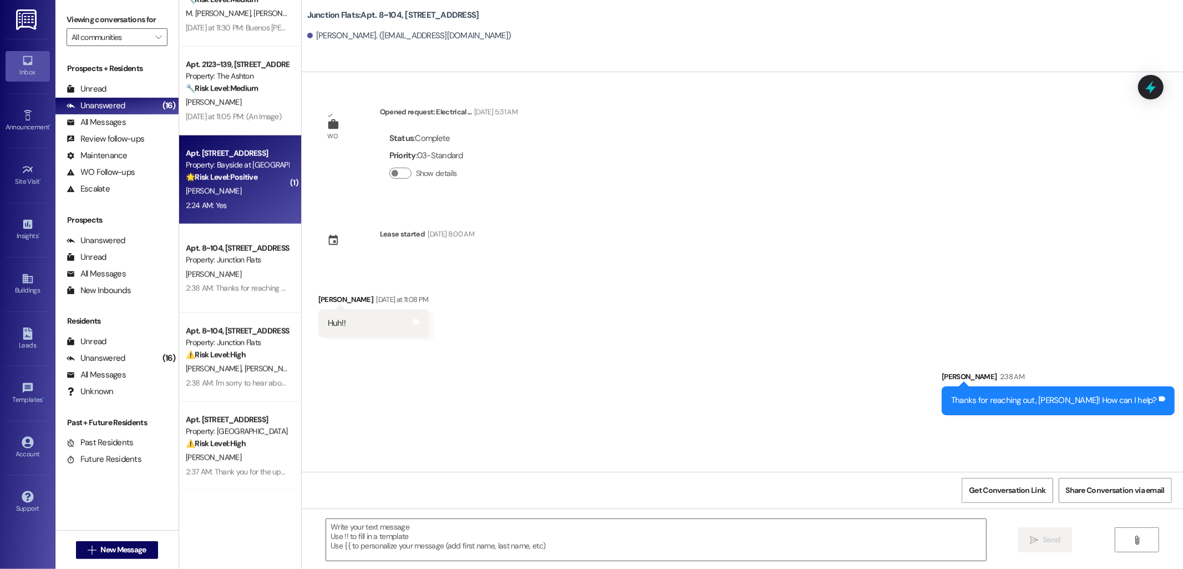
type textarea "Fetching suggested responses. Please feel free to read through the conversation…"
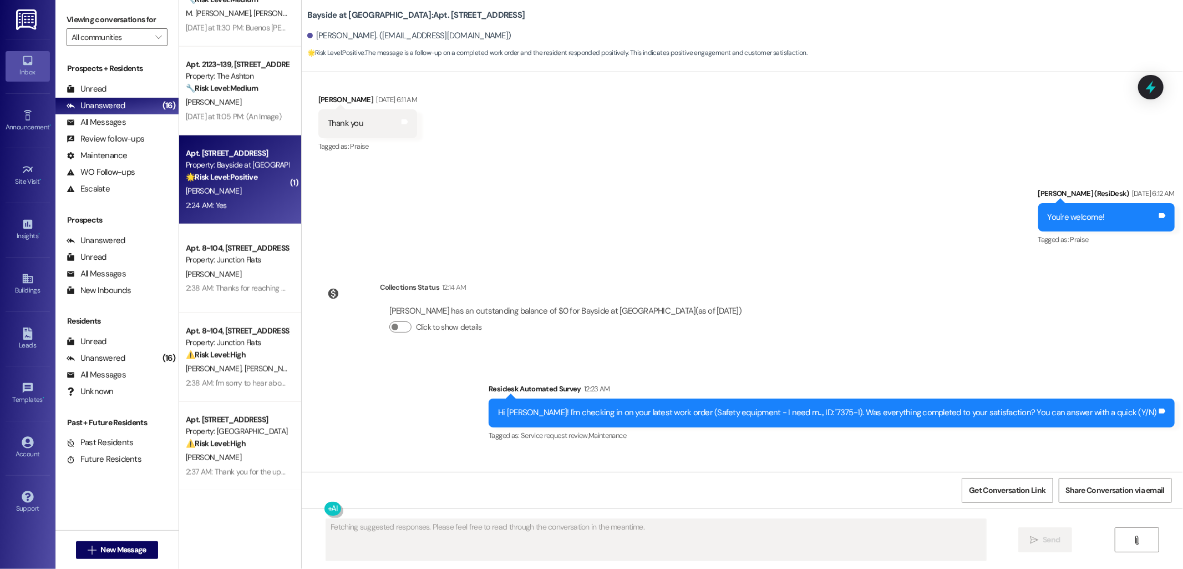
scroll to position [3493, 0]
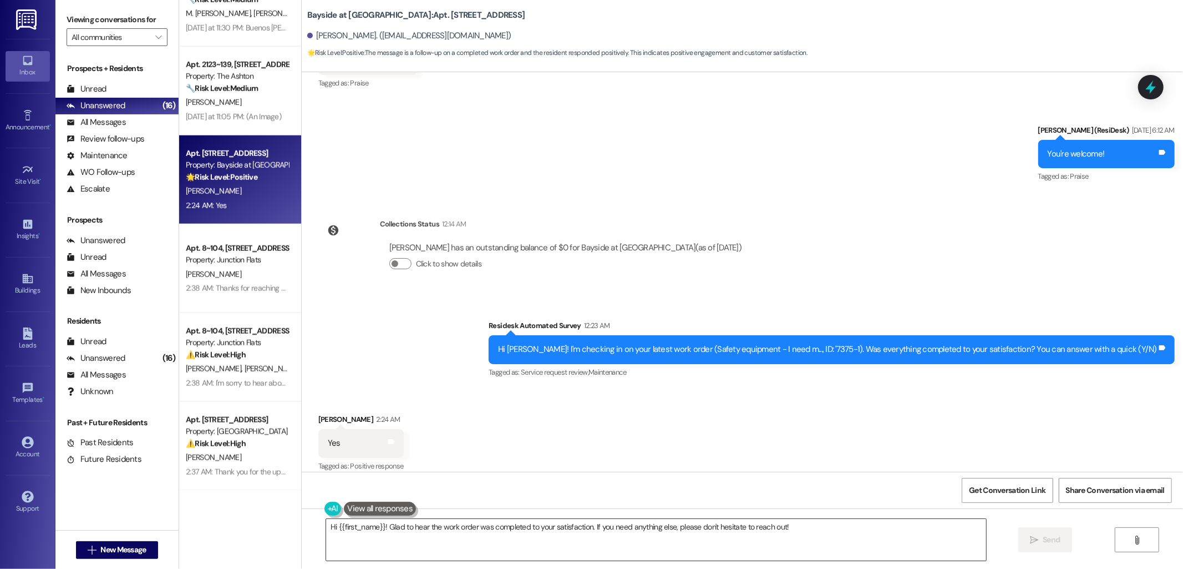
click at [644, 531] on textarea "Hi {{first_name}}! Glad to hear the work order was completed to your satisfacti…" at bounding box center [656, 540] width 660 height 42
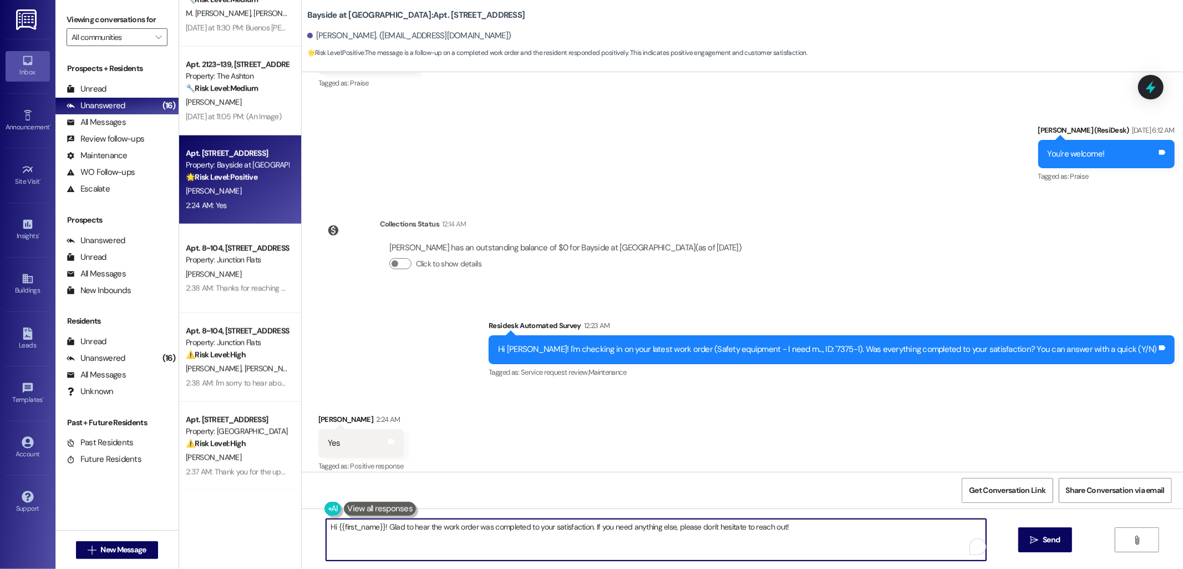
click at [644, 531] on textarea "Hi {{first_name}}! Glad to hear the work order was completed to your satisfacti…" at bounding box center [656, 540] width 660 height 42
paste textarea "I'm happy to hear that the issues have been resolved! If I may ask, has {{prope…"
type textarea "I'm happy to hear that the issues have been resolved! If I may ask, has {{prope…"
click at [1056, 540] on span "Send" at bounding box center [1051, 540] width 17 height 12
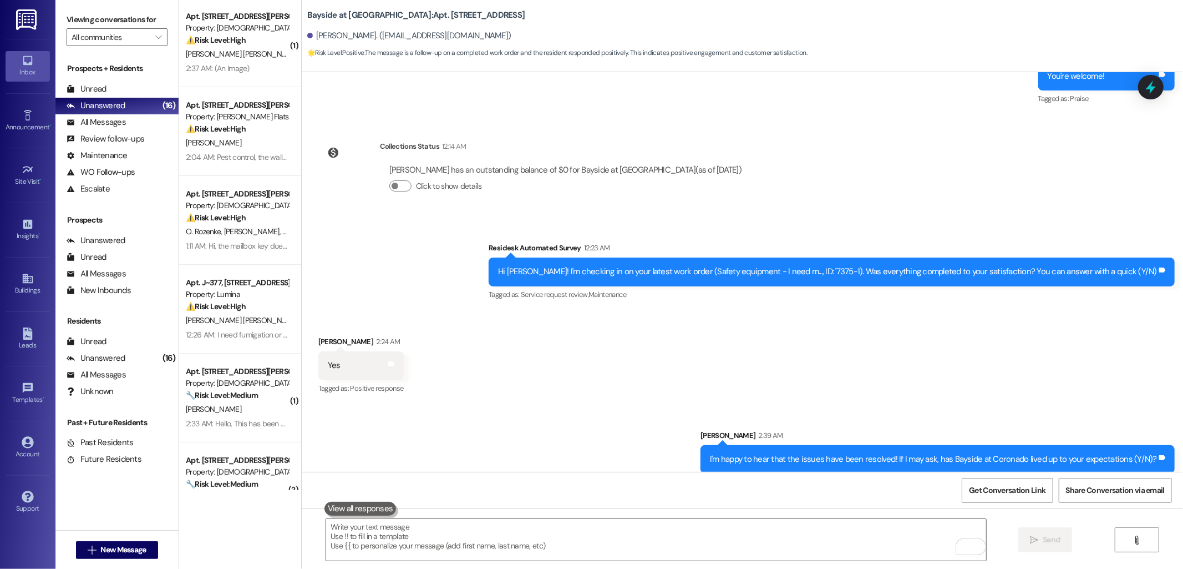
scroll to position [0, 0]
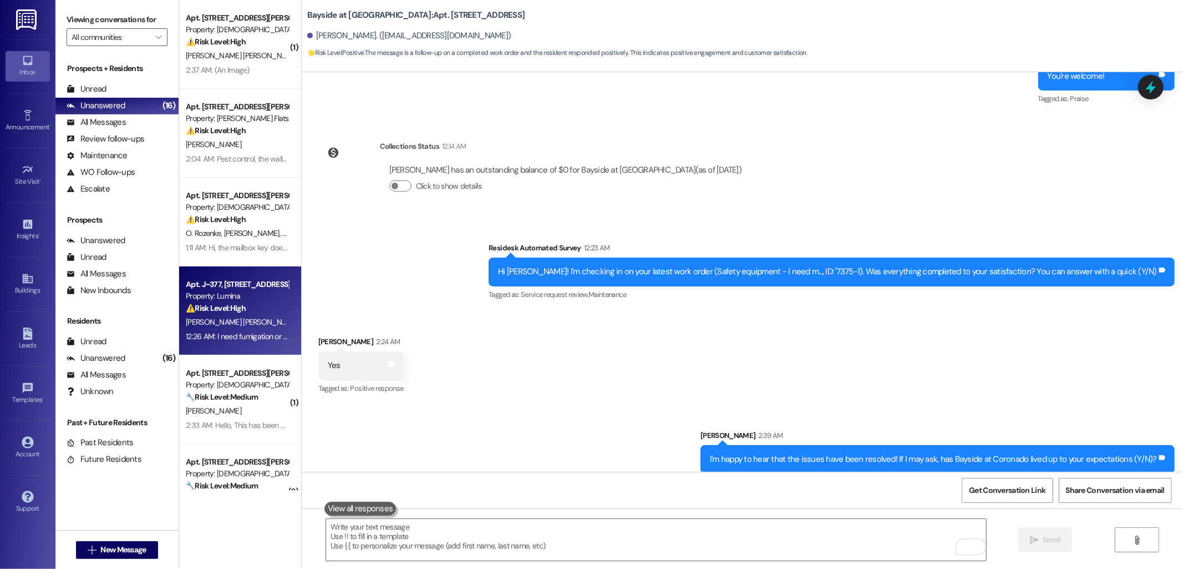
click at [215, 335] on div "12:26 AM: I need fumigation or insect liquid. I've seen cockroaches. 12:26 AM: …" at bounding box center [291, 336] width 210 height 10
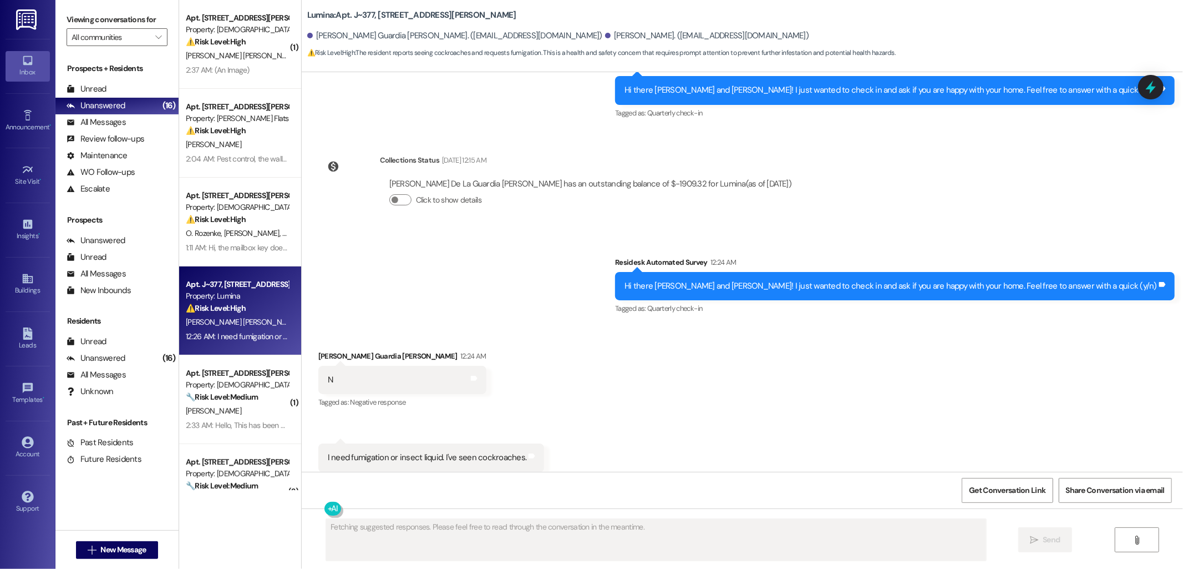
scroll to position [680, 0]
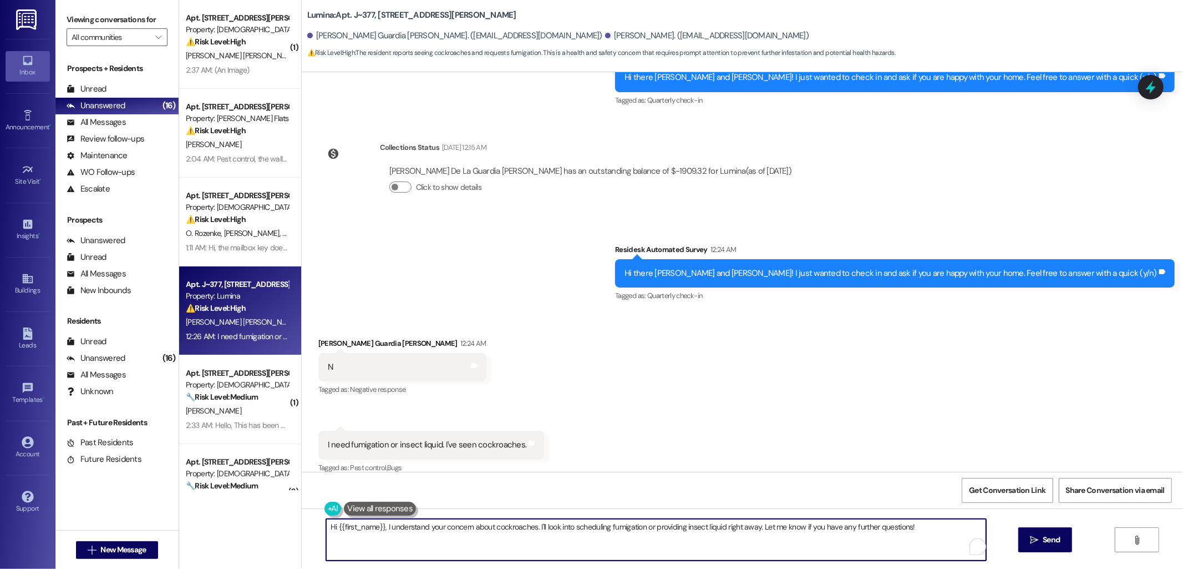
drag, startPoint x: 533, startPoint y: 525, endPoint x: 919, endPoint y: 533, distance: 385.6
click at [919, 533] on textarea "Hi {{first_name}}, I understand your concern about cockroaches. I'll look into …" at bounding box center [656, 540] width 660 height 42
type textarea "Hi {{first_name}}, I understand your concern about cockroaches. Have you submit…"
click at [318, 337] on div "Julio De La Guardia Guerra 12:24 AM" at bounding box center [402, 345] width 168 height 16
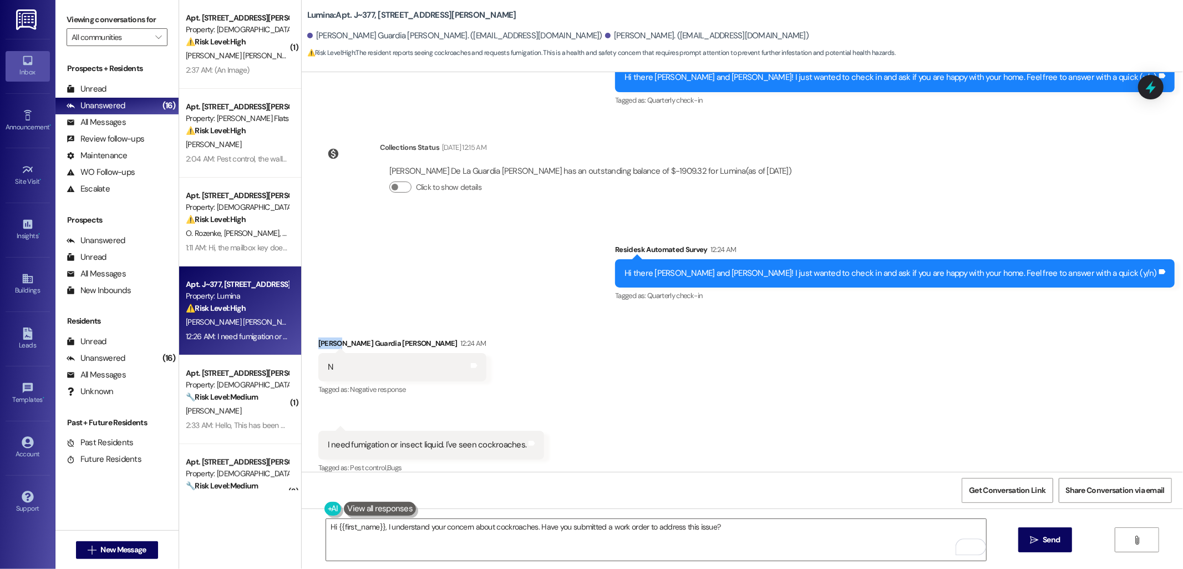
click at [318, 337] on div "Julio De La Guardia Guerra 12:24 AM" at bounding box center [402, 345] width 168 height 16
copy div "Julio"
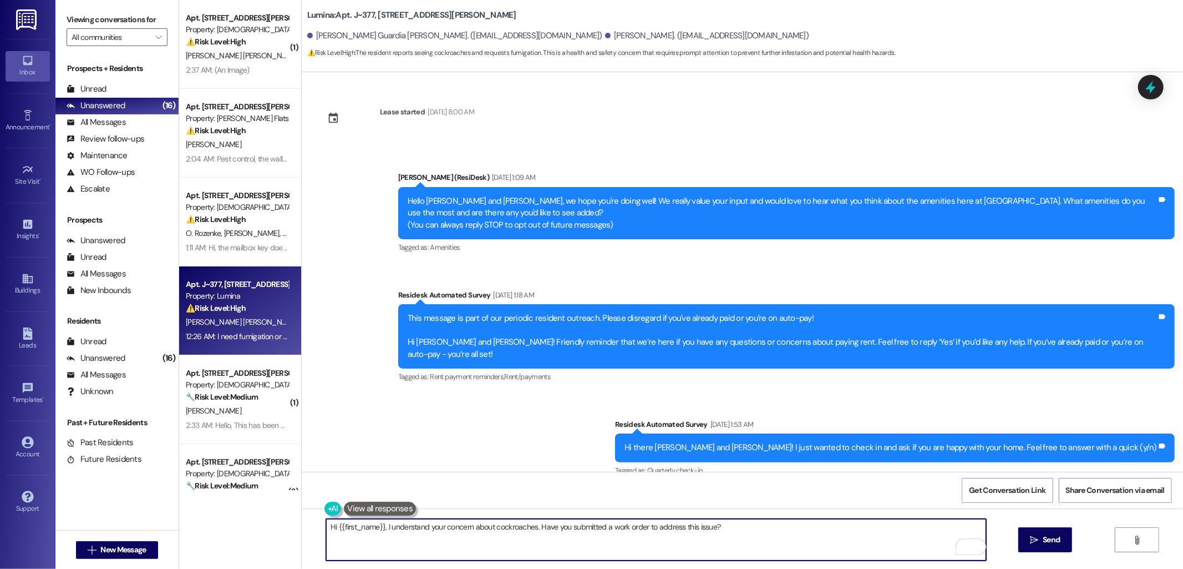
scroll to position [680, 0]
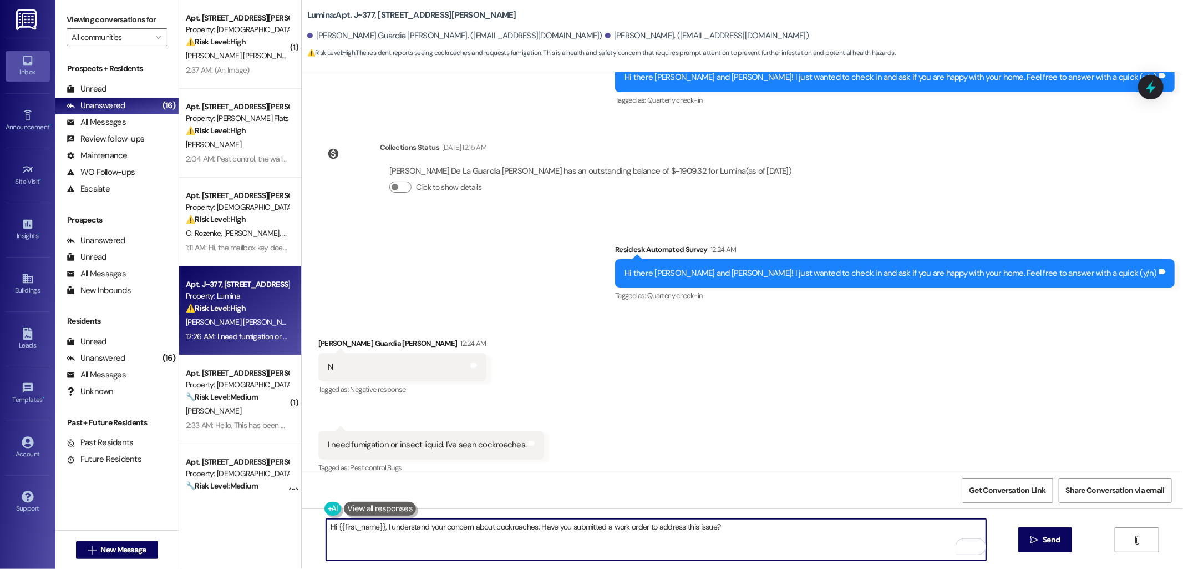
click at [331, 529] on textarea "Hi {{first_name}}, I understand your concern about cockroaches. Have you submit…" at bounding box center [656, 540] width 660 height 42
type textarea "Hi [PERSON_NAME], I understand your concern about cockroaches. Have you submitt…"
click at [1035, 540] on icon "" at bounding box center [1034, 539] width 8 height 9
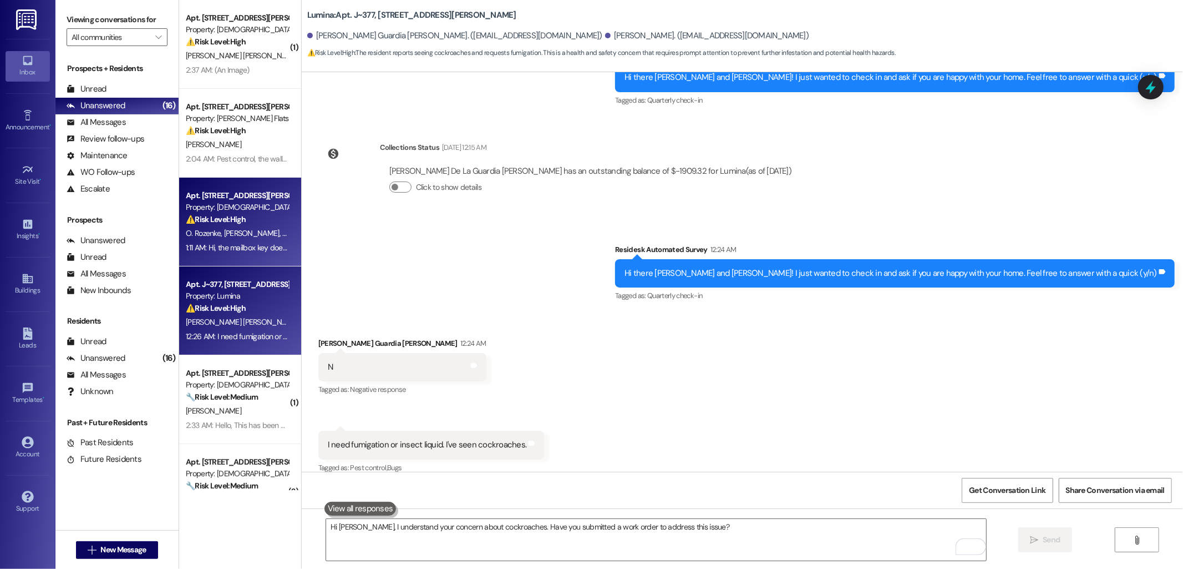
click at [226, 212] on div "Property: Veda" at bounding box center [237, 207] width 103 height 12
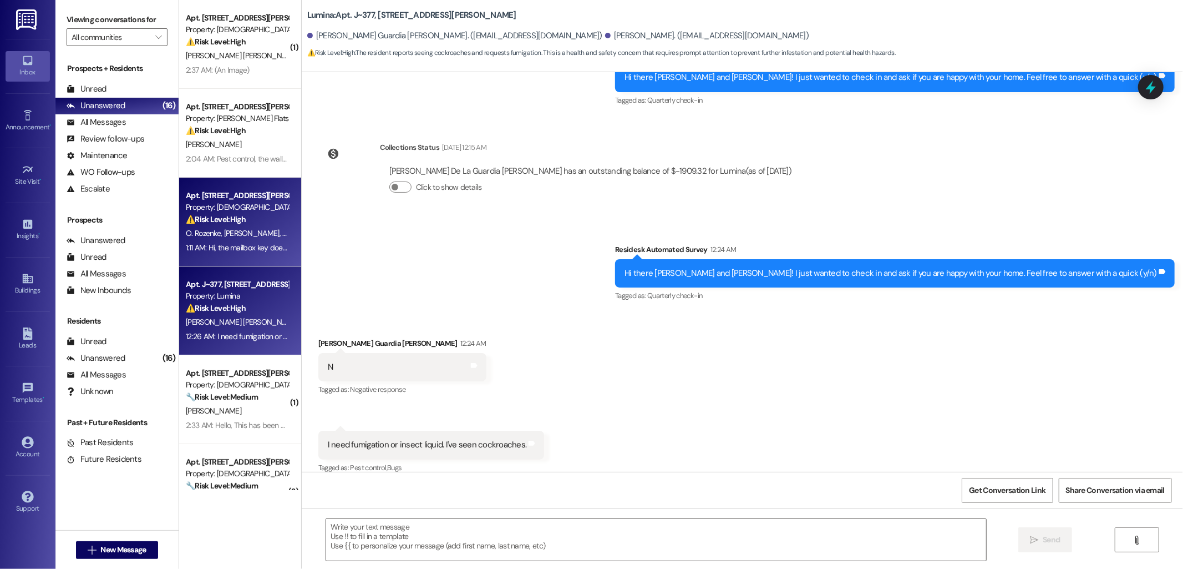
type textarea "Fetching suggested responses. Please feel free to read through the conversation…"
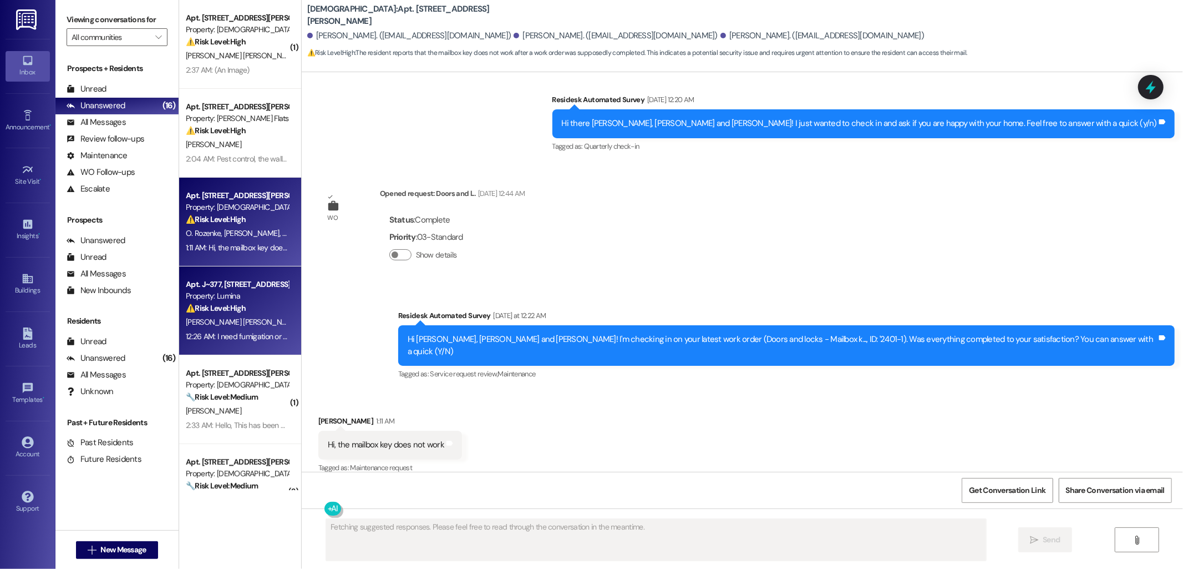
click at [246, 342] on div "12:26 AM: I need fumigation or insect liquid. I've seen cockroaches. 12:26 AM: …" at bounding box center [237, 337] width 105 height 14
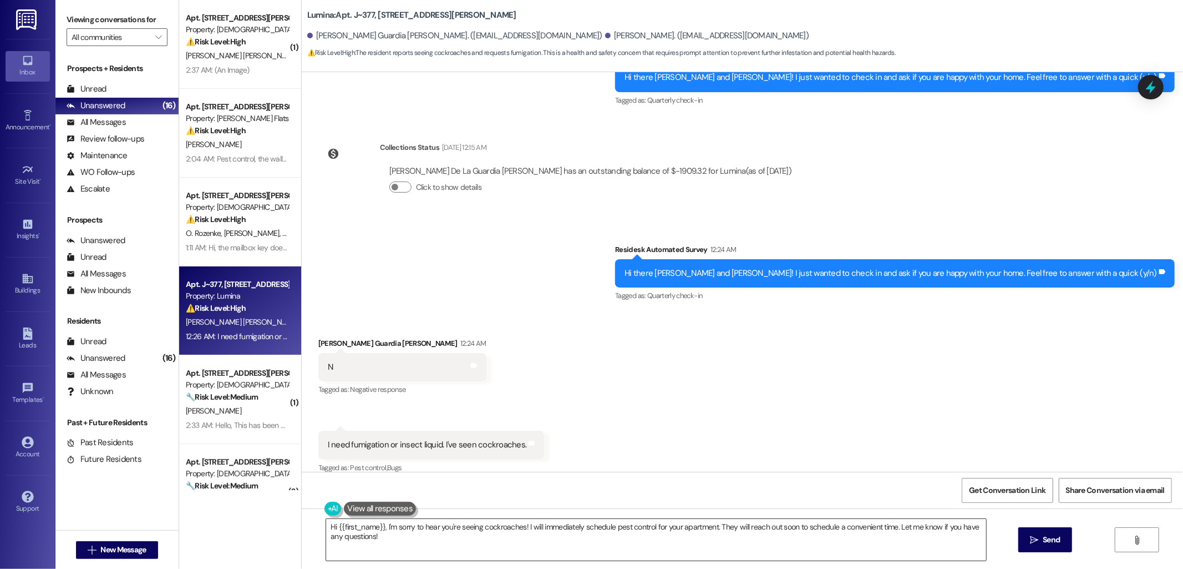
click at [504, 528] on textarea "Hi {{first_name}}, I'm sorry to hear you're seeing cockroaches! I will immediat…" at bounding box center [656, 540] width 660 height 42
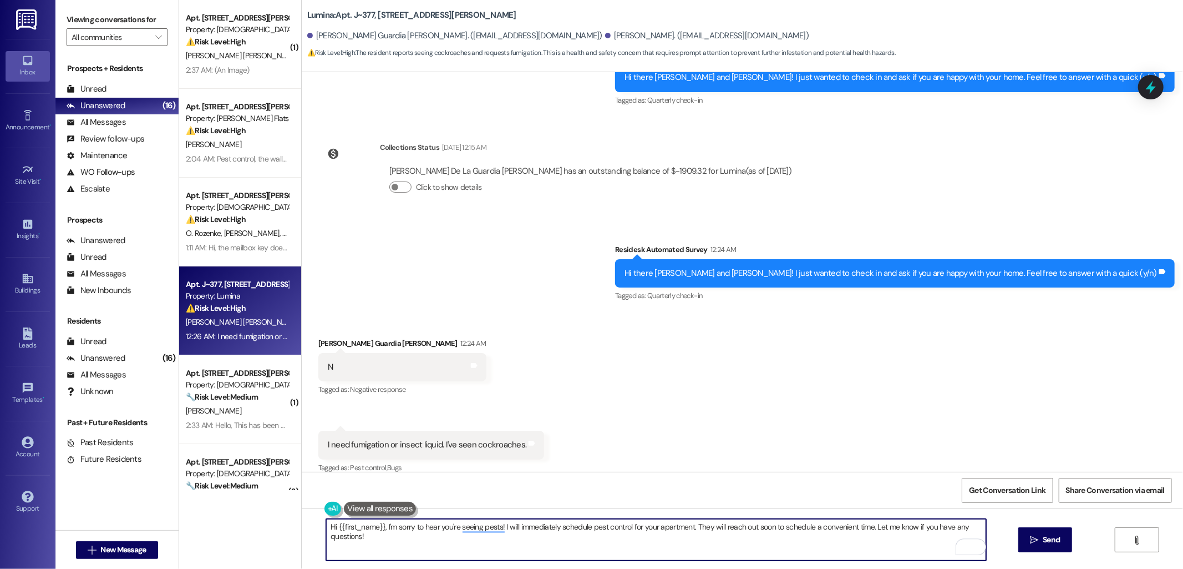
click at [525, 534] on textarea "Hi {{first_name}}, I'm sorry to hear you're seeing pests! I will immediately sc…" at bounding box center [656, 540] width 660 height 42
drag, startPoint x: 497, startPoint y: 527, endPoint x: 550, endPoint y: 548, distance: 57.3
click at [550, 552] on textarea "Hi {{first_name}}, I'm sorry to hear you're seeing pests! I will immediately sc…" at bounding box center [656, 540] width 660 height 42
click at [320, 337] on div "Julio De La Guardia Guerra 12:24 AM" at bounding box center [402, 345] width 168 height 16
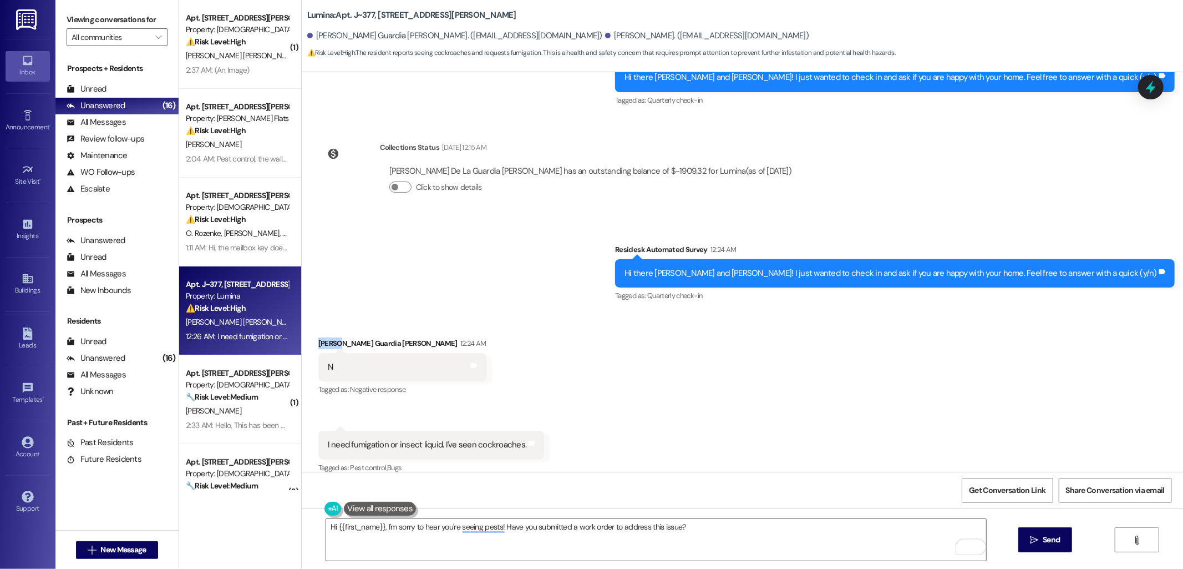
click at [320, 337] on div "Julio De La Guardia Guerra 12:24 AM" at bounding box center [402, 345] width 168 height 16
copy div "Julio"
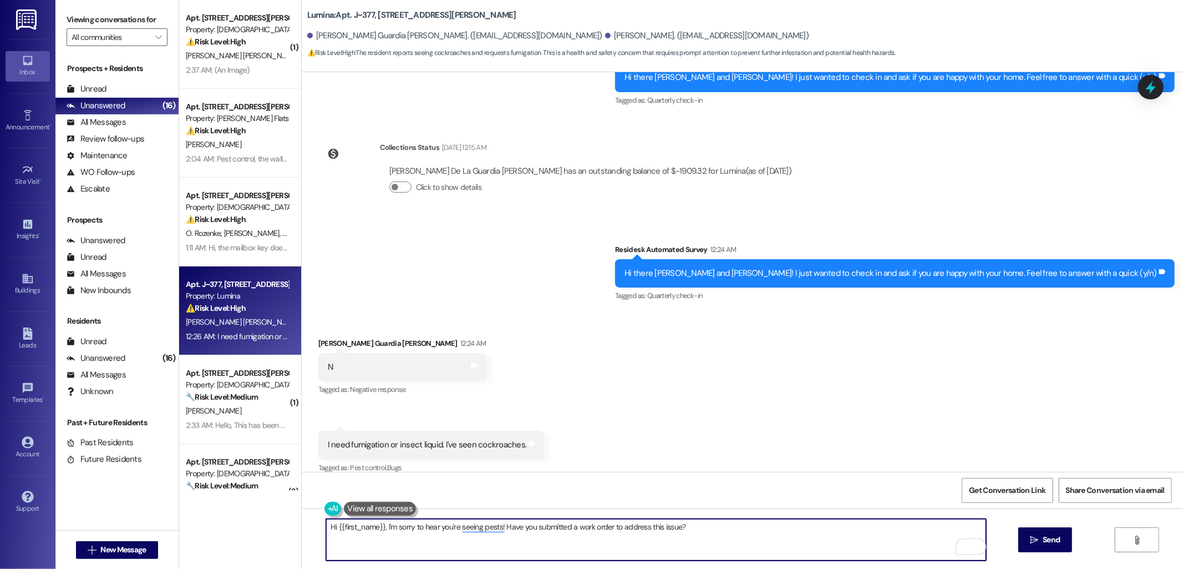
drag, startPoint x: 369, startPoint y: 526, endPoint x: 330, endPoint y: 529, distance: 39.5
click at [330, 529] on textarea "Hi {{first_name}}, I'm sorry to hear you're seeing pests! Have you submitted a …" at bounding box center [656, 540] width 660 height 42
paste textarea "Julio"
type textarea "Hi Julio, I'm sorry to hear you're seeing pests! Have you submitted a work orde…"
click at [1045, 539] on span "Send" at bounding box center [1051, 540] width 17 height 12
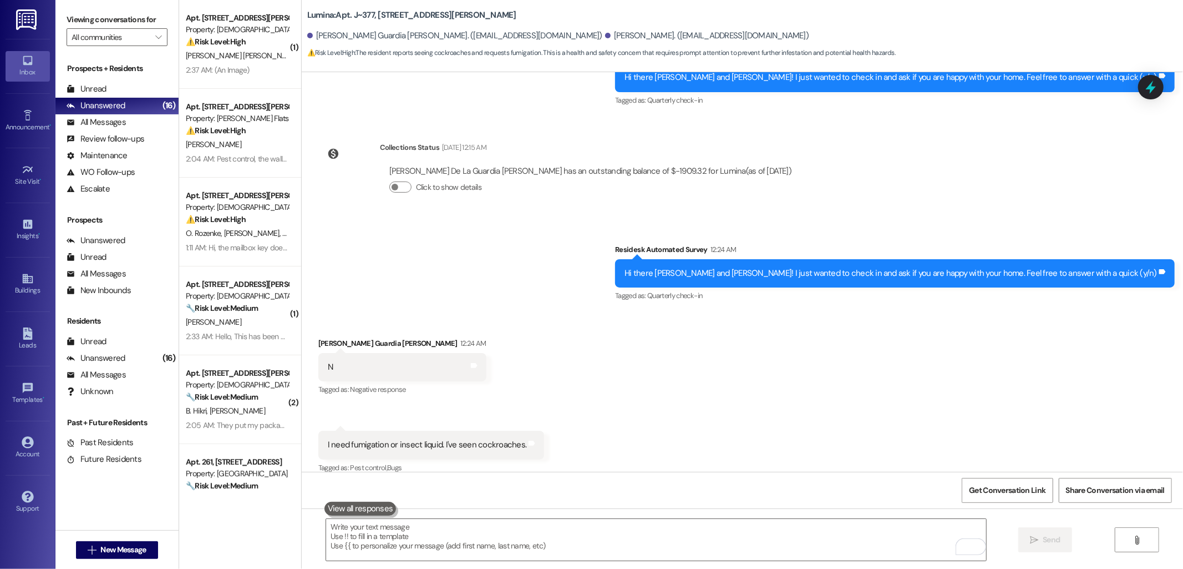
scroll to position [757, 0]
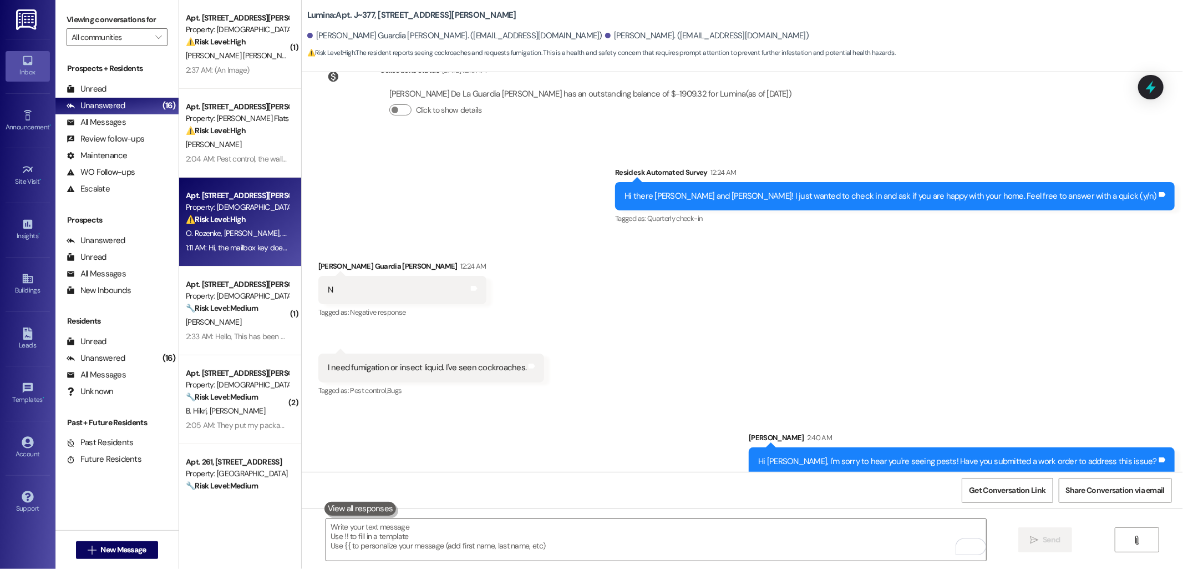
click at [186, 209] on div "Property: [DEMOGRAPHIC_DATA]" at bounding box center [237, 207] width 103 height 12
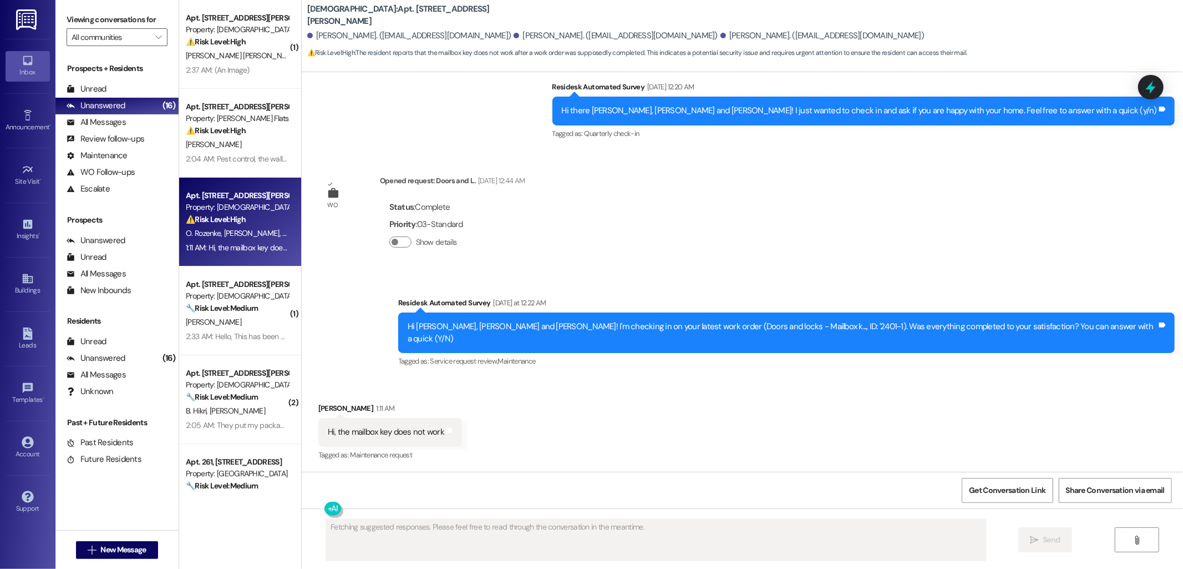
scroll to position [288, 0]
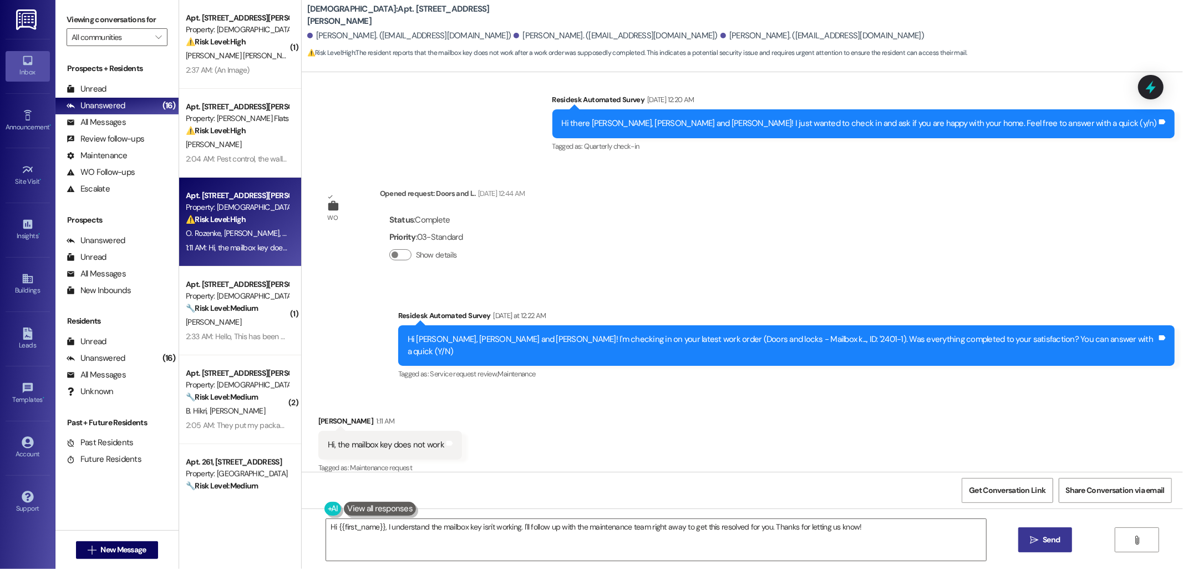
click at [387, 439] on div "Hi, the mailbox key does not work" at bounding box center [386, 445] width 117 height 12
copy div "Hi, the mailbox key does not work Tags and notes"
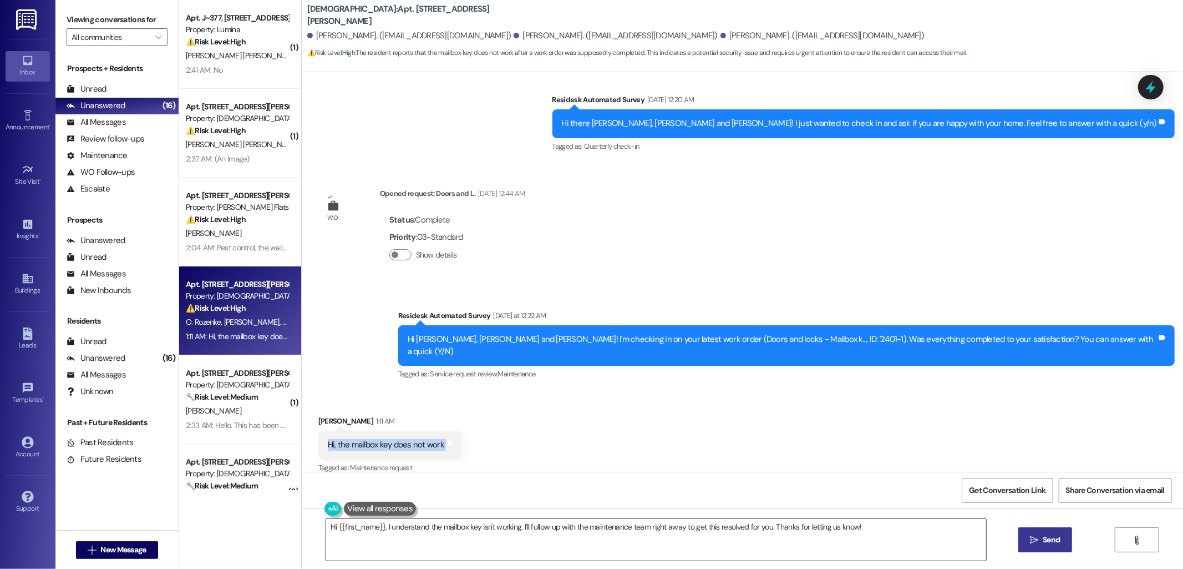
click at [403, 530] on textarea "Hi {{first_name}}, I understand the mailbox key isn't working. I'll follow up w…" at bounding box center [656, 540] width 660 height 42
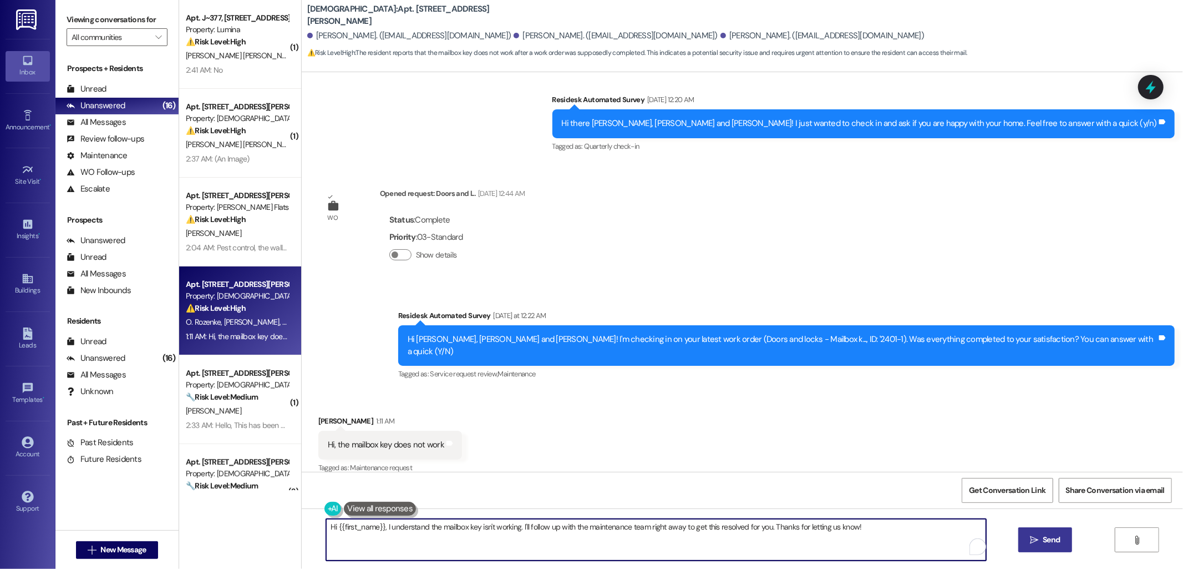
click at [403, 530] on textarea "Hi {{first_name}}, I understand the mailbox key isn't working. I'll follow up w…" at bounding box center [656, 540] width 660 height 42
paste textarea "Thank you for letting me know. Has maintenance been by yet to check on the mail…"
type textarea "Thank you for letting me know. Has maintenance been by yet to check on the mail…"
click at [1046, 534] on span "Send" at bounding box center [1051, 540] width 17 height 12
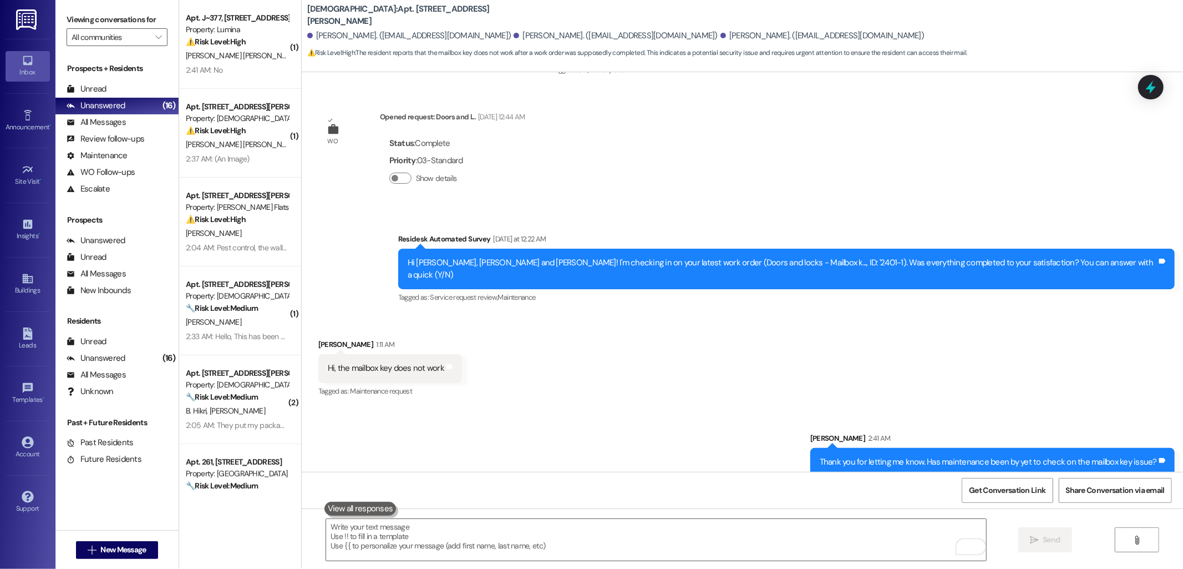
scroll to position [366, 0]
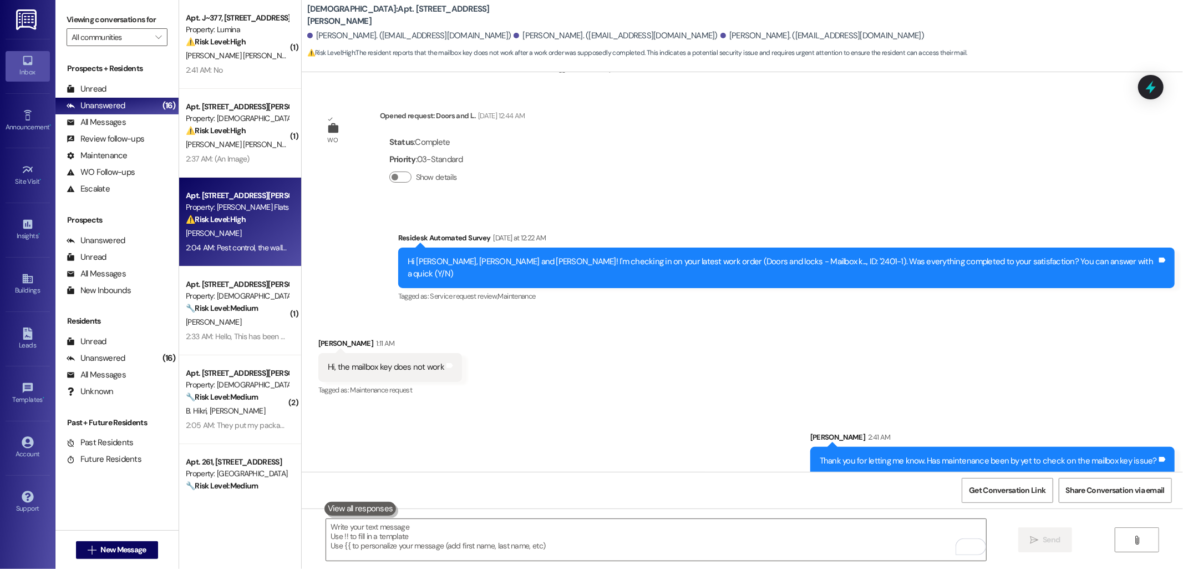
click at [231, 233] on div "[PERSON_NAME]" at bounding box center [237, 233] width 105 height 14
type textarea "Fetching suggested responses. Please feel free to read through the conversation…"
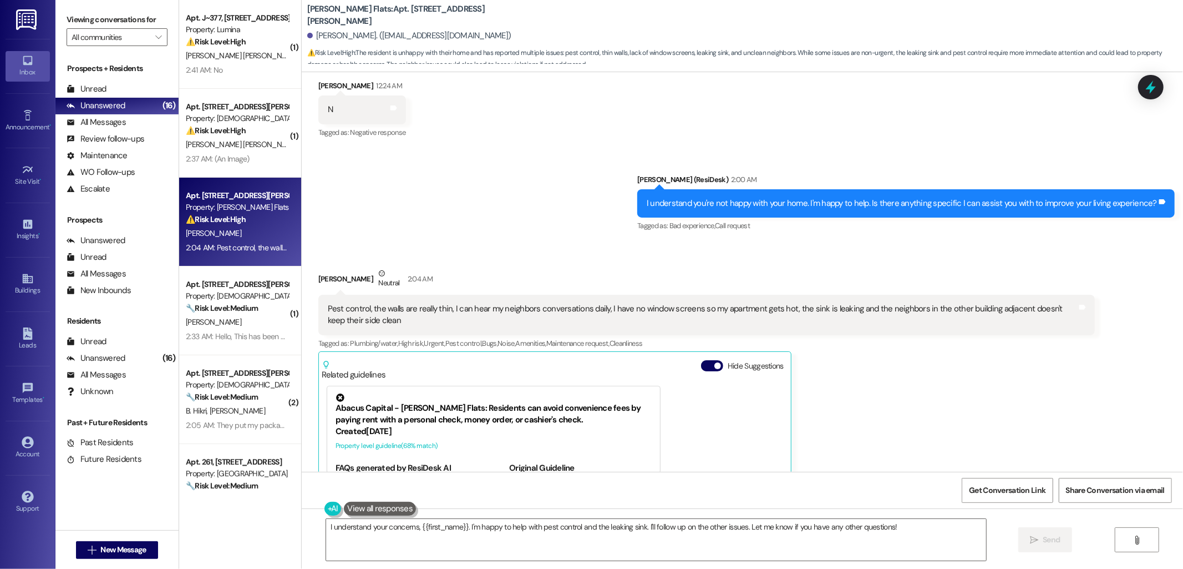
scroll to position [2617, 0]
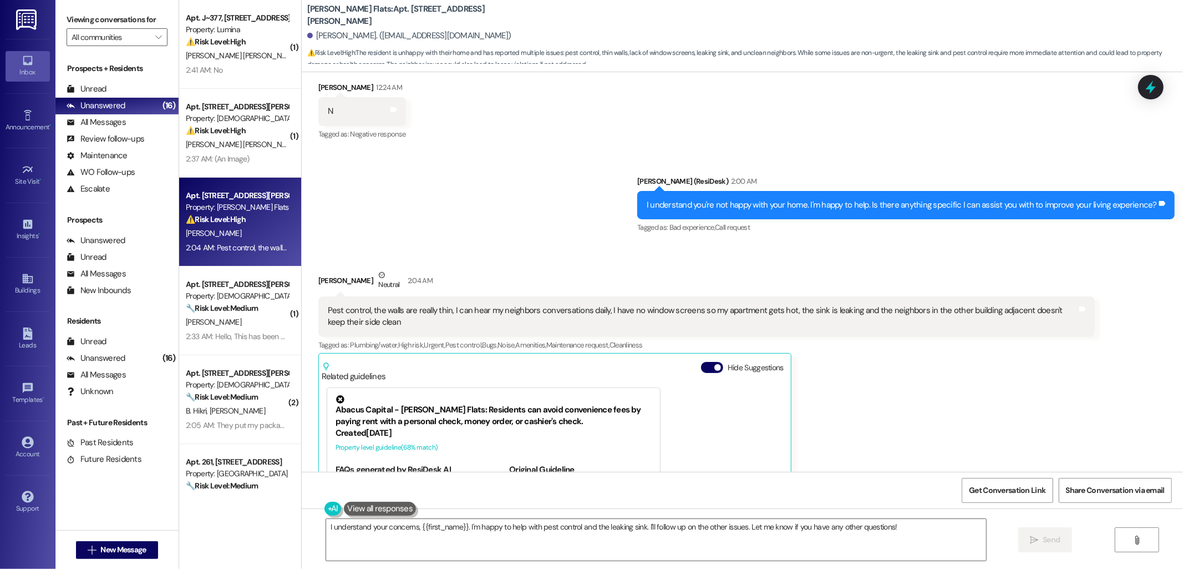
click at [588, 305] on div "Pest control, the walls are really thin, I can hear my neighbors conversations …" at bounding box center [703, 317] width 750 height 24
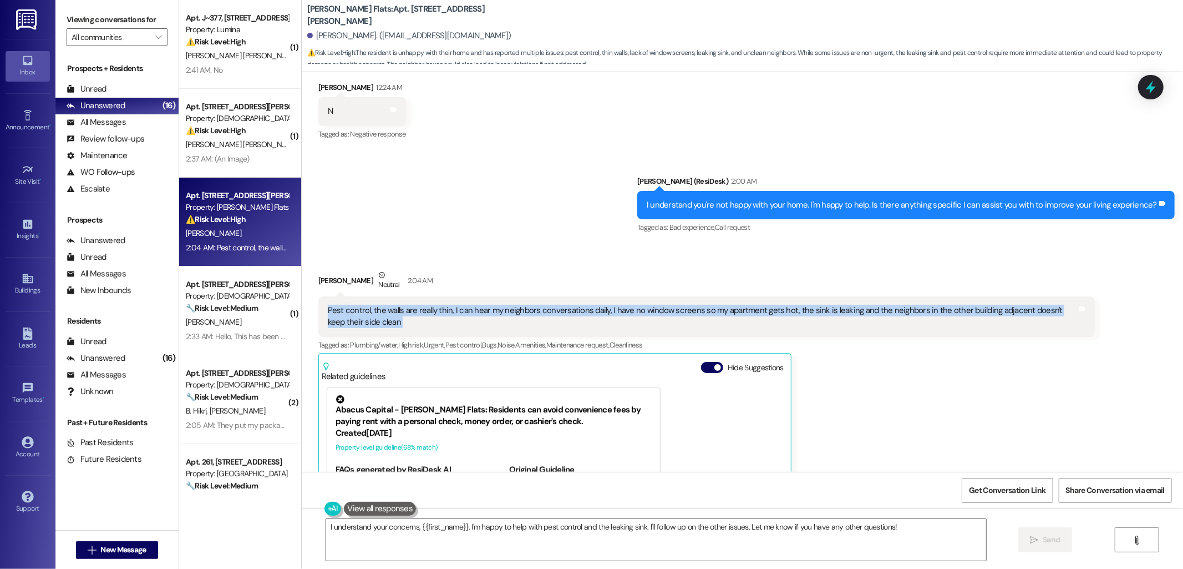
click at [588, 305] on div "Pest control, the walls are really thin, I can hear my neighbors conversations …" at bounding box center [703, 317] width 750 height 24
copy div "Pest control, the walls are really thin, I can hear my neighbors conversations …"
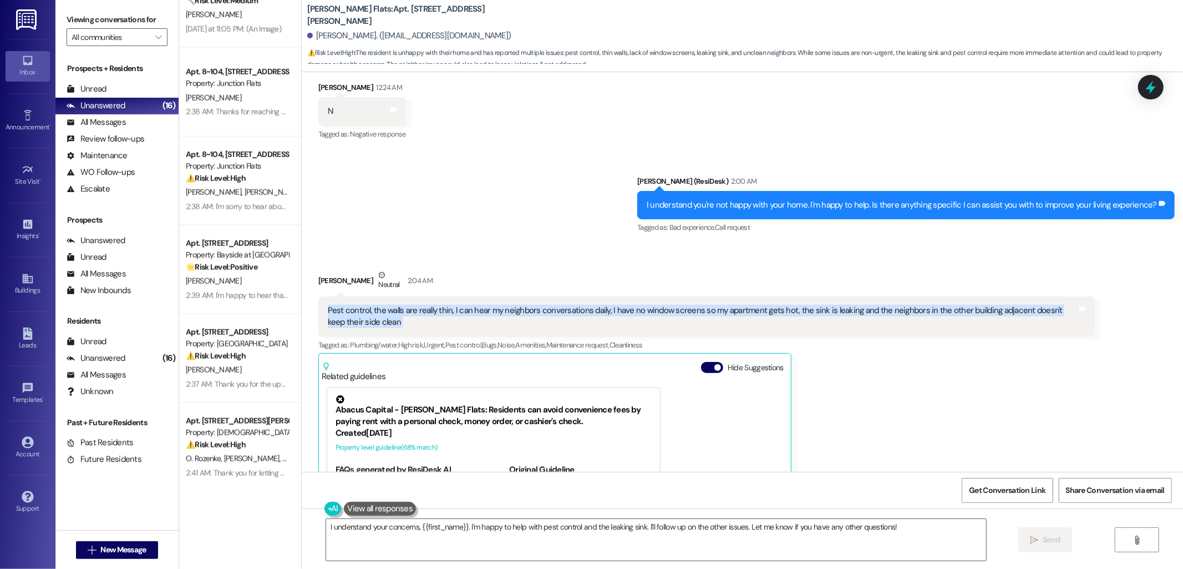
scroll to position [930, 0]
click at [544, 544] on textarea "I understand your concerns, {{first_name}}. I'm happy to help with pest control…" at bounding box center [656, 540] width 660 height 42
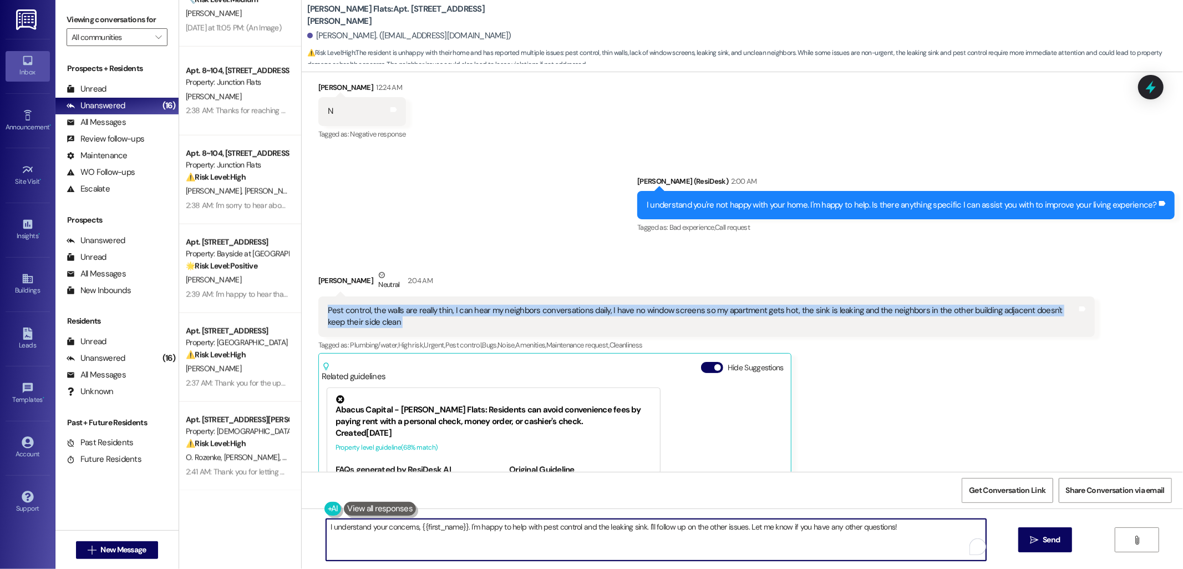
click at [544, 544] on textarea "I understand your concerns, {{first_name}}. I'm happy to help with pest control…" at bounding box center [656, 540] width 660 height 42
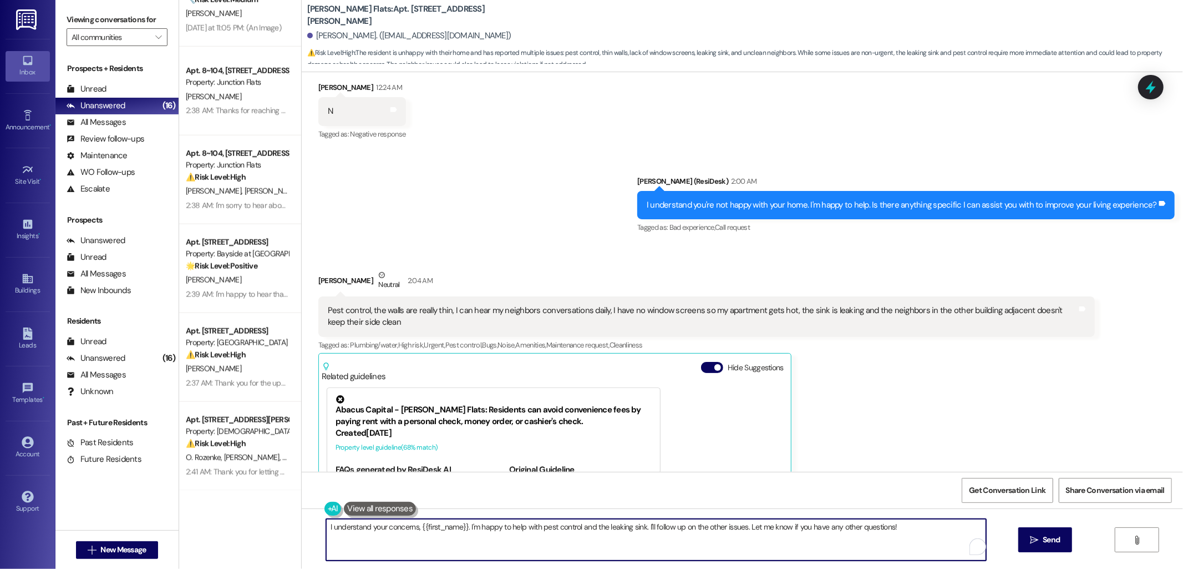
click at [544, 544] on textarea "I understand your concerns, {{first_name}}. I'm happy to help with pest control…" at bounding box center [656, 540] width 660 height 42
paste textarea "Thank you for sharing these concerns. Have you had a chance to report these iss…"
click at [613, 544] on textarea "Thank you for sharing these concerns. Have you had a chance to report these iss…" at bounding box center [656, 540] width 660 height 42
type textarea "Thank you for sharing these concerns. Have you had a chance to report these iss…"
click at [1043, 541] on span "Send" at bounding box center [1051, 540] width 17 height 12
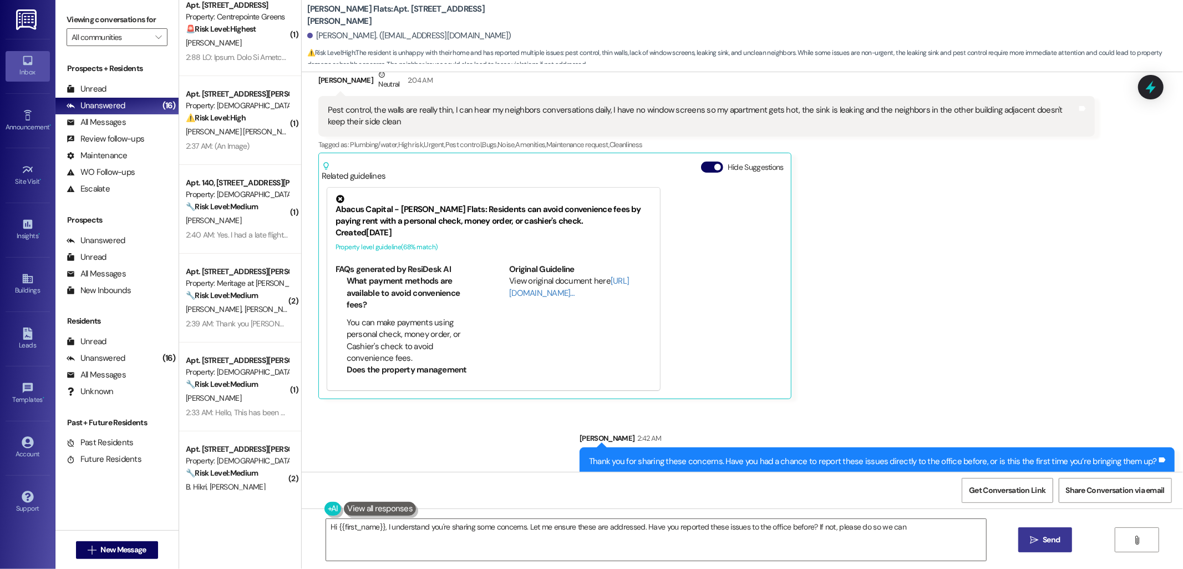
scroll to position [2, 0]
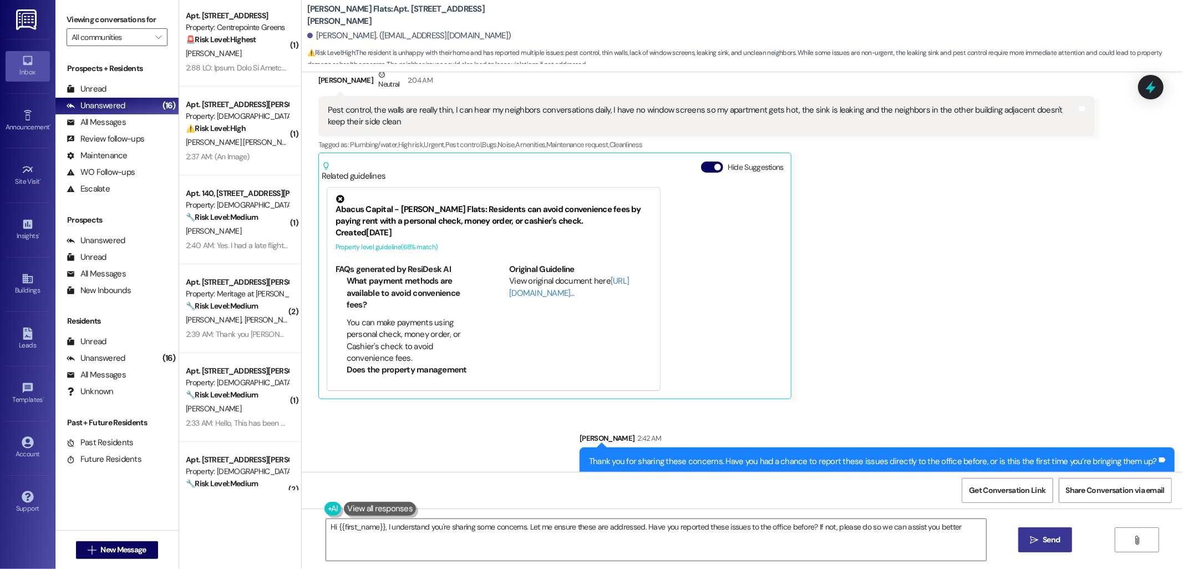
type textarea "Hi {{first_name}}, I understand you're sharing some concerns. Let me ensure the…"
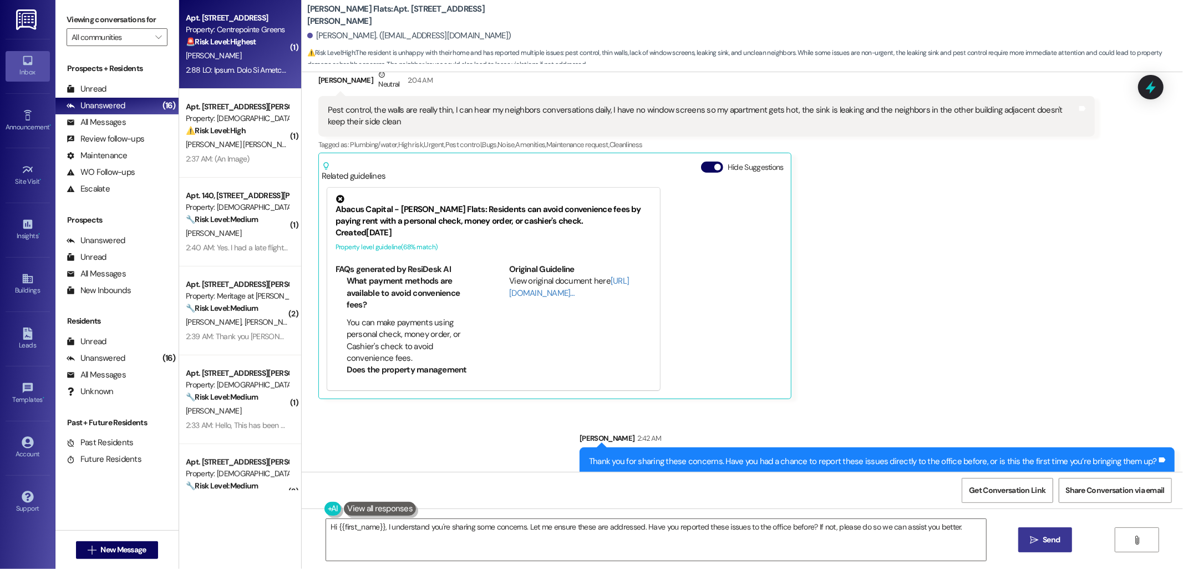
click at [218, 40] on strong "🚨 Risk Level: Highest" at bounding box center [221, 42] width 70 height 10
type textarea "Fetching suggested responses. Please feel free to read through the conversation…"
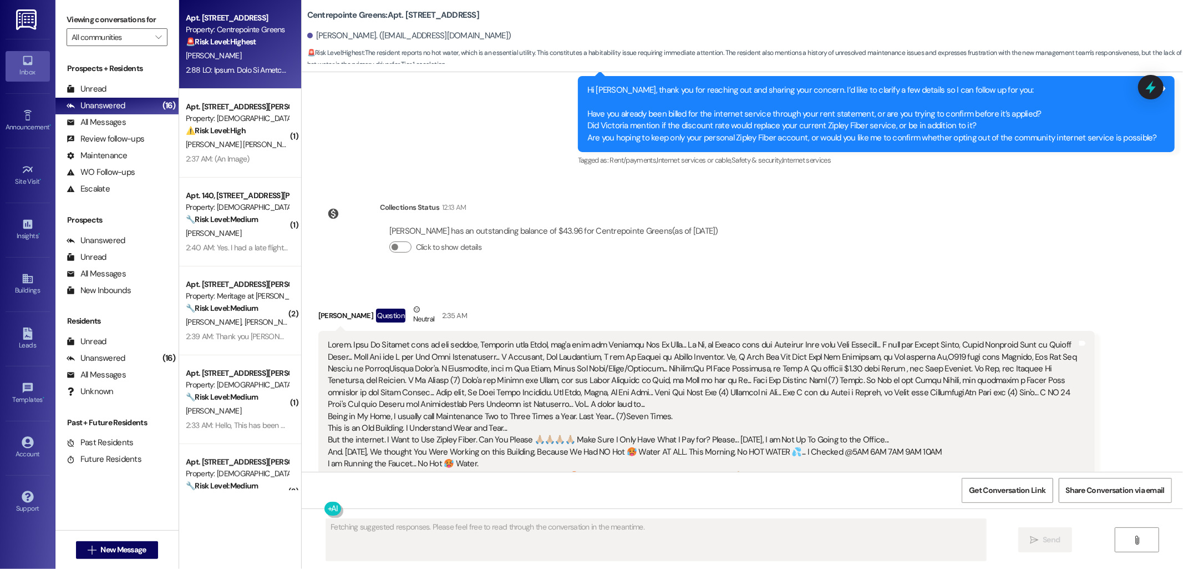
scroll to position [7066, 0]
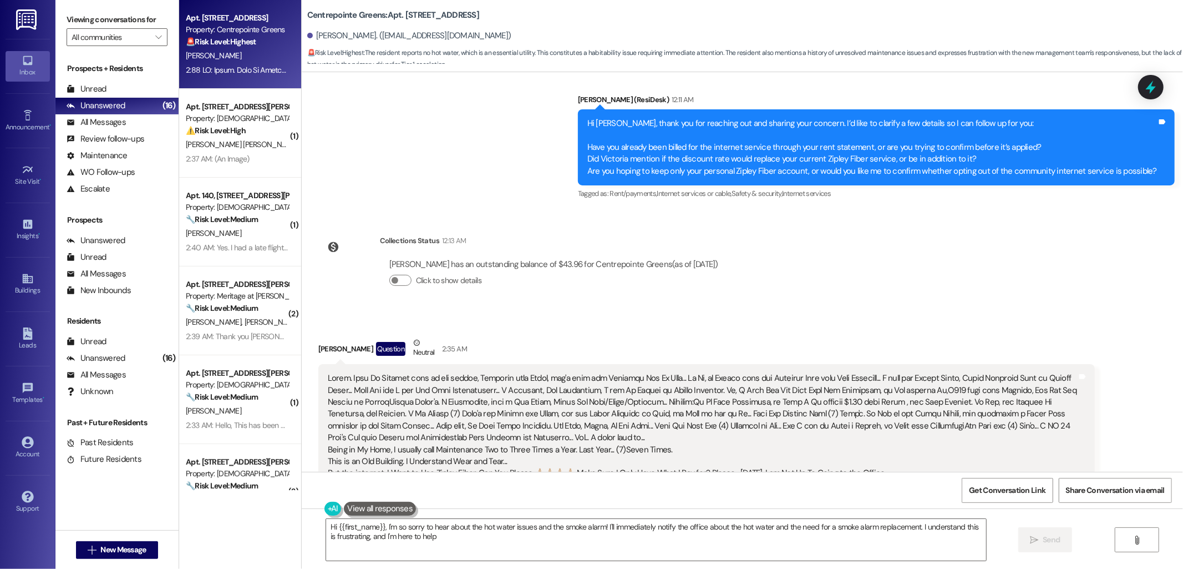
type textarea "Hi {{first_name}}, I'm so sorry to hear about the hot water issues and the smok…"
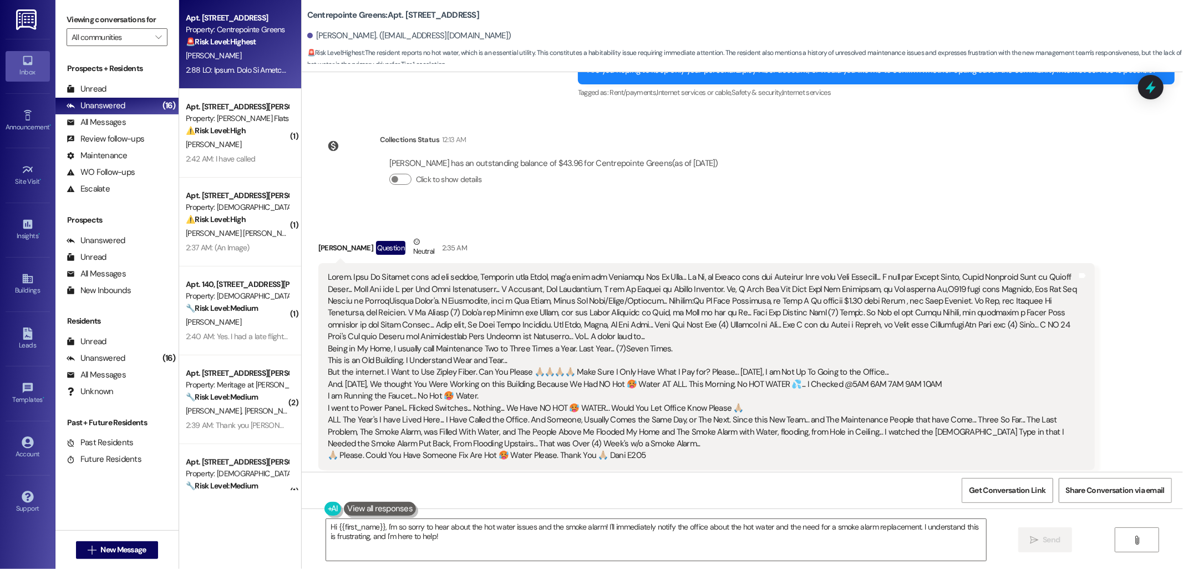
scroll to position [7189, 0]
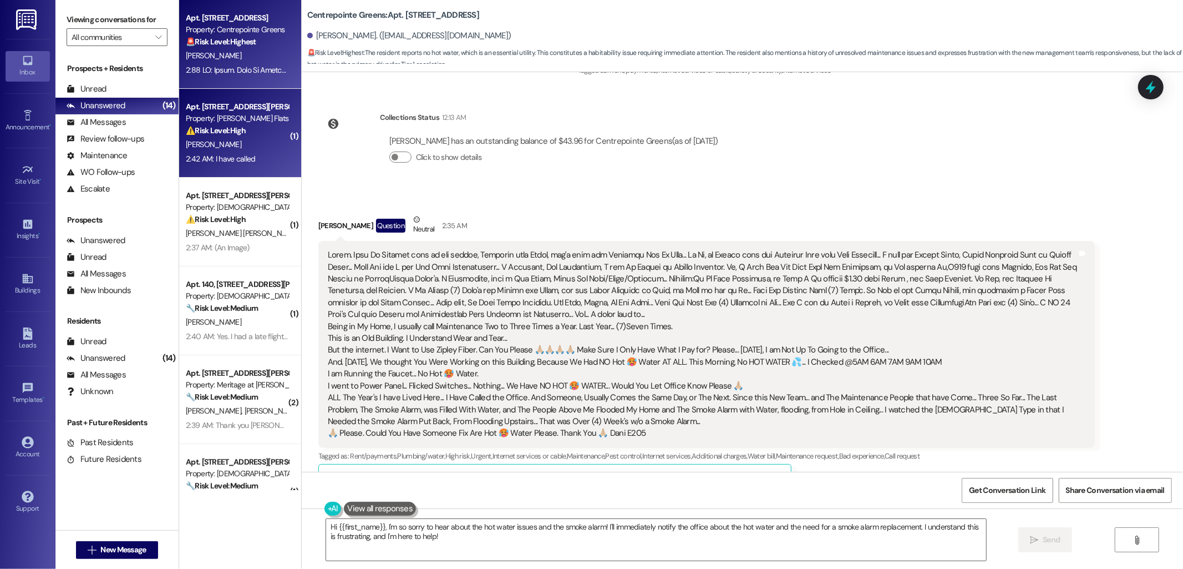
click at [256, 118] on div "Property: [PERSON_NAME] Flats" at bounding box center [237, 119] width 103 height 12
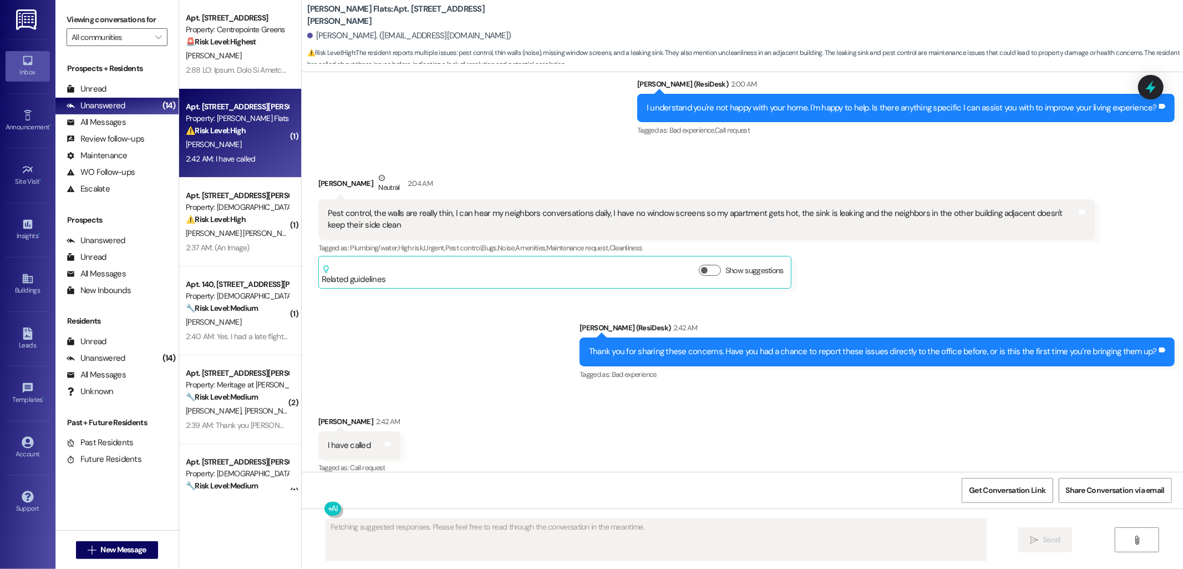
scroll to position [2715, 0]
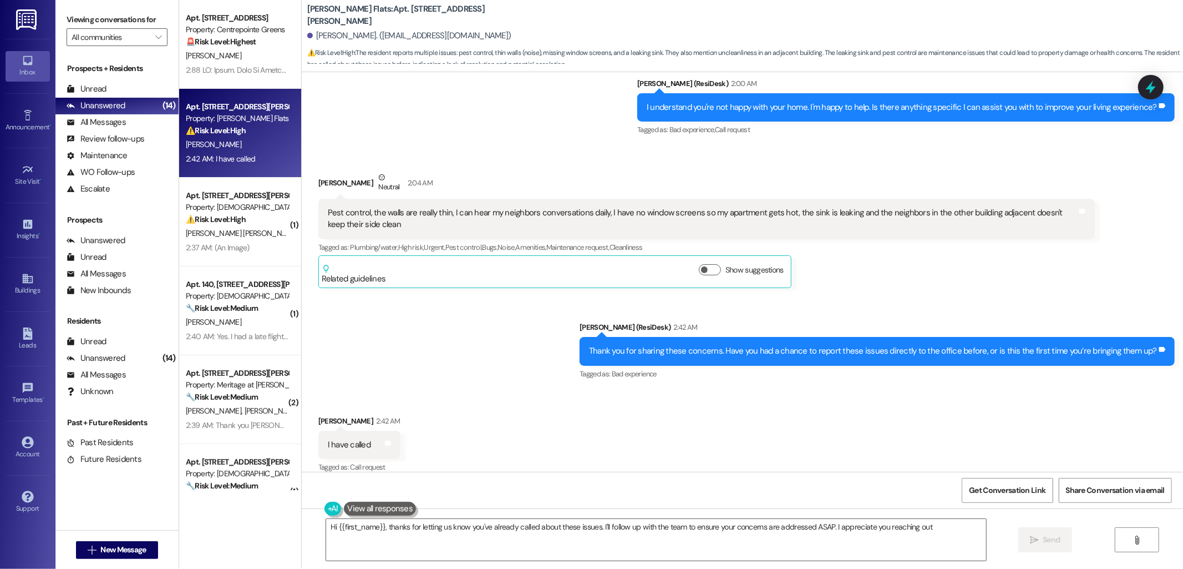
type textarea "Hi {{first_name}}, thanks for letting us know you've already called about these…"
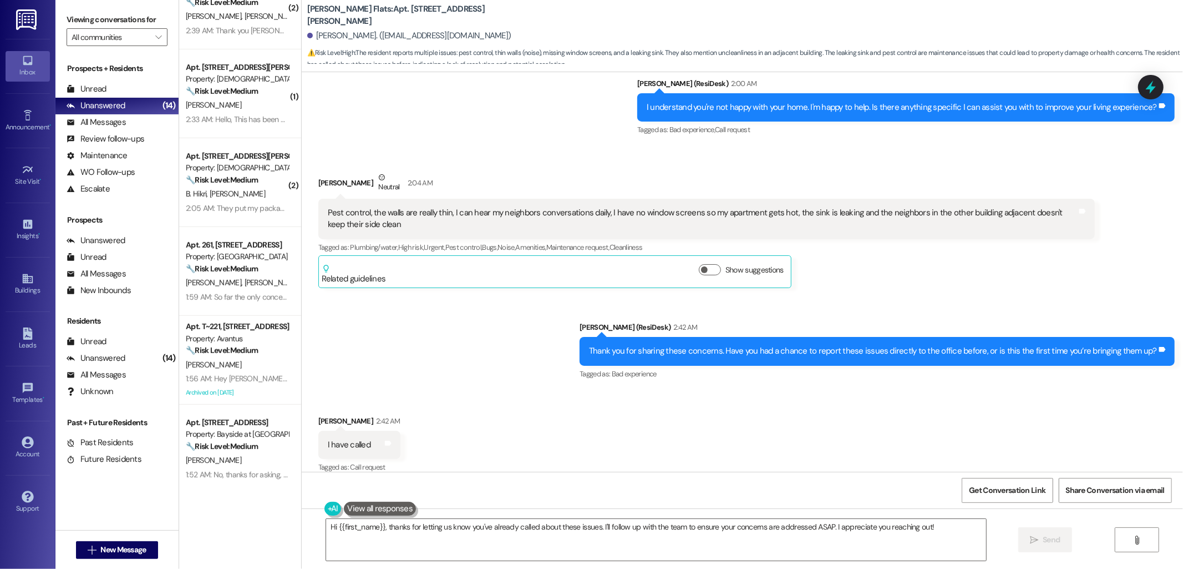
scroll to position [383, 0]
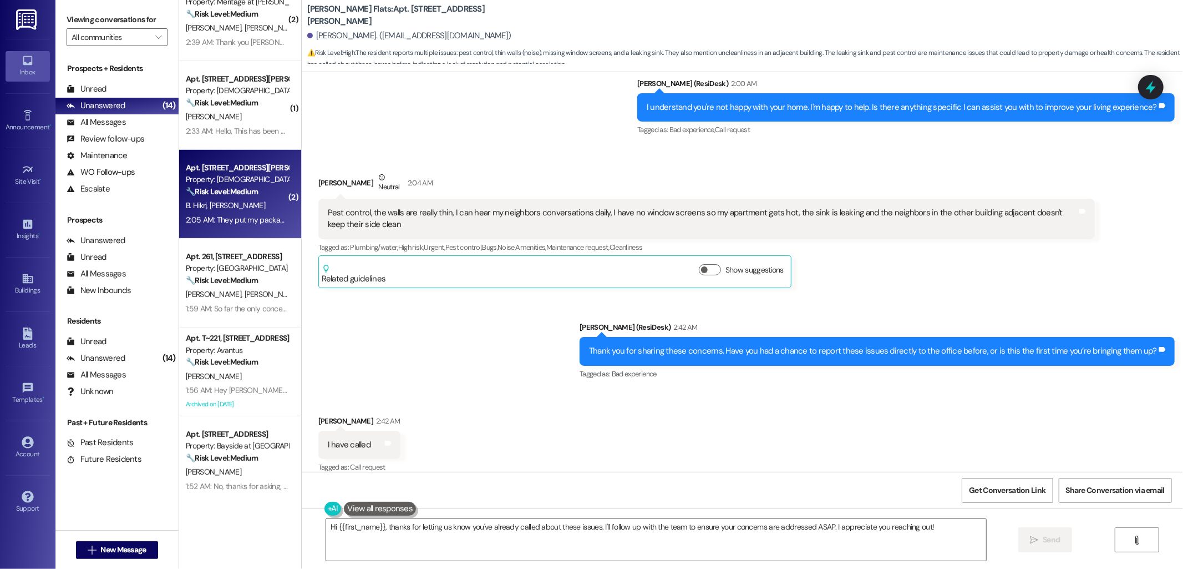
click at [222, 199] on div "B. Hikri H. Lider" at bounding box center [237, 206] width 105 height 14
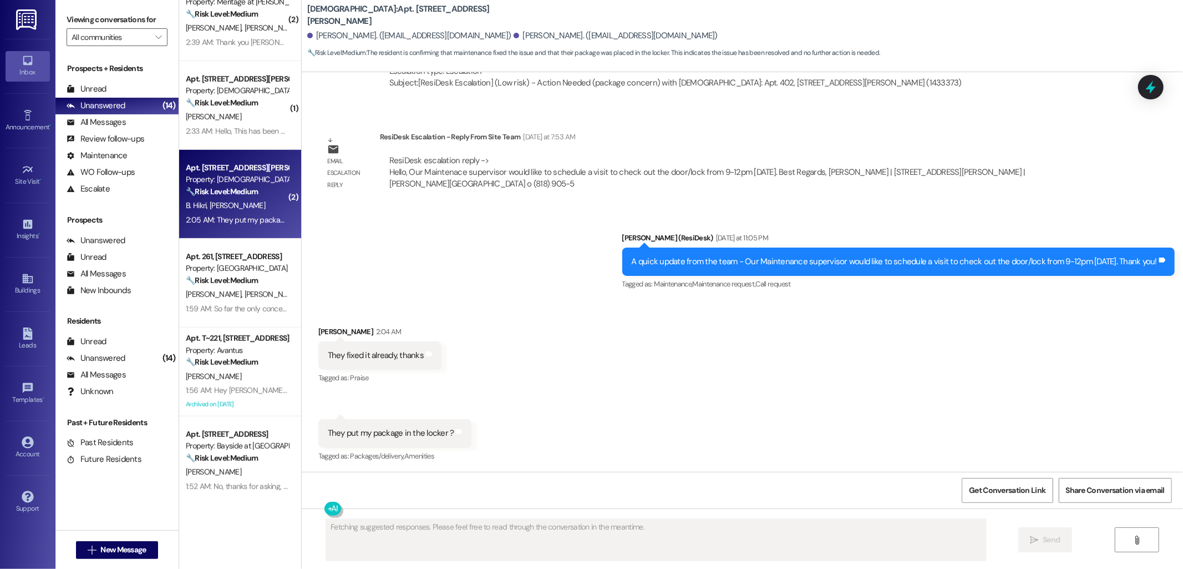
scroll to position [1566, 0]
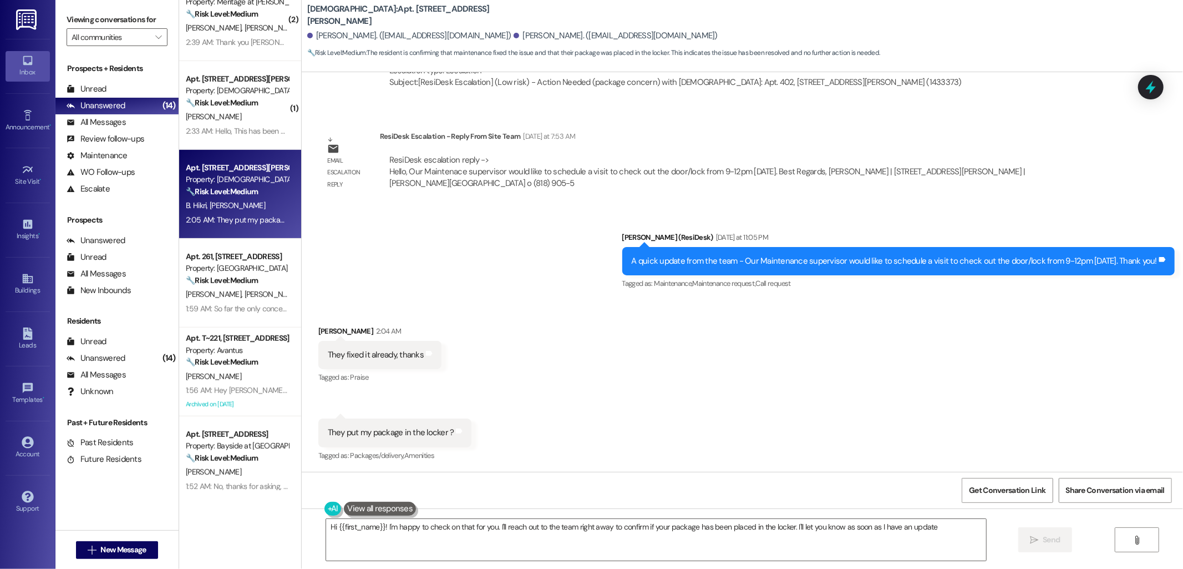
type textarea "Hi {{first_name}}! I'm happy to check on that for you. I'll reach out to the te…"
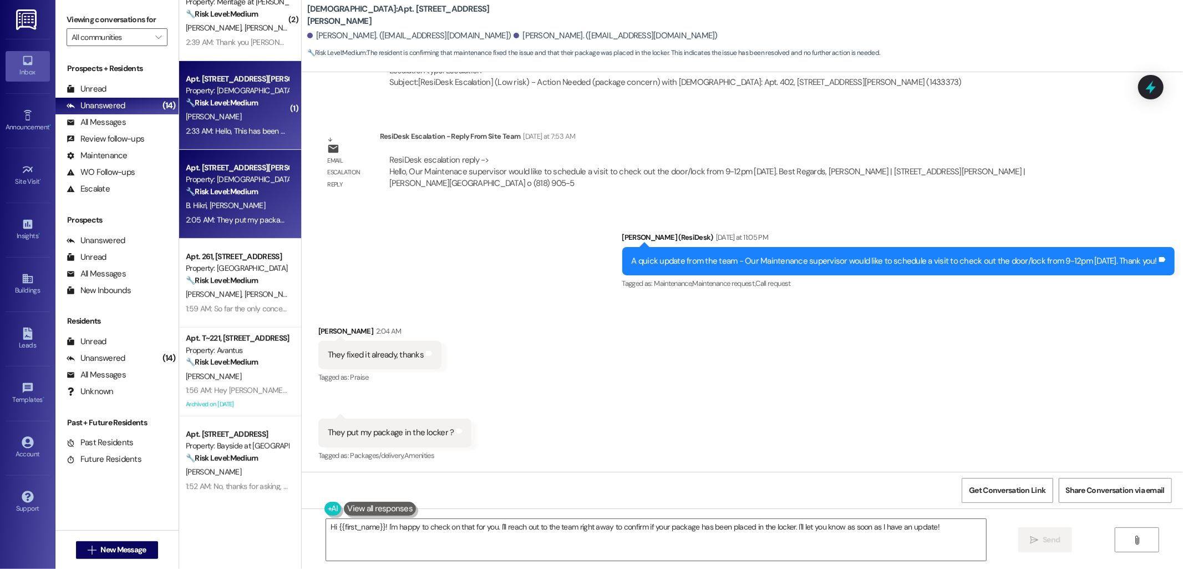
click at [246, 110] on div "[PERSON_NAME]" at bounding box center [237, 117] width 105 height 14
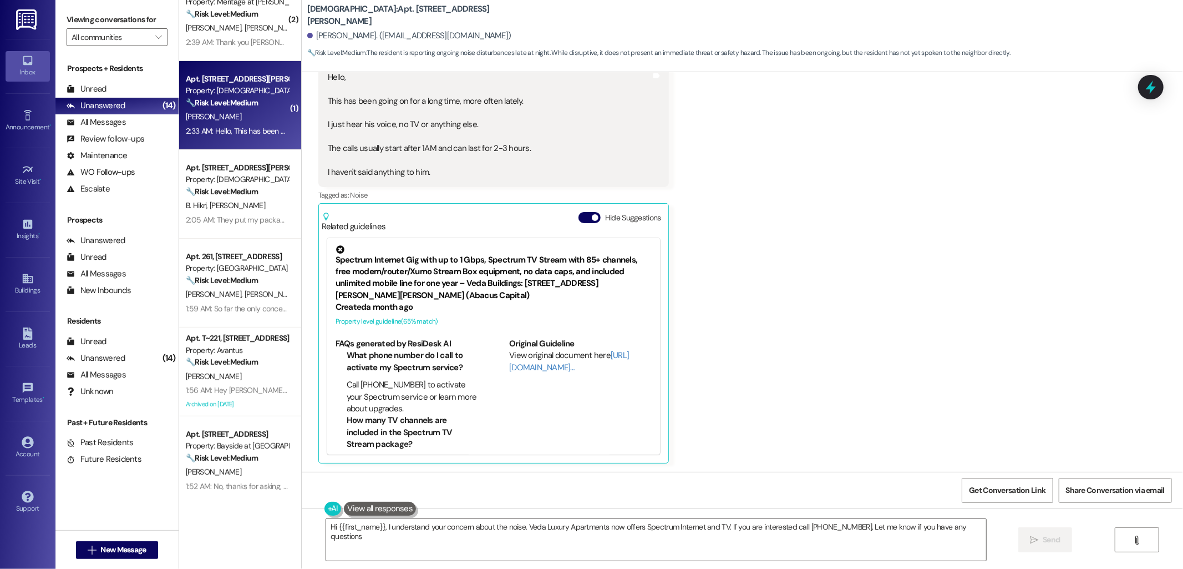
type textarea "Hi {{first_name}}, I understand your concern about the noise. Veda Luxury Apart…"
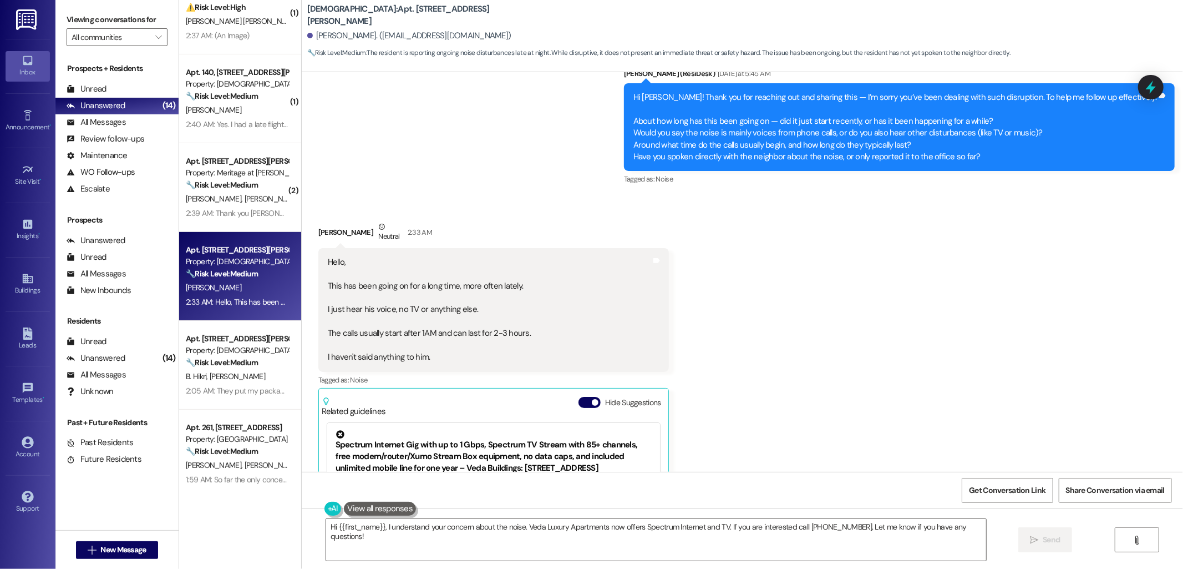
scroll to position [198, 0]
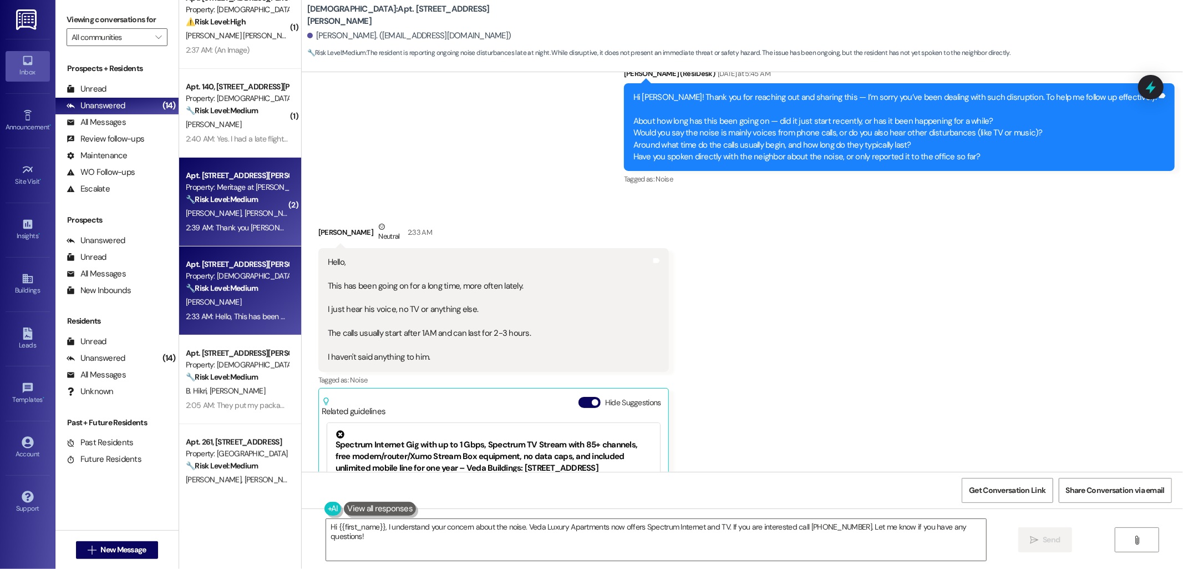
click at [225, 233] on div "2:39 AM: Thank you Sarah. I've left a note on the garbage bag displaying its we…" at bounding box center [237, 228] width 105 height 14
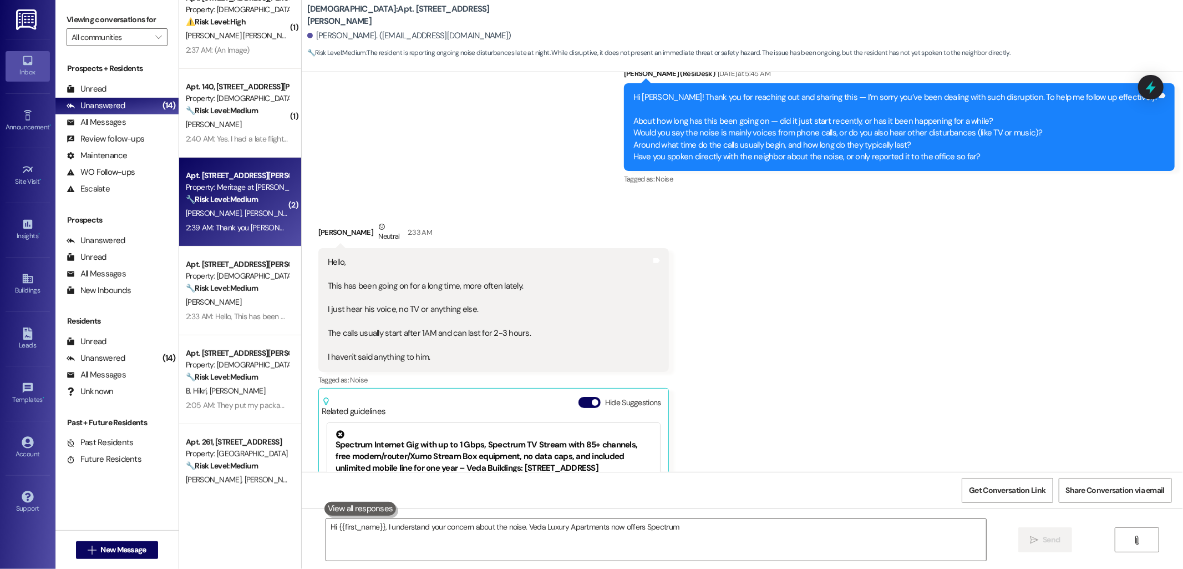
type textarea "Hi {{first_name}}, I understand your concern about the noise. Veda Luxury Apart…"
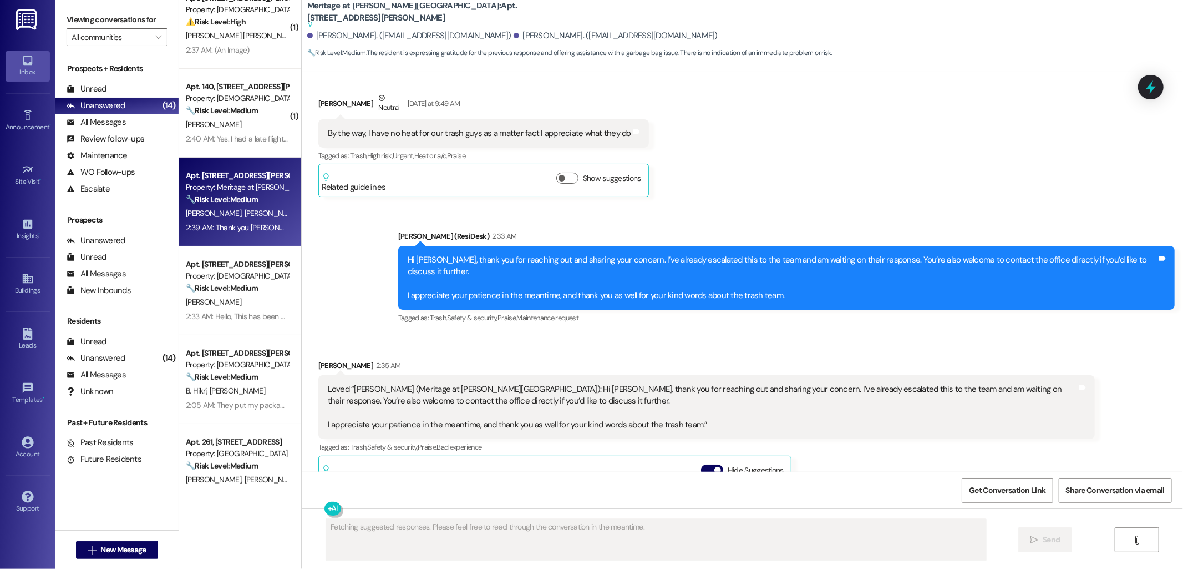
scroll to position [11180, 0]
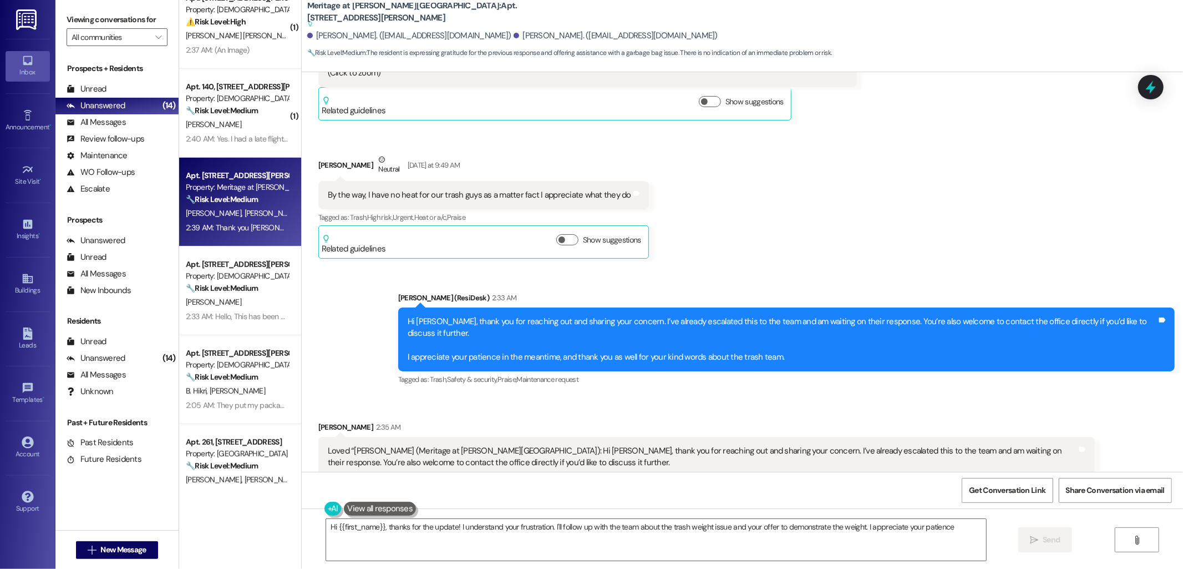
type textarea "Hi {{first_name}}, thanks for the update! I understand your frustration. I'll f…"
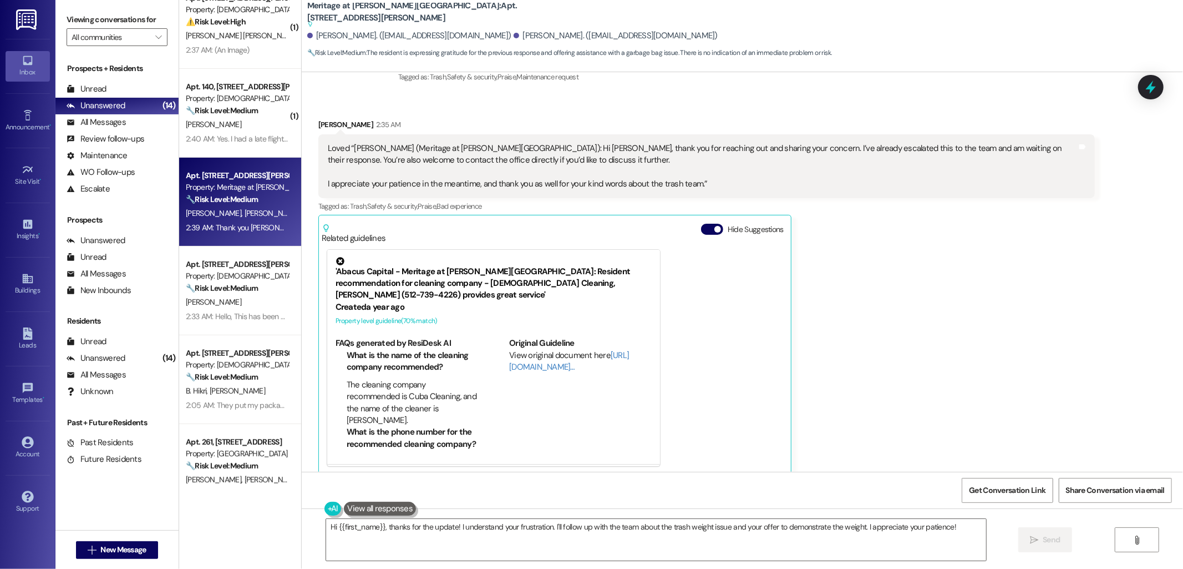
scroll to position [11488, 0]
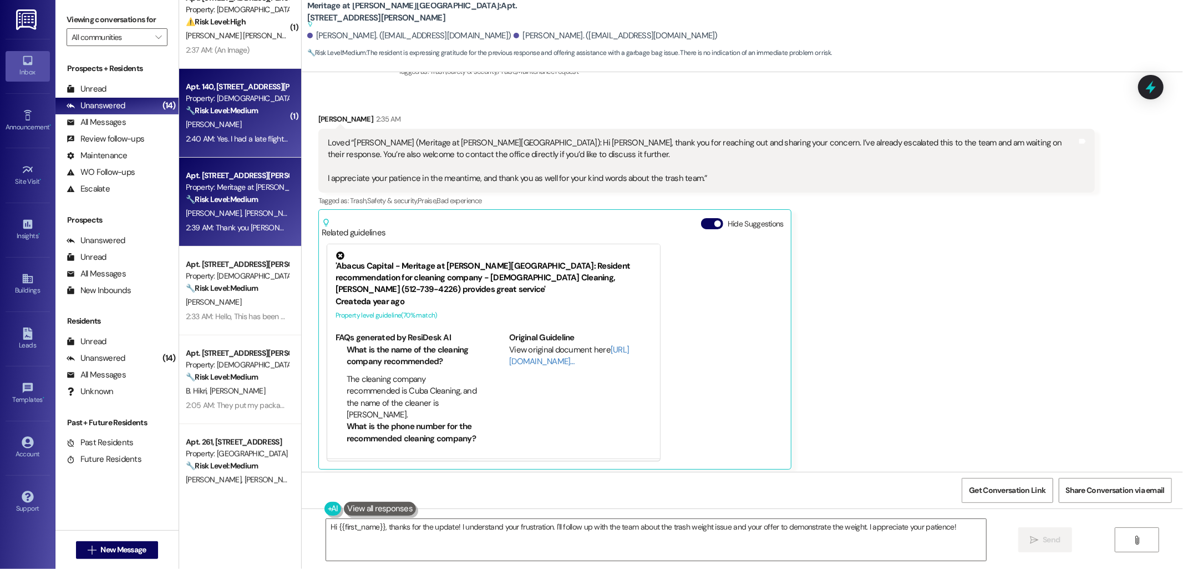
click at [245, 109] on strong "🔧 Risk Level: Medium" at bounding box center [222, 110] width 72 height 10
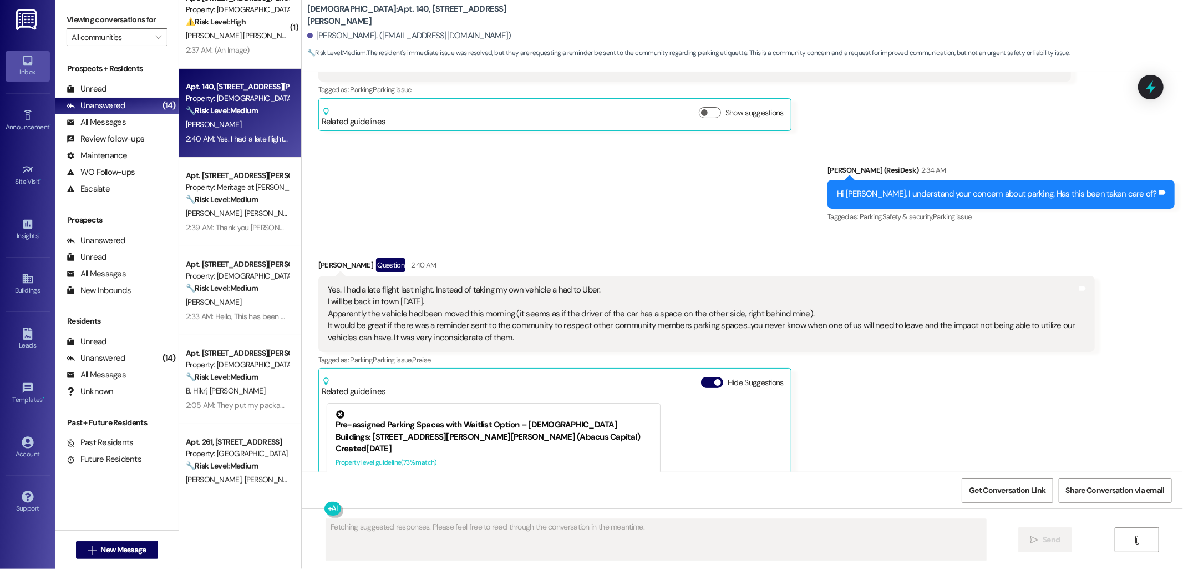
scroll to position [940, 0]
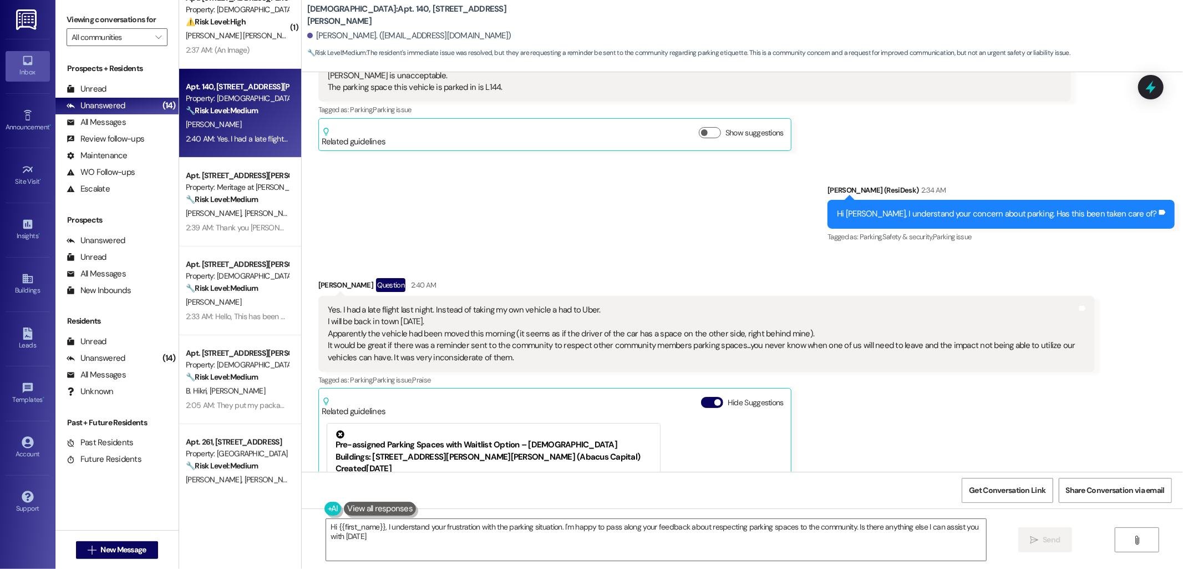
type textarea "Hi {{first_name}}, I understand your frustration with the parking situation. I'…"
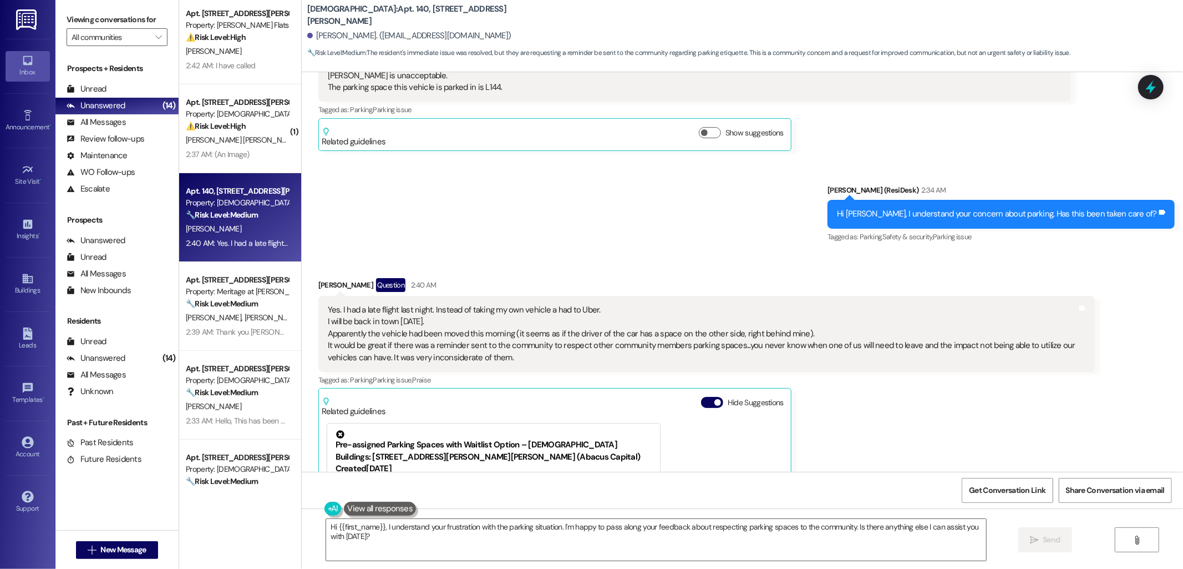
scroll to position [13, 0]
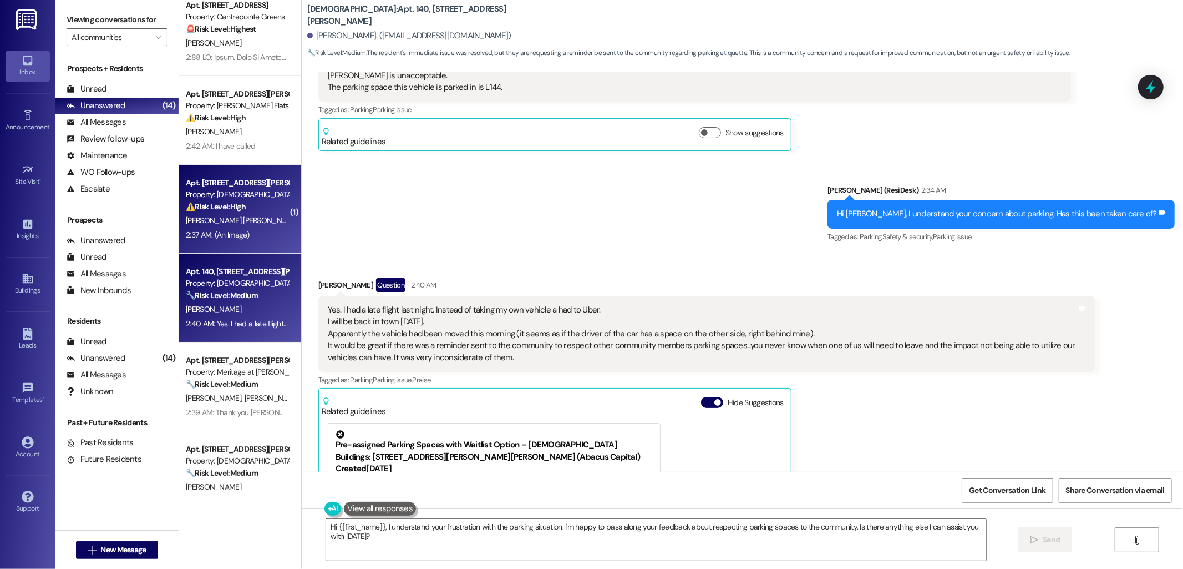
click at [239, 181] on div "Apt. [STREET_ADDRESS][PERSON_NAME]" at bounding box center [237, 183] width 103 height 12
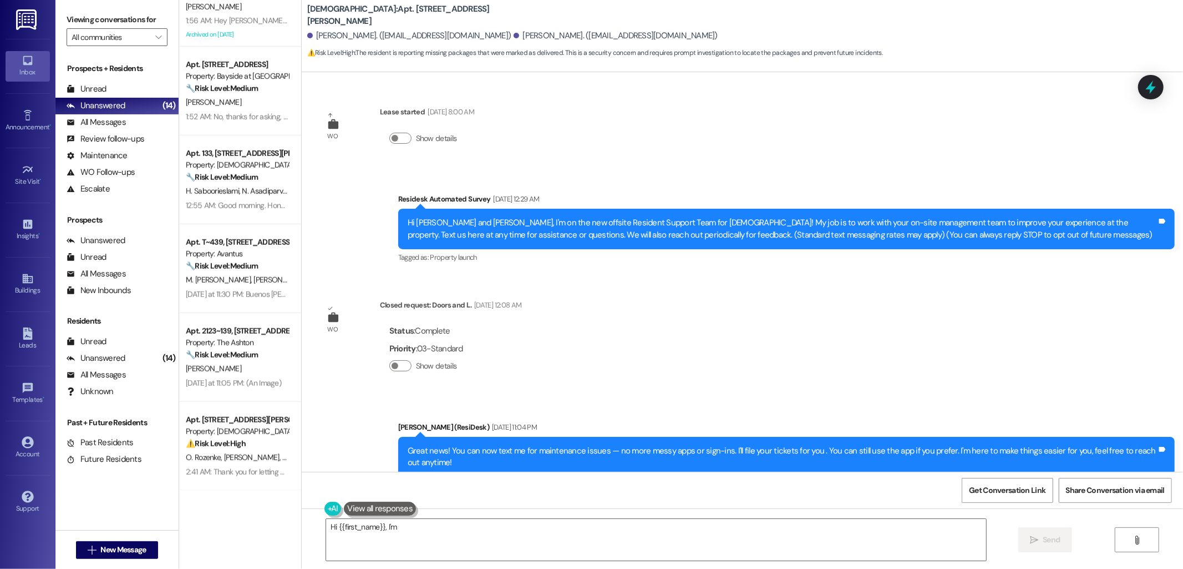
scroll to position [3929, 0]
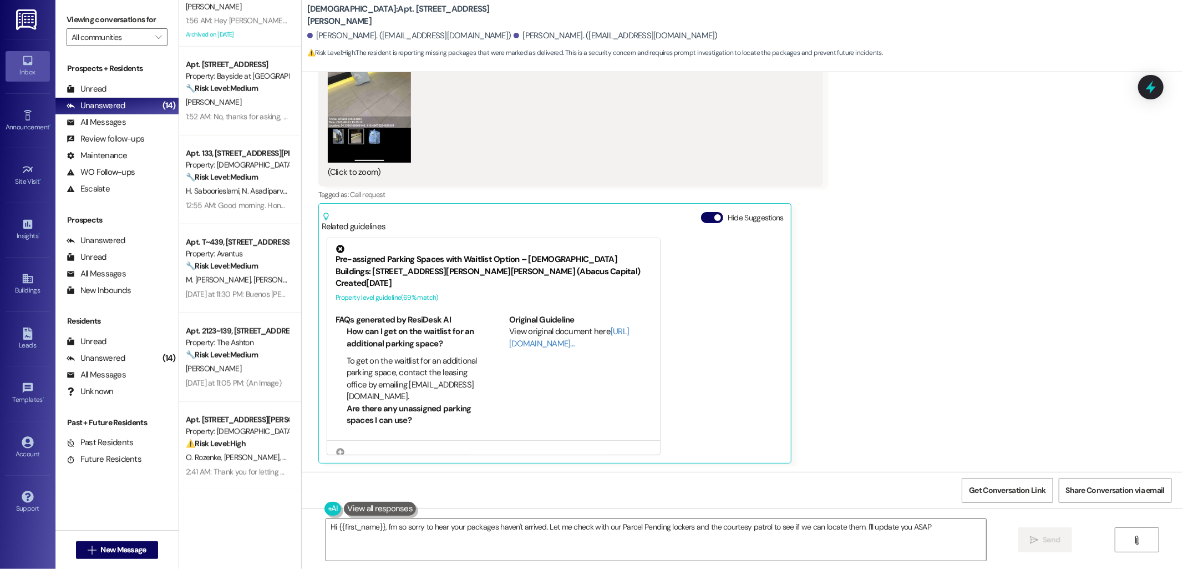
type textarea "Hi {{first_name}}, I'm so sorry to hear your packages haven't arrived. Let me c…"
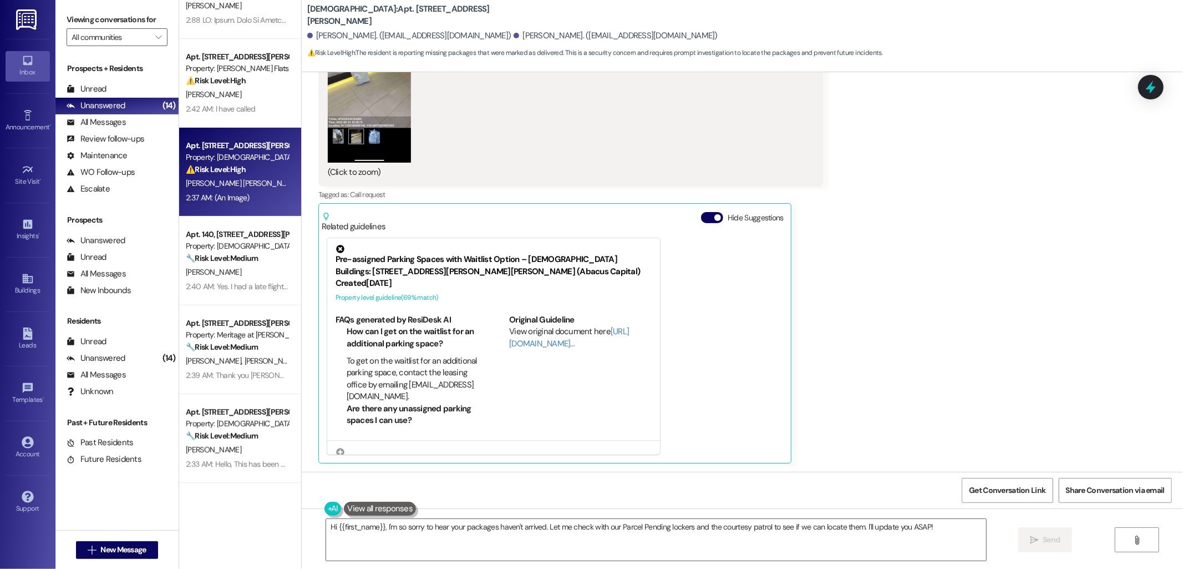
scroll to position [0, 0]
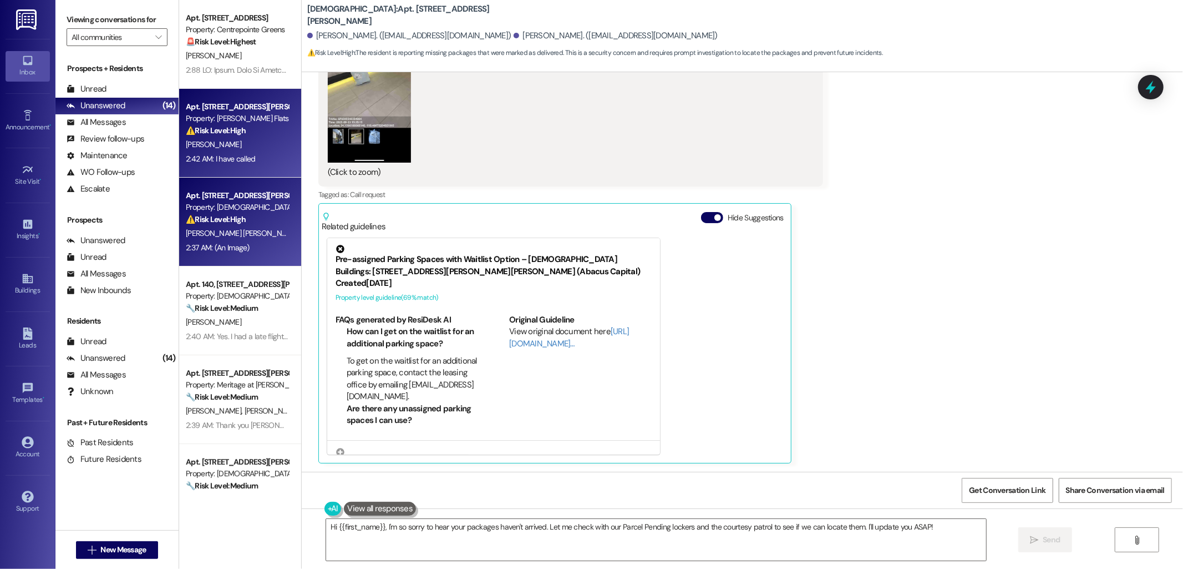
click at [188, 135] on strong "⚠️ Risk Level: High" at bounding box center [216, 130] width 60 height 10
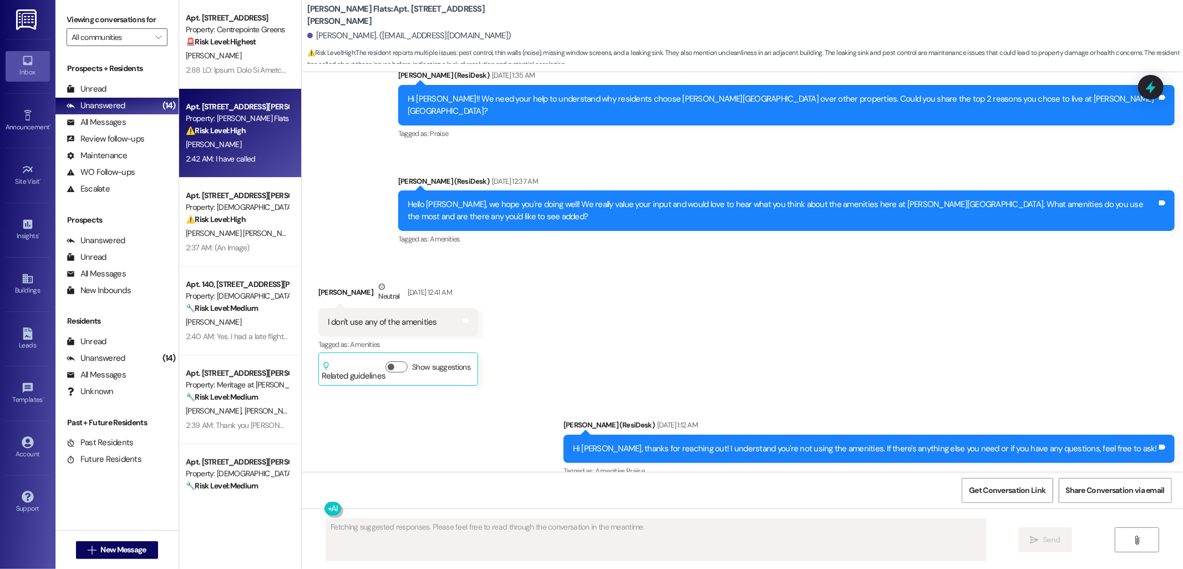
scroll to position [2714, 0]
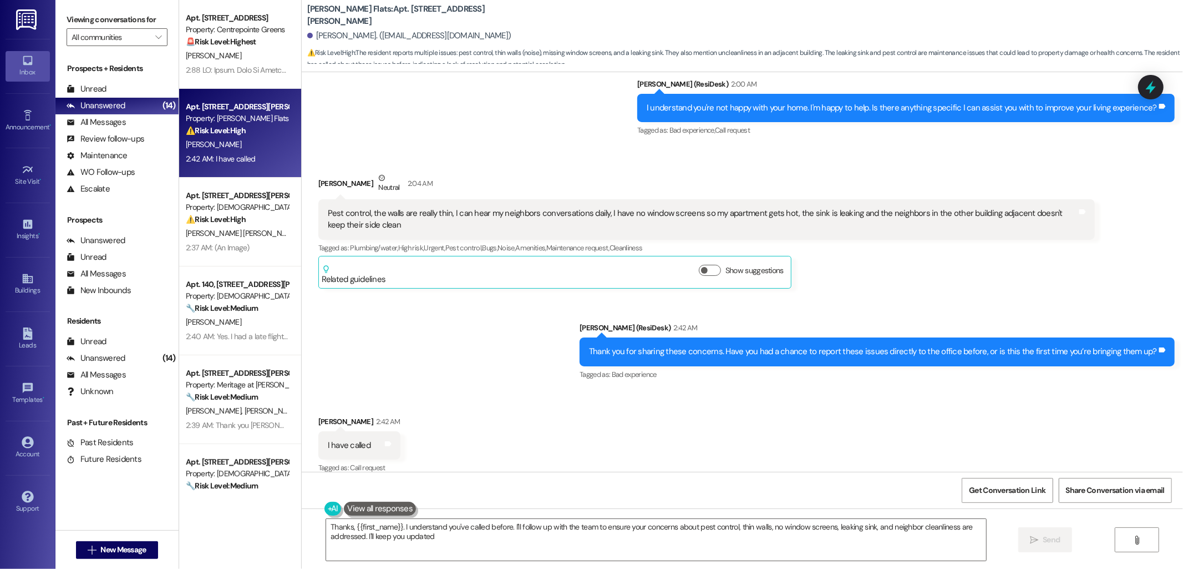
type textarea "Thanks, {{first_name}}. I understand you've called before. I'll follow up with …"
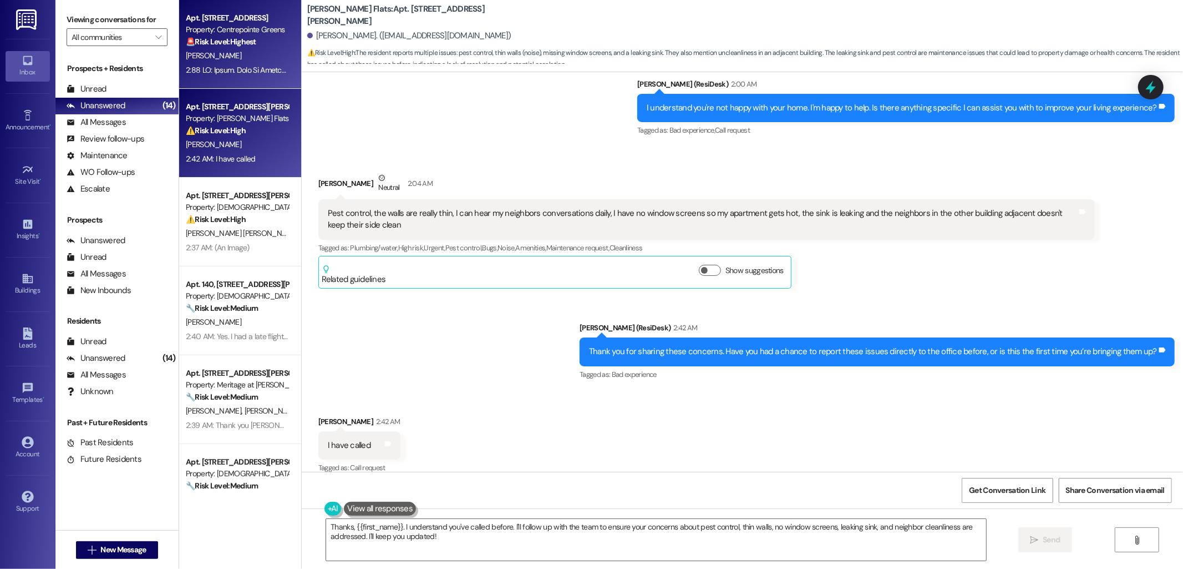
click at [191, 63] on div at bounding box center [237, 70] width 105 height 14
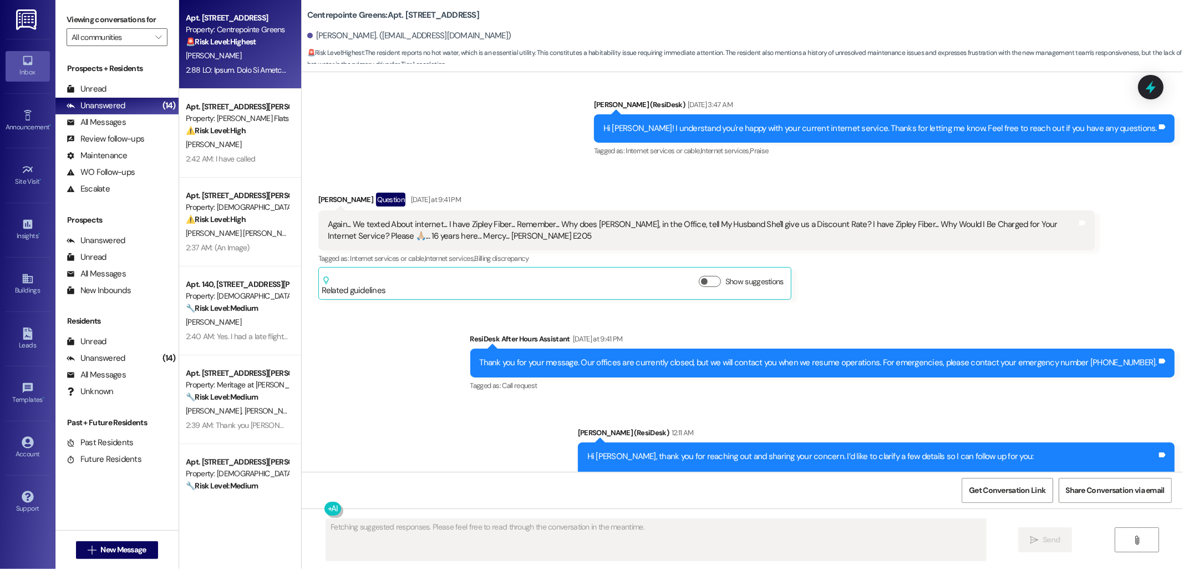
scroll to position [7436, 0]
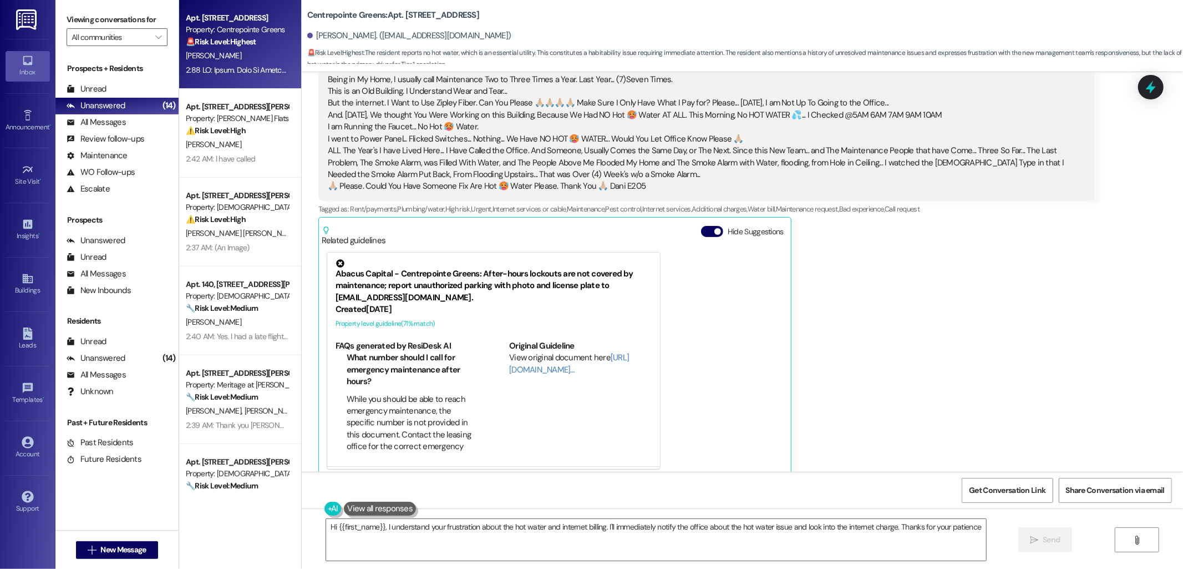
type textarea "Hi {{first_name}}, I understand your frustration about the hot water and intern…"
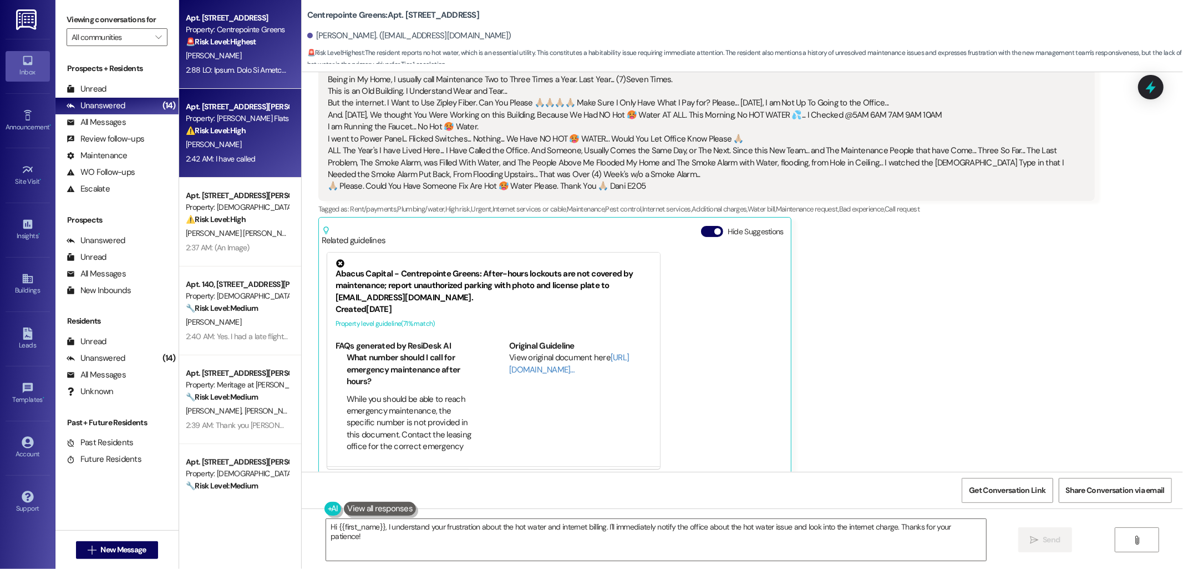
click at [229, 147] on div "[PERSON_NAME]" at bounding box center [237, 145] width 105 height 14
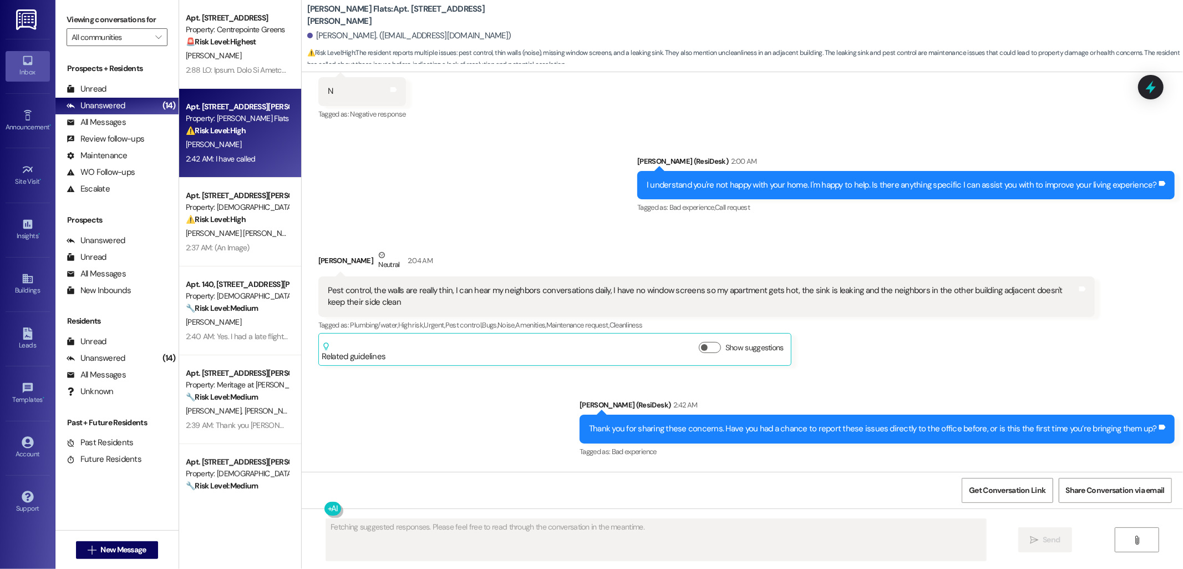
scroll to position [2714, 0]
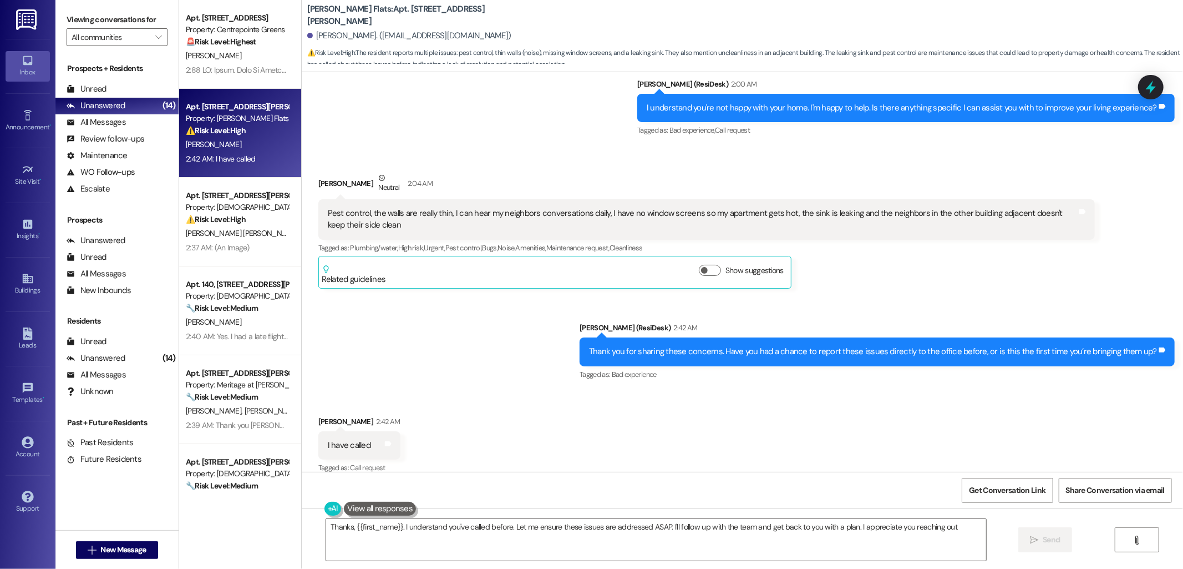
type textarea "Thanks, {{first_name}}. I understand you've called before. Let me ensure these …"
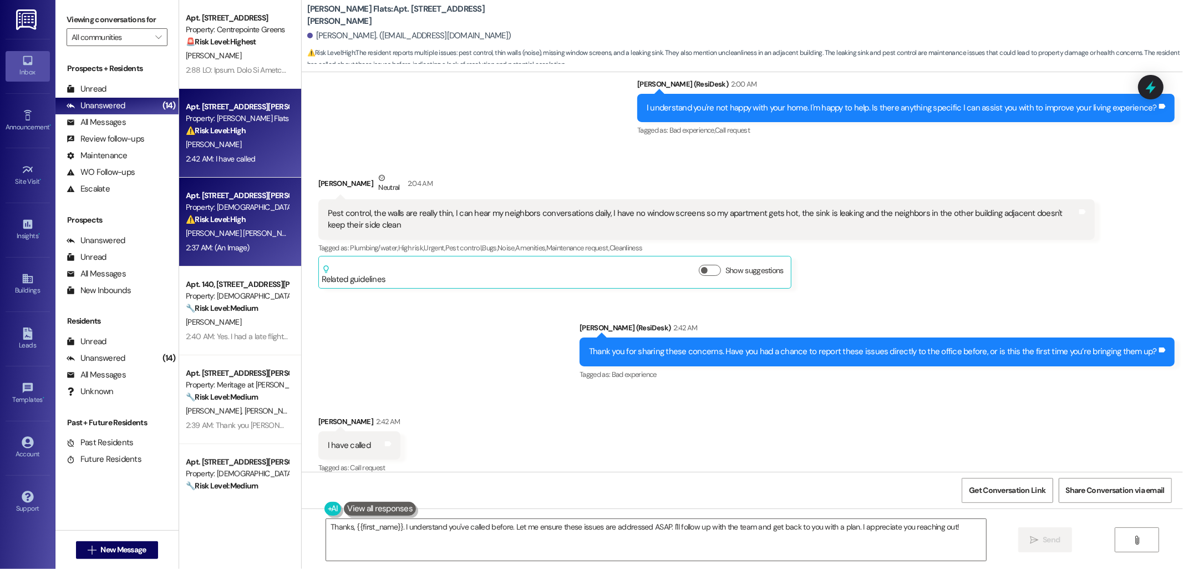
click at [235, 203] on div "Property: [DEMOGRAPHIC_DATA]" at bounding box center [237, 207] width 103 height 12
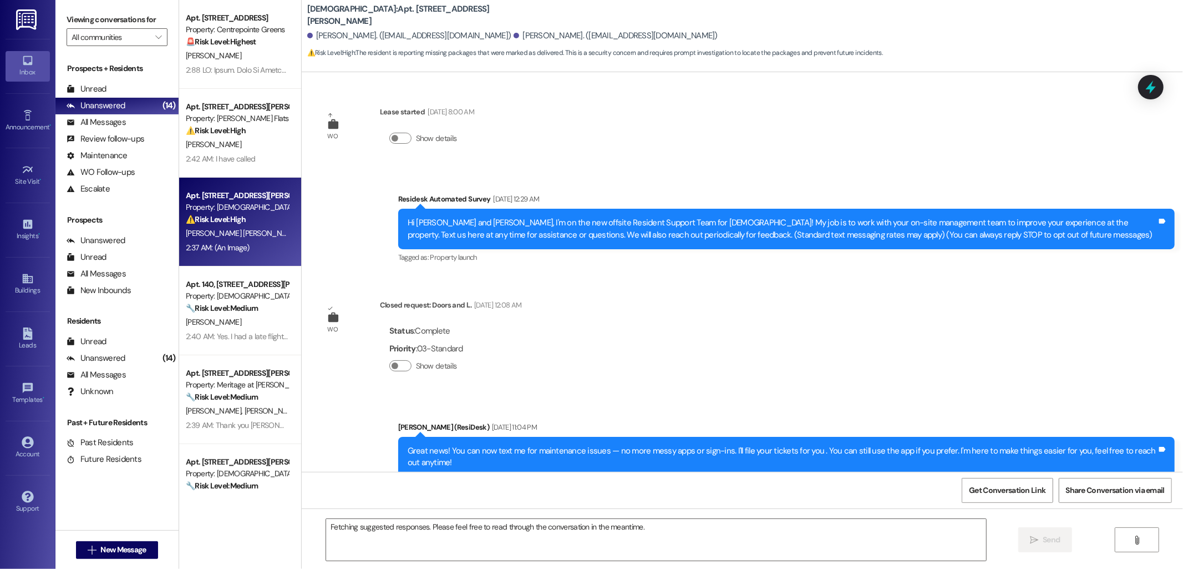
scroll to position [3929, 0]
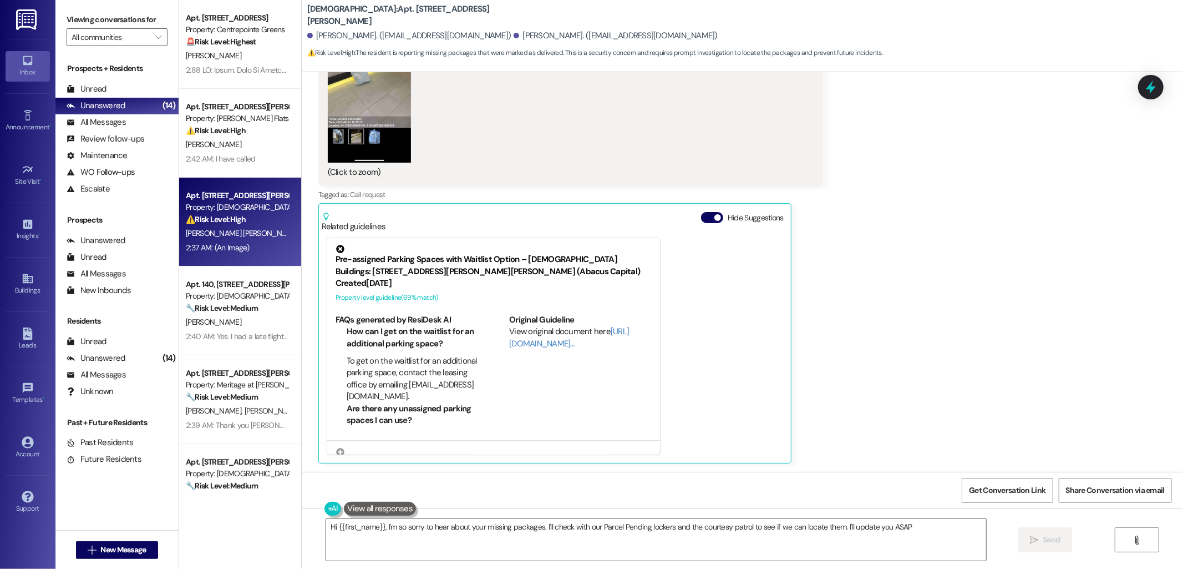
type textarea "Hi {{first_name}}, I'm so sorry to hear about your missing packages. I'll check…"
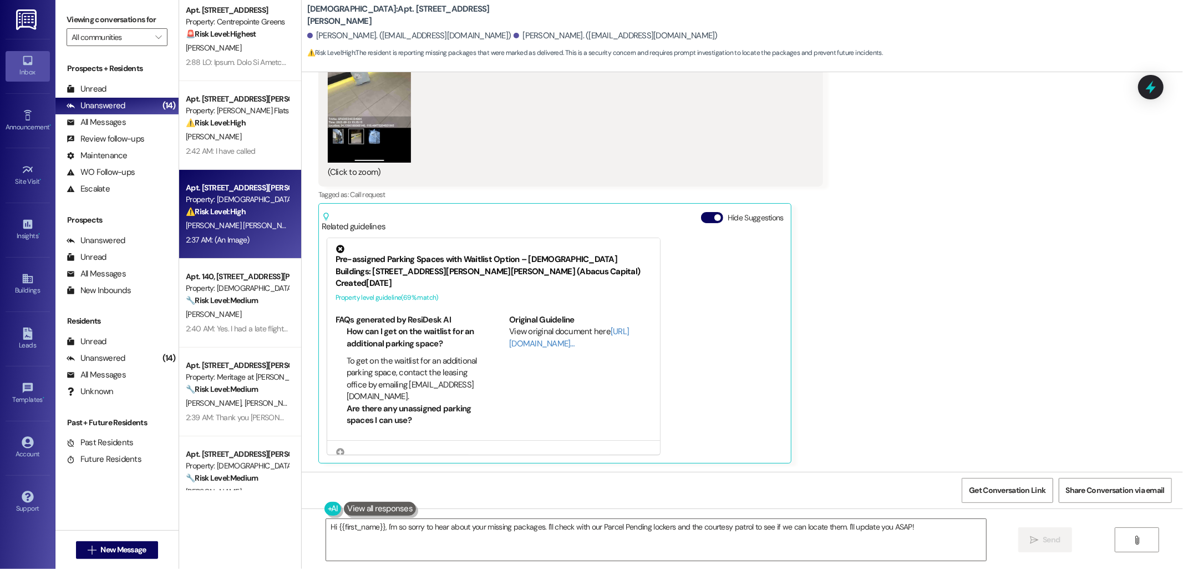
scroll to position [0, 0]
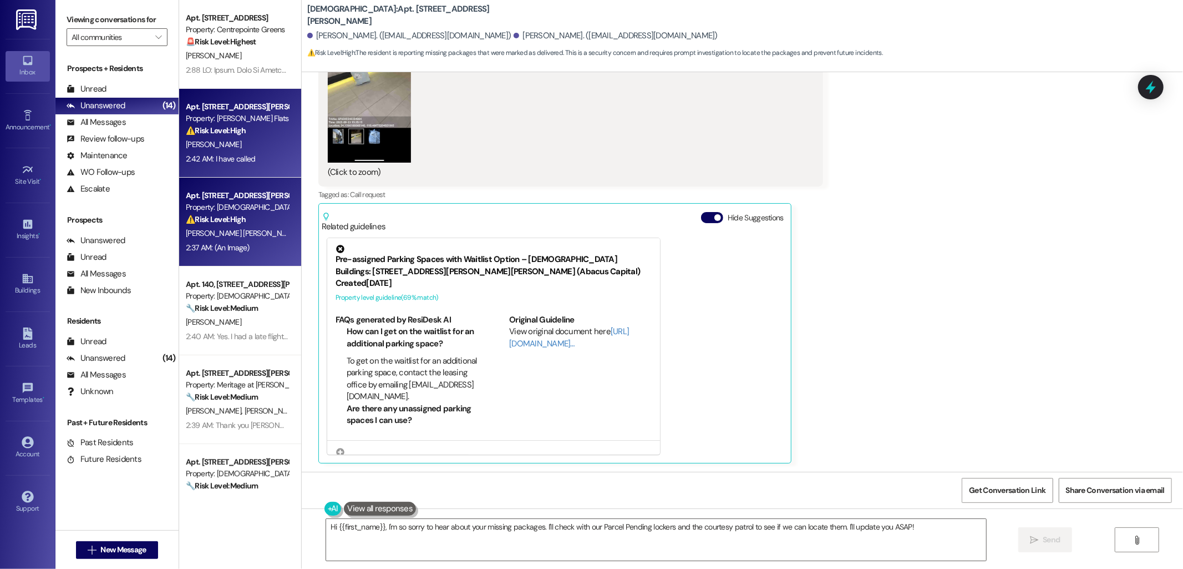
click at [234, 138] on div "[PERSON_NAME]" at bounding box center [237, 145] width 105 height 14
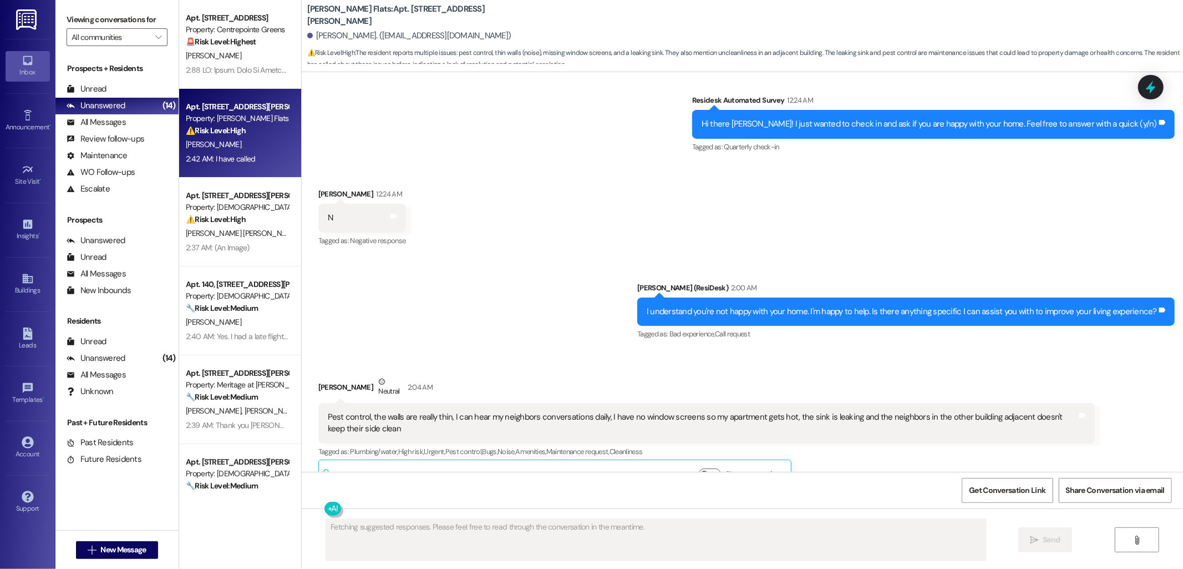
scroll to position [2714, 0]
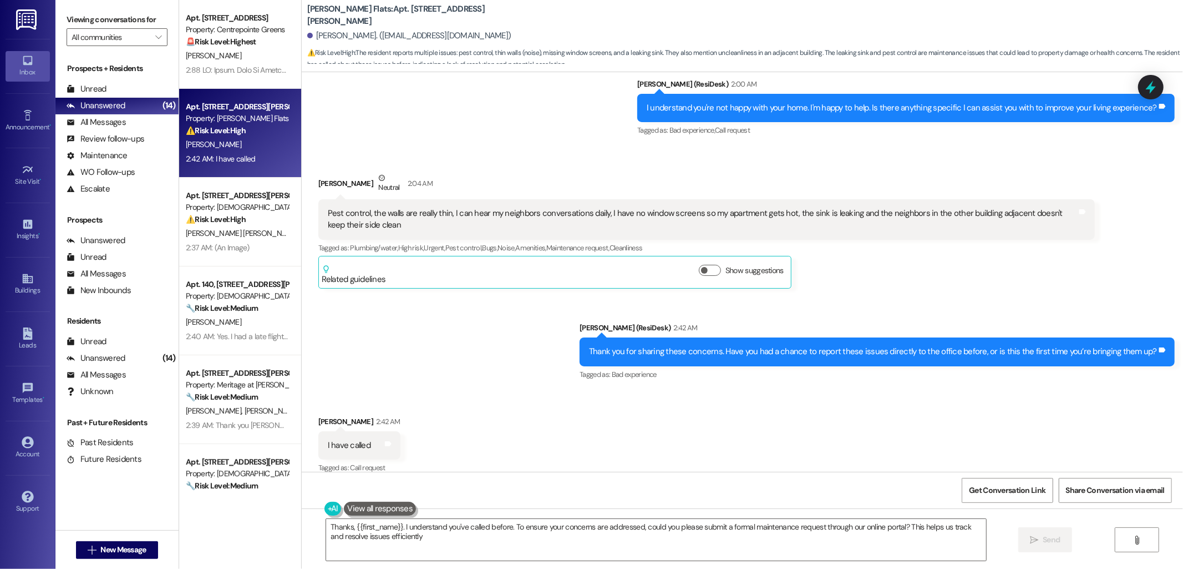
type textarea "Thanks, {{first_name}}. I understand you've called before. To ensure your conce…"
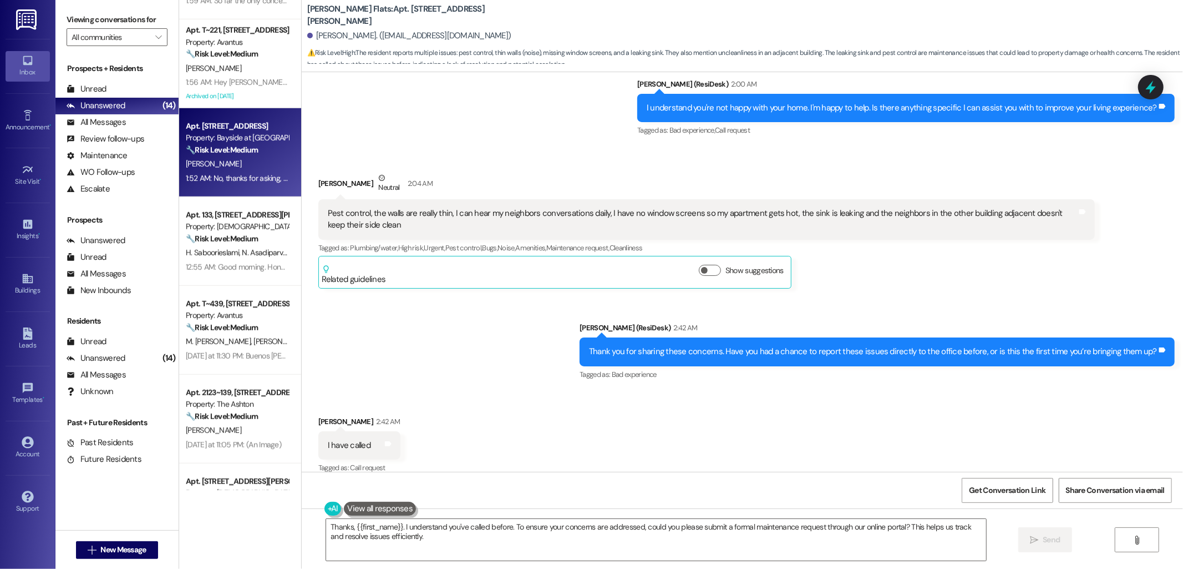
scroll to position [752, 0]
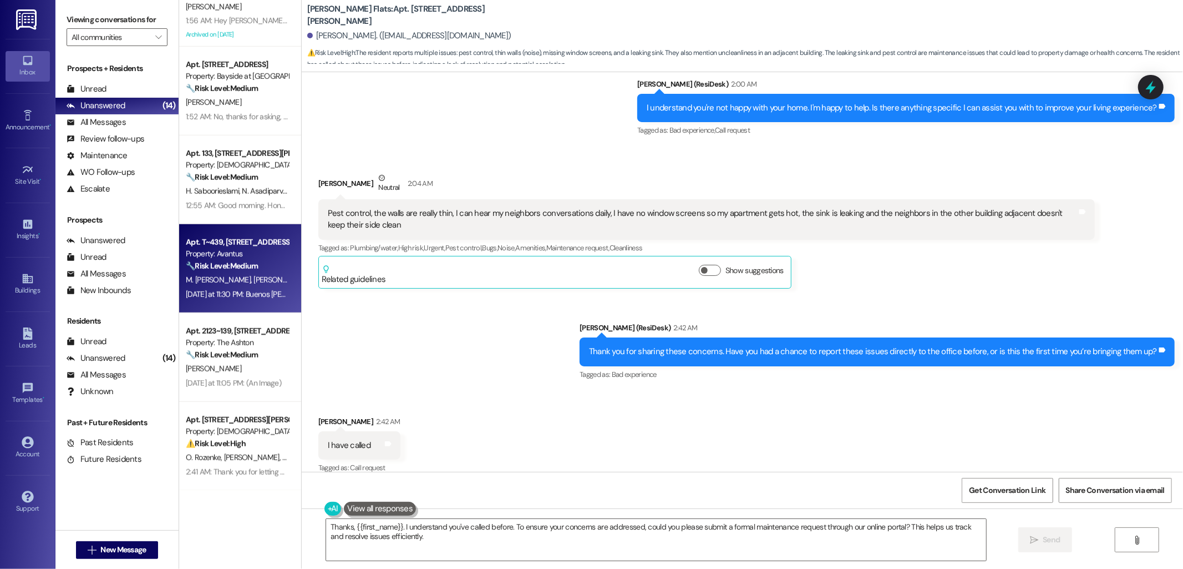
click at [251, 246] on div "Apt. T~439, 8008 Montview Blvd." at bounding box center [237, 242] width 103 height 12
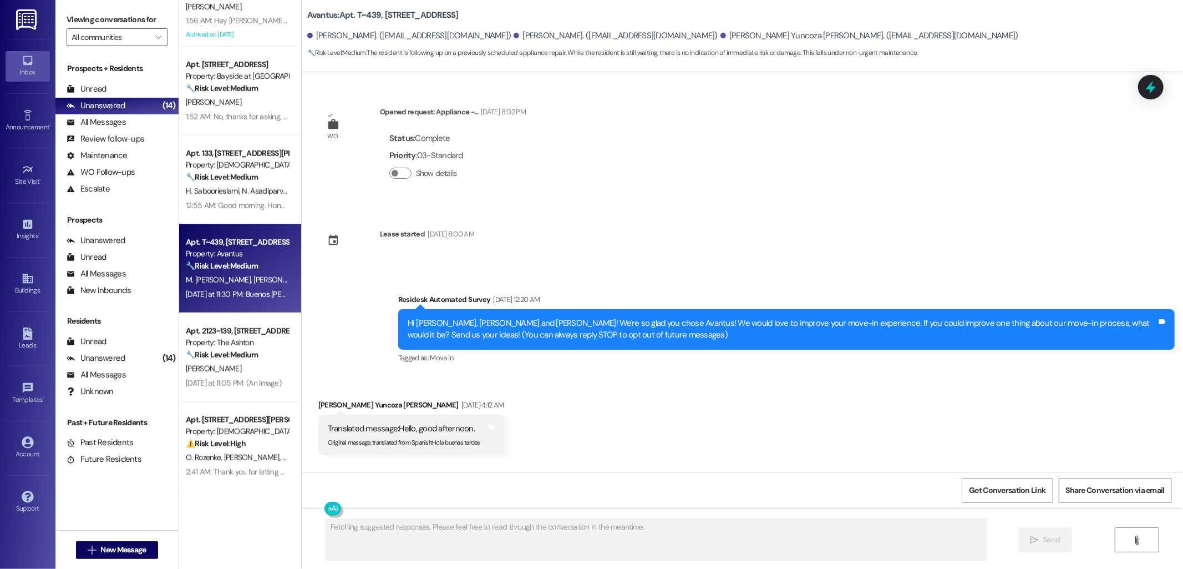
type textarea "Fetching suggested responses. Please feel free to read through the conversation…"
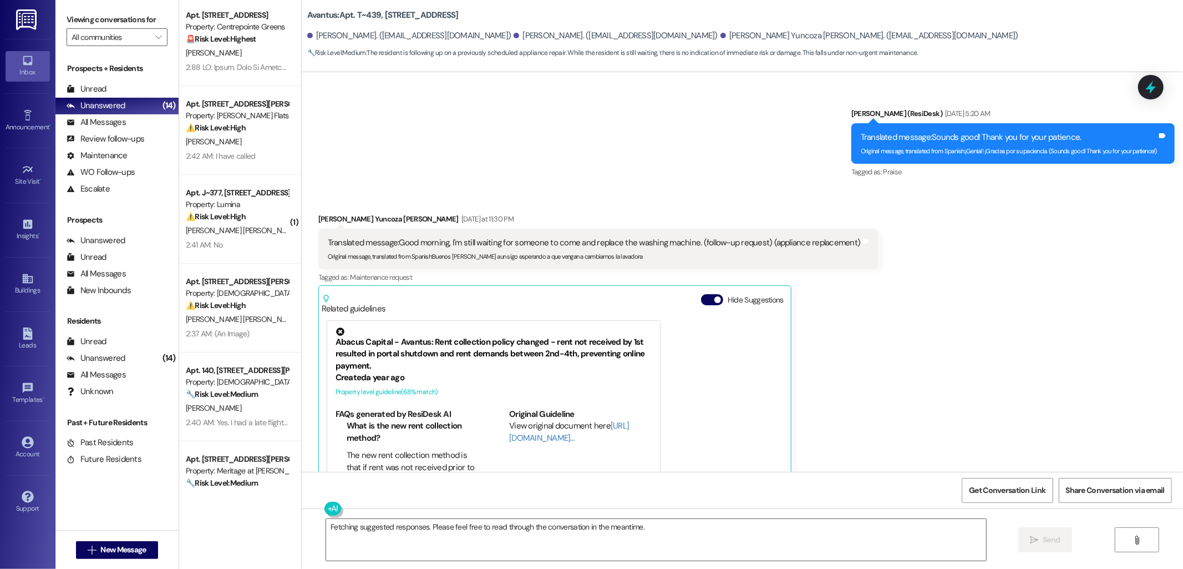
scroll to position [0, 0]
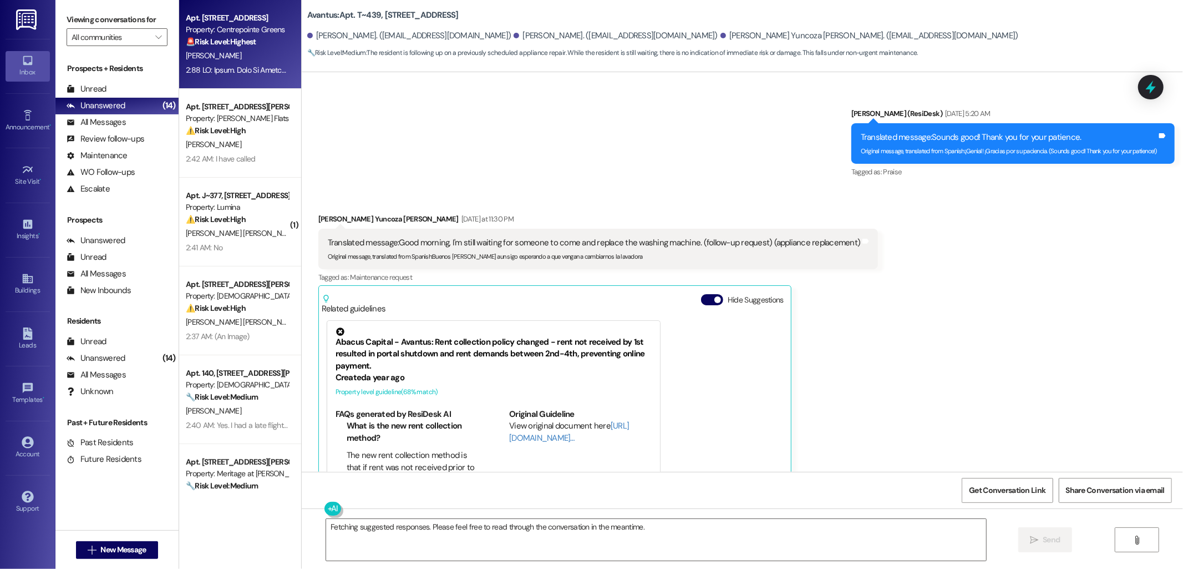
click at [227, 48] on div "Apt. E205, 8600 18th Ave W Property: Centrepointe Greens 🚨 Risk Level: Highest …" at bounding box center [237, 30] width 105 height 38
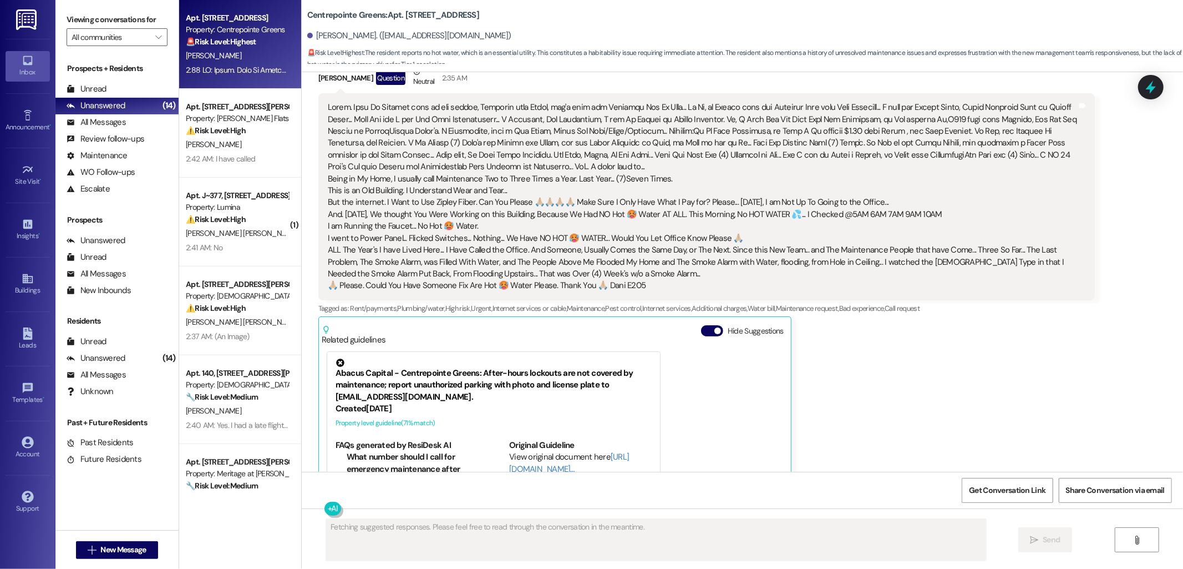
scroll to position [7313, 0]
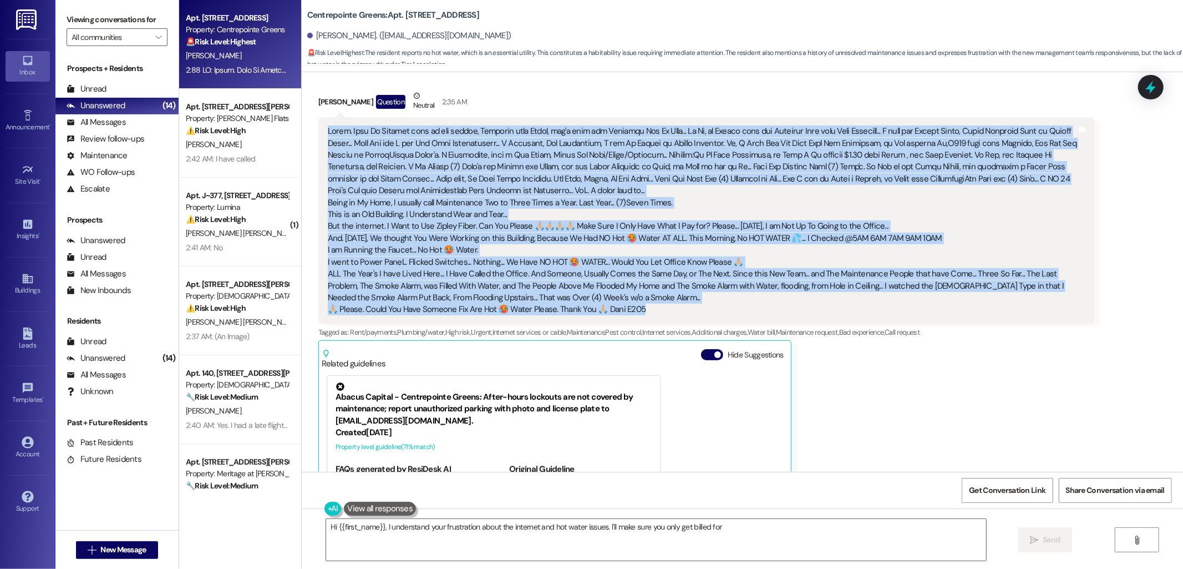
drag, startPoint x: 319, startPoint y: 114, endPoint x: 711, endPoint y: 306, distance: 435.9
click at [711, 306] on div "Being in My Home, I usually call Maintenance Two to Three Times a Year. Last Ye…" at bounding box center [706, 220] width 777 height 207
copy div "First. When My Husband went to the office, Victoria told Tarek, she'd take the …"
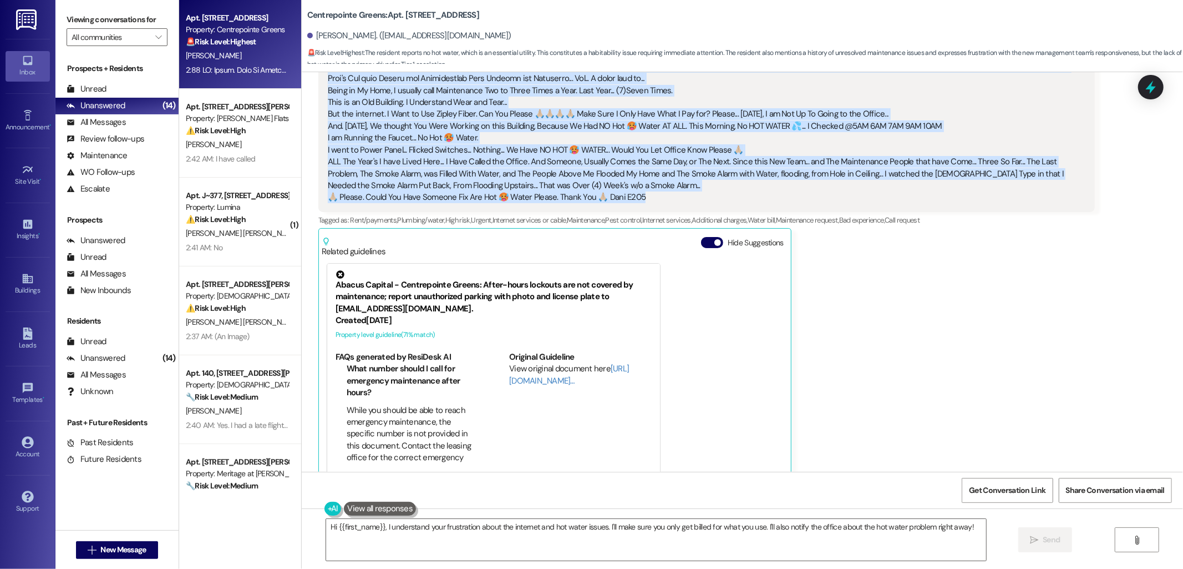
scroll to position [7436, 0]
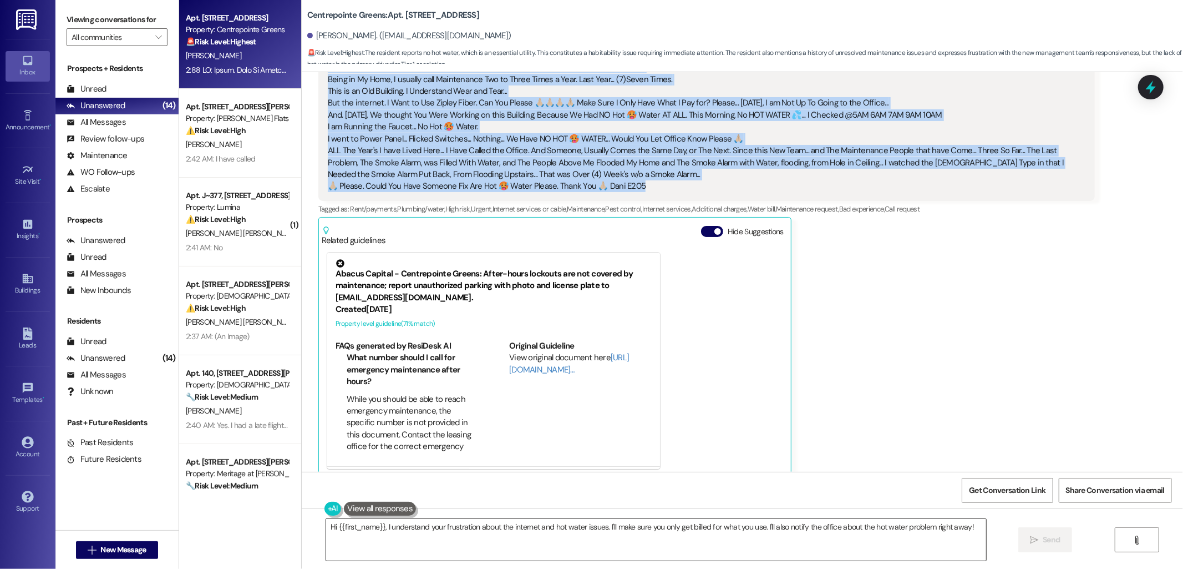
click at [517, 535] on textarea "Hi {{first_name}}, I understand your frustration about the internet and hot wat…" at bounding box center [656, 540] width 660 height 42
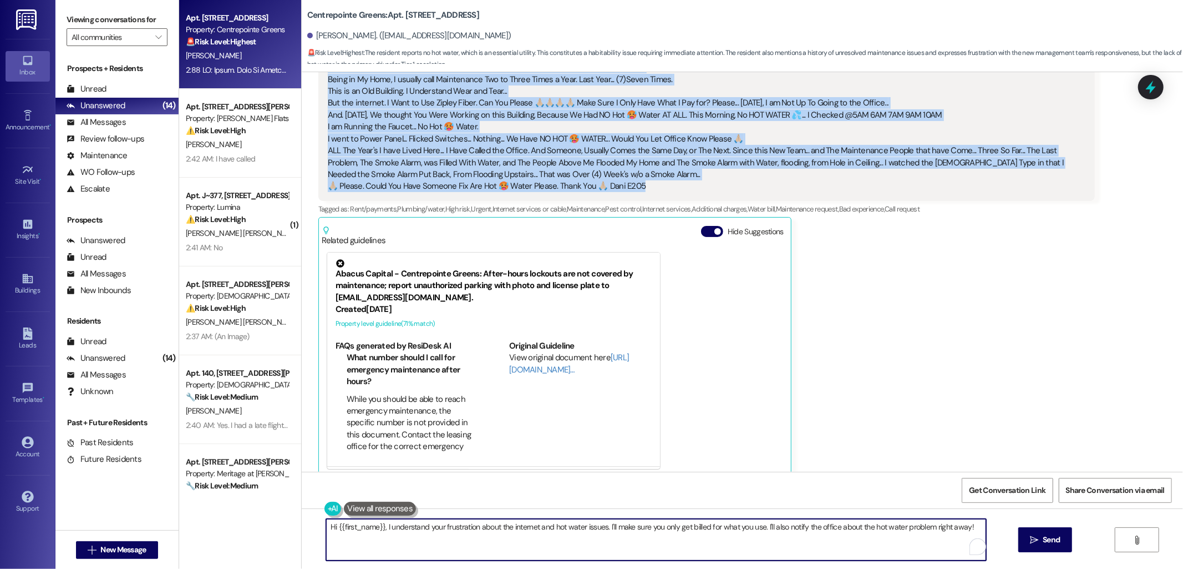
click at [518, 535] on textarea "Hi {{first_name}}, I understand your frustration about the internet and hot wat…" at bounding box center [656, 540] width 660 height 42
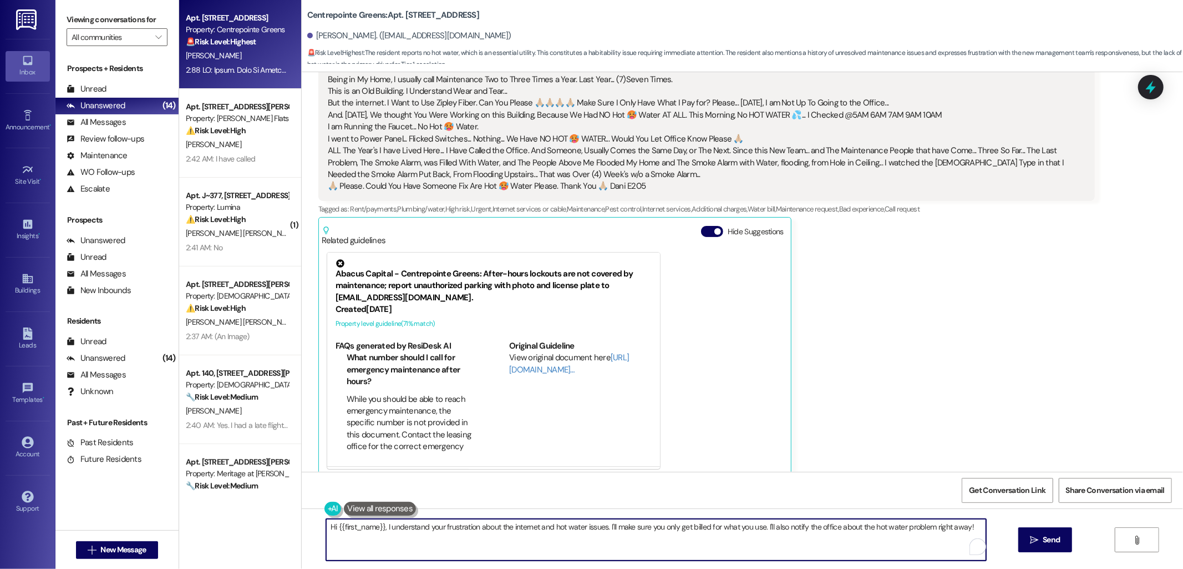
paste textarea "Thank you for taking the time to share all of this with me. I want to first ack…"
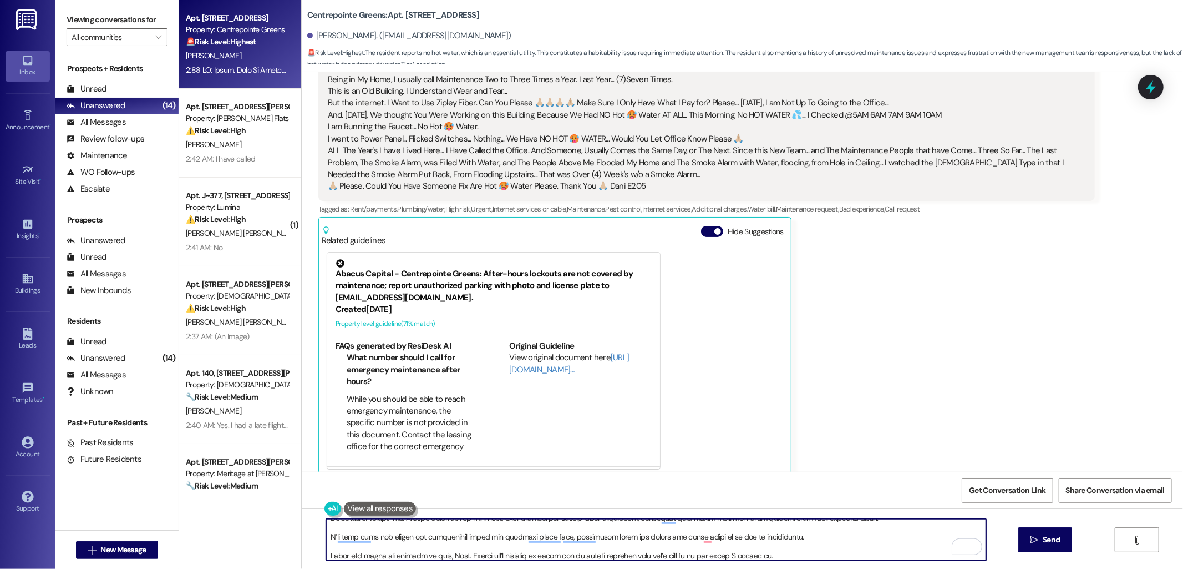
scroll to position [113, 0]
drag, startPoint x: 487, startPoint y: 537, endPoint x: 397, endPoint y: 540, distance: 89.9
click at [397, 540] on textarea "To enrich screen reader interactions, please activate Accessibility in Grammarl…" at bounding box center [656, 540] width 660 height 42
drag, startPoint x: 466, startPoint y: 539, endPoint x: 720, endPoint y: 539, distance: 254.1
click at [720, 539] on textarea "To enrich screen reader interactions, please activate Accessibility in Grammarl…" at bounding box center [656, 540] width 660 height 42
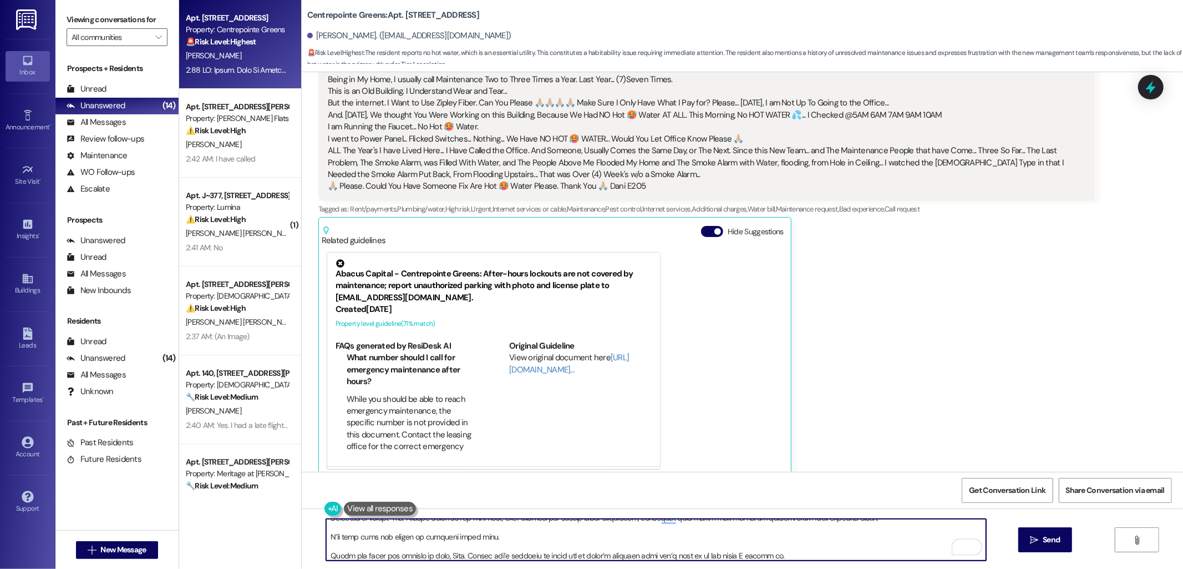
click at [326, 555] on textarea "To enrich screen reader interactions, please activate Accessibility in Grammarl…" at bounding box center [656, 540] width 660 height 42
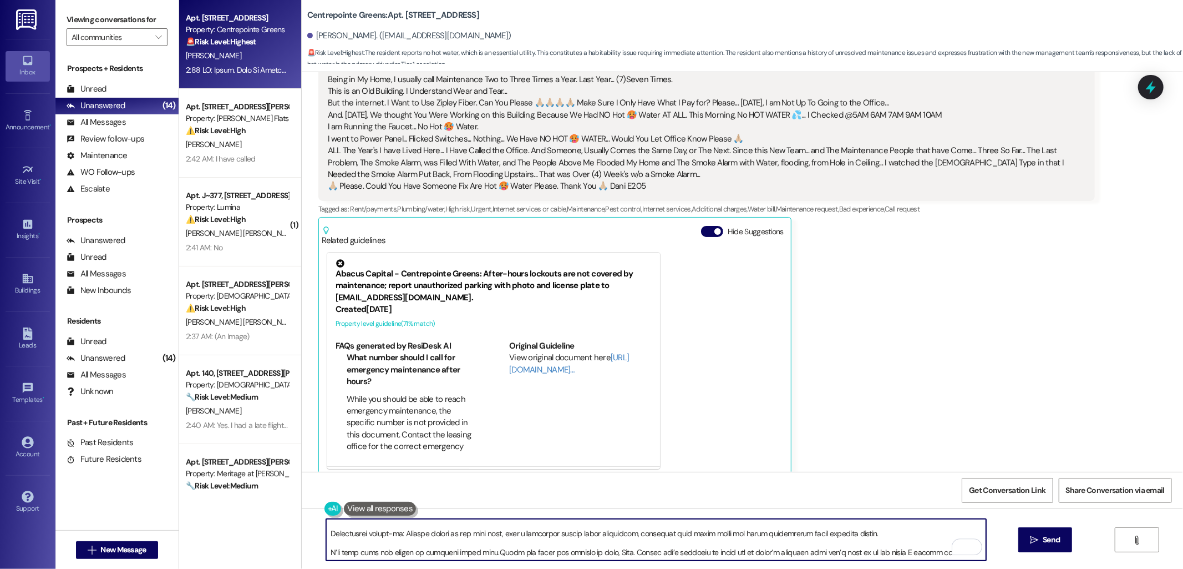
scroll to position [97, 0]
click at [497, 525] on textarea "To enrich screen reader interactions, please activate Accessibility in Grammarl…" at bounding box center [656, 540] width 660 height 42
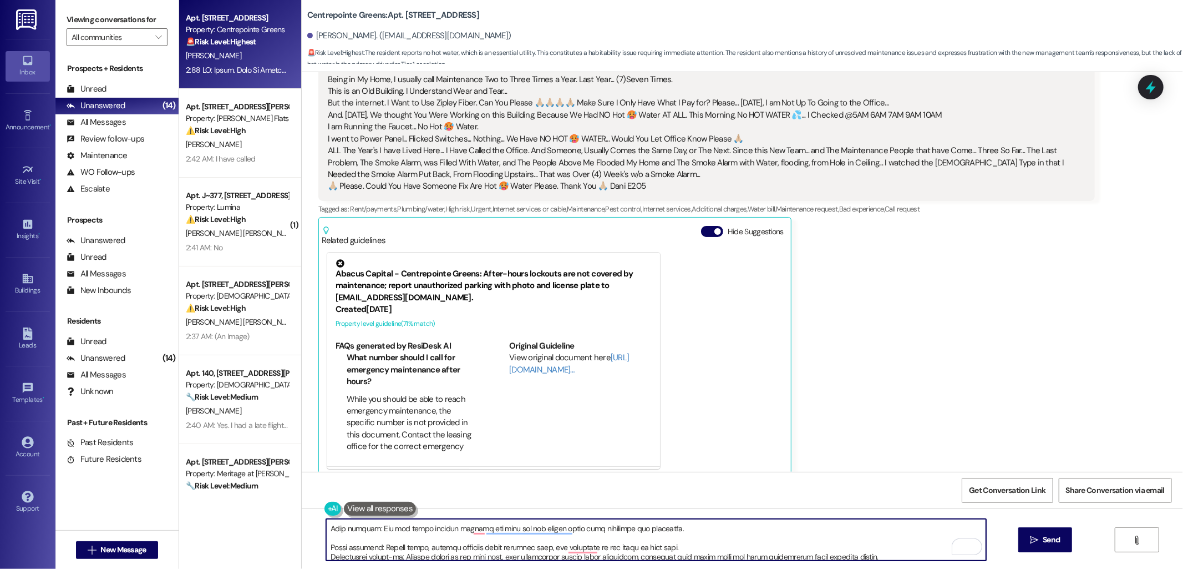
click at [439, 534] on textarea "To enrich screen reader interactions, please activate Accessibility in Grammarl…" at bounding box center [656, 540] width 660 height 42
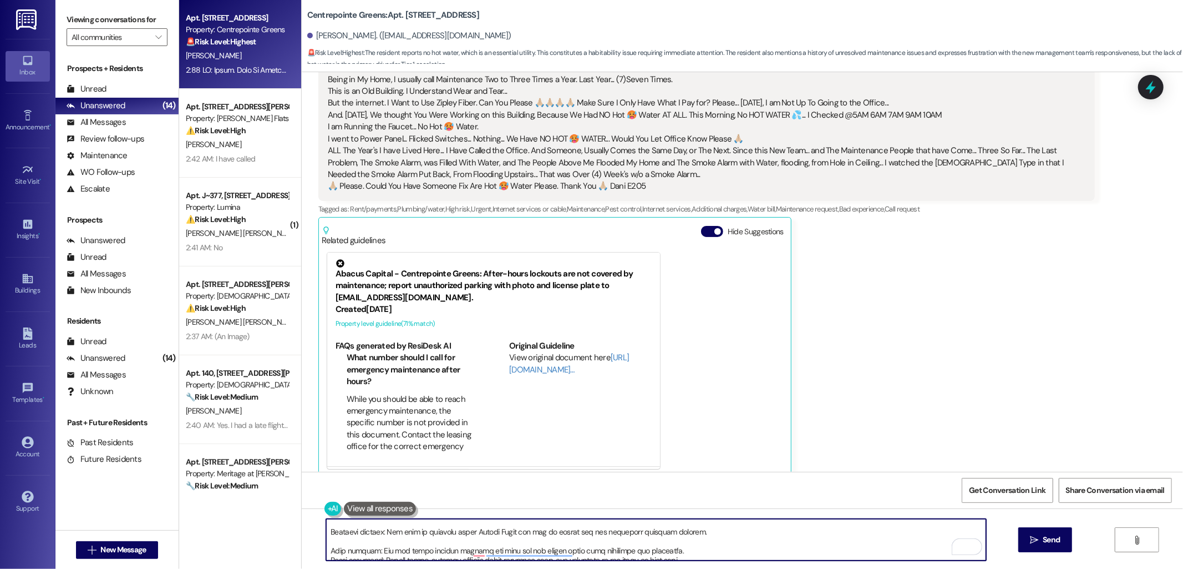
click at [429, 541] on textarea "To enrich screen reader interactions, please activate Accessibility in Grammarl…" at bounding box center [656, 540] width 660 height 42
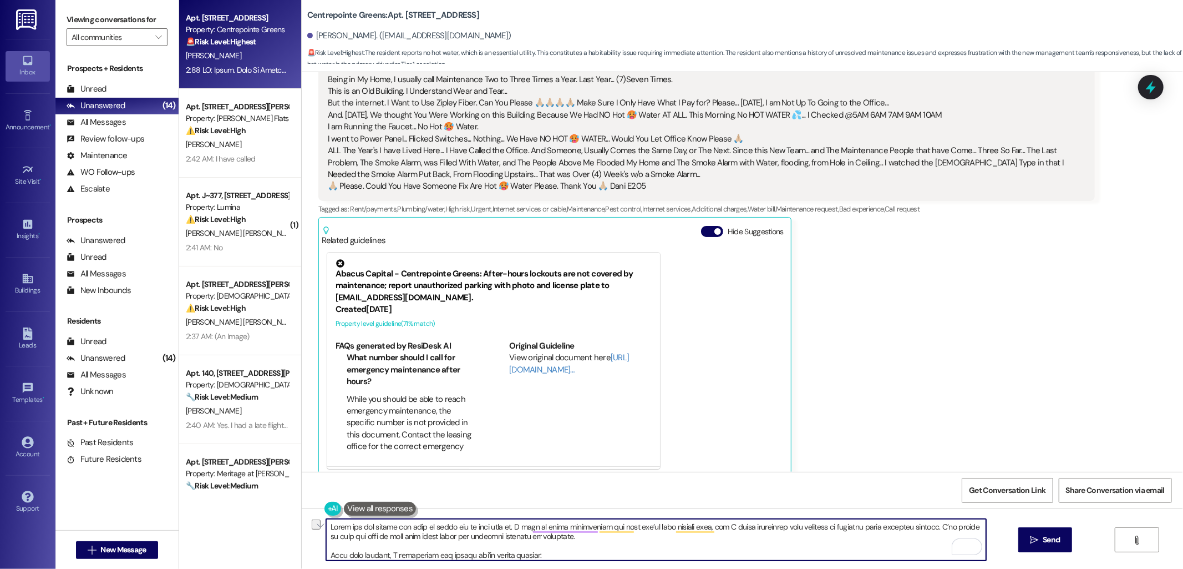
drag, startPoint x: 723, startPoint y: 527, endPoint x: 502, endPoint y: 526, distance: 221.4
click at [502, 526] on textarea "To enrich screen reader interactions, please activate Accessibility in Grammarl…" at bounding box center [656, 540] width 660 height 42
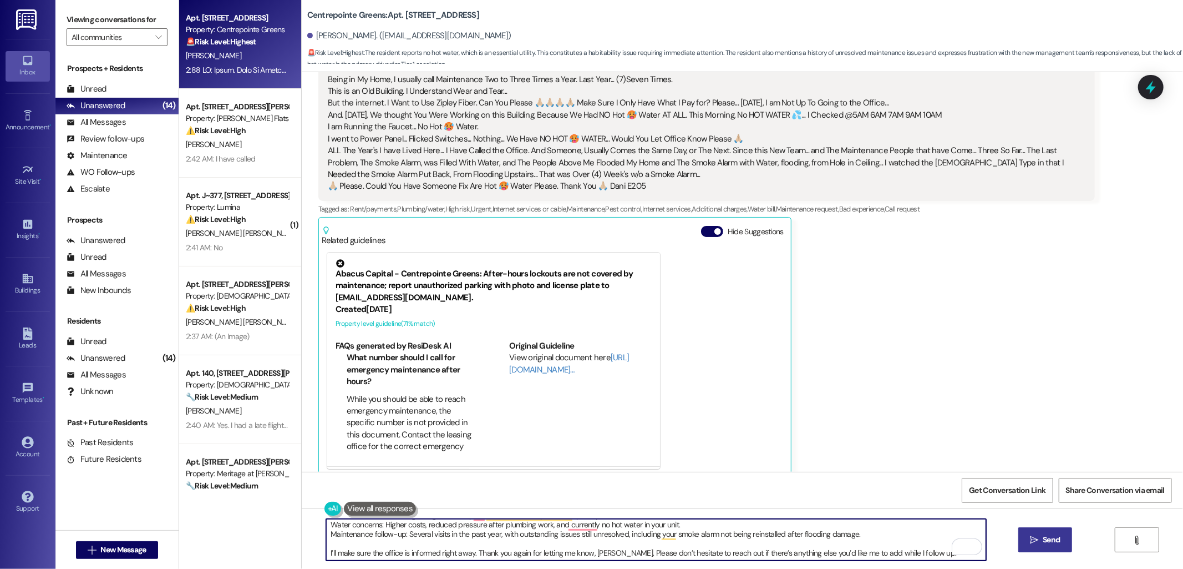
type textarea "Thank you for taking the time to share all of this with me. I truly appreciate …"
click at [1041, 536] on span "Send" at bounding box center [1052, 540] width 22 height 12
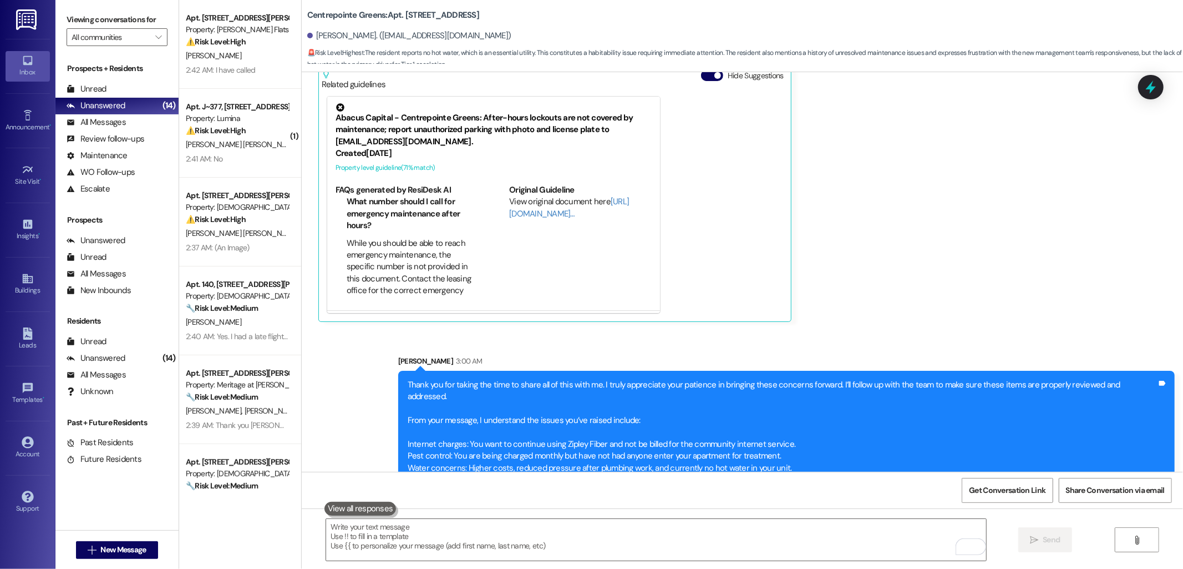
scroll to position [7620, 0]
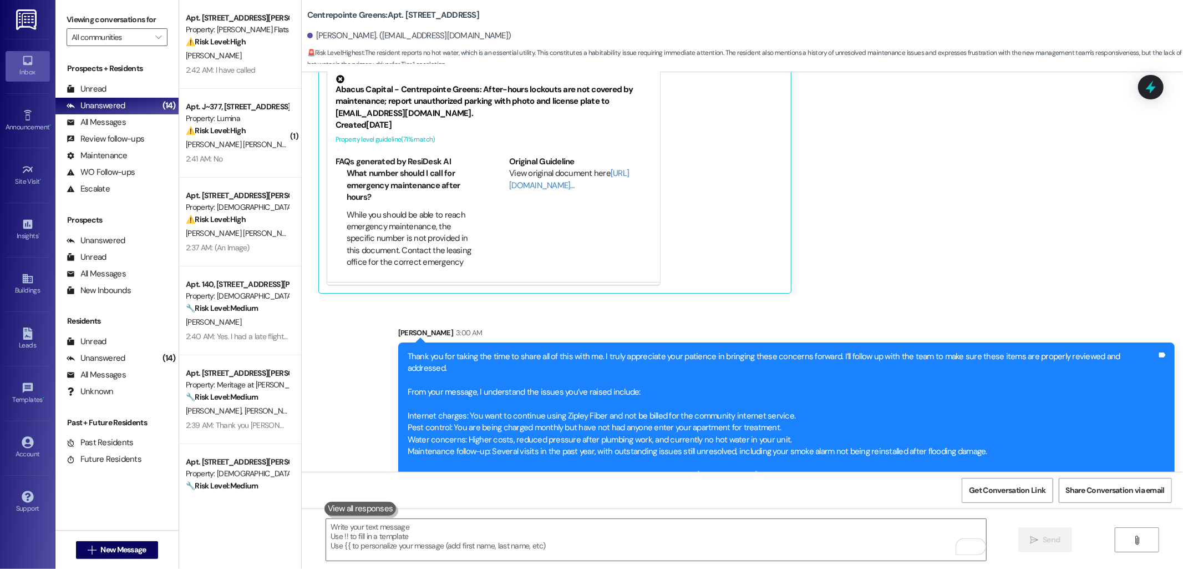
click at [890, 259] on div "Dani Villaflor Question Neutral 2:35 AM Being in My Home, I usually call Mainte…" at bounding box center [706, 38] width 777 height 511
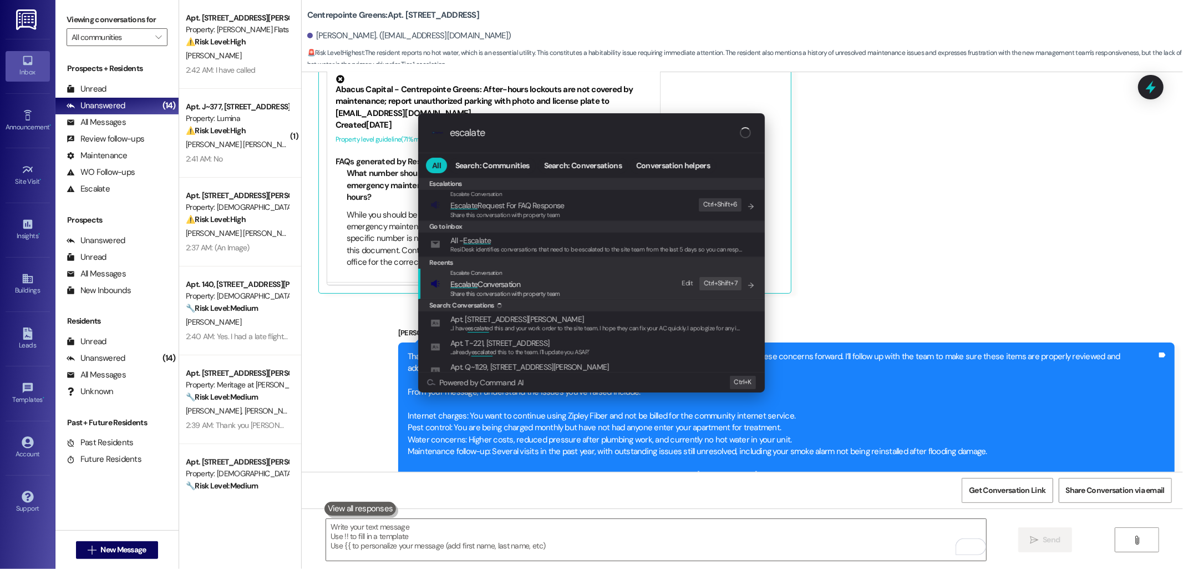
type input "escalate"
click at [513, 281] on span "Escalate Conversation" at bounding box center [485, 284] width 70 height 10
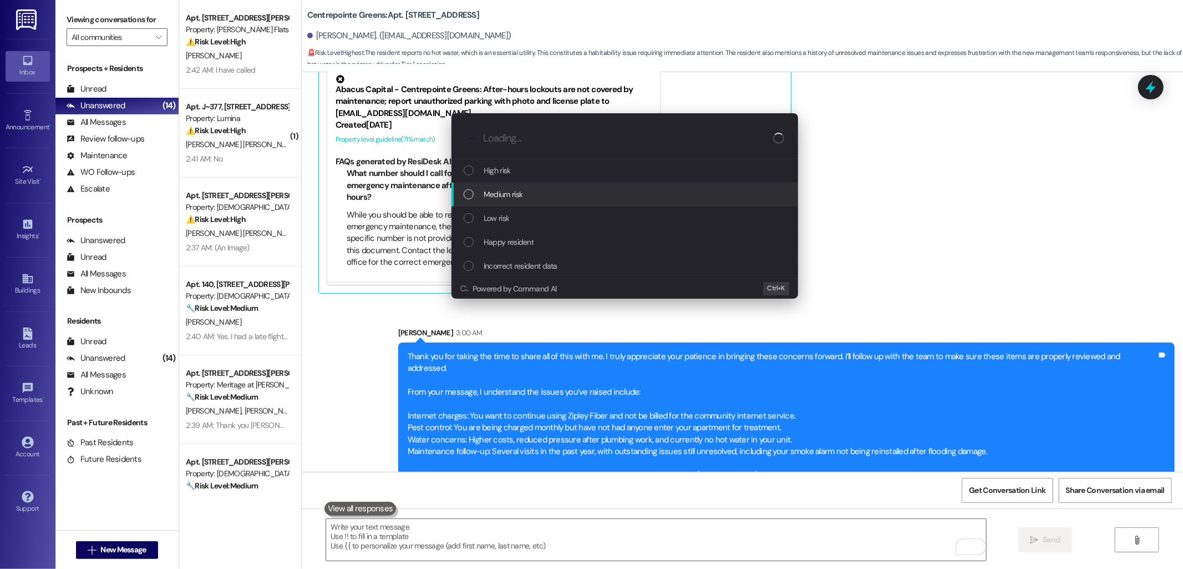
click at [513, 198] on span "Medium risk" at bounding box center [503, 194] width 39 height 12
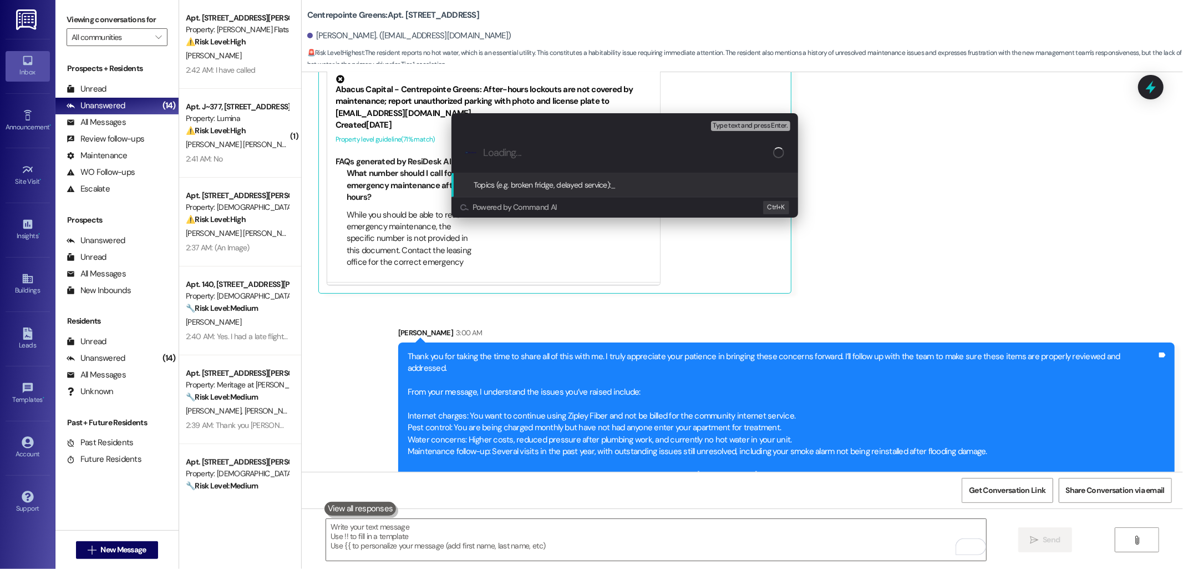
paste input "Follow-Up: Internet Billing, Pest Control, Water Pressure & Hot Water"
type input "Follow-Up: Internet Billing, Pest Control, Water Pressure & Hot Water"
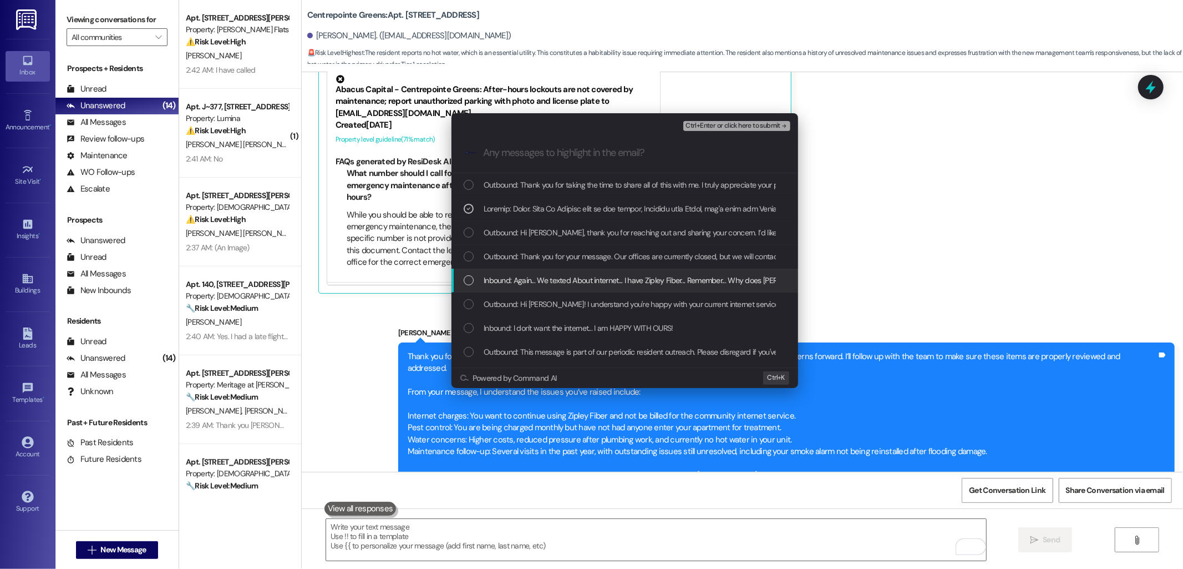
click at [559, 282] on span "Inbound: Again... We texted About internet... I have Zipley Fiber... Remember..…" at bounding box center [957, 280] width 946 height 12
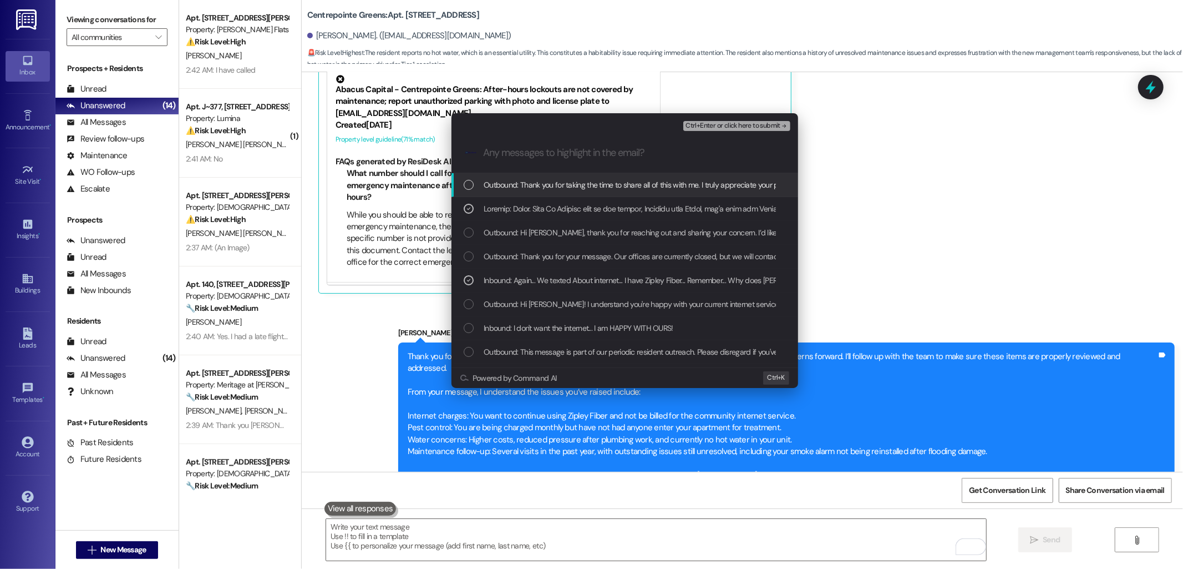
click at [717, 123] on span "Ctrl+Enter or click here to submit" at bounding box center [733, 126] width 95 height 8
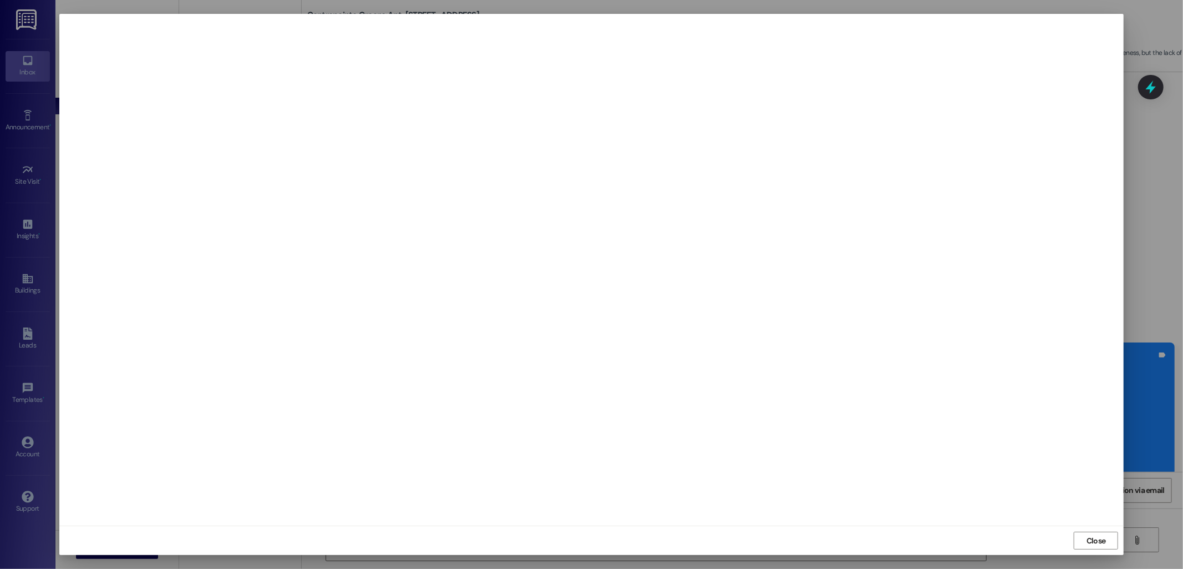
drag, startPoint x: 72, startPoint y: 285, endPoint x: 340, endPoint y: 291, distance: 268.0
click at [340, 291] on iframe "To enrich screen reader interactions, please activate Accessibility in Grammarl…" at bounding box center [592, 269] width 1054 height 501
click at [1105, 543] on span "Close" at bounding box center [1096, 541] width 19 height 12
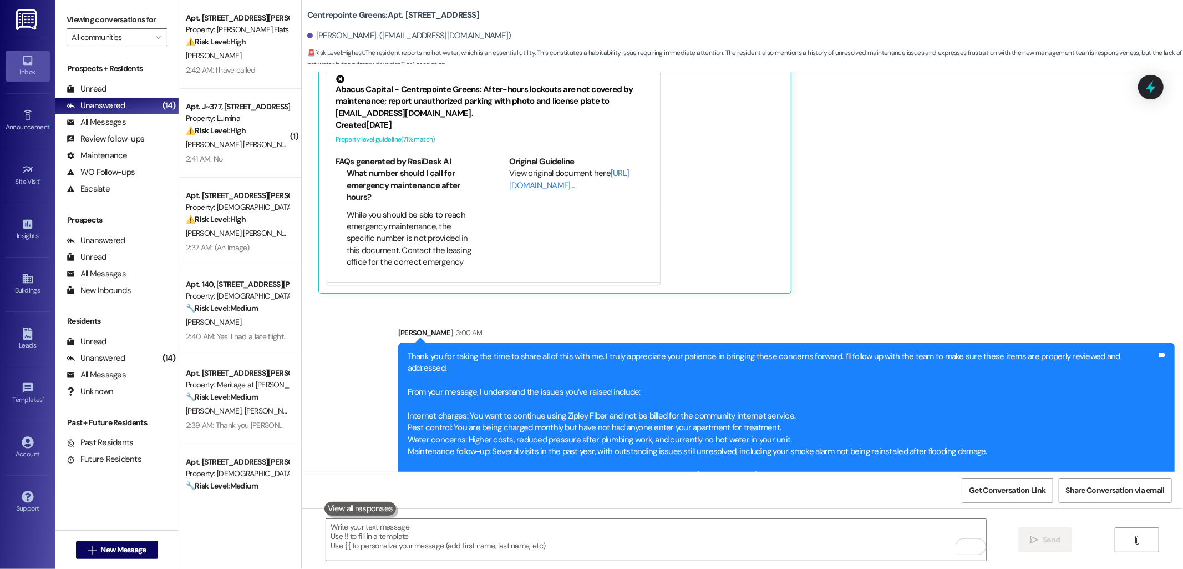
click at [889, 302] on div "Sent via SMS Sarah 3:00 AM Thank you for taking the time to share all of this w…" at bounding box center [743, 400] width 882 height 196
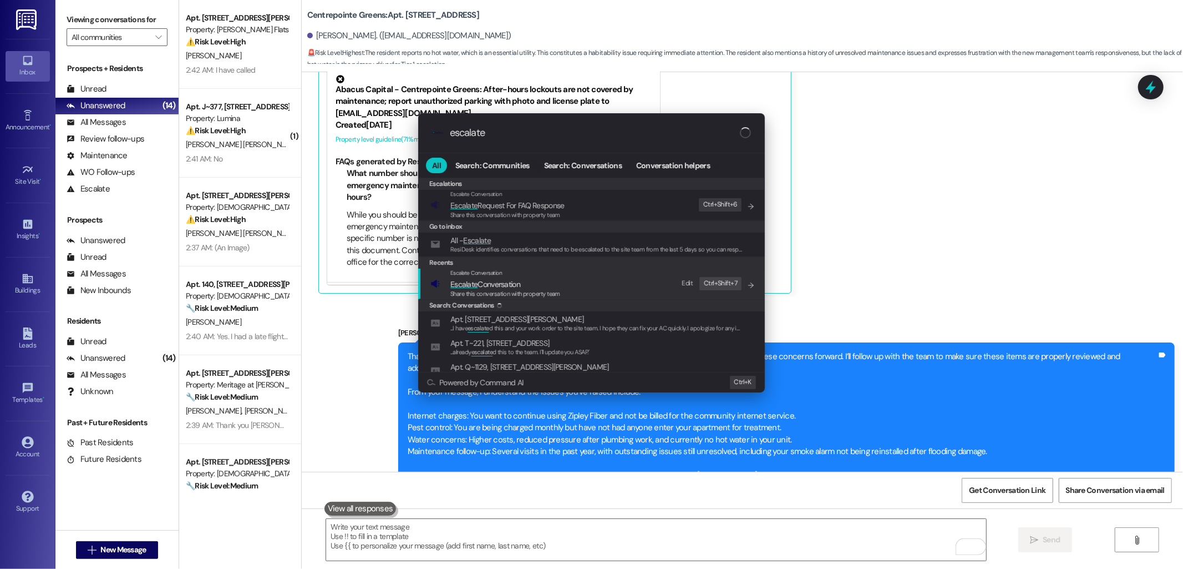
type input "escalate"
click at [550, 284] on span "Escalate Conversation" at bounding box center [505, 284] width 110 height 12
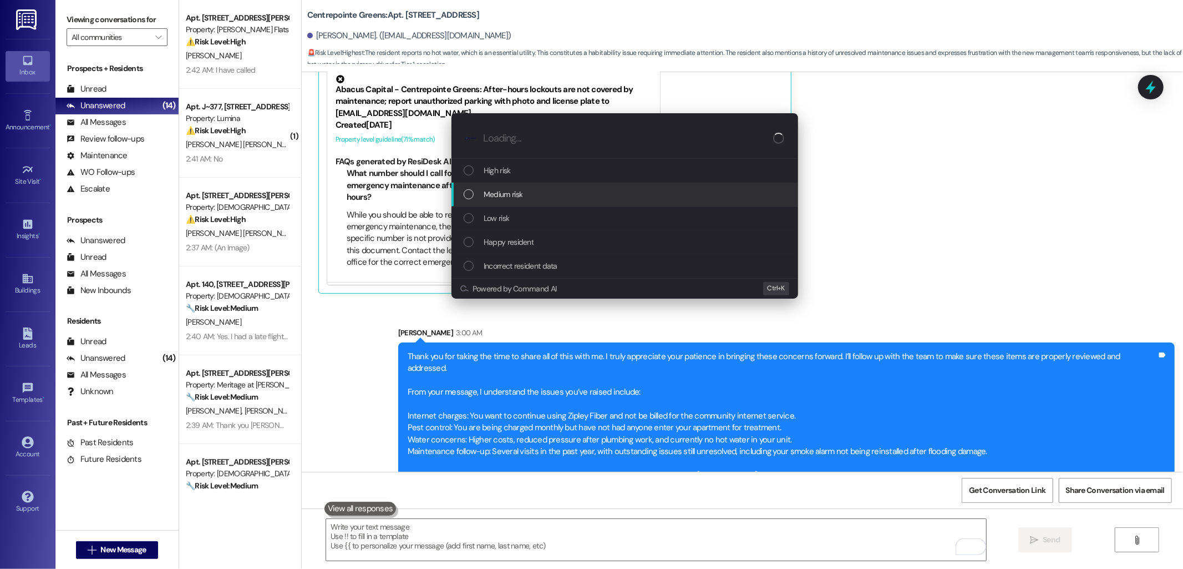
click at [523, 193] on span "Medium risk" at bounding box center [503, 194] width 39 height 12
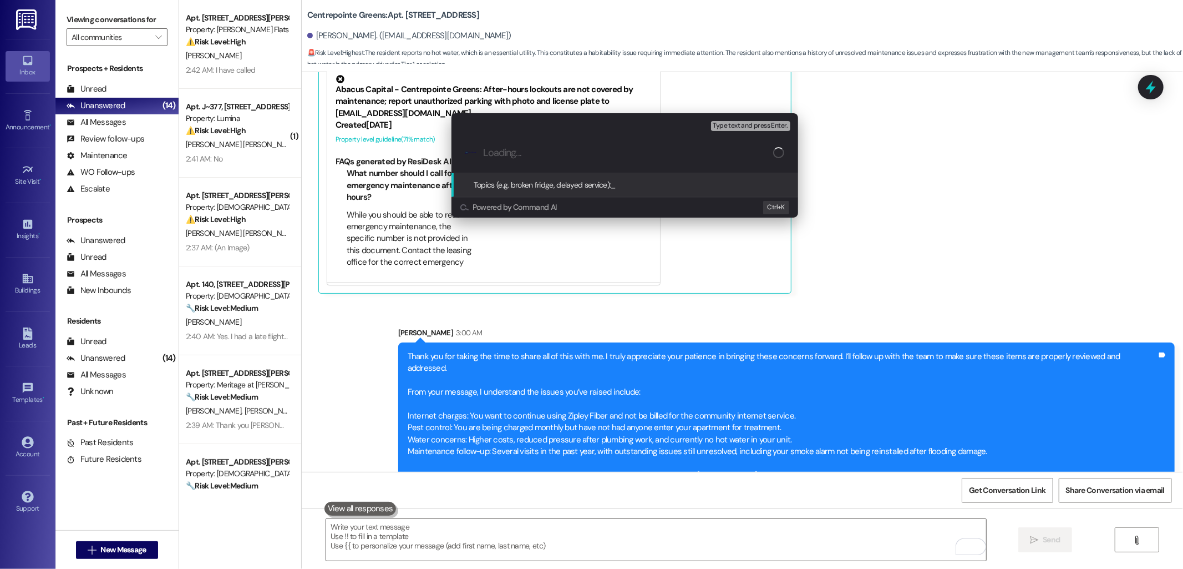
paste input "Follow-Up: Internet Billing, Pest Control, Water Pressure & Hot Water"
type input "Follow-Up: Internet Billing, Pest Control, Water Pressure & Hot Water"
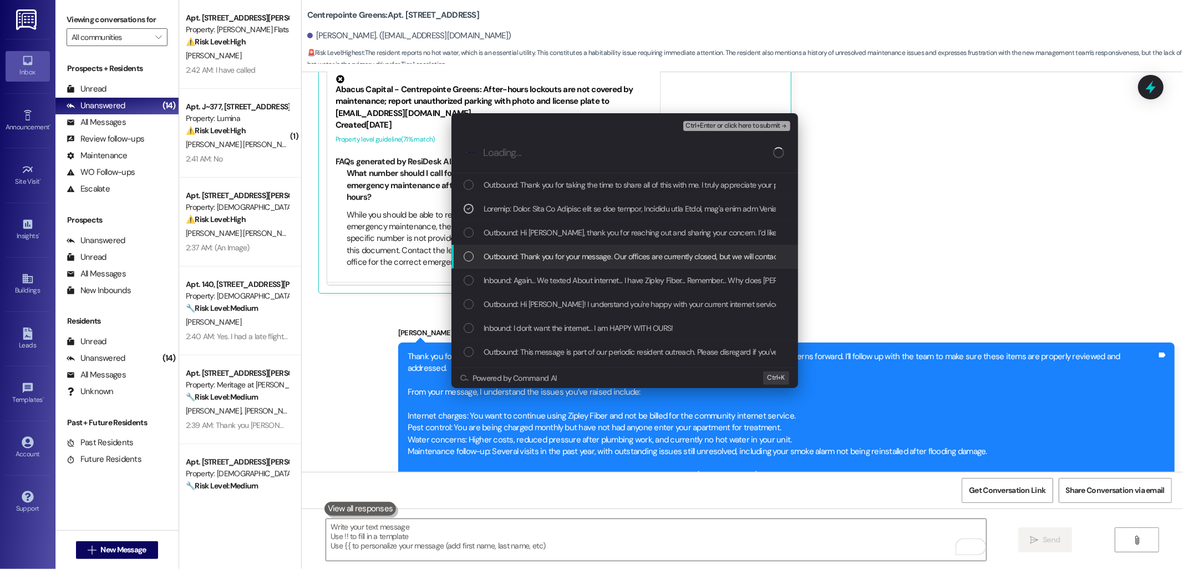
click at [561, 250] on span "Outbound: Thank you for your message. Our offices are currently closed, but we …" at bounding box center [812, 256] width 657 height 12
click at [559, 250] on span "Outbound: Thank you for your message. Our offices are currently closed, but we …" at bounding box center [812, 256] width 657 height 12
click at [551, 272] on div "Inbound: Again... We texted About internet... I have Zipley Fiber... Remember..…" at bounding box center [625, 281] width 347 height 24
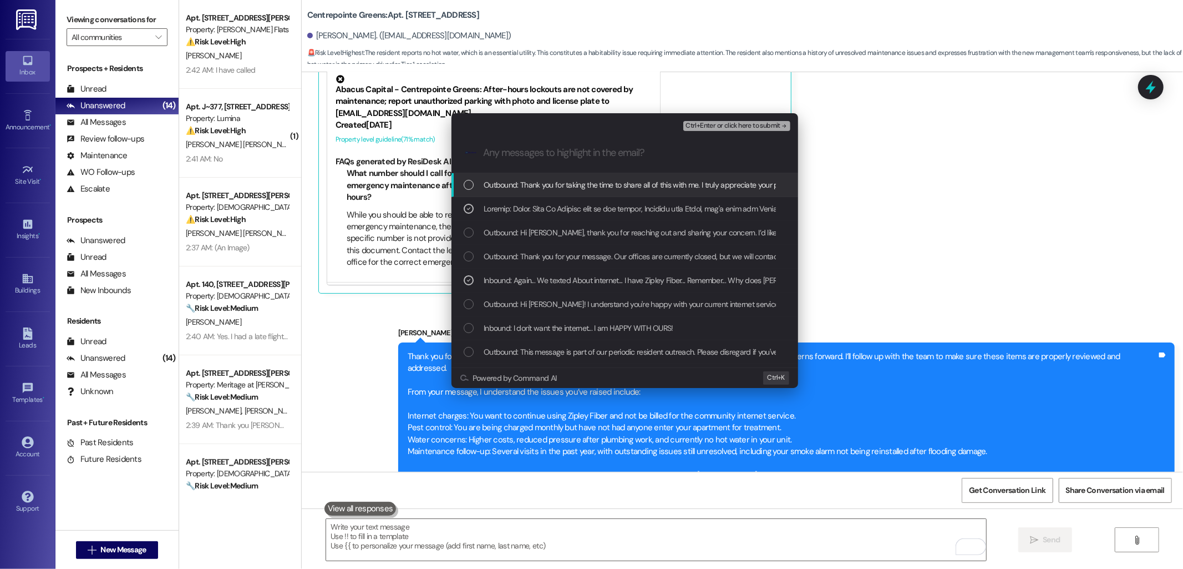
click at [710, 125] on span "Ctrl+Enter or click here to submit" at bounding box center [733, 126] width 95 height 8
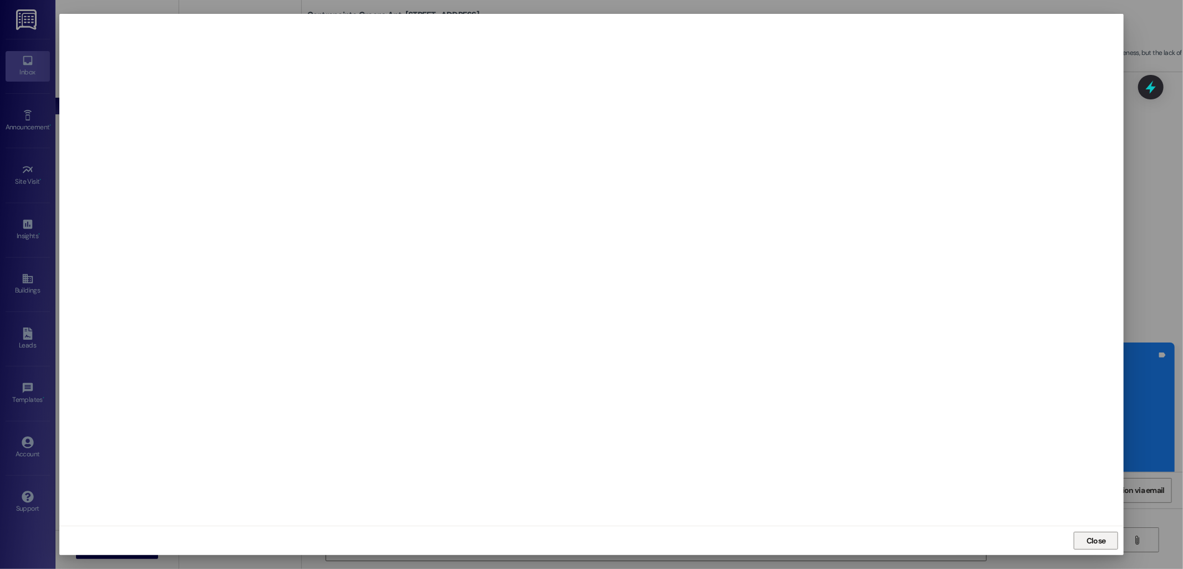
click at [1092, 535] on span "Close" at bounding box center [1096, 541] width 19 height 12
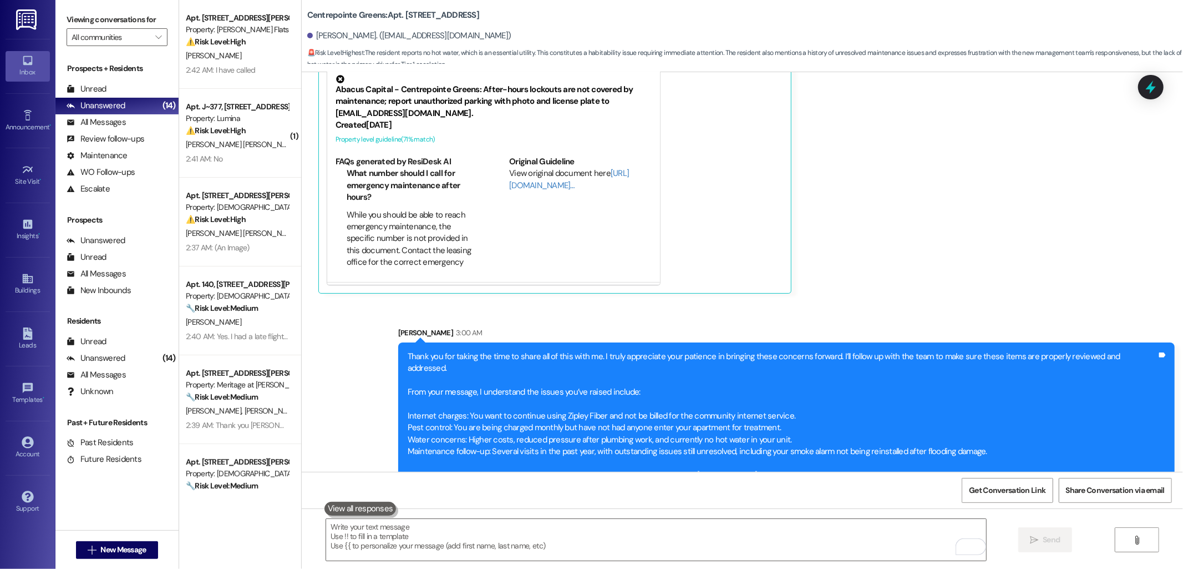
click at [970, 242] on div "Dani Villaflor Question Neutral 2:35 AM Being in My Home, I usually call Mainte…" at bounding box center [706, 38] width 777 height 511
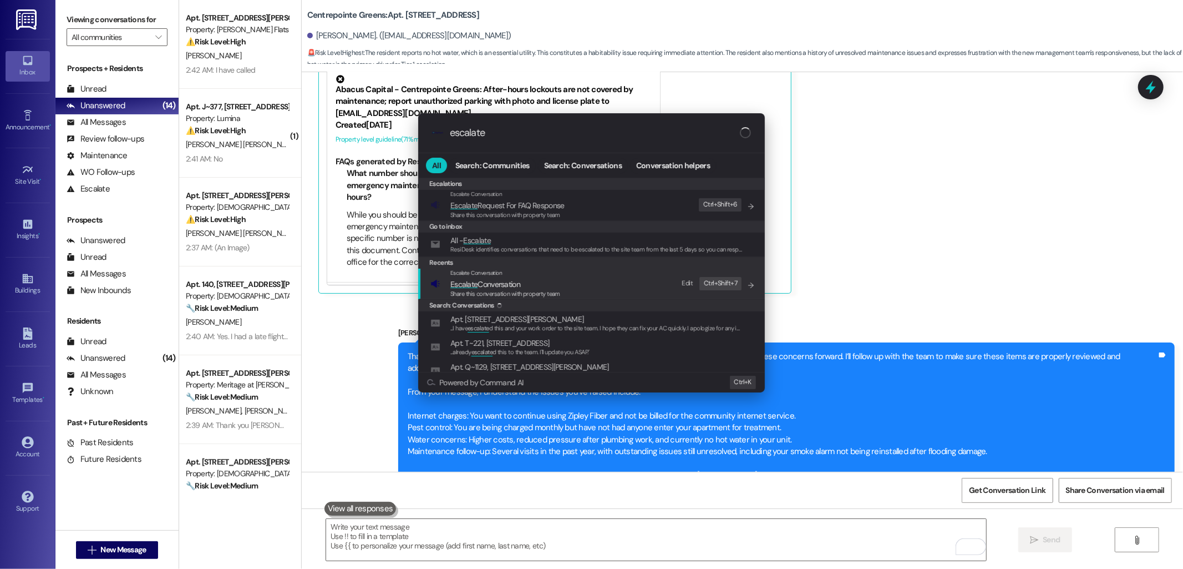
type input "escalate"
click at [509, 285] on span "Escalate Conversation" at bounding box center [485, 284] width 70 height 10
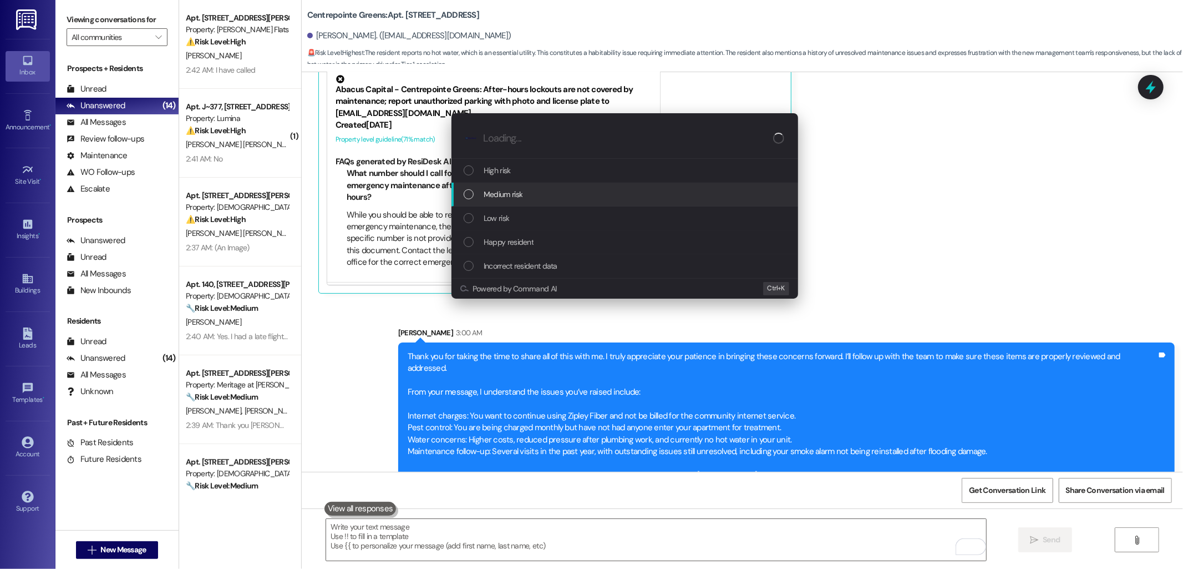
click at [522, 198] on span "Medium risk" at bounding box center [503, 194] width 39 height 12
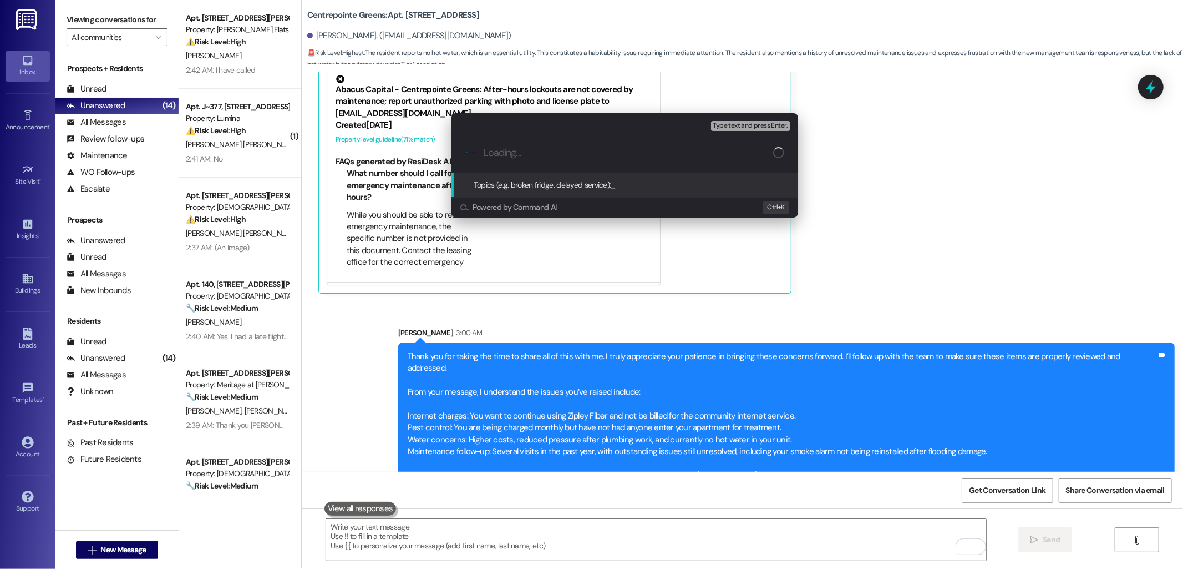
paste input "Follow-Up: Internet Billing, Pest Control, Water Pressure & Hot Water"
type input "Follow-Up: Internet Billing, Pest Control, Water Pressure & Hot Water"
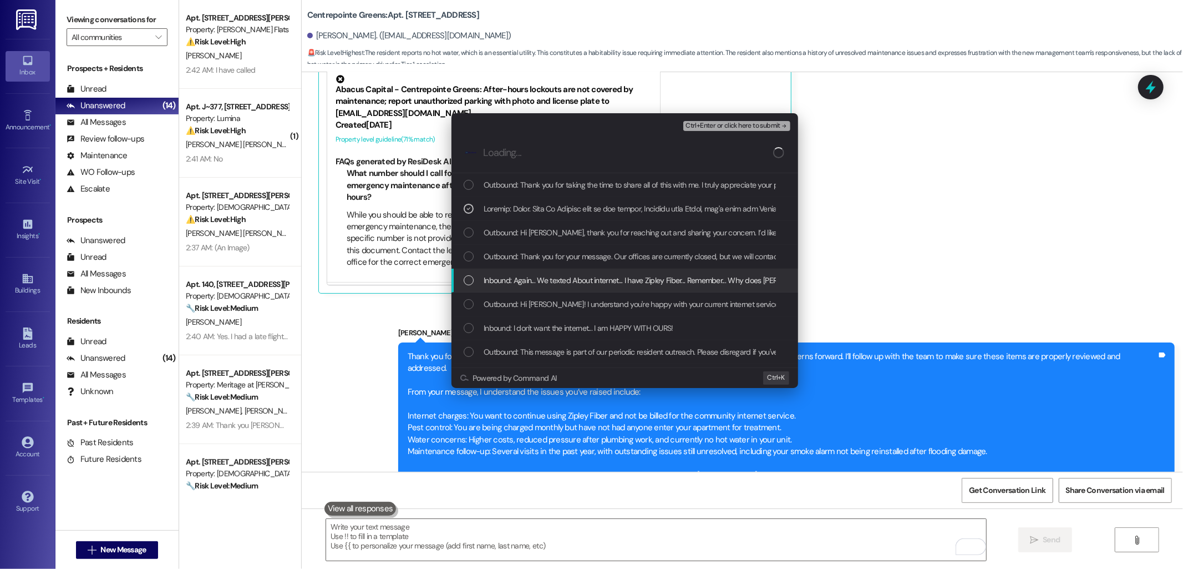
click at [535, 277] on span "Inbound: Again... We texted About internet... I have Zipley Fiber... Remember..…" at bounding box center [957, 280] width 946 height 12
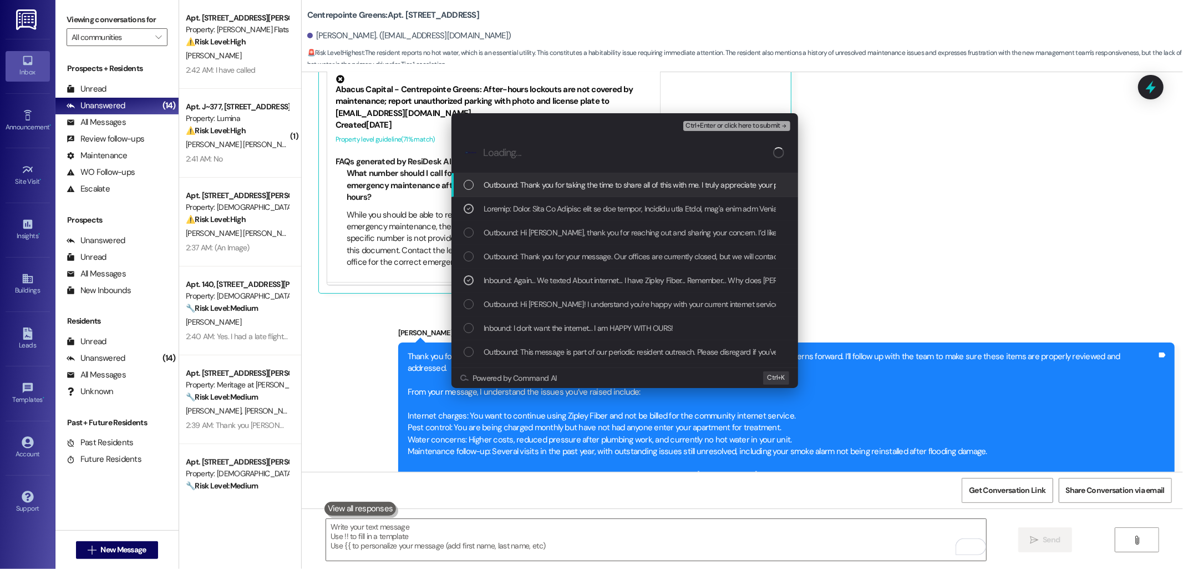
click at [722, 125] on span "Ctrl+Enter or click here to submit" at bounding box center [733, 126] width 95 height 8
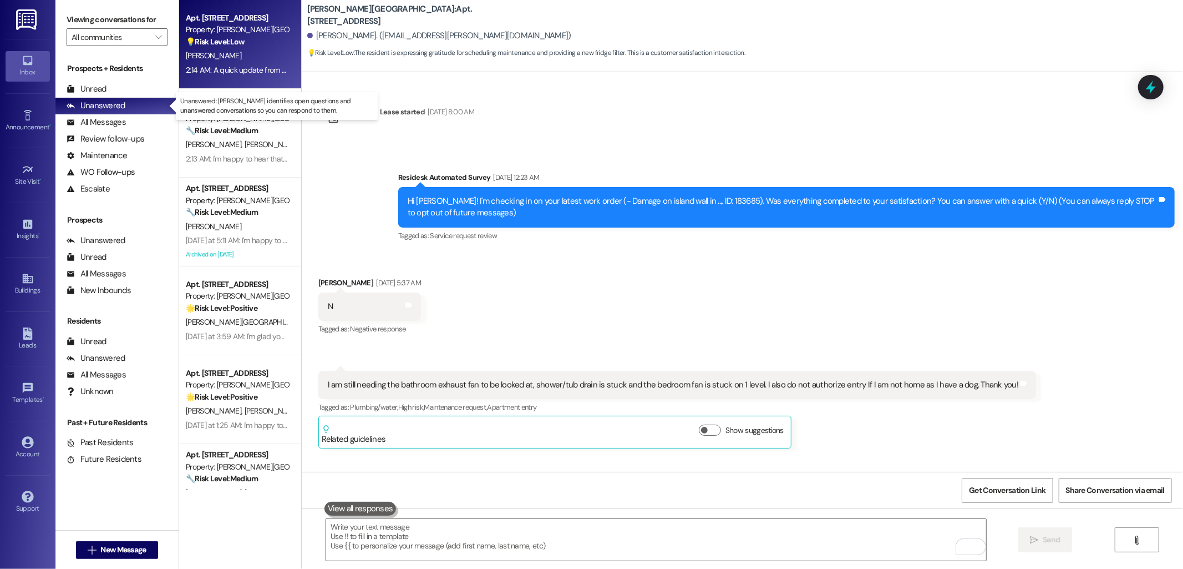
scroll to position [1951, 0]
